Goal: Task Accomplishment & Management: Manage account settings

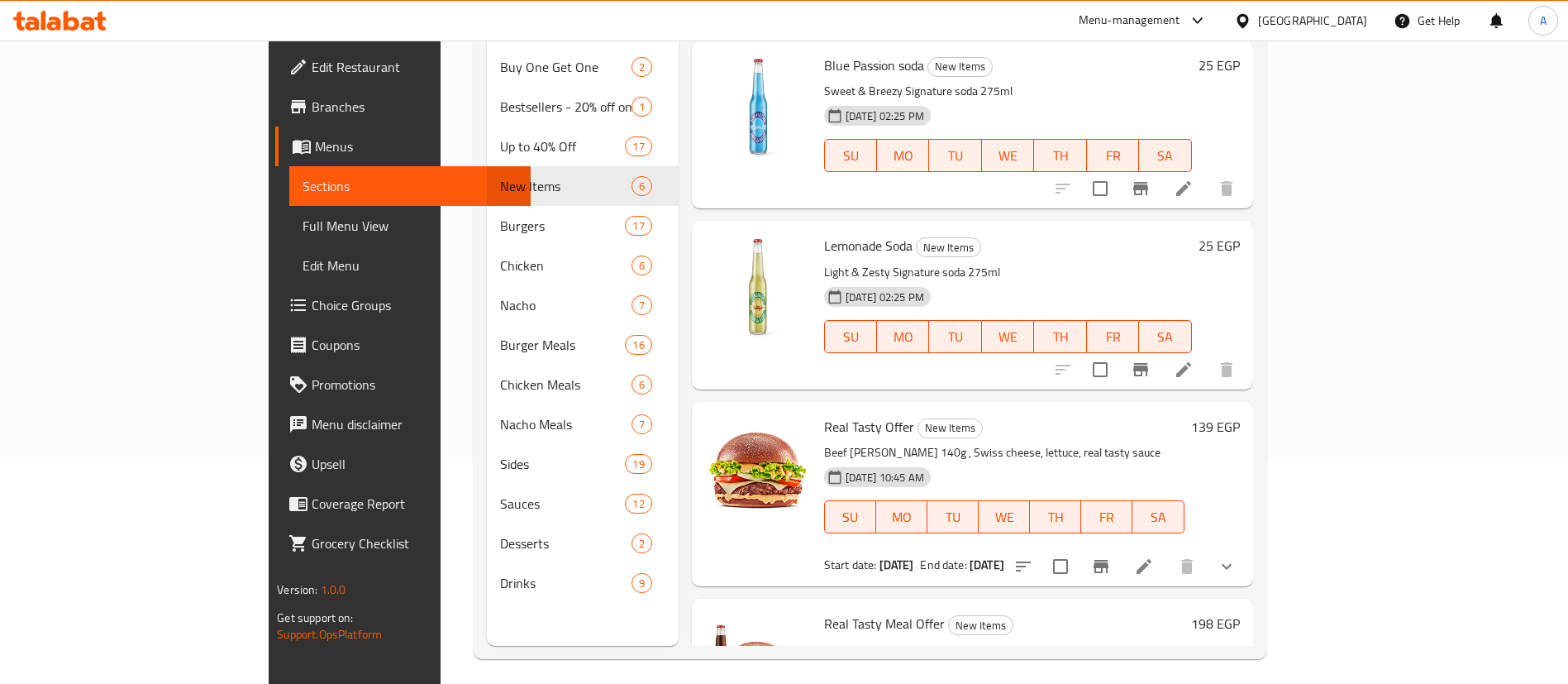
scroll to position [508, 0]
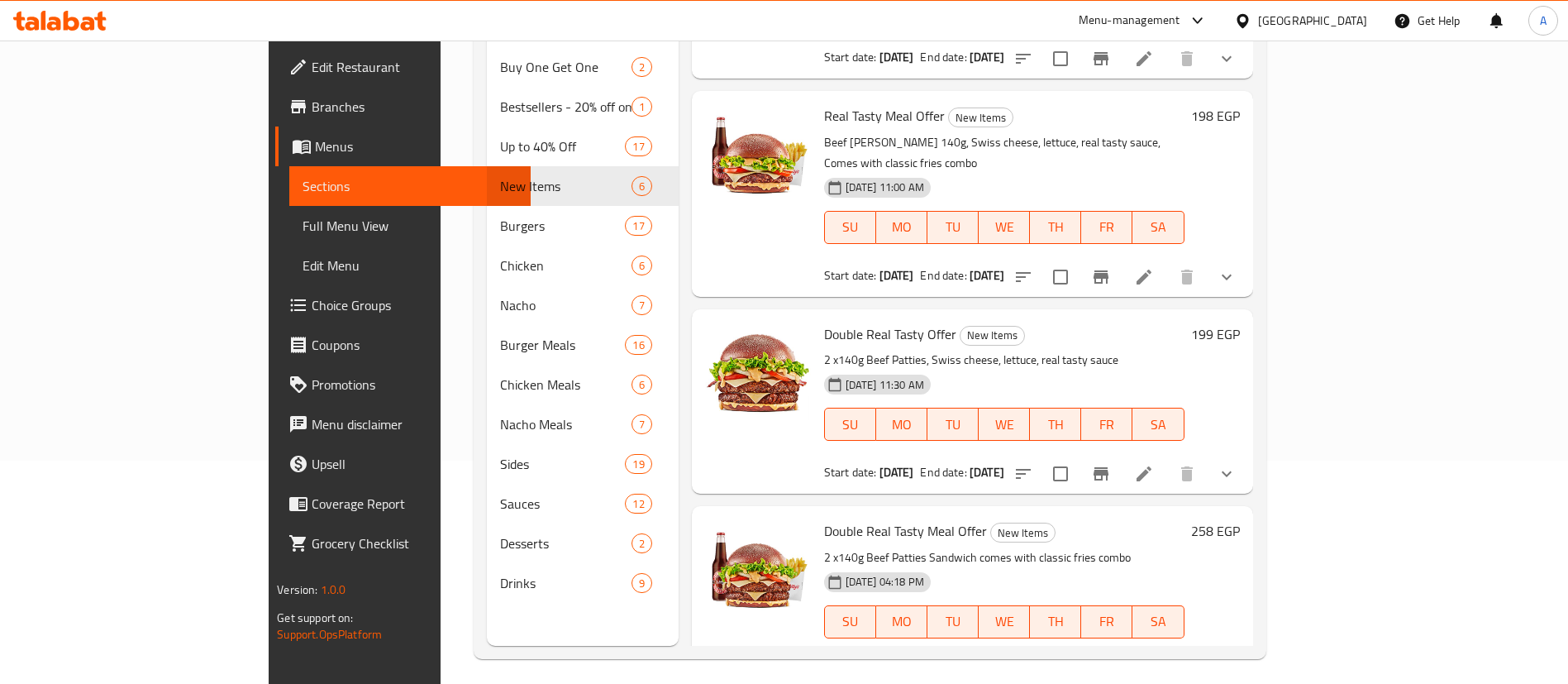
drag, startPoint x: 0, startPoint y: 0, endPoint x: 1249, endPoint y: 31, distance: 1249.4
click at [1220, 31] on div "Menu-management" at bounding box center [1143, 20] width 155 height 40
click at [1202, 20] on icon at bounding box center [1197, 20] width 10 height 7
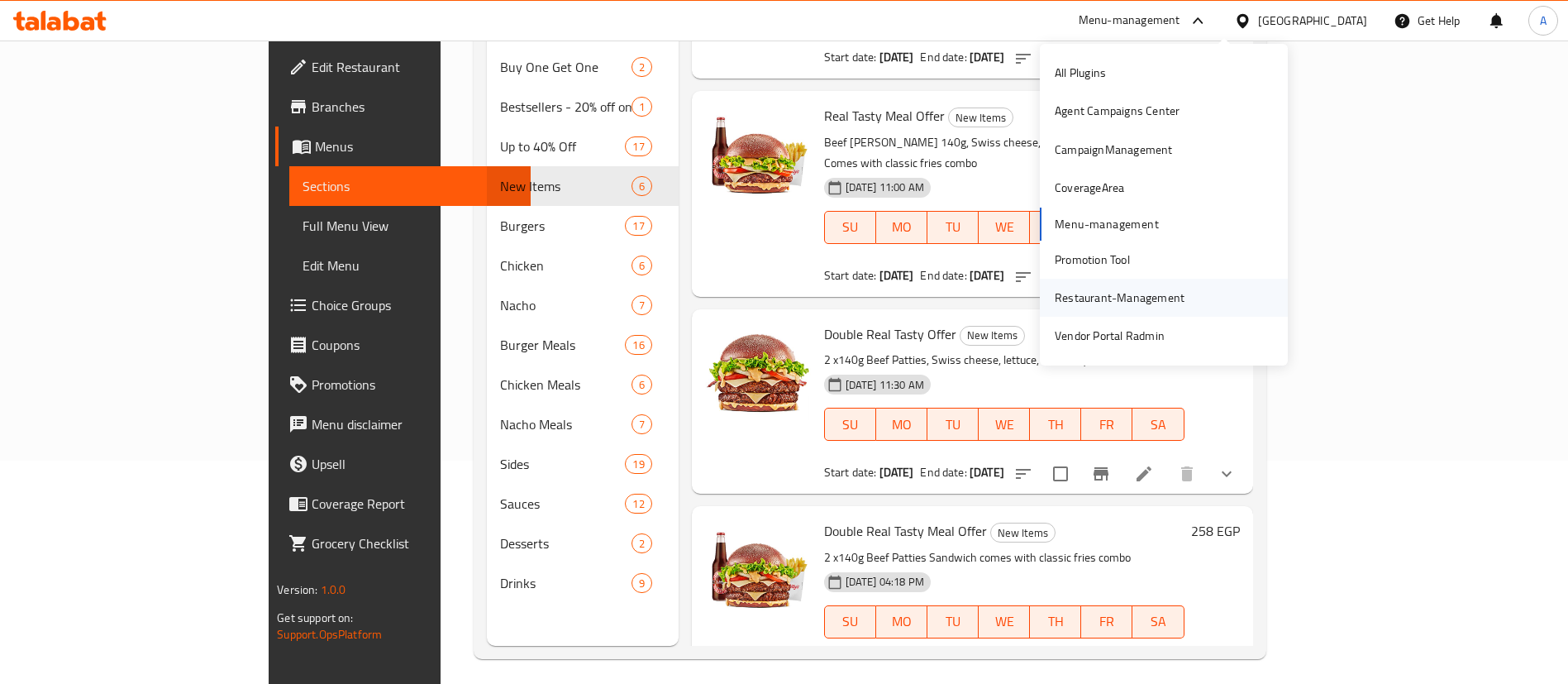
click at [1126, 301] on div "Restaurant-Management" at bounding box center [1119, 297] width 130 height 18
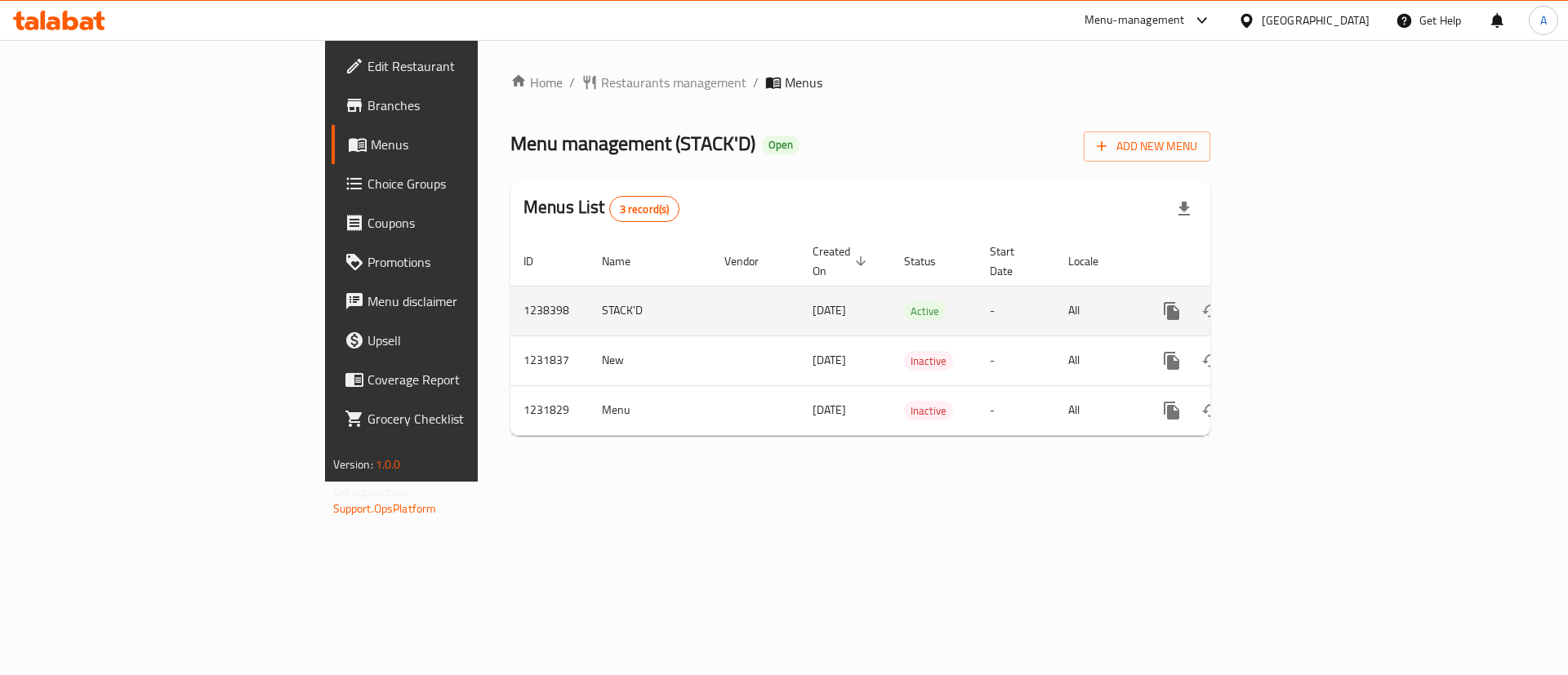
click at [1299, 301] on icon "enhanced table" at bounding box center [1289, 311] width 19 height 19
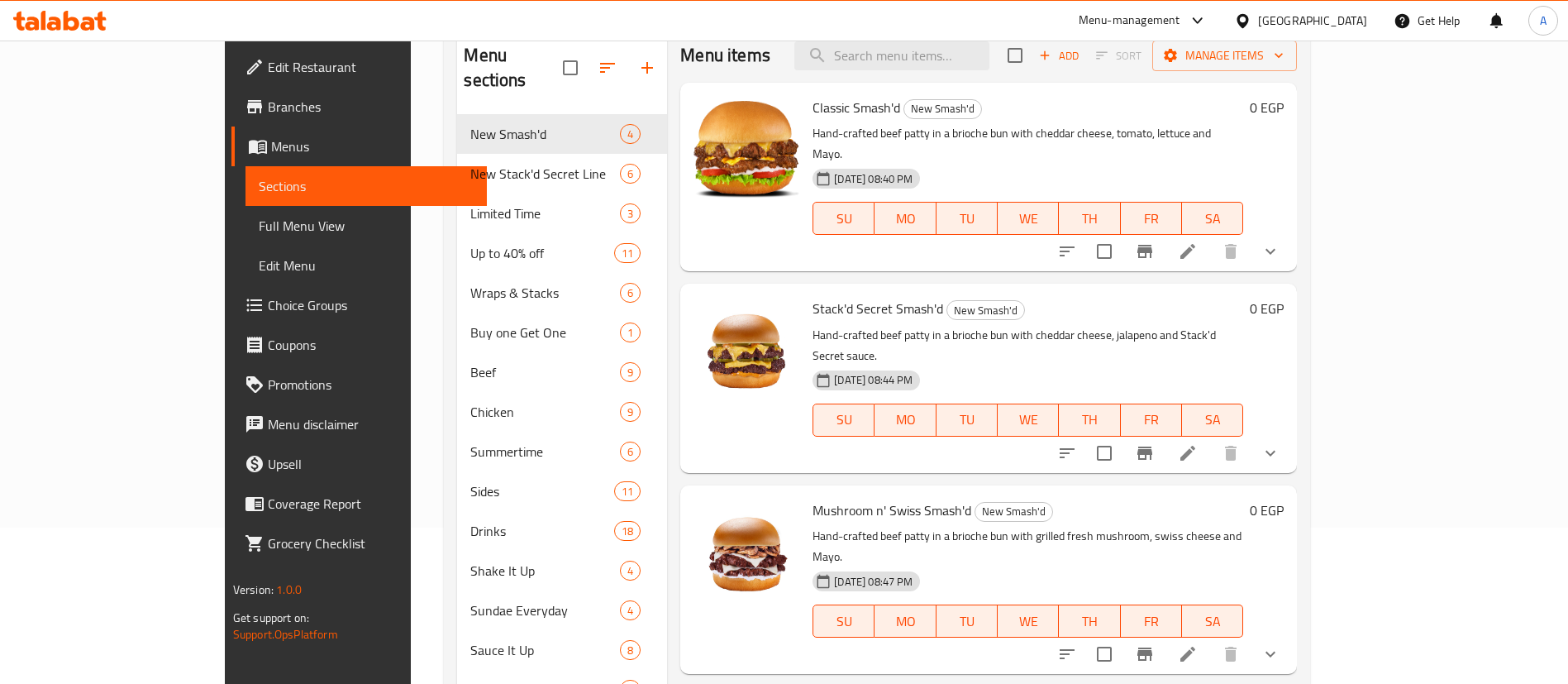
scroll to position [248, 0]
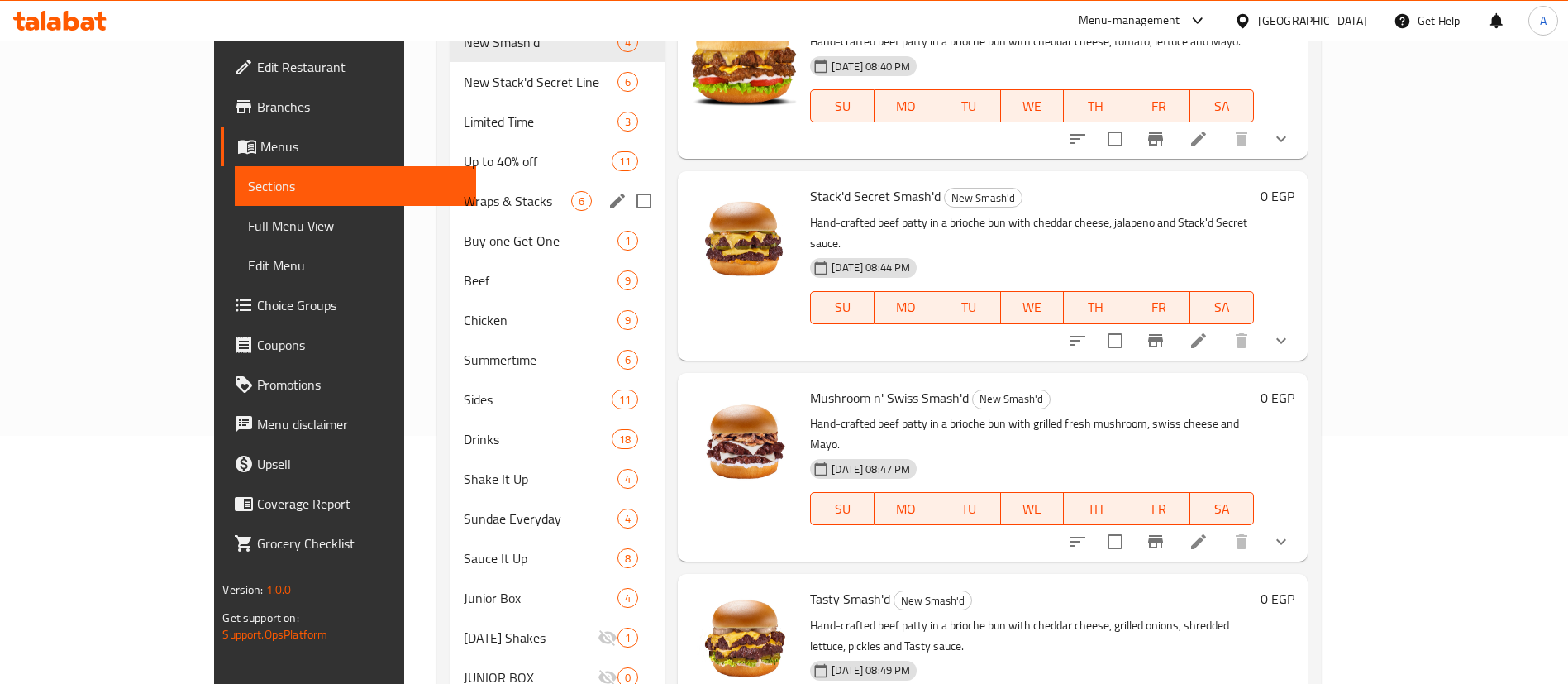
click at [464, 152] on span "Up to 40% off" at bounding box center [538, 161] width 148 height 19
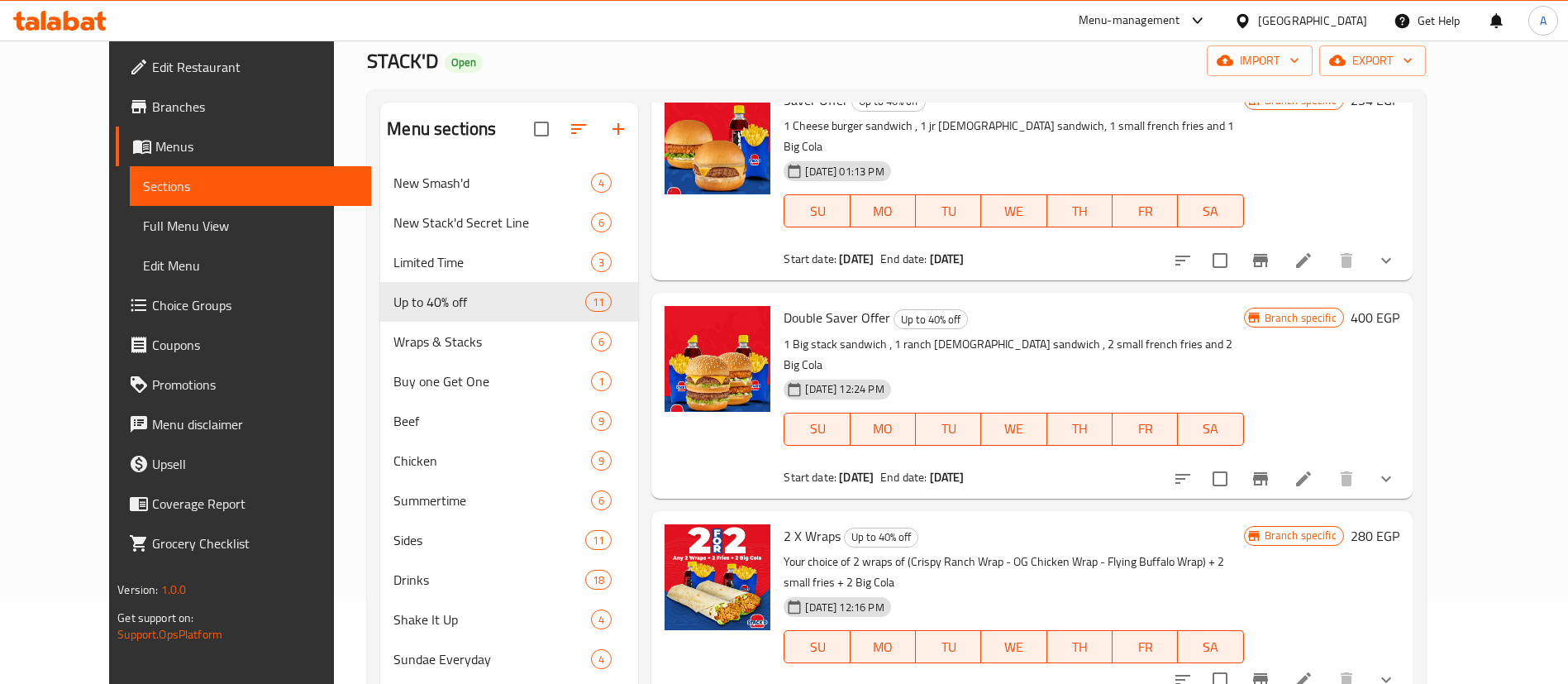
scroll to position [83, 0]
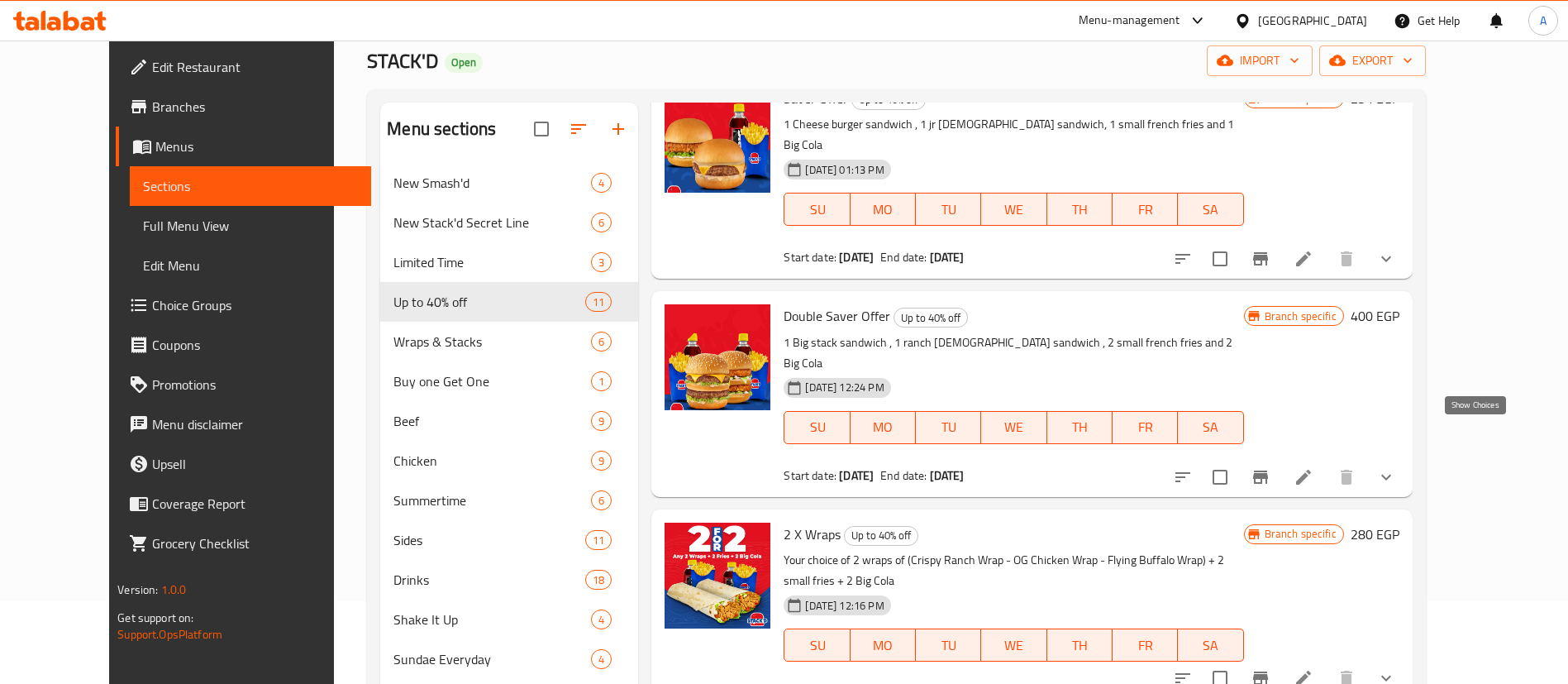
click at [1396, 467] on icon "show more" at bounding box center [1386, 477] width 19 height 19
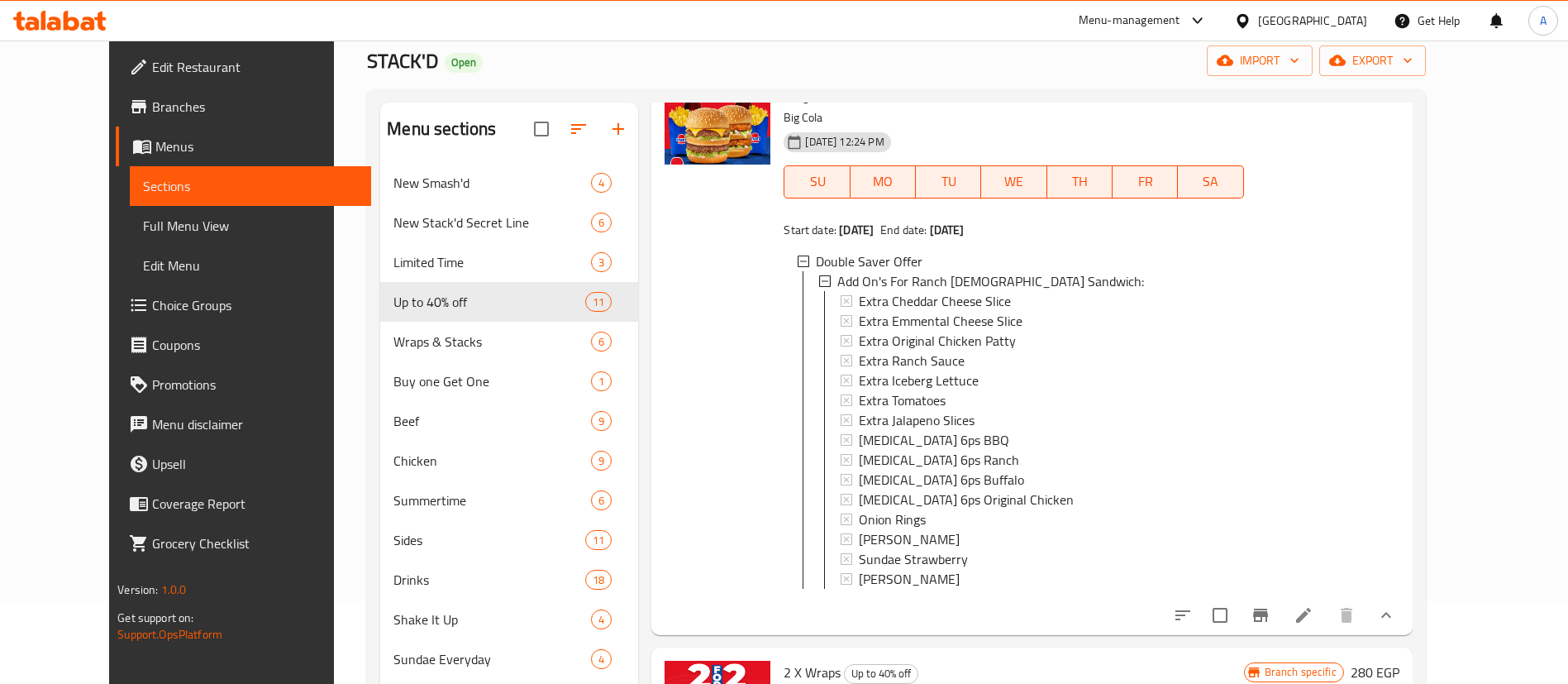
scroll to position [331, 0]
click at [1314, 603] on icon at bounding box center [1303, 613] width 19 height 19
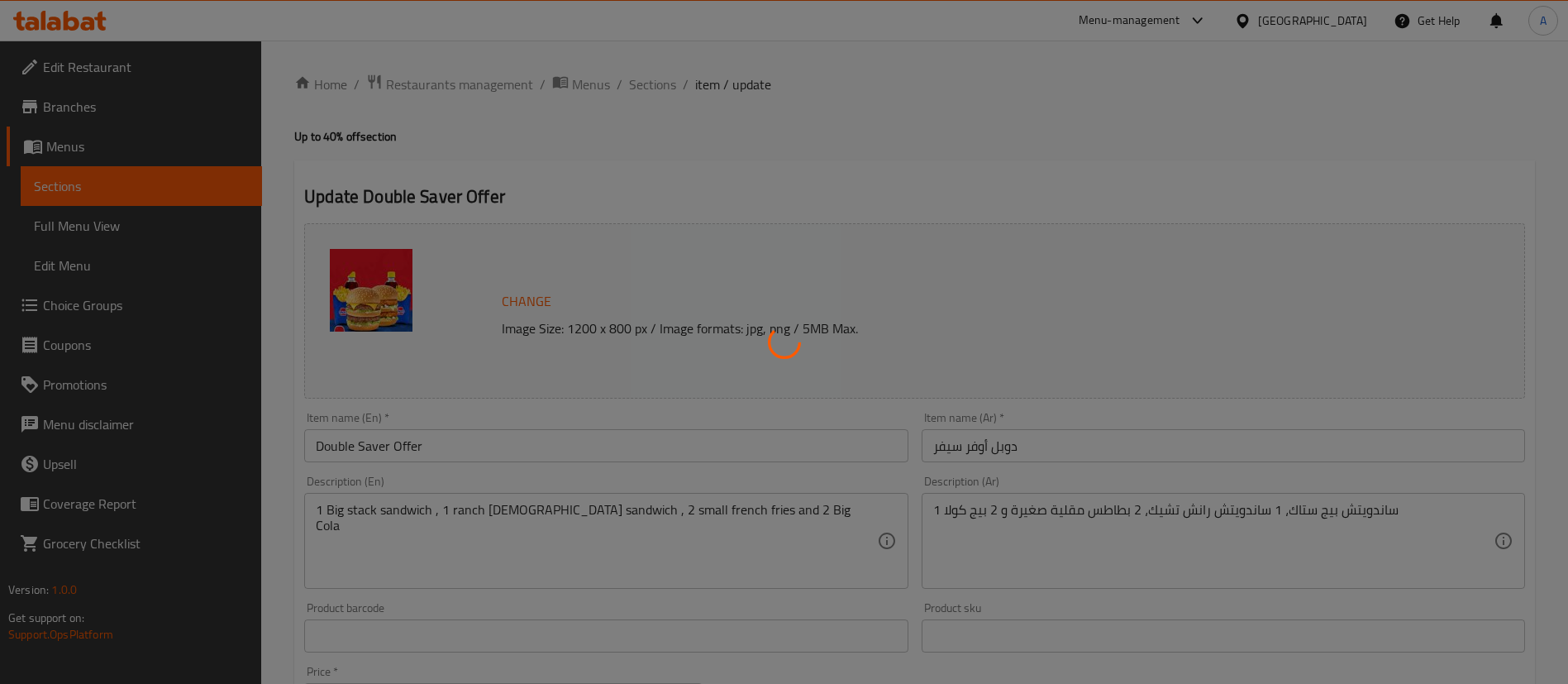
type input "إضافات لساندويتش رانش تشيك:"
type input "0"
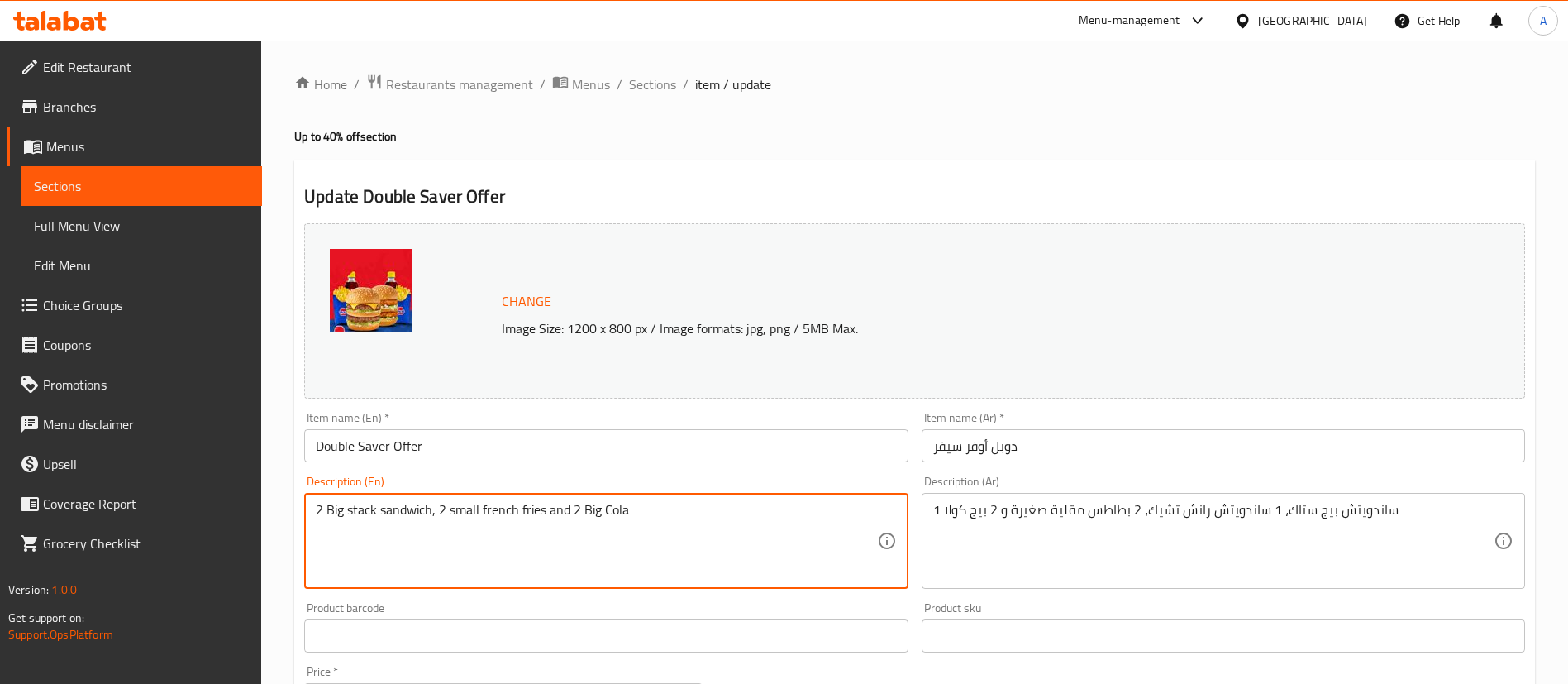
type textarea "2 Big stack sandwich, 2 small french fries and 2 Big Cola"
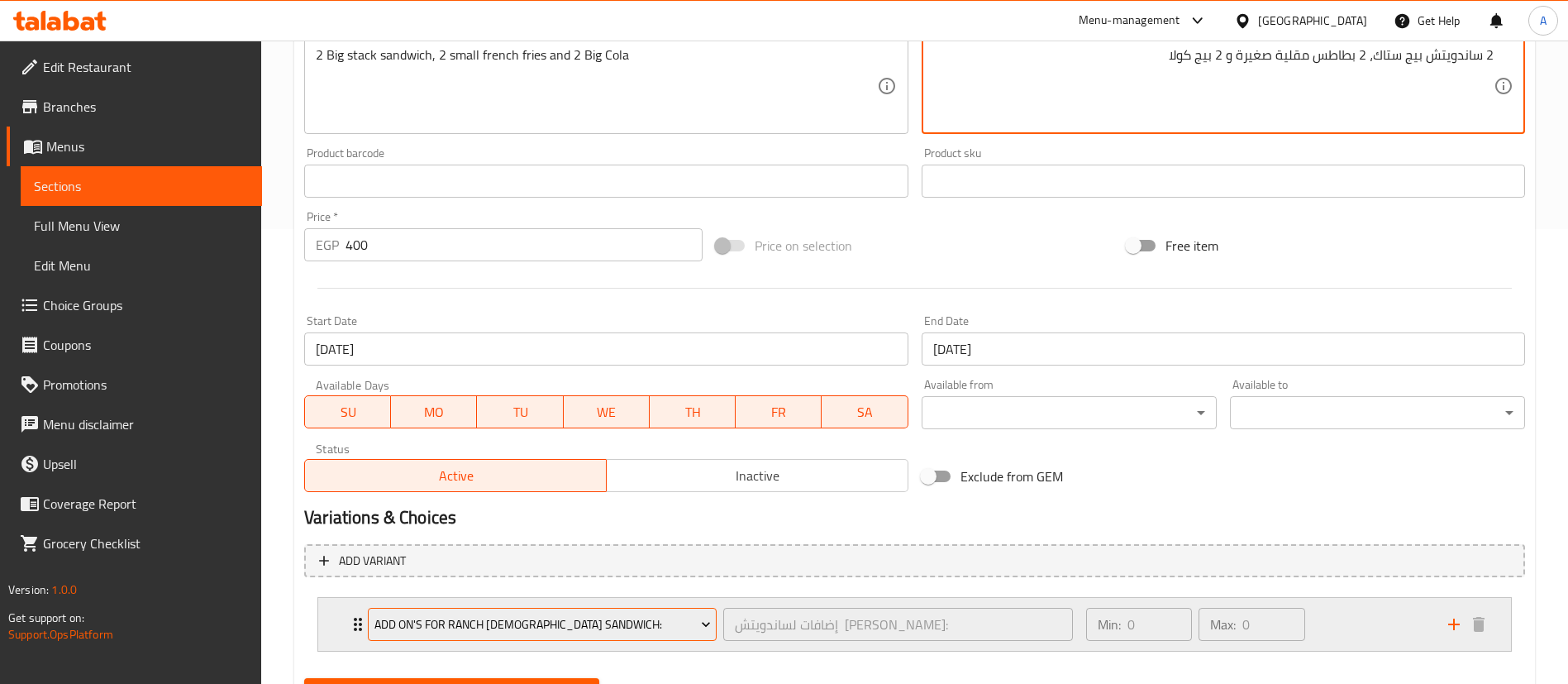
scroll to position [536, 0]
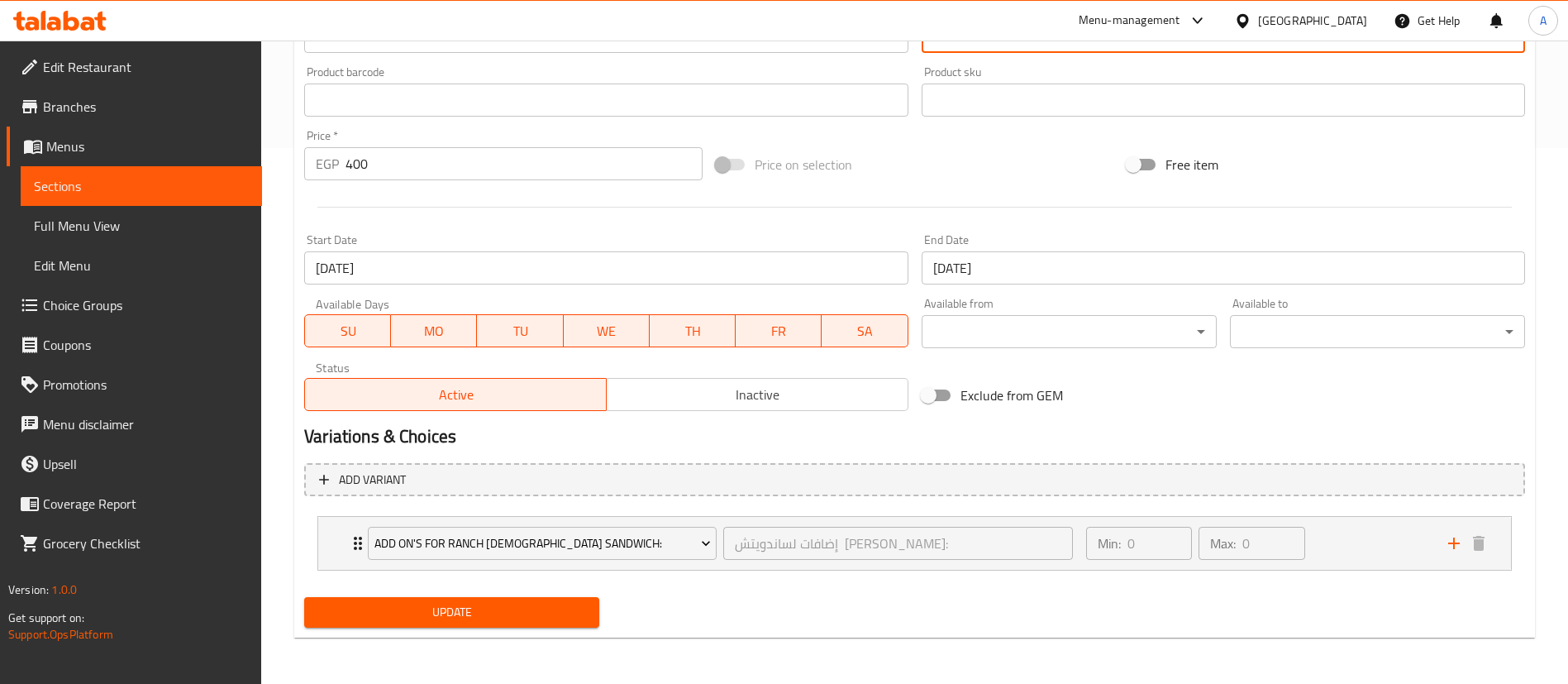
type textarea "2 ساندويتش بيج ستاك، 2 بطاطس مقلية صغيرة و 2 بيج كولا"
click at [476, 611] on span "Update" at bounding box center [451, 612] width 269 height 20
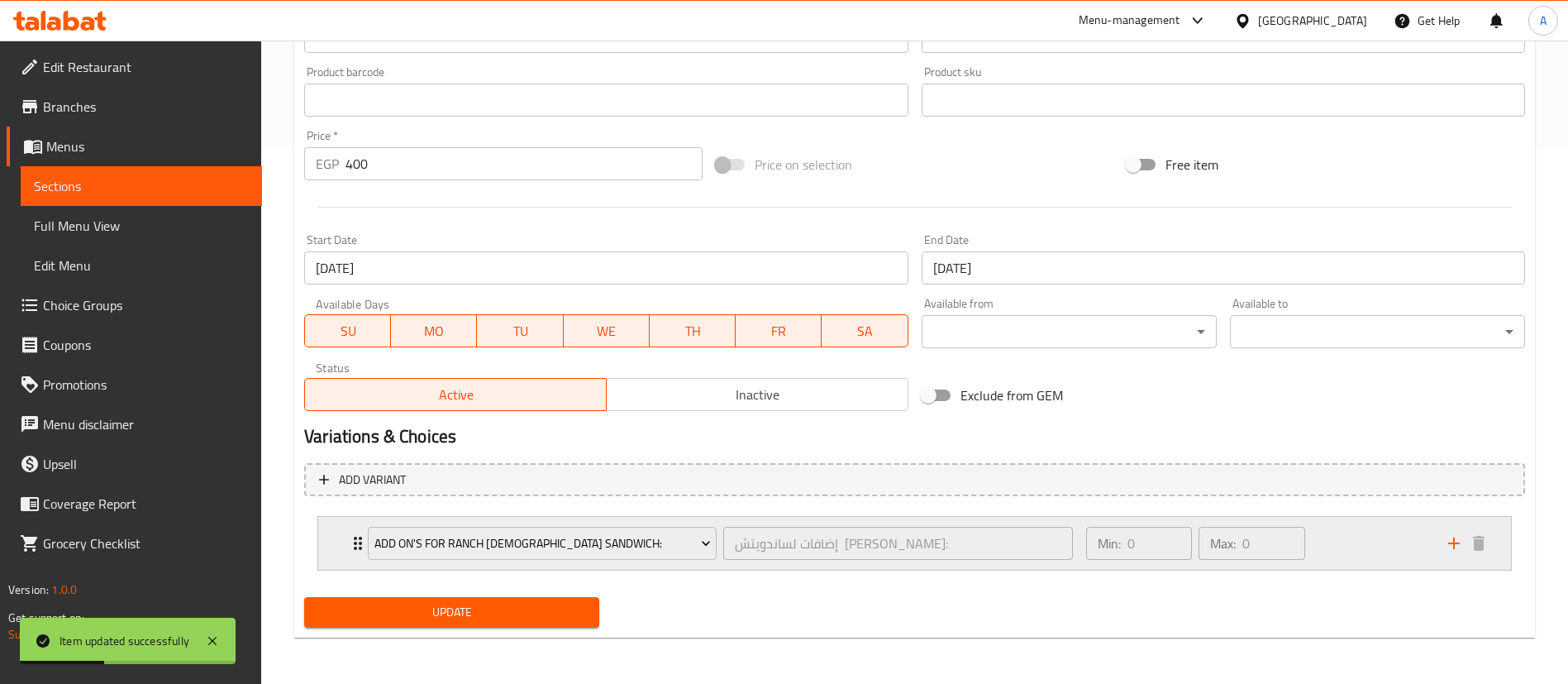
click at [332, 544] on div "Add On's For Ranch Chick Sandwich: إضافات لساندويتش رانش تشيك: ​ Min: 0 ​ Max: …" at bounding box center [915, 543] width 1193 height 52
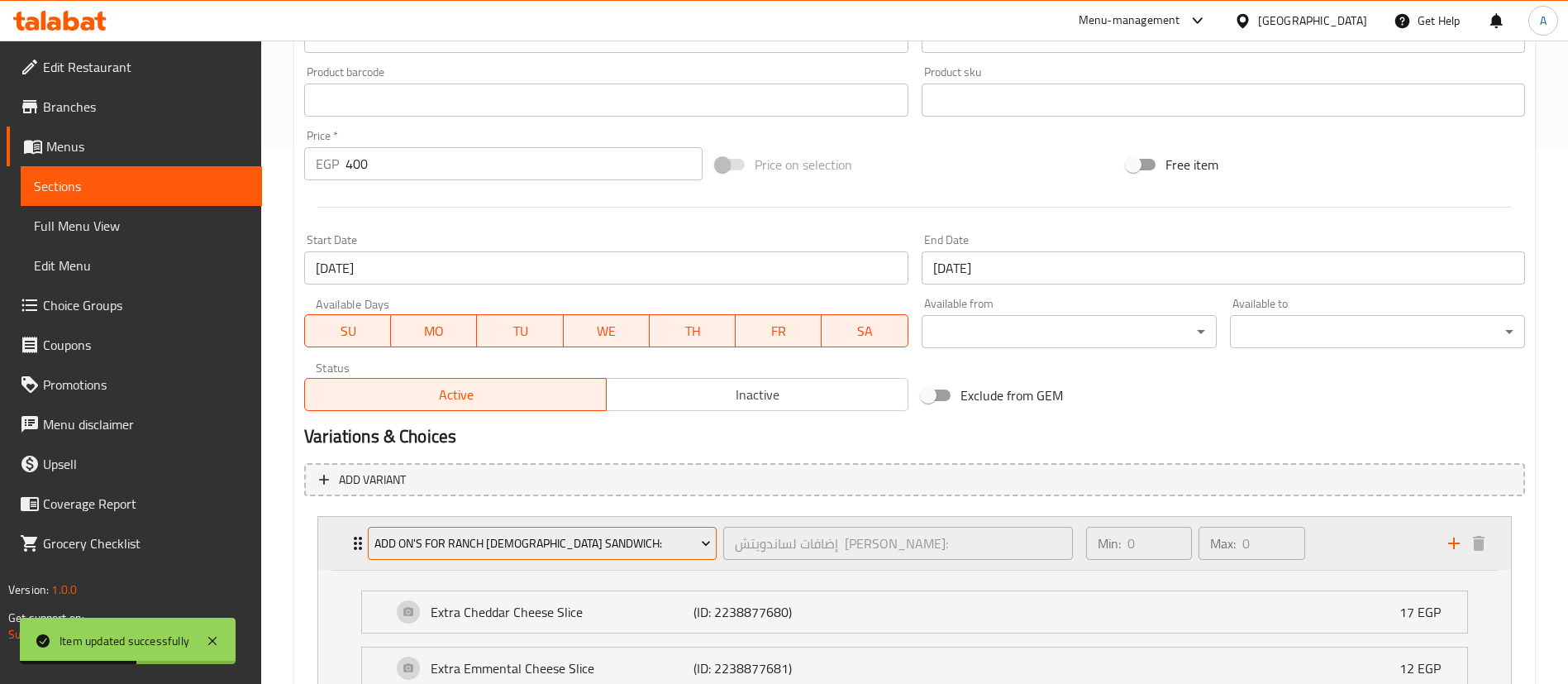
click at [558, 546] on span "Add On's For Ranch Chick Sandwich:" at bounding box center [543, 543] width 337 height 20
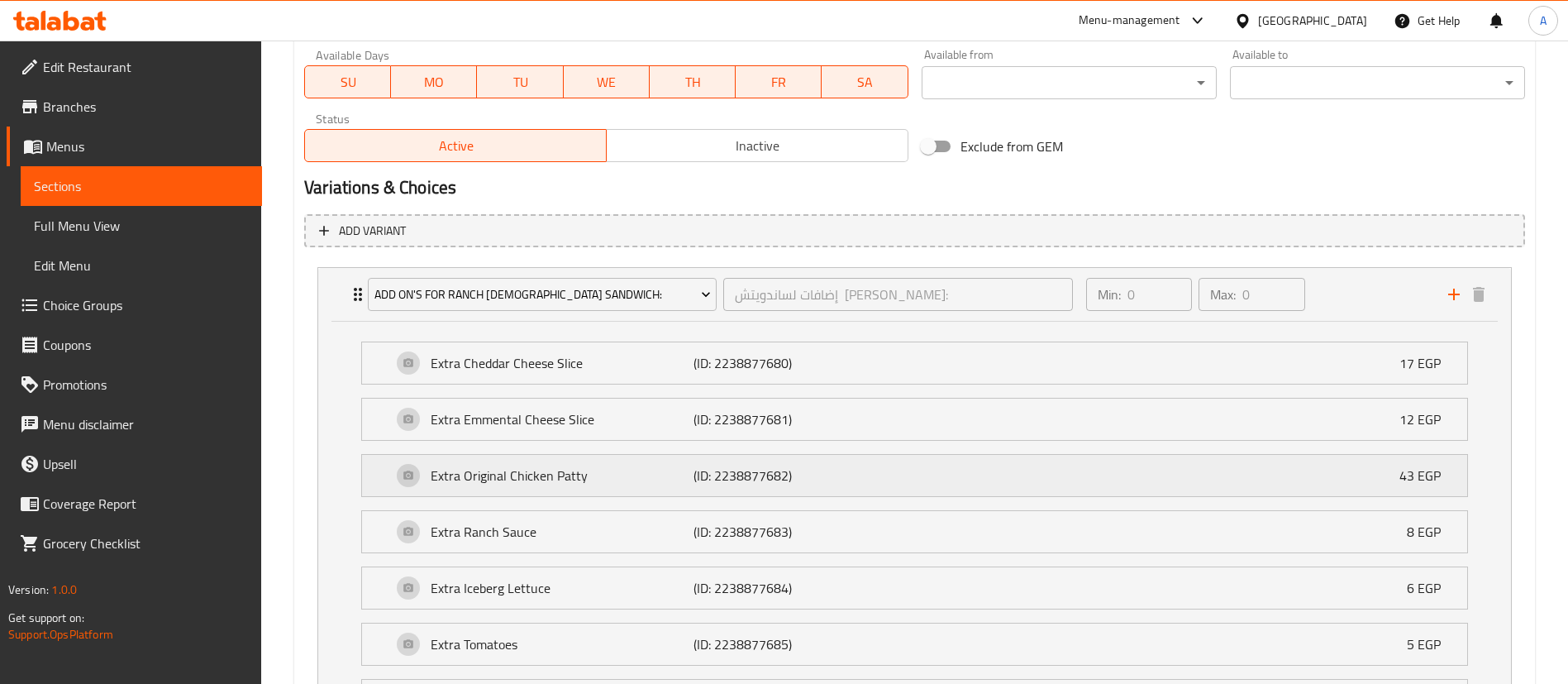
scroll to position [784, 0]
click at [125, 314] on span "Choice Groups" at bounding box center [146, 305] width 206 height 19
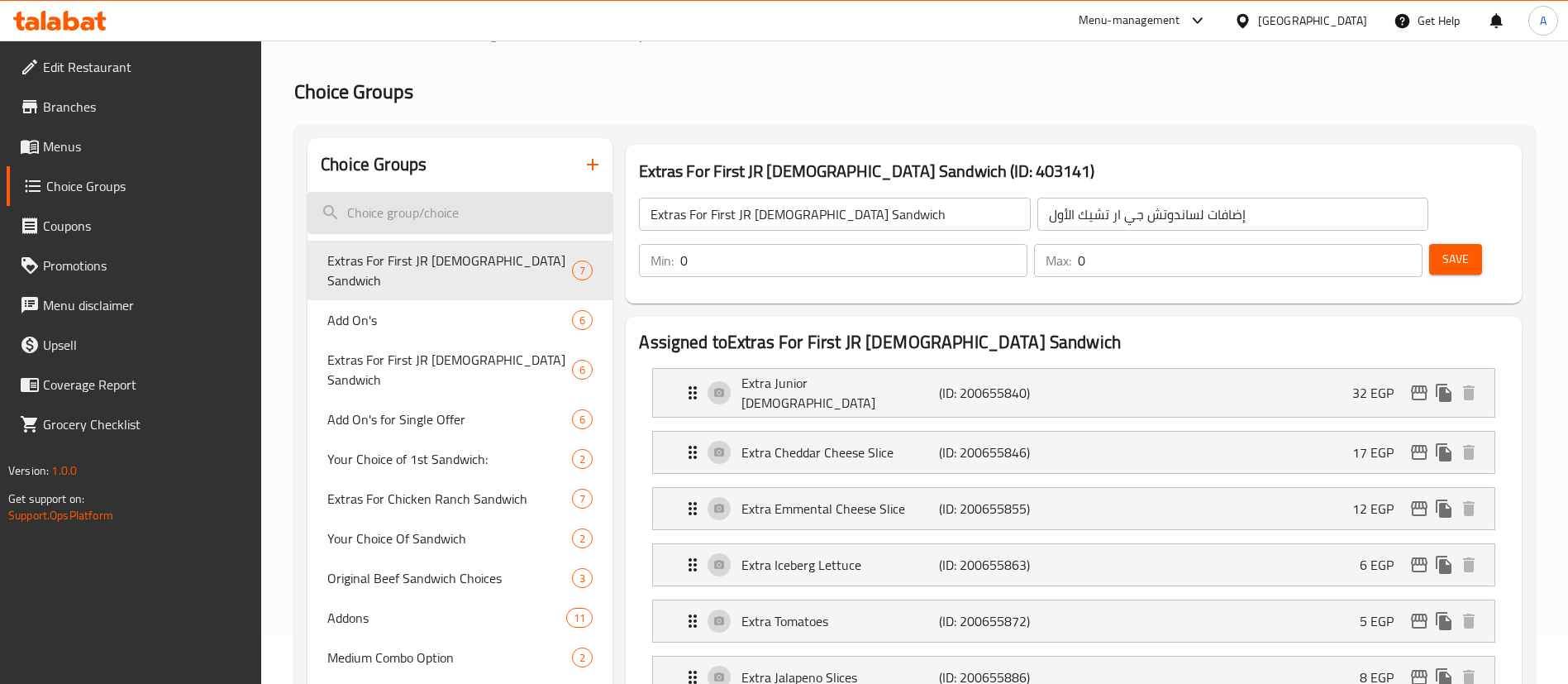
scroll to position [27, 0]
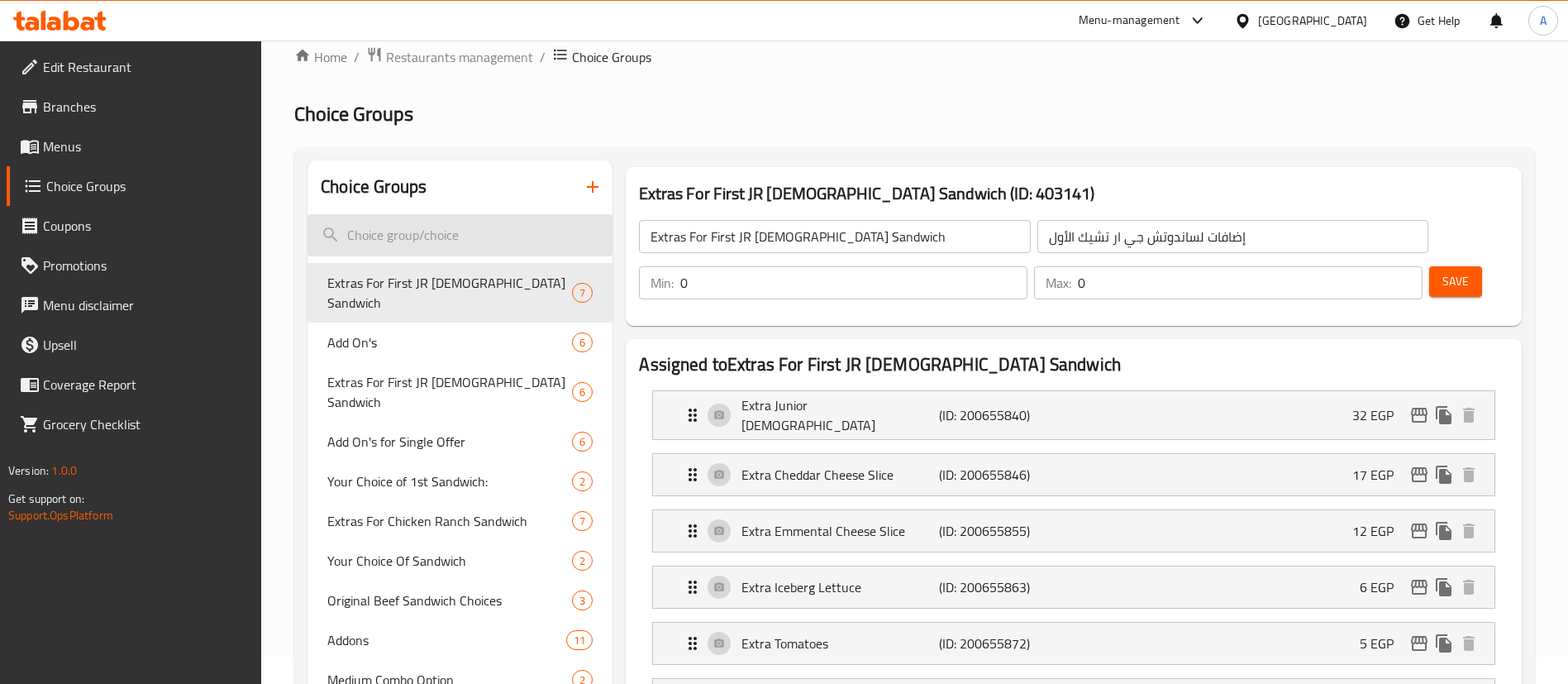
click at [424, 236] on input "search" at bounding box center [460, 235] width 305 height 42
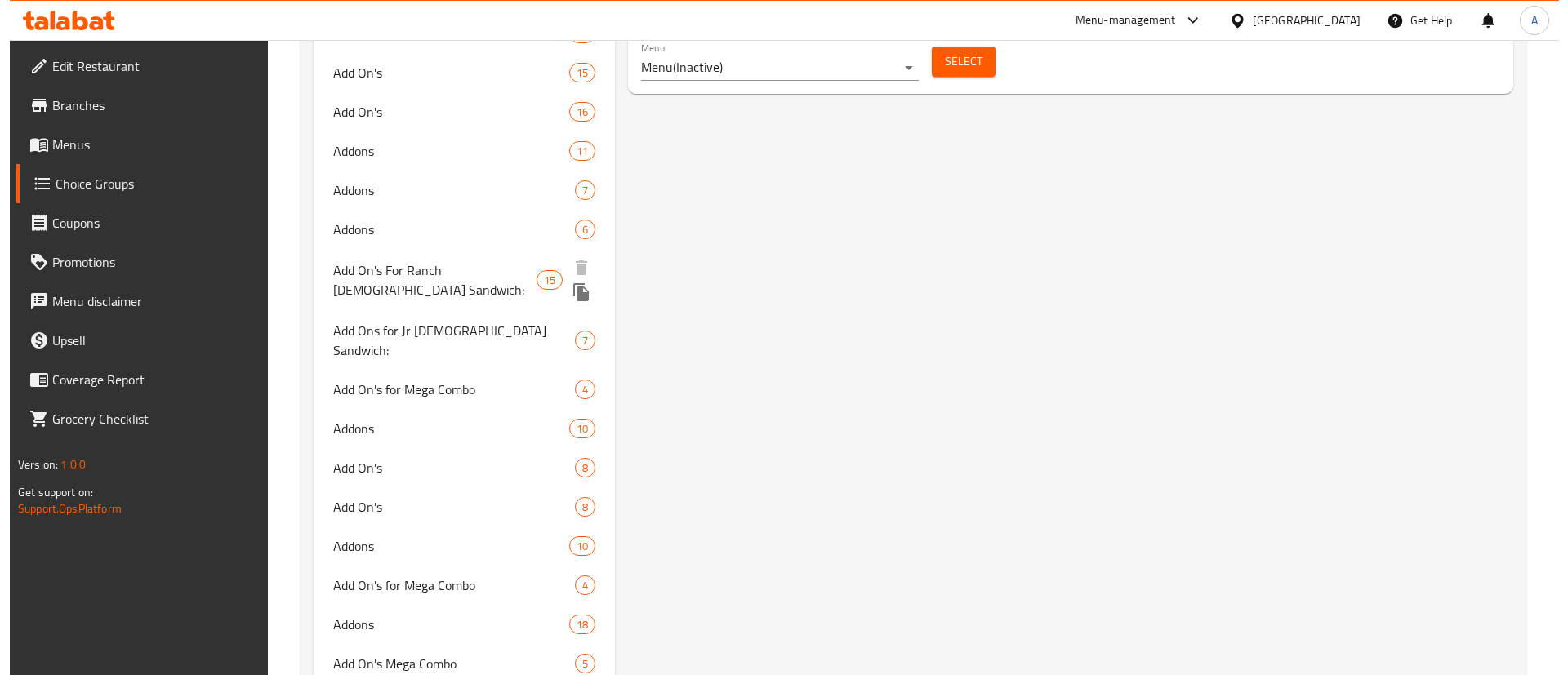
scroll to position [1370, 0]
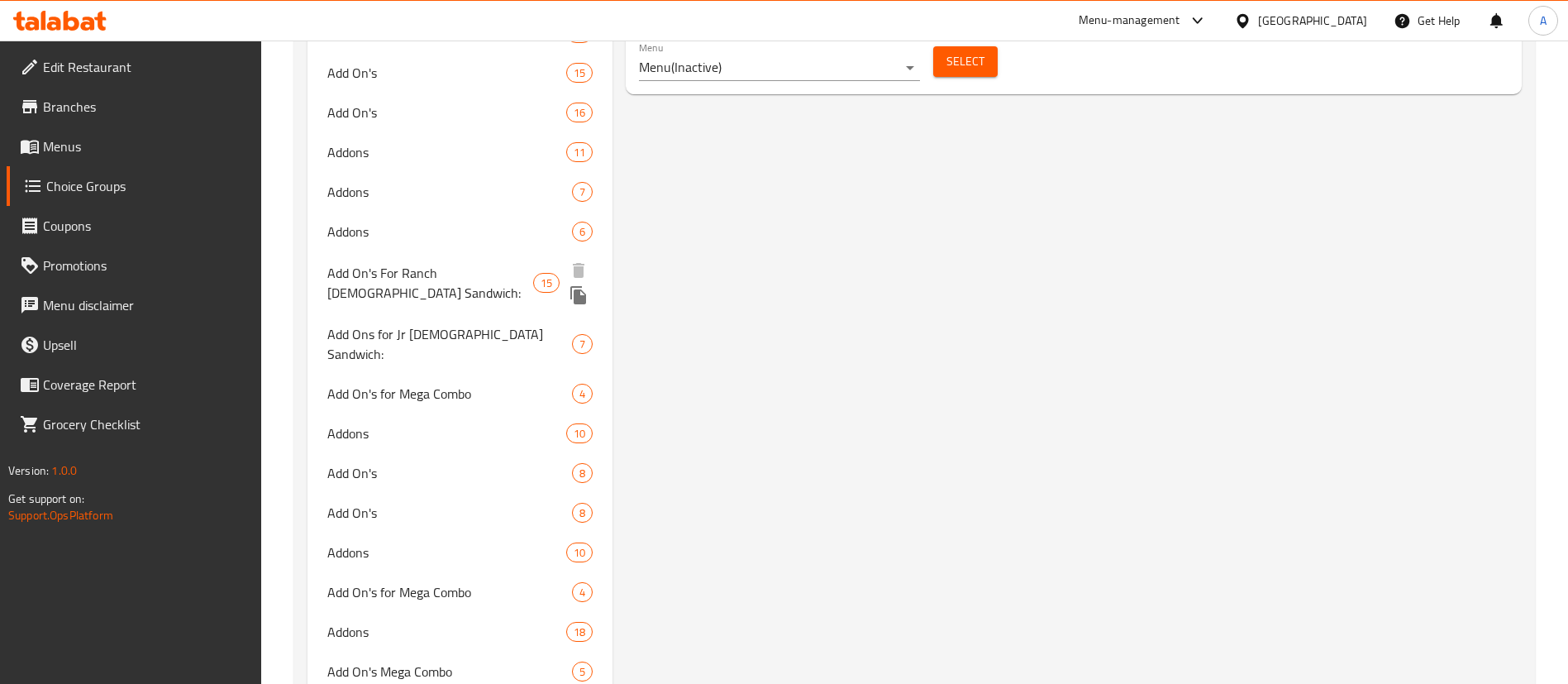
type input "add"
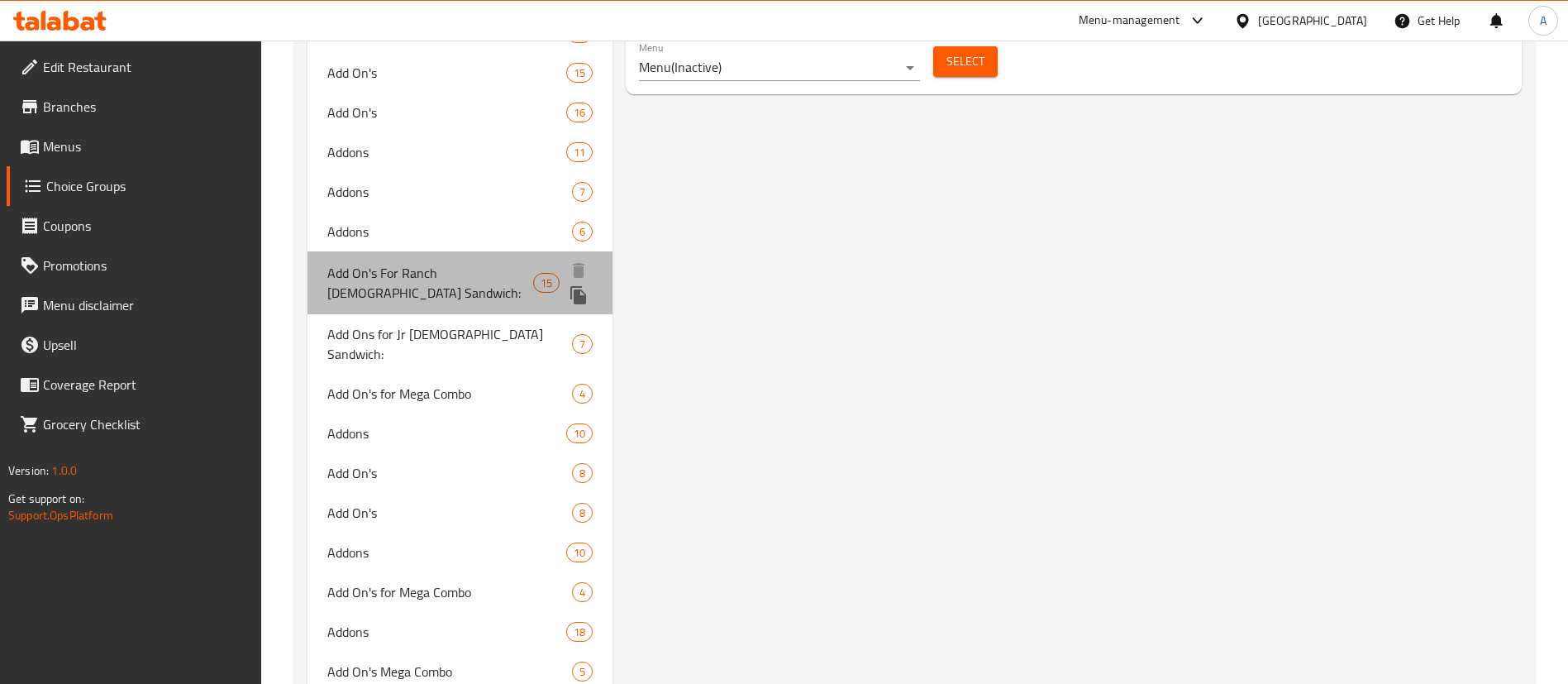
click at [485, 272] on span "Add On's For Ranch Chick Sandwich:" at bounding box center [430, 283] width 206 height 40
type input "Add On's For Ranch Chick Sandwich:"
type input "إضافات لساندويتش رانش تشيك:"
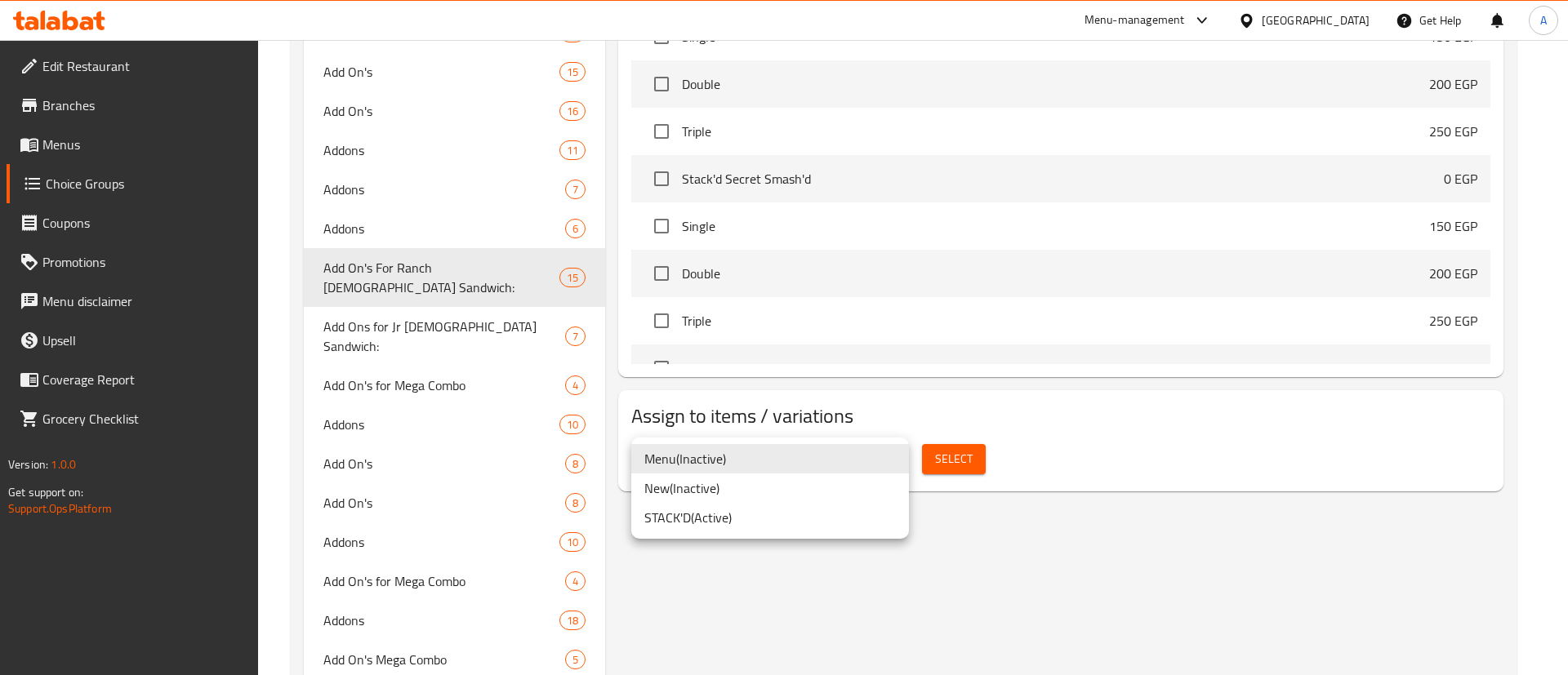
drag, startPoint x: 862, startPoint y: 465, endPoint x: 842, endPoint y: 479, distance: 24.4
click at [729, 525] on li "STACK'D ( Active )" at bounding box center [769, 517] width 277 height 30
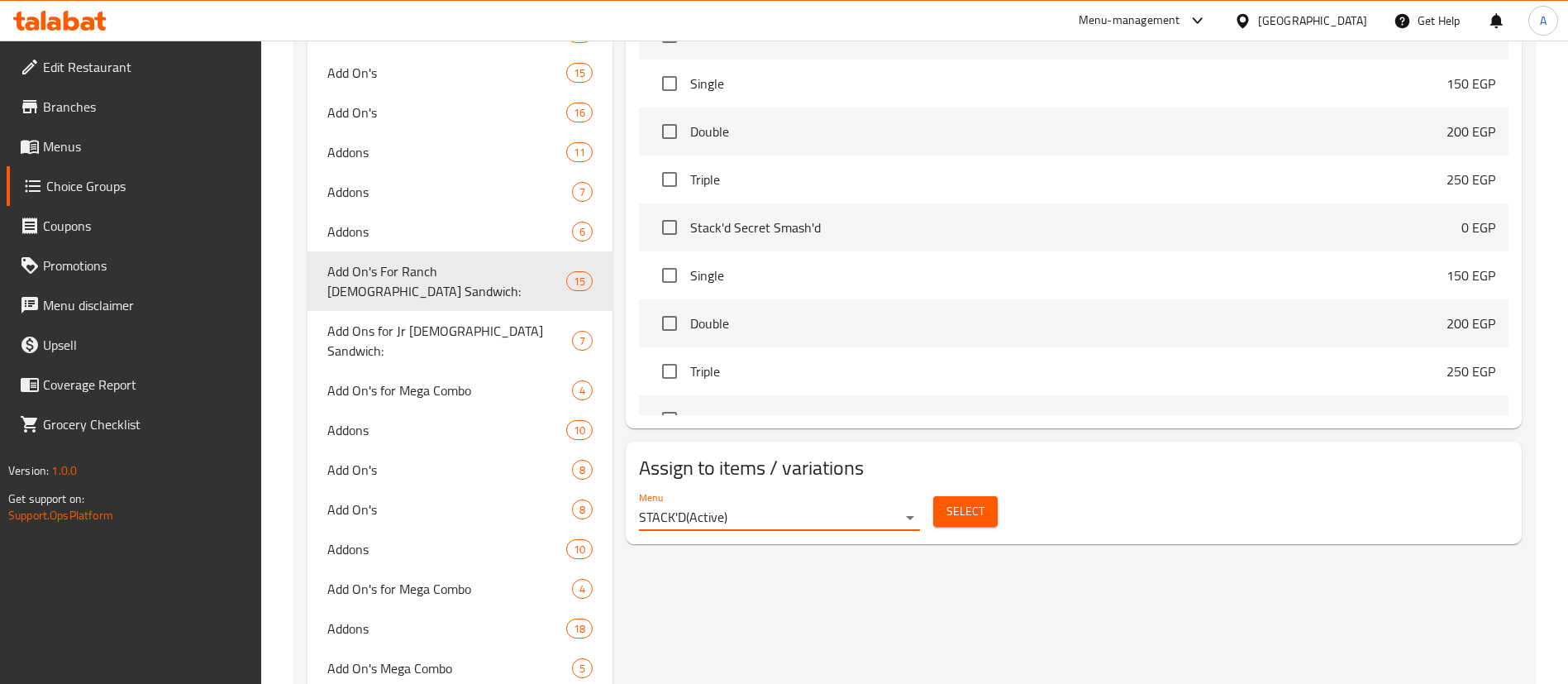
click at [981, 501] on span "Select" at bounding box center [965, 511] width 38 height 20
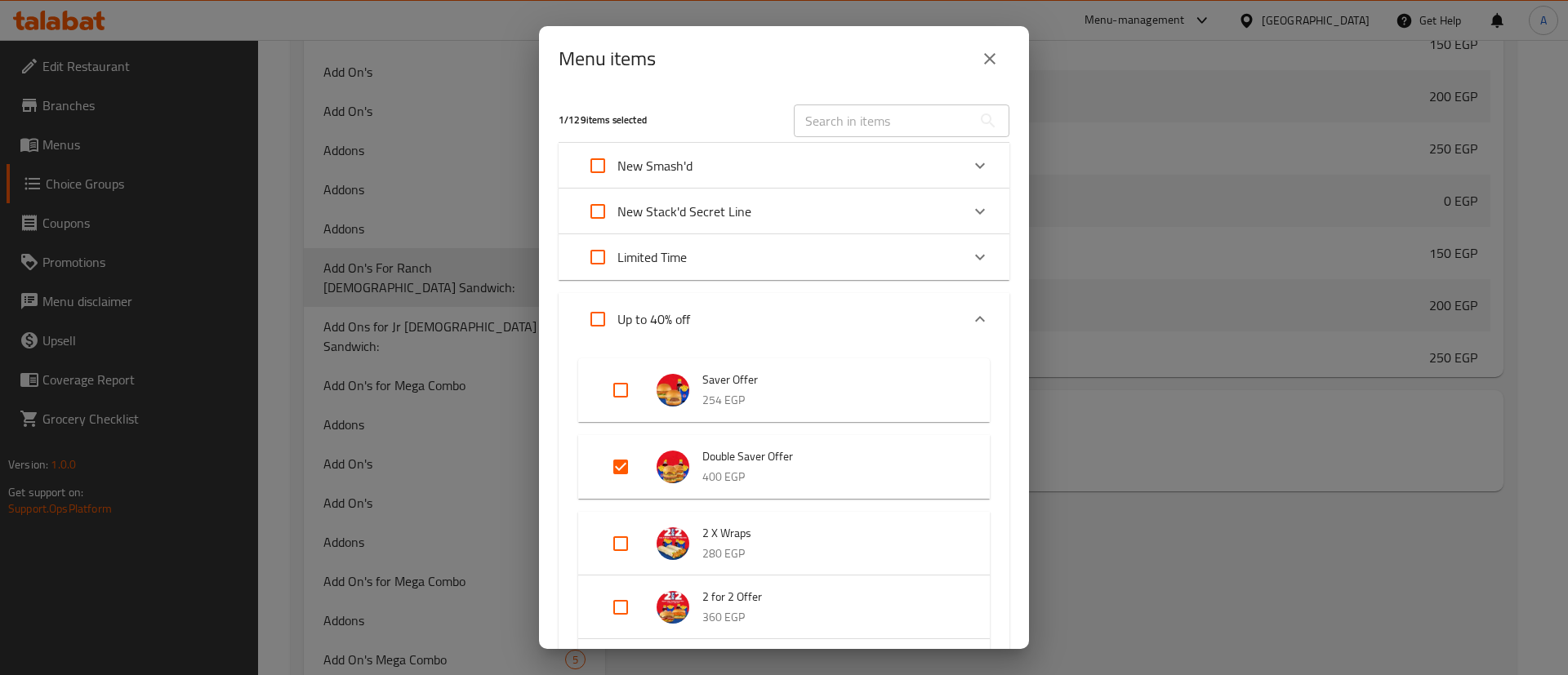
drag, startPoint x: 608, startPoint y: 469, endPoint x: 631, endPoint y: 470, distance: 23.0
click at [607, 470] on input "Expand" at bounding box center [620, 467] width 39 height 39
checkbox input "false"
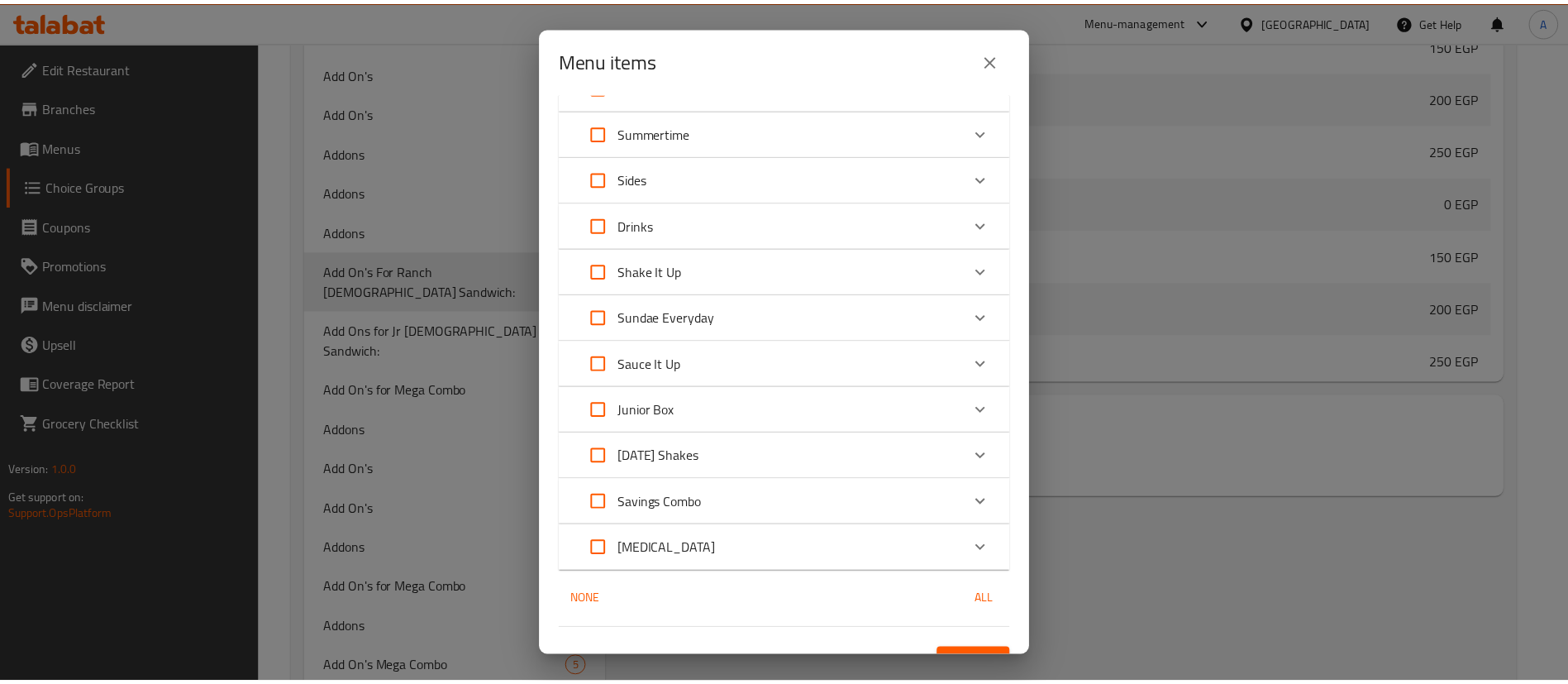
scroll to position [1218, 0]
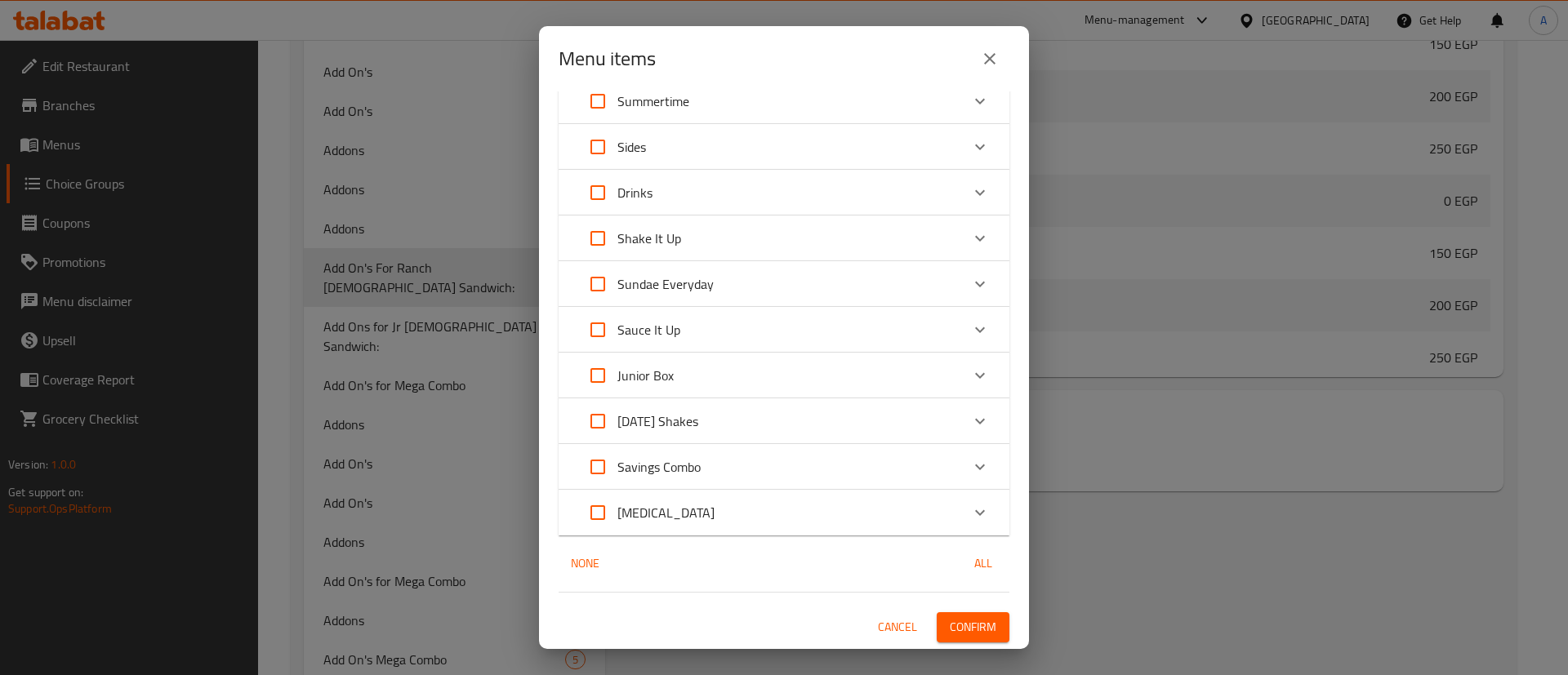
click at [974, 619] on span "Confirm" at bounding box center [972, 627] width 47 height 20
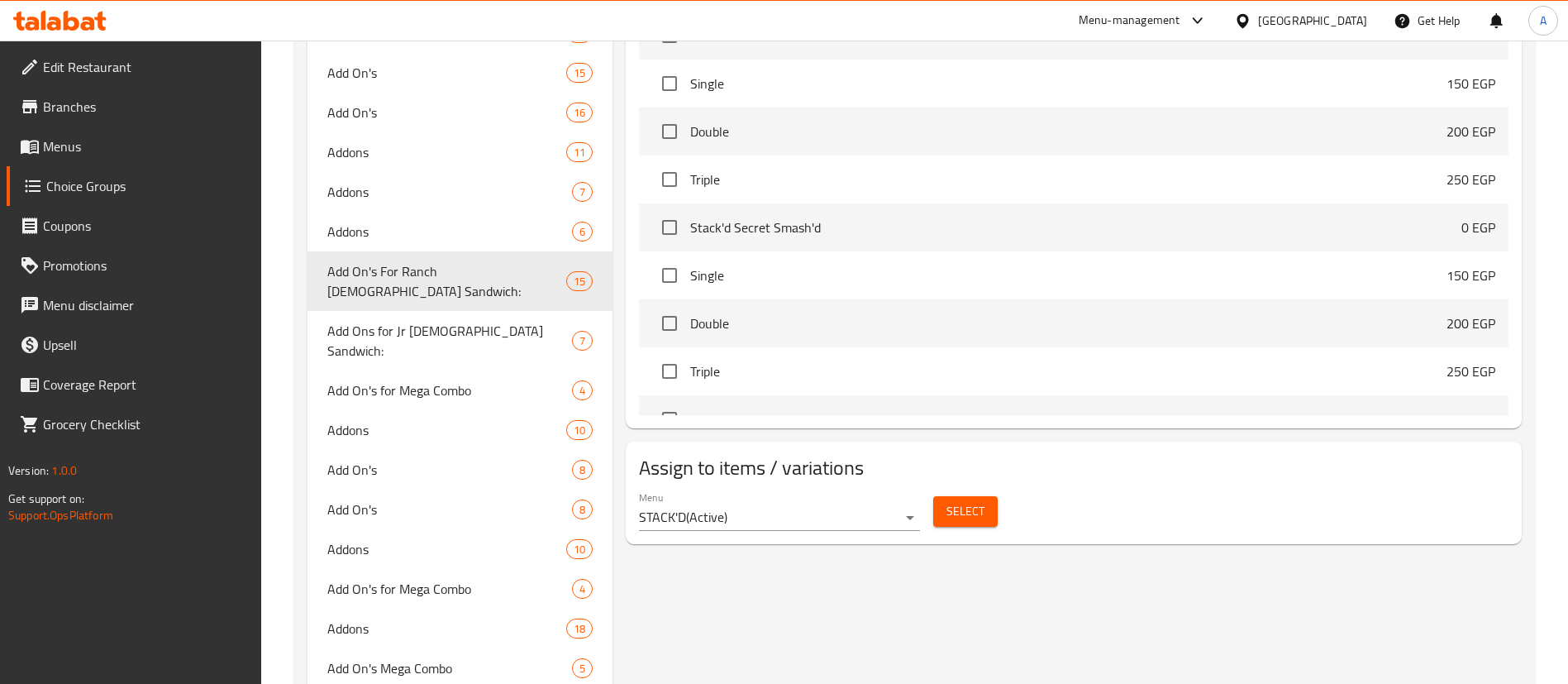
click at [79, 141] on span "Menus" at bounding box center [146, 146] width 206 height 19
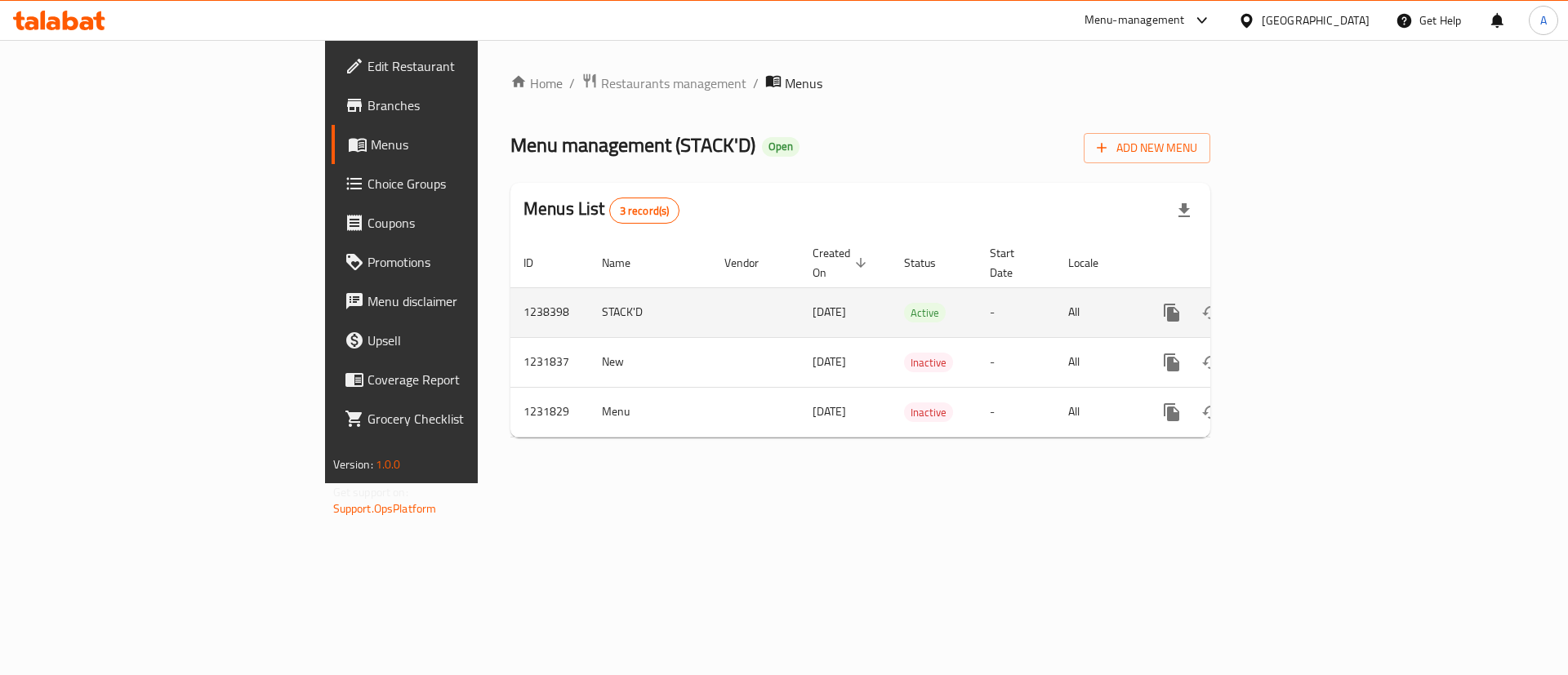
click at [1297, 305] on icon "enhanced table" at bounding box center [1289, 312] width 14 height 14
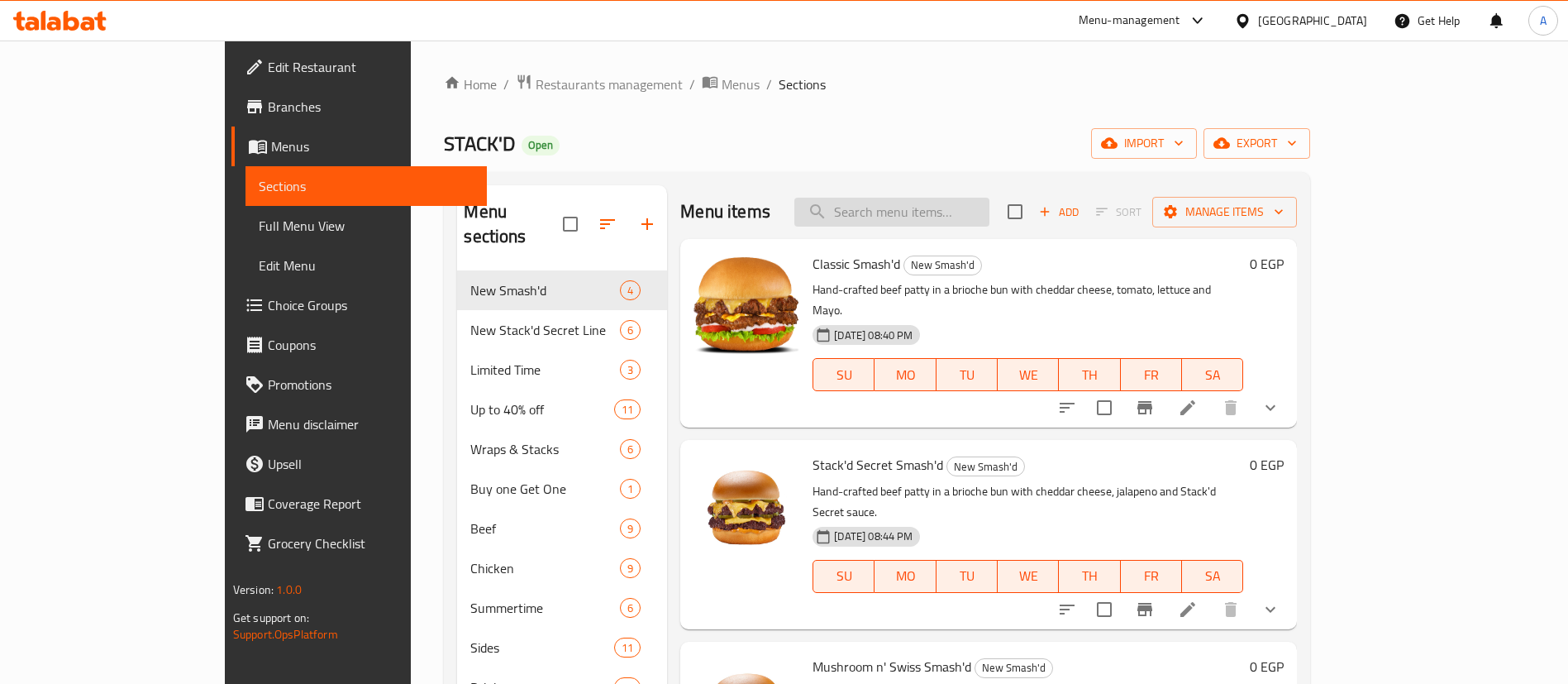
click at [989, 214] on input "search" at bounding box center [891, 212] width 195 height 29
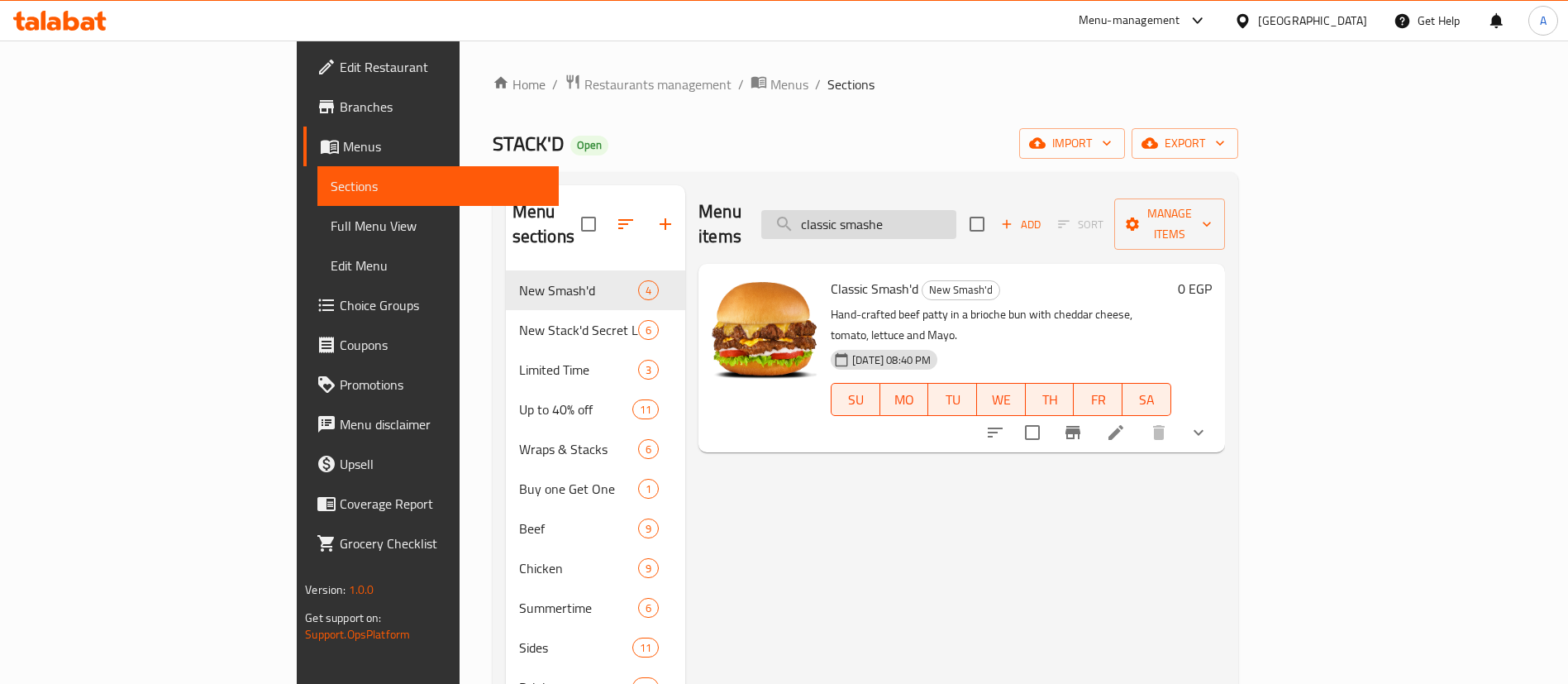
type input "classic smashed"
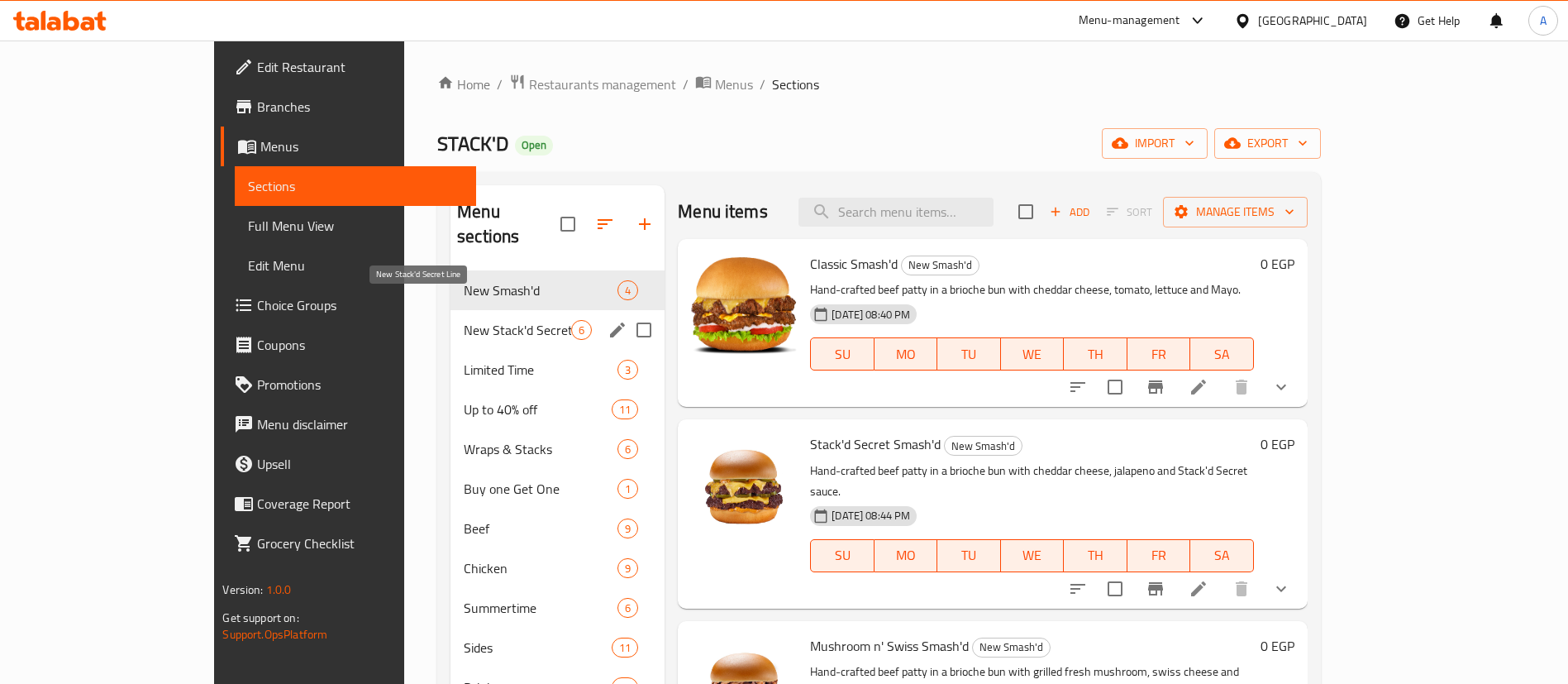
click at [464, 320] on span "New Stack'd Secret Line" at bounding box center [517, 329] width 108 height 19
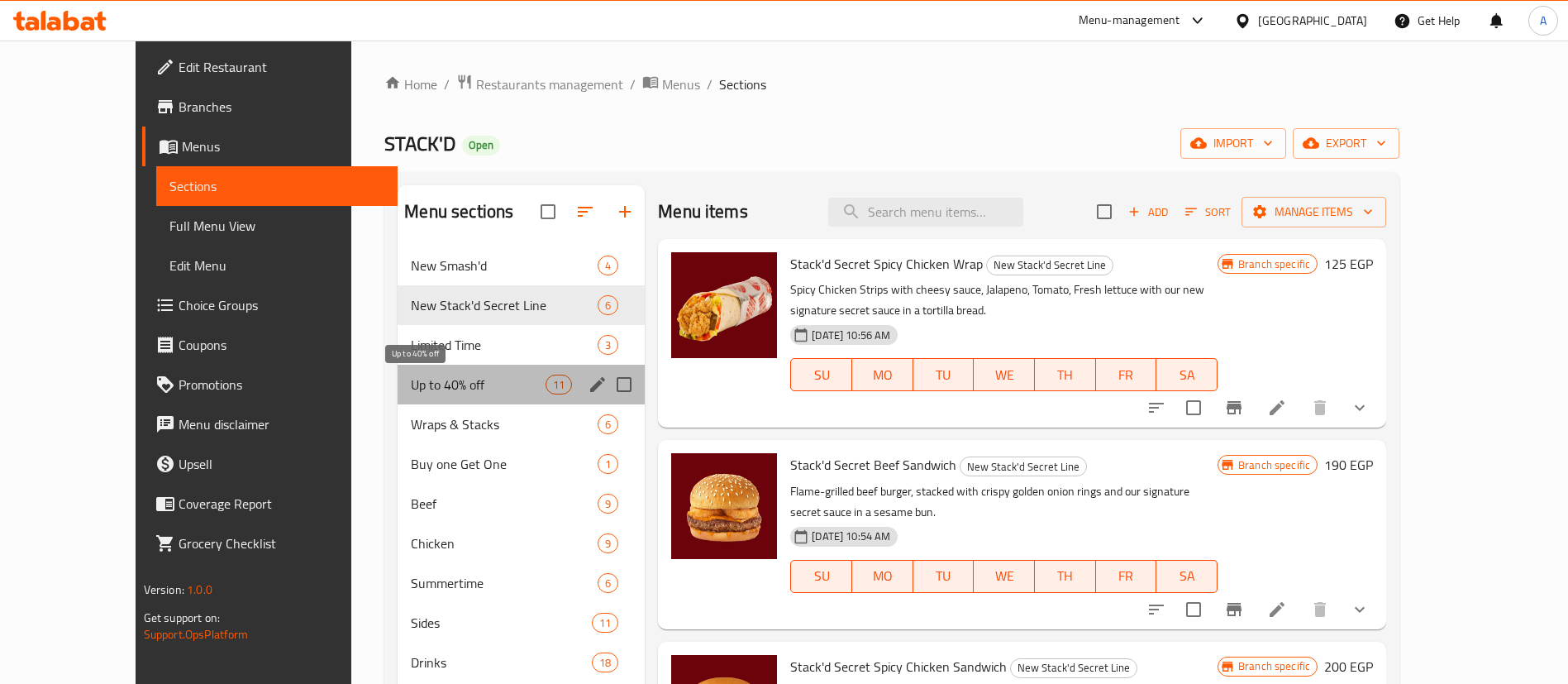
click at [423, 387] on span "Up to 40% off" at bounding box center [478, 385] width 135 height 19
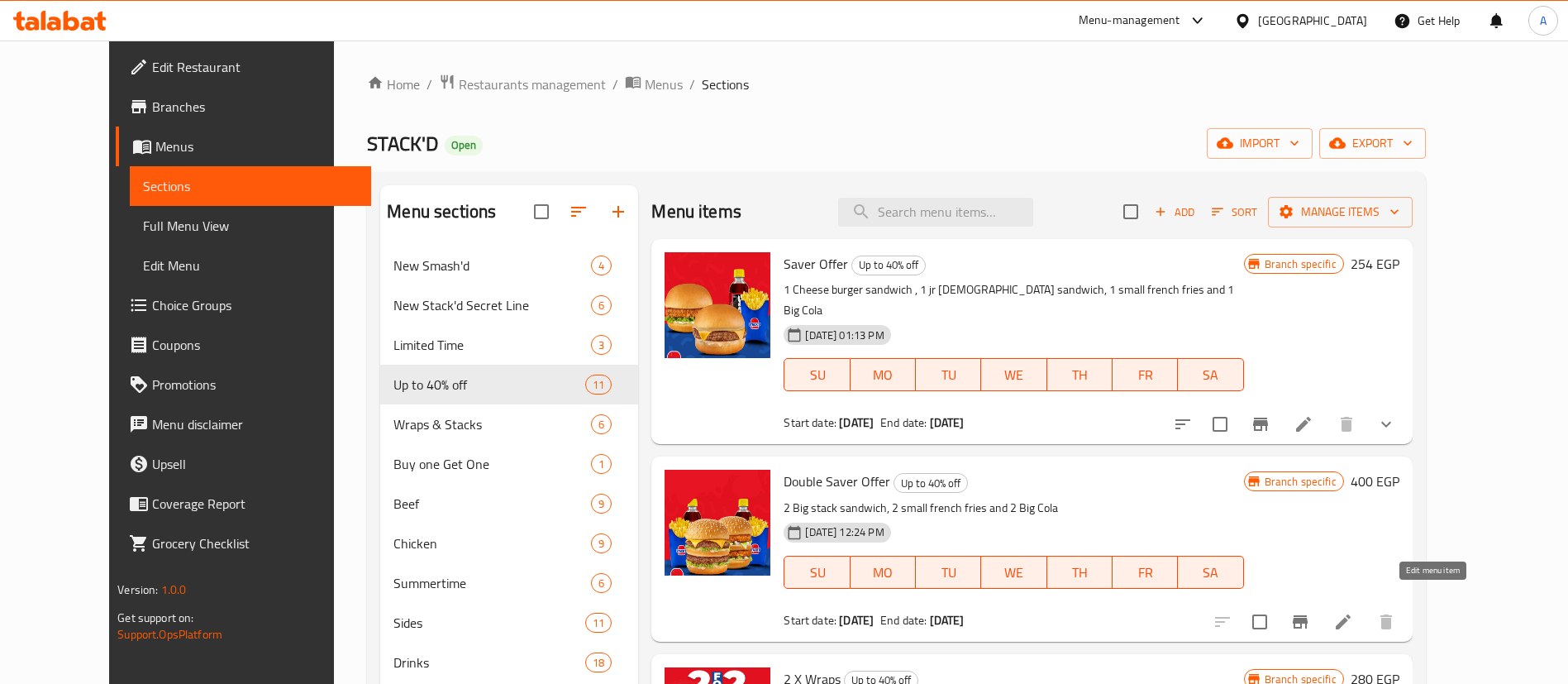
click at [1353, 612] on icon at bounding box center [1343, 622] width 19 height 19
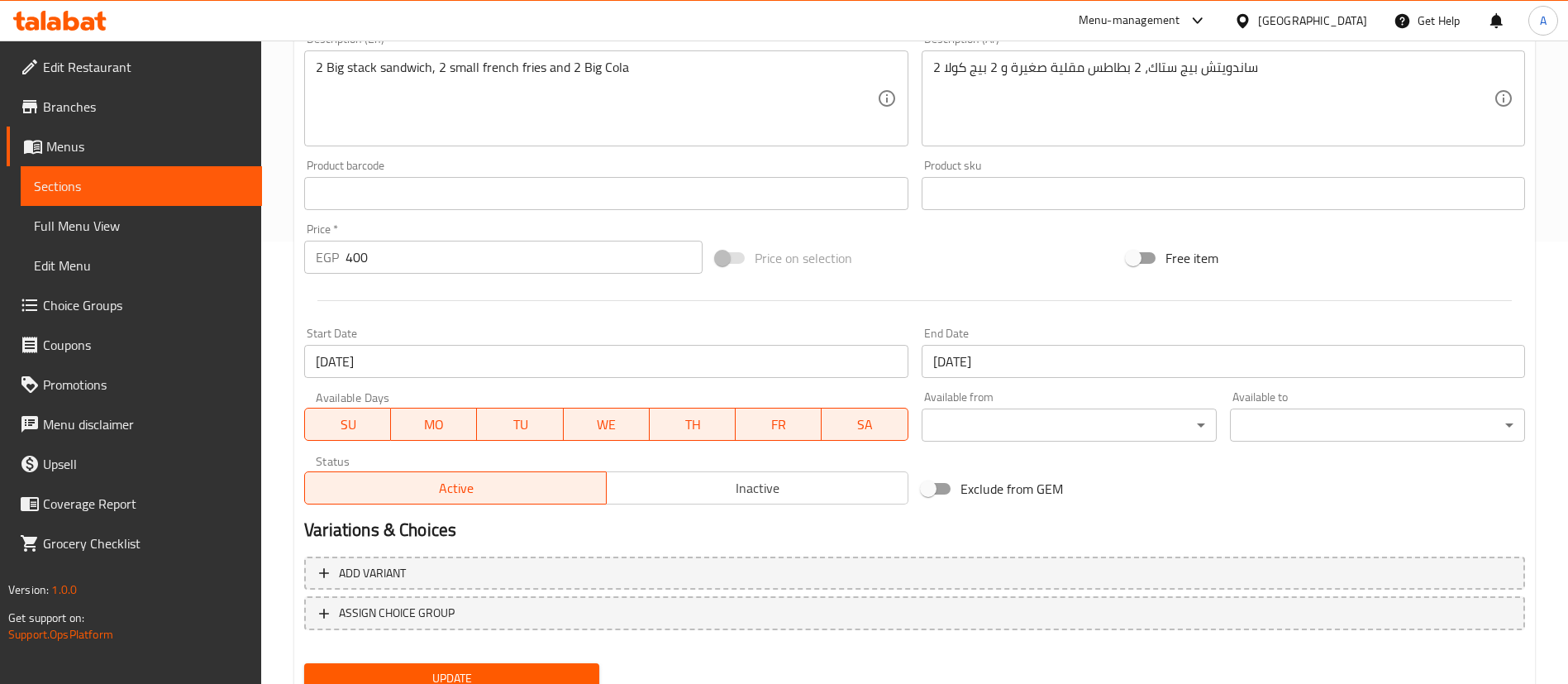
scroll to position [509, 0]
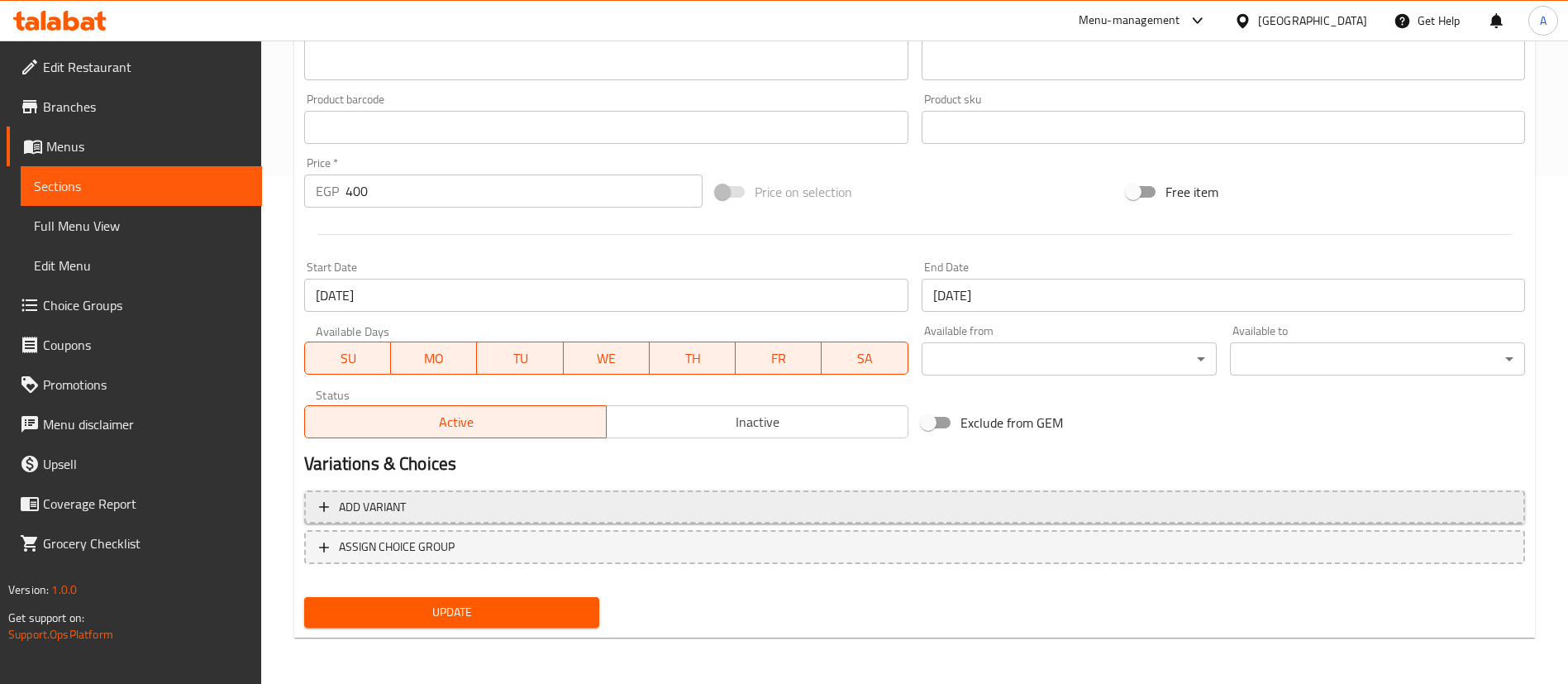
click at [386, 503] on span "Add variant" at bounding box center [372, 507] width 67 height 20
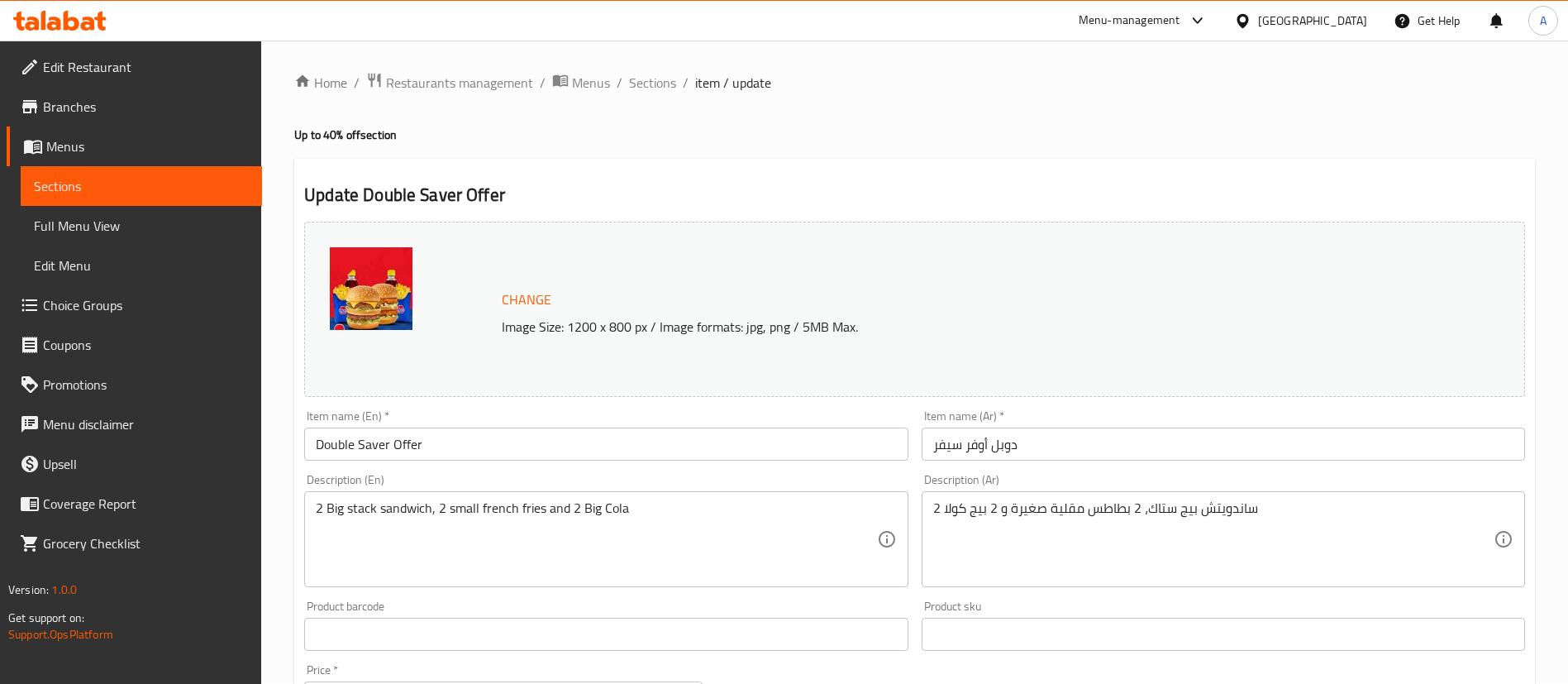
scroll to position [0, 0]
click at [645, 81] on span "Sections" at bounding box center [652, 85] width 48 height 19
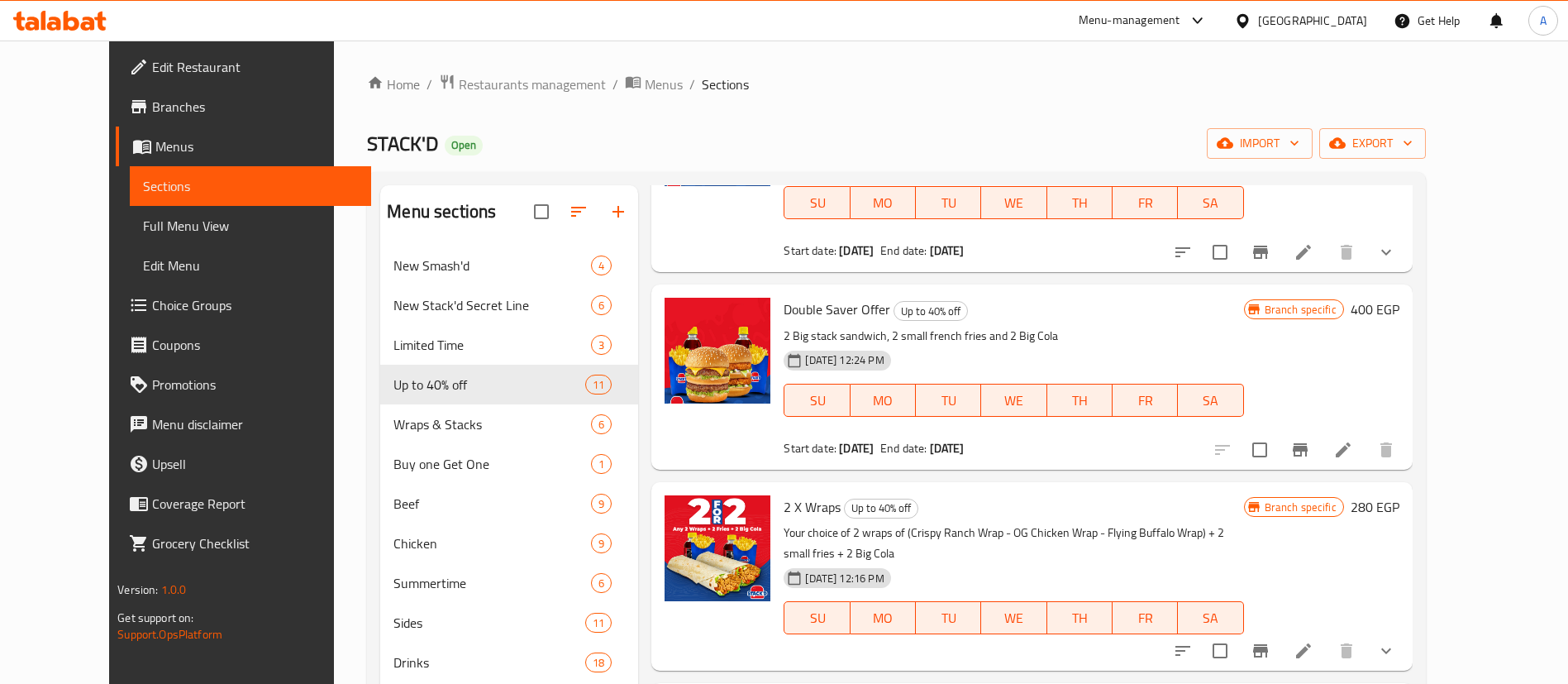
scroll to position [165, 0]
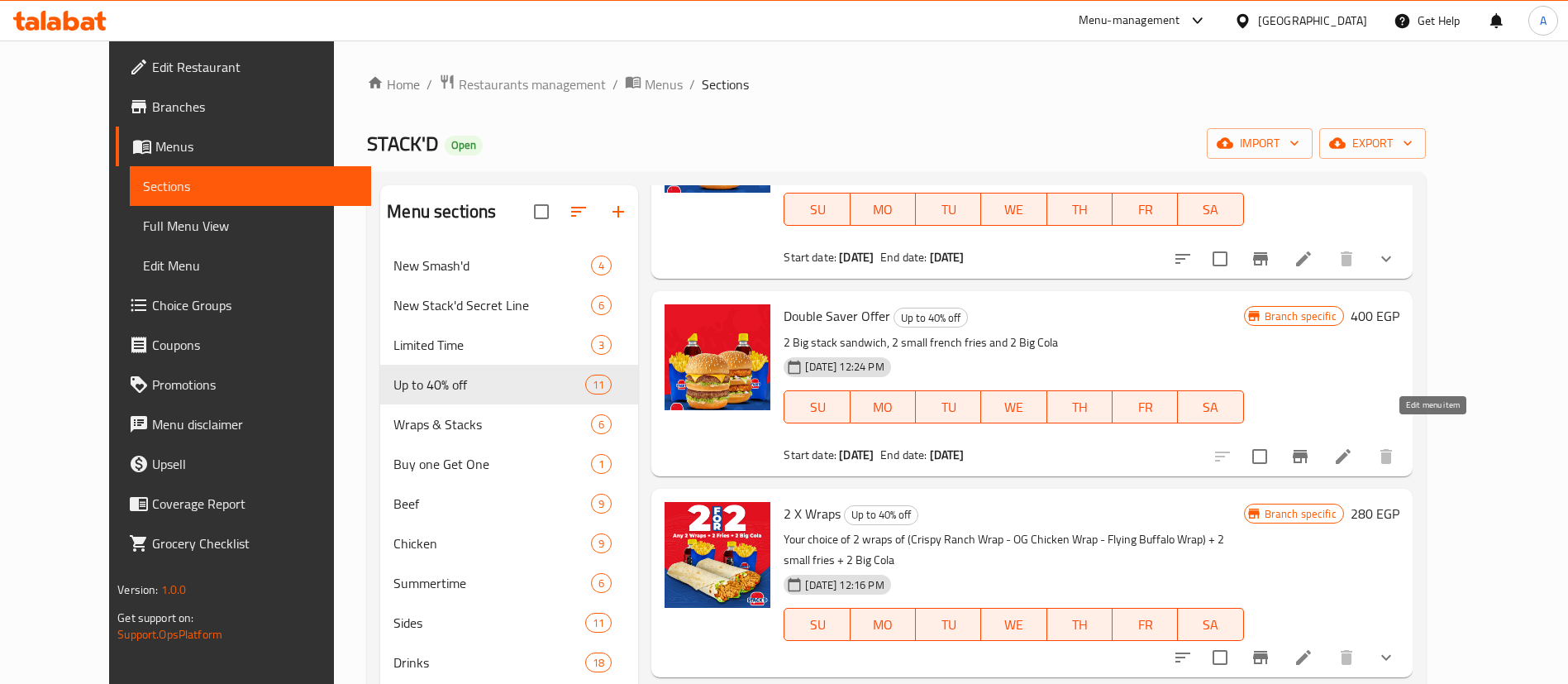
click at [1353, 447] on icon at bounding box center [1343, 457] width 19 height 19
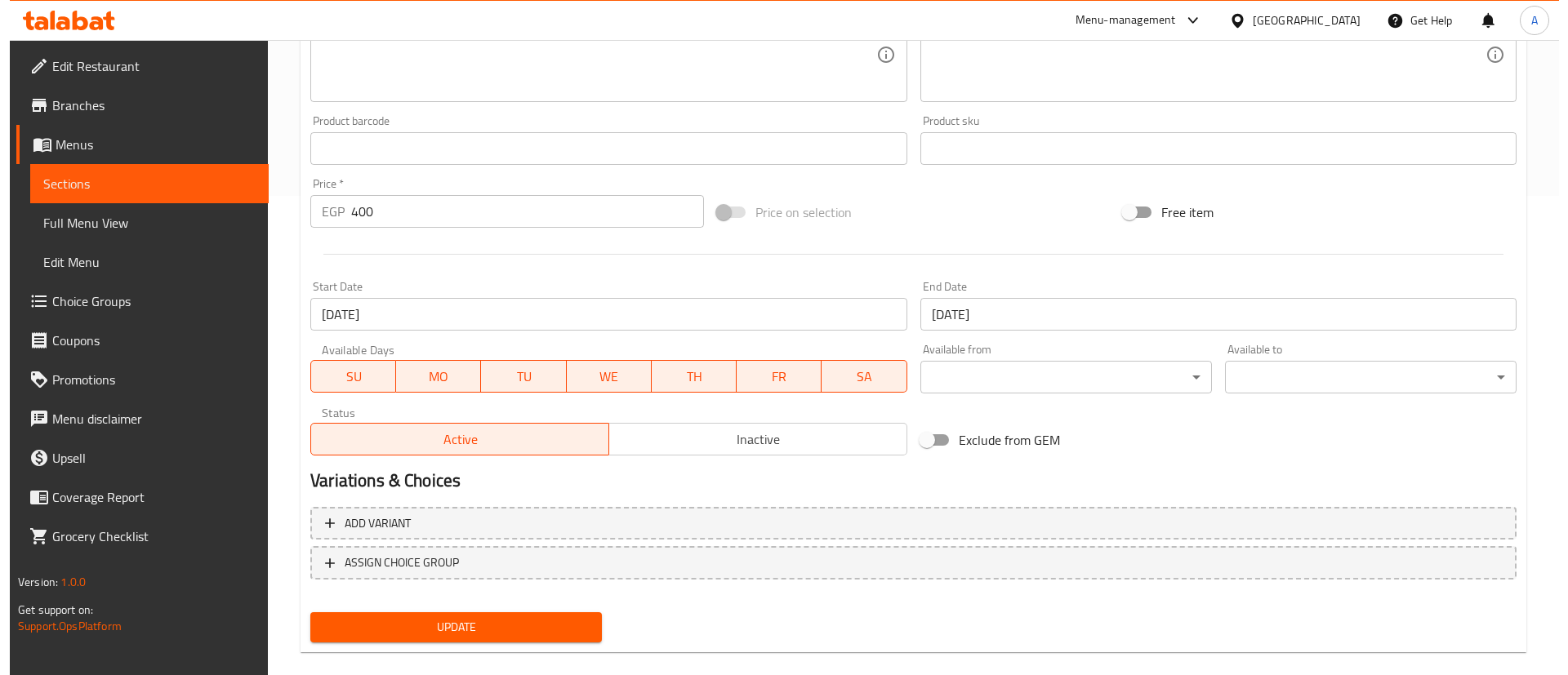
scroll to position [502, 0]
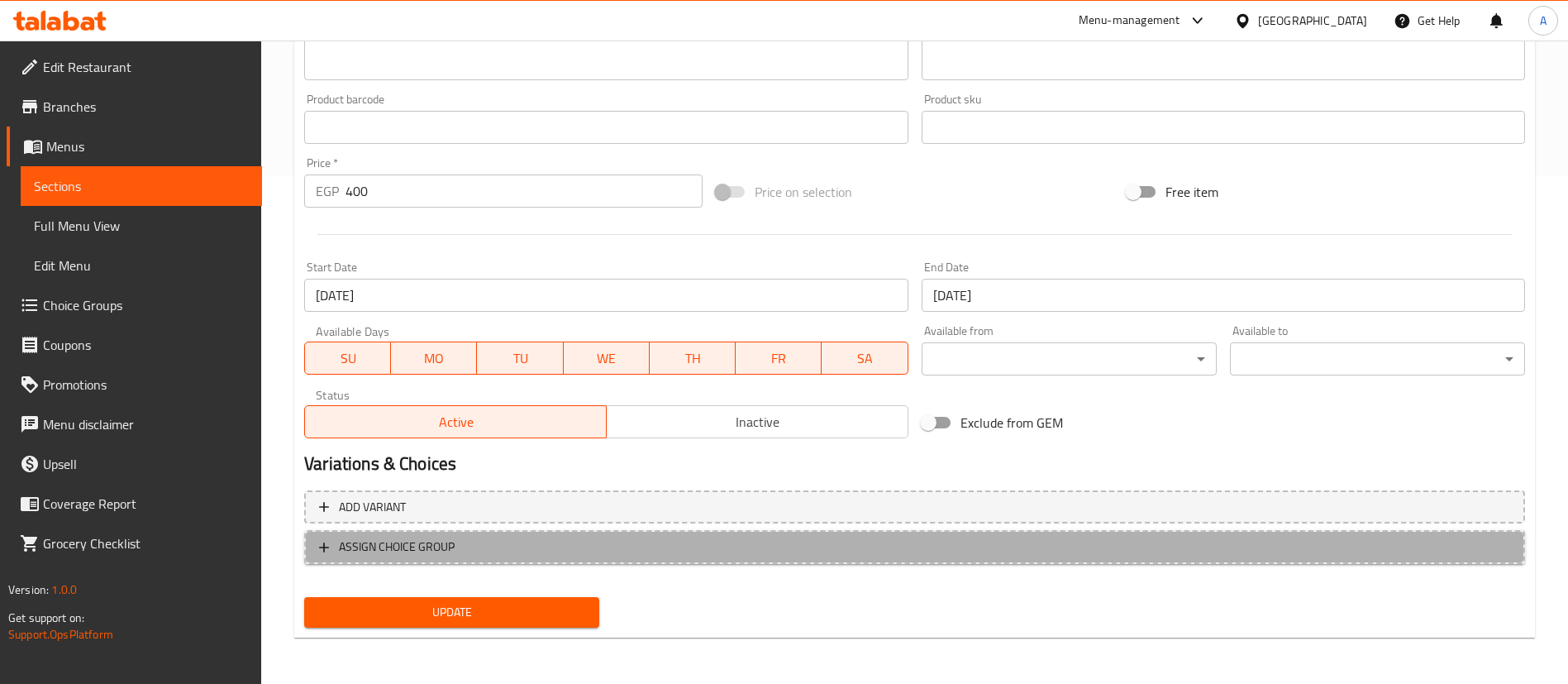
click at [357, 553] on span "ASSIGN CHOICE GROUP" at bounding box center [396, 547] width 116 height 20
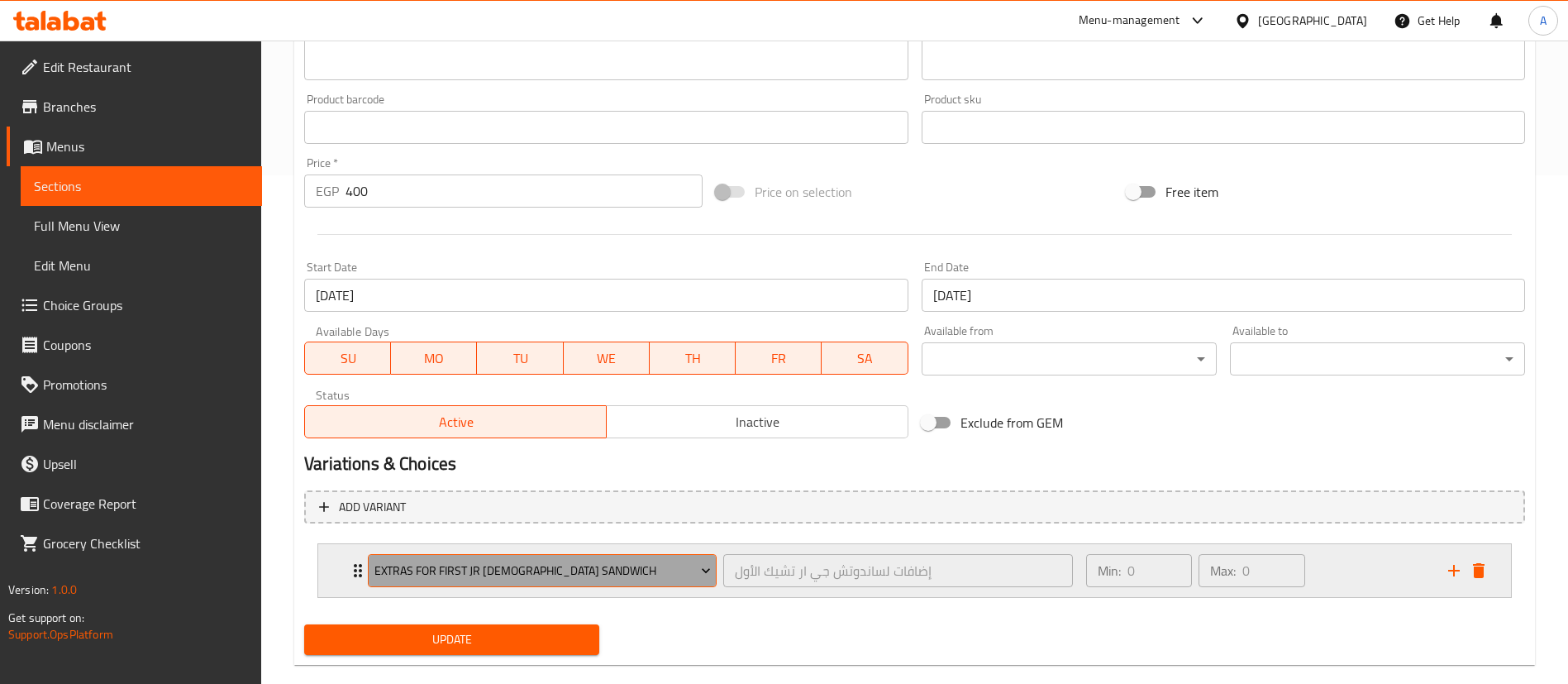
click at [630, 570] on span "Extras For First JR Chick Sandwich" at bounding box center [543, 570] width 337 height 20
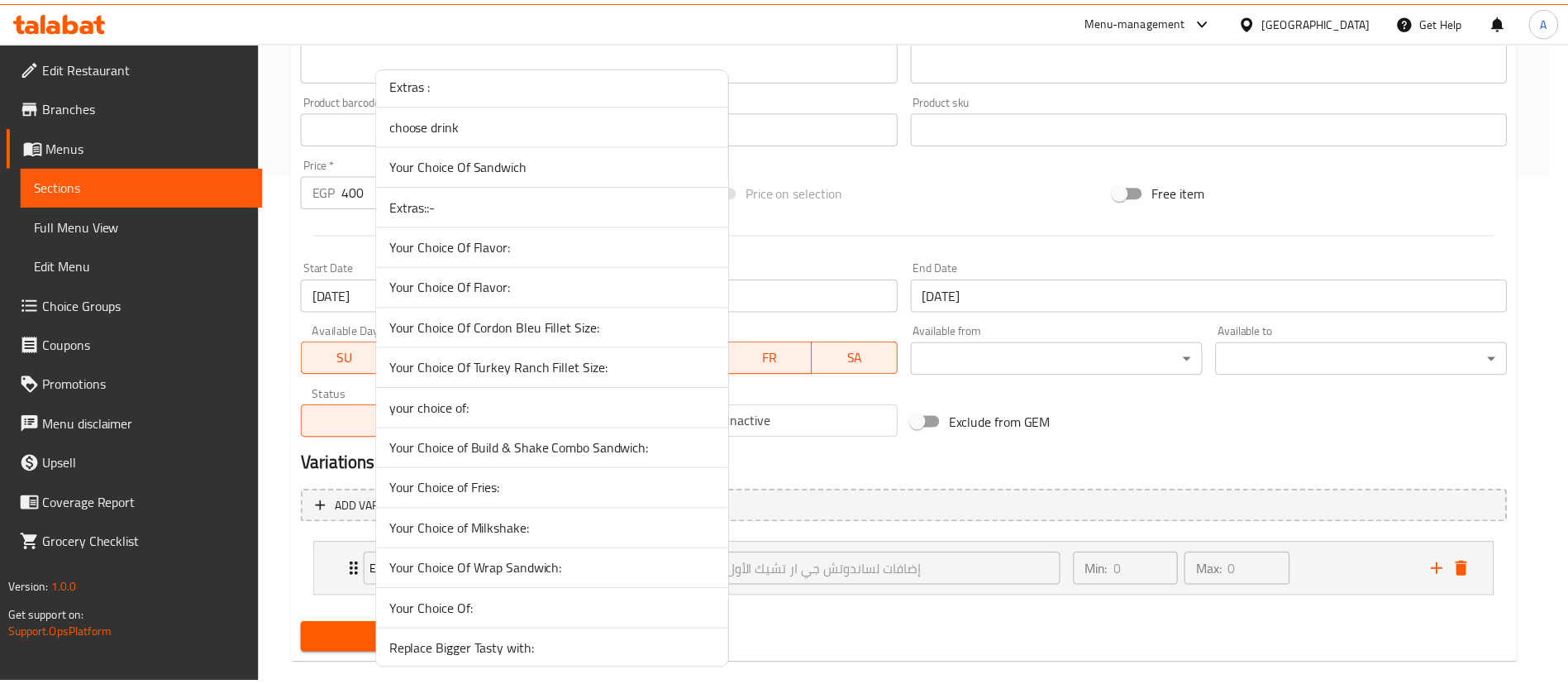
scroll to position [3292, 0]
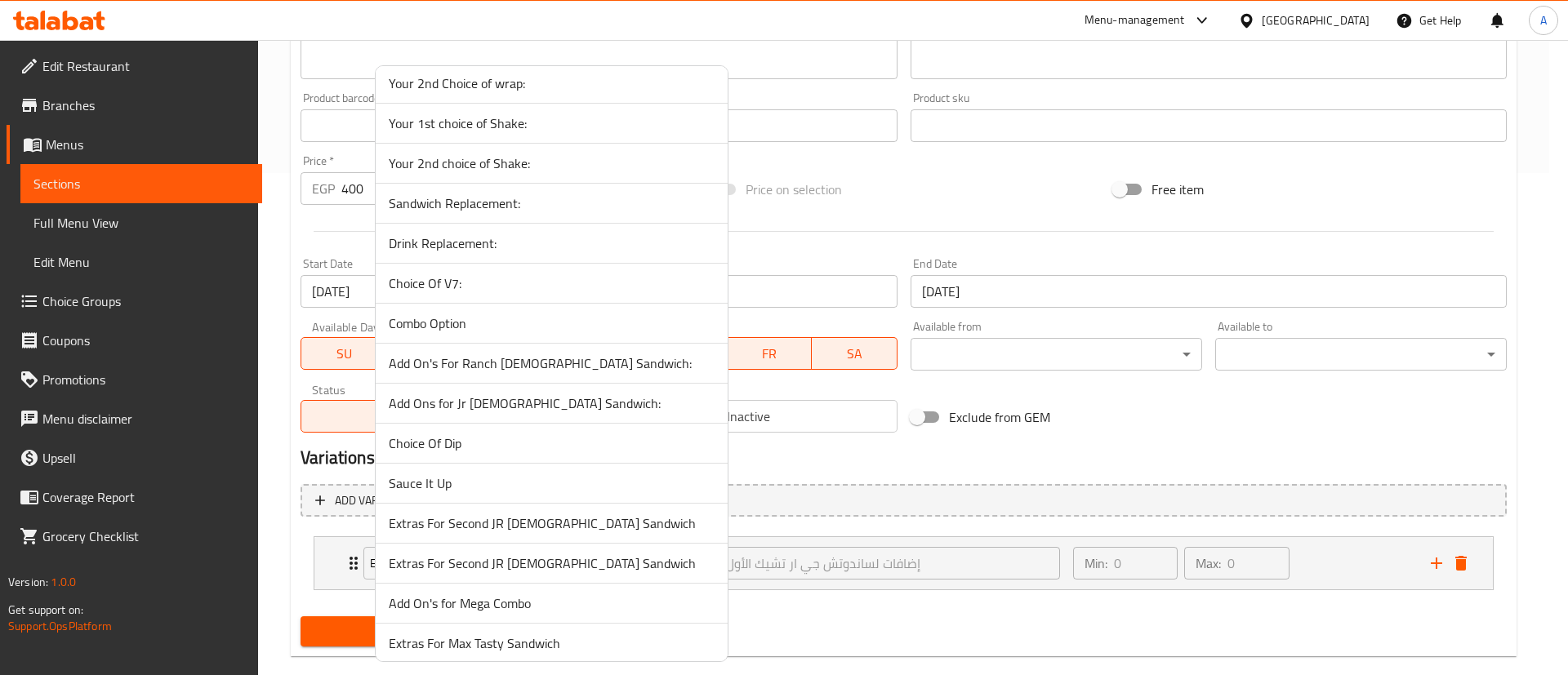
click at [462, 361] on span "Add On's For Ranch Chick Sandwich:" at bounding box center [551, 363] width 326 height 19
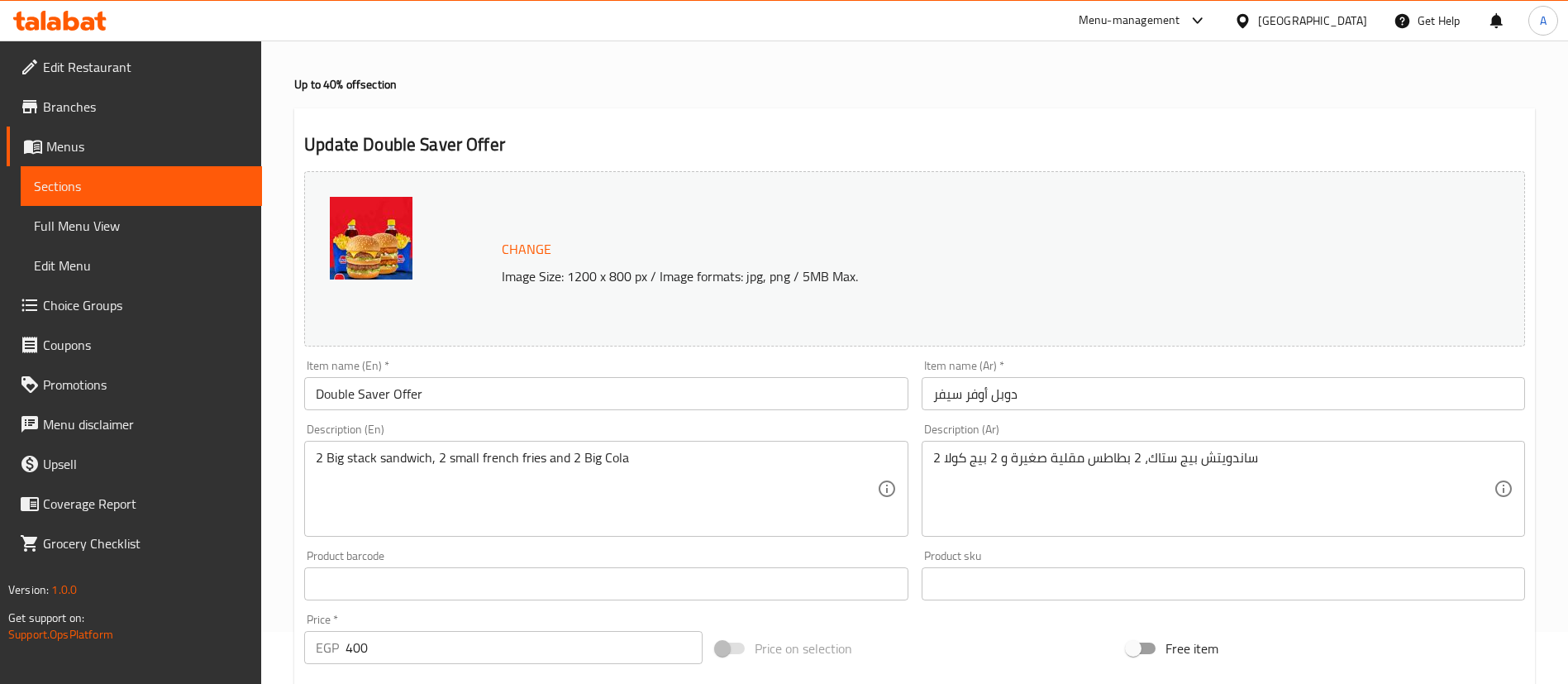
scroll to position [42, 0]
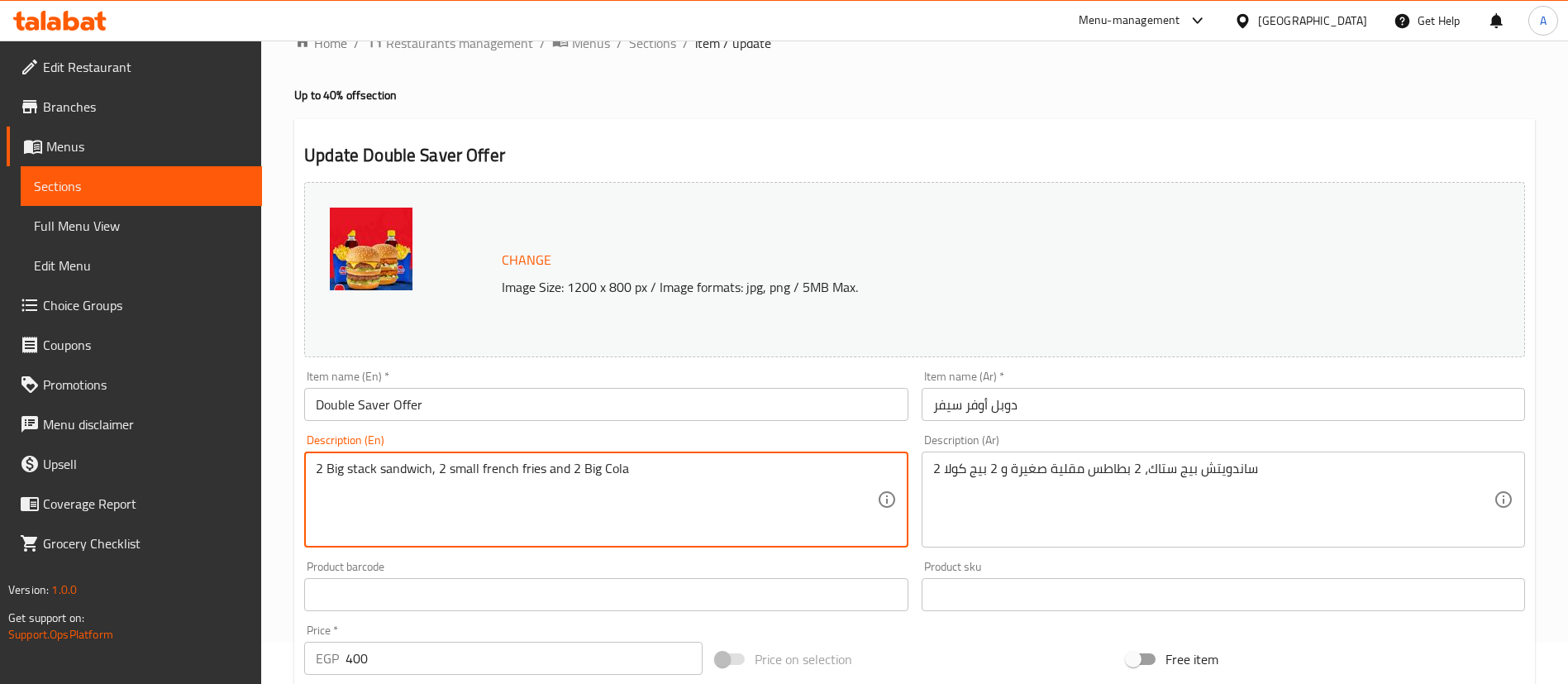
drag, startPoint x: 323, startPoint y: 462, endPoint x: 427, endPoint y: 571, distance: 150.7
type textarea "1 Big stack sandwich, 1 Ranch Chick Sandwich 2 small french fries and 2 Big Cola"
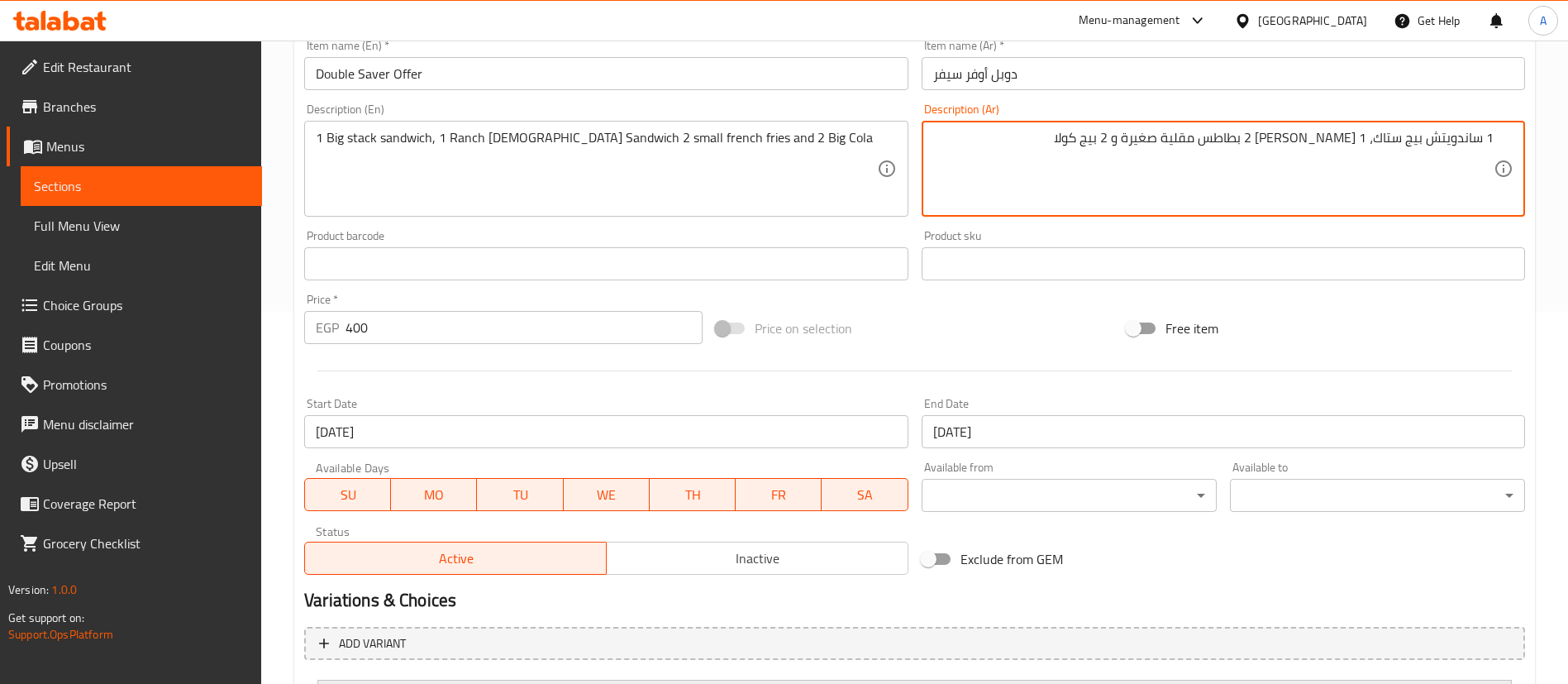
scroll to position [536, 0]
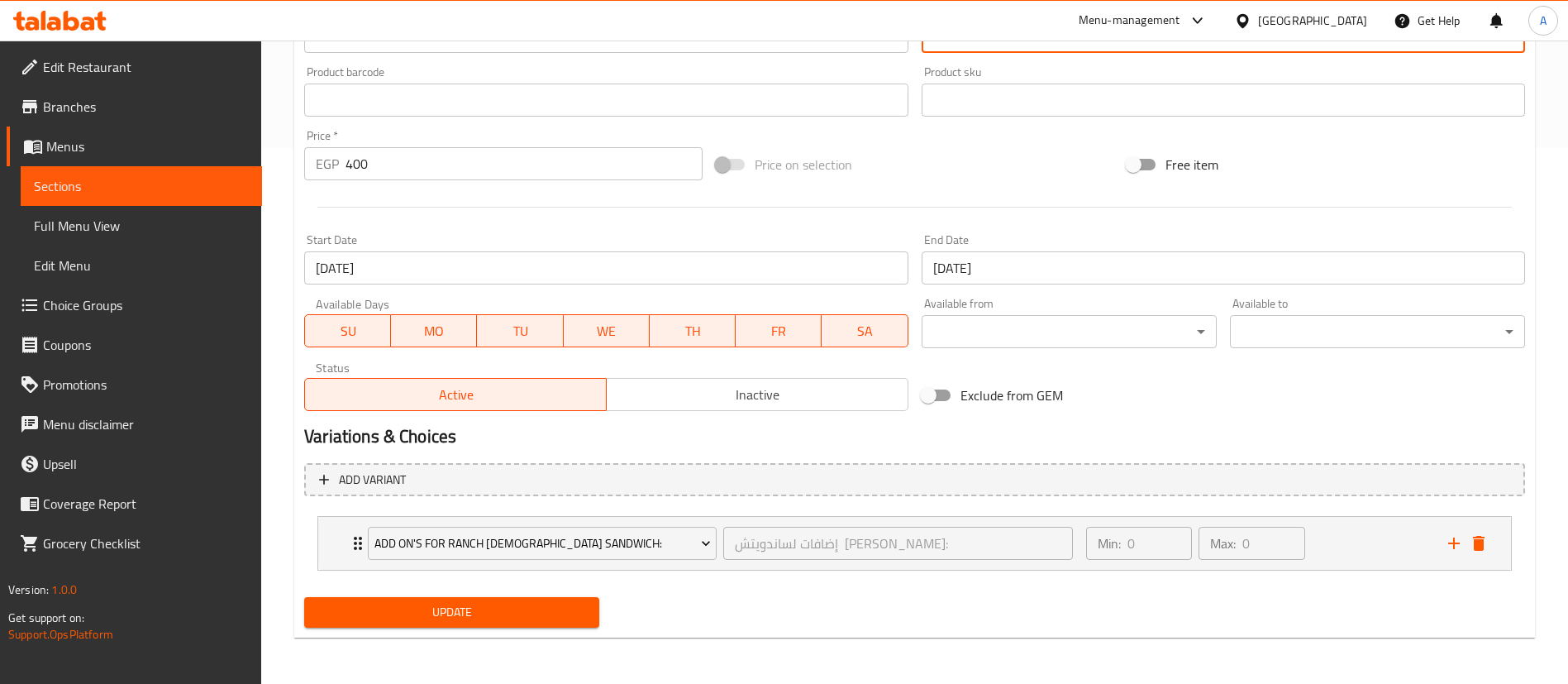
type textarea "1 ساندويتش بيج ستاك، 1 رانش تشيك ساندوتش 2 بطاطس مقلية صغيرة و 2 بيج كولا"
click at [486, 618] on span "Update" at bounding box center [451, 612] width 269 height 20
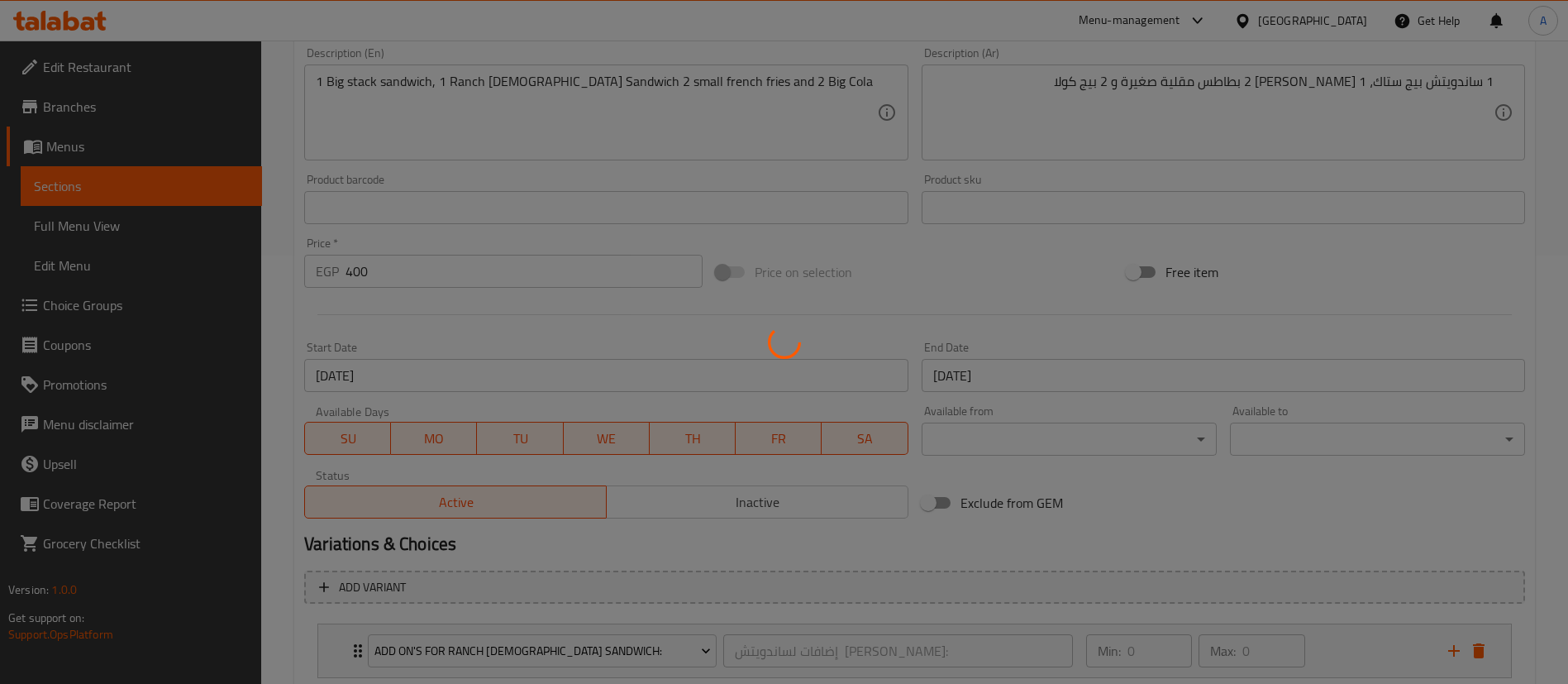
scroll to position [0, 0]
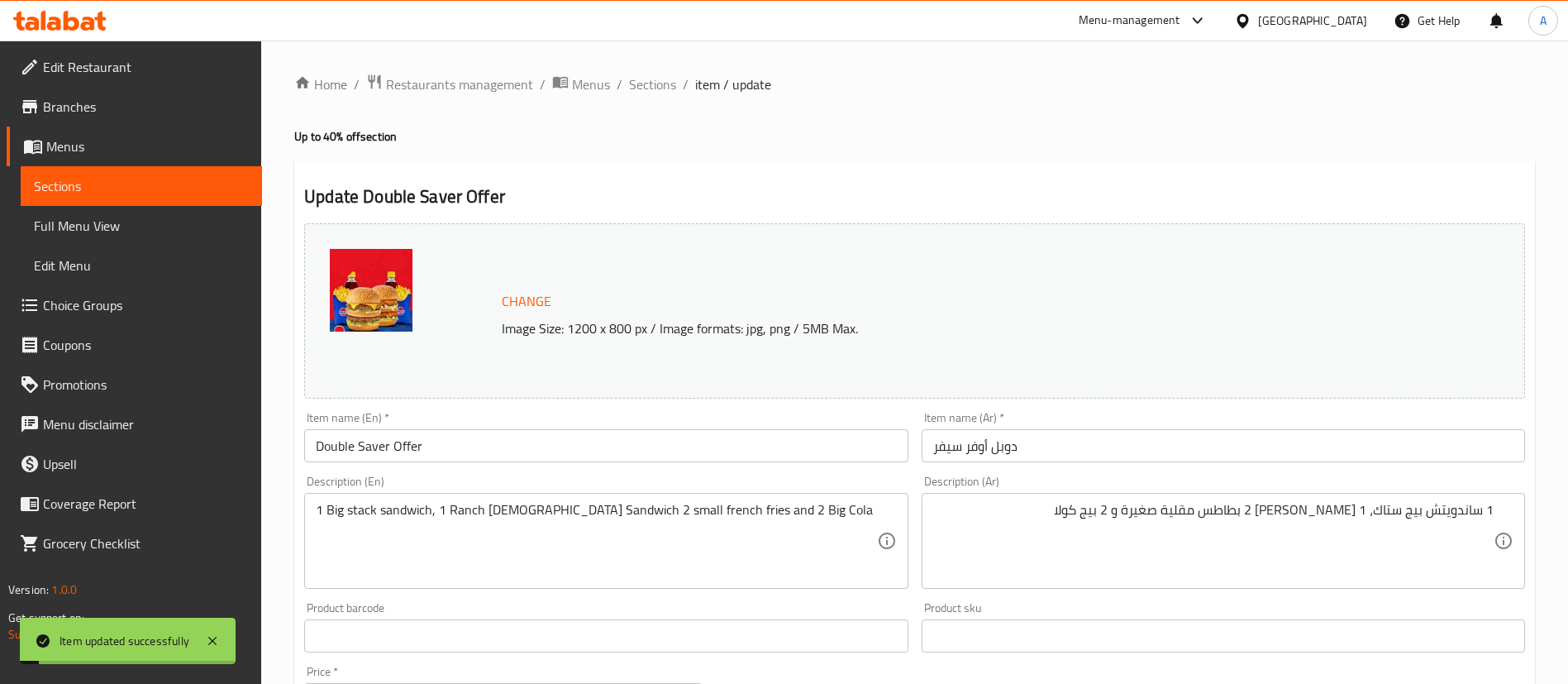
click at [813, 167] on div "Update Double Saver Offer Change Image Size: 1200 x 800 px / Image formats: jpg…" at bounding box center [915, 667] width 1241 height 1014
click at [585, 196] on h2 "Update Double Saver Offer" at bounding box center [914, 197] width 1220 height 25
click at [1051, 142] on h4 "Up to 40% off section" at bounding box center [915, 136] width 1241 height 17
click at [1102, 192] on h2 "Update Double Saver Offer" at bounding box center [914, 197] width 1220 height 25
click at [638, 86] on span "Sections" at bounding box center [652, 85] width 48 height 19
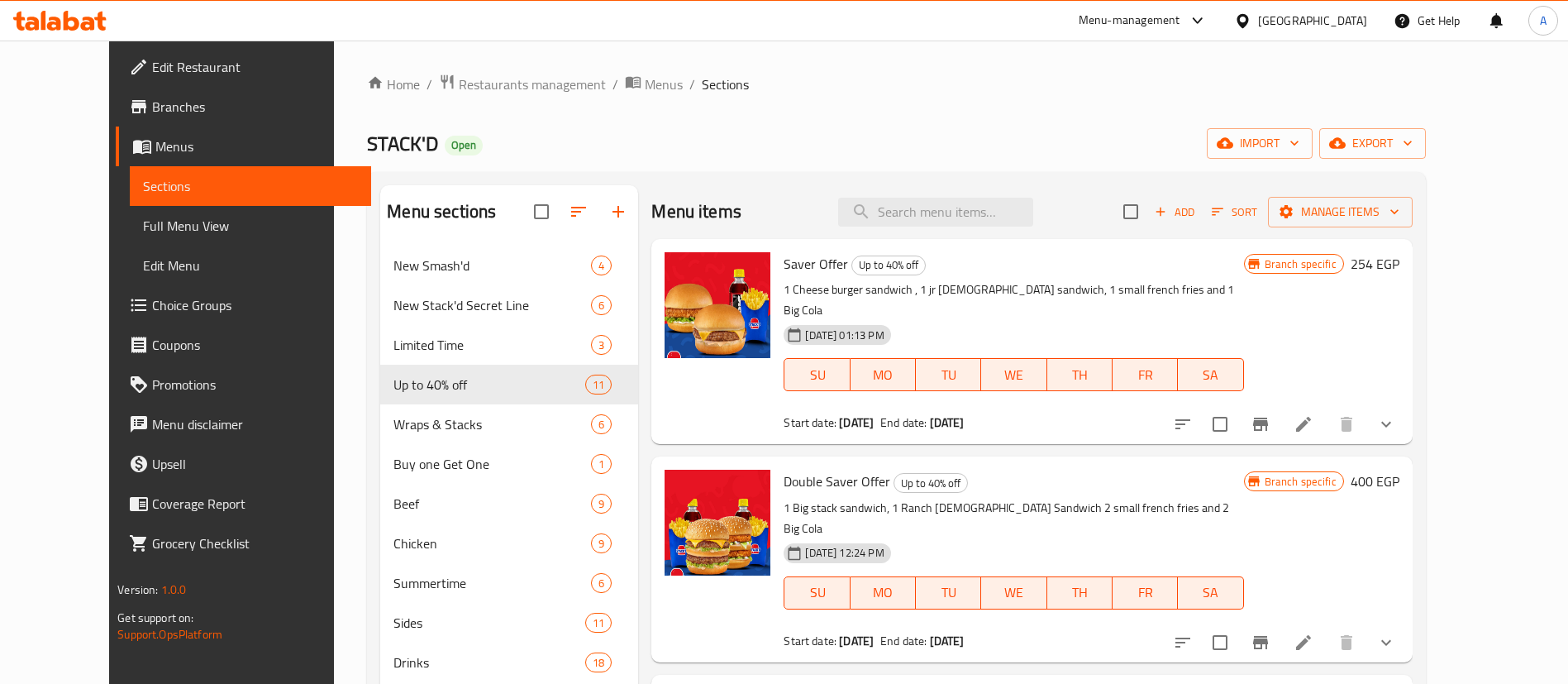
click at [828, 498] on p "1 Big stack sandwich, 1 Ranch Chick Sandwich 2 small french fries and 2 Big Cola" at bounding box center [1013, 519] width 459 height 42
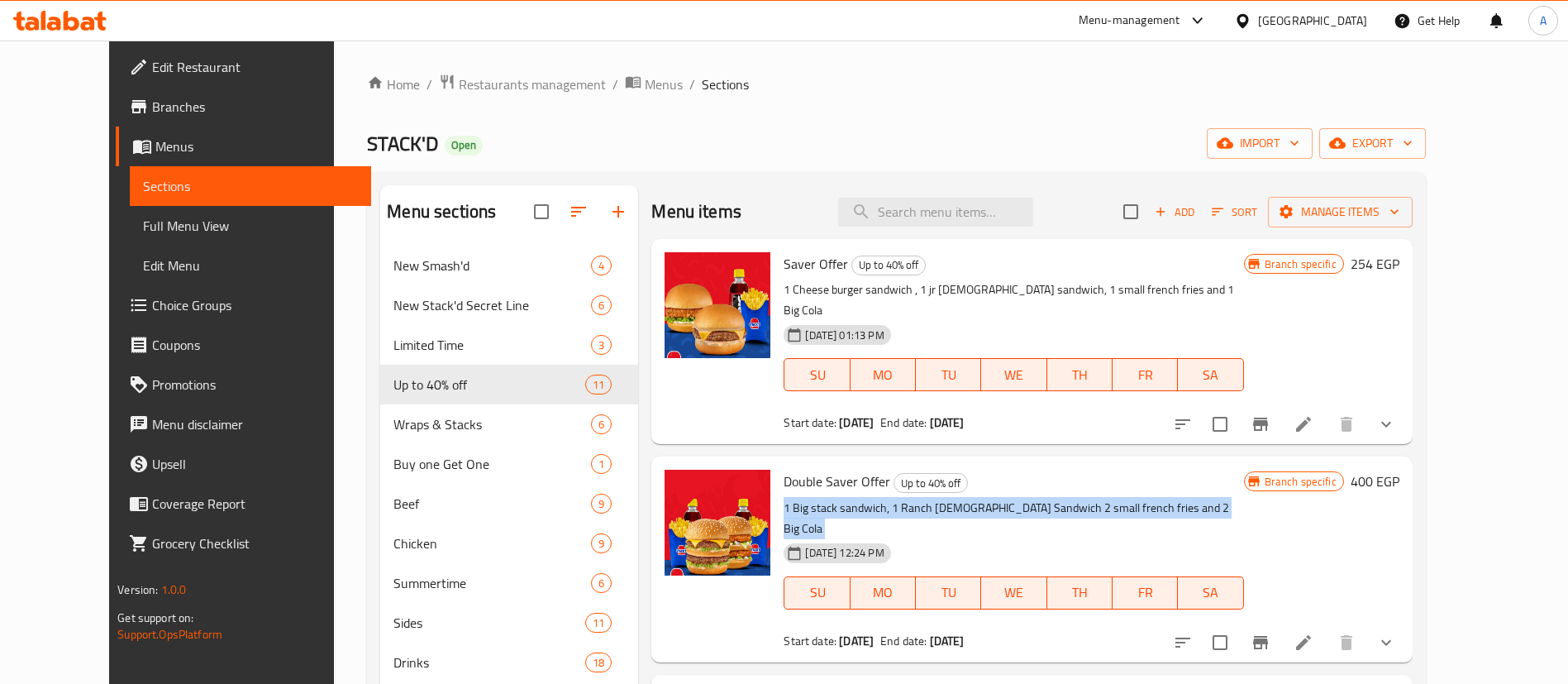
click at [828, 498] on p "1 Big stack sandwich, 1 Ranch Chick Sandwich 2 small french fries and 2 Big Cola" at bounding box center [1013, 519] width 459 height 42
copy div "1 Big stack sandwich, 1 Ranch Chick Sandwich 2 small french fries and 2 Big Cola"
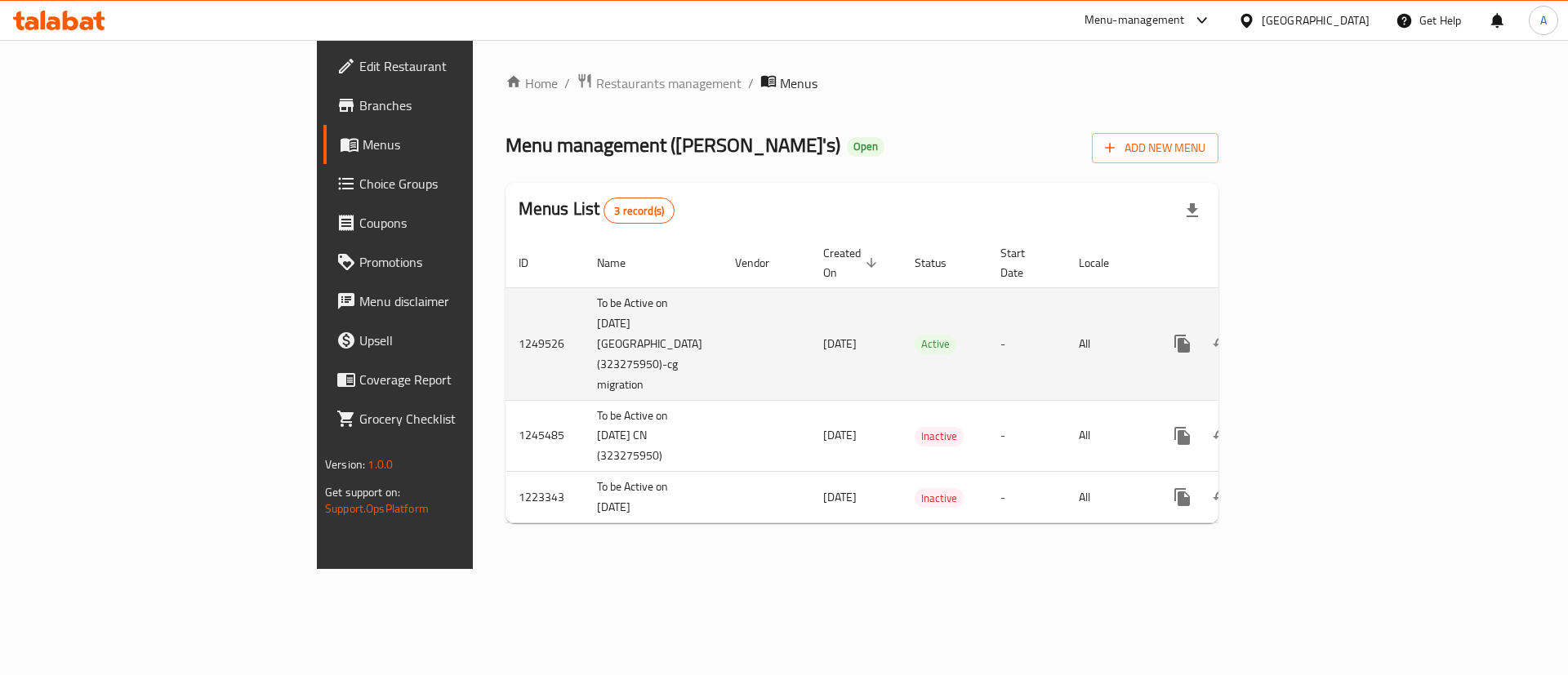
click at [1310, 334] on icon "enhanced table" at bounding box center [1299, 343] width 19 height 19
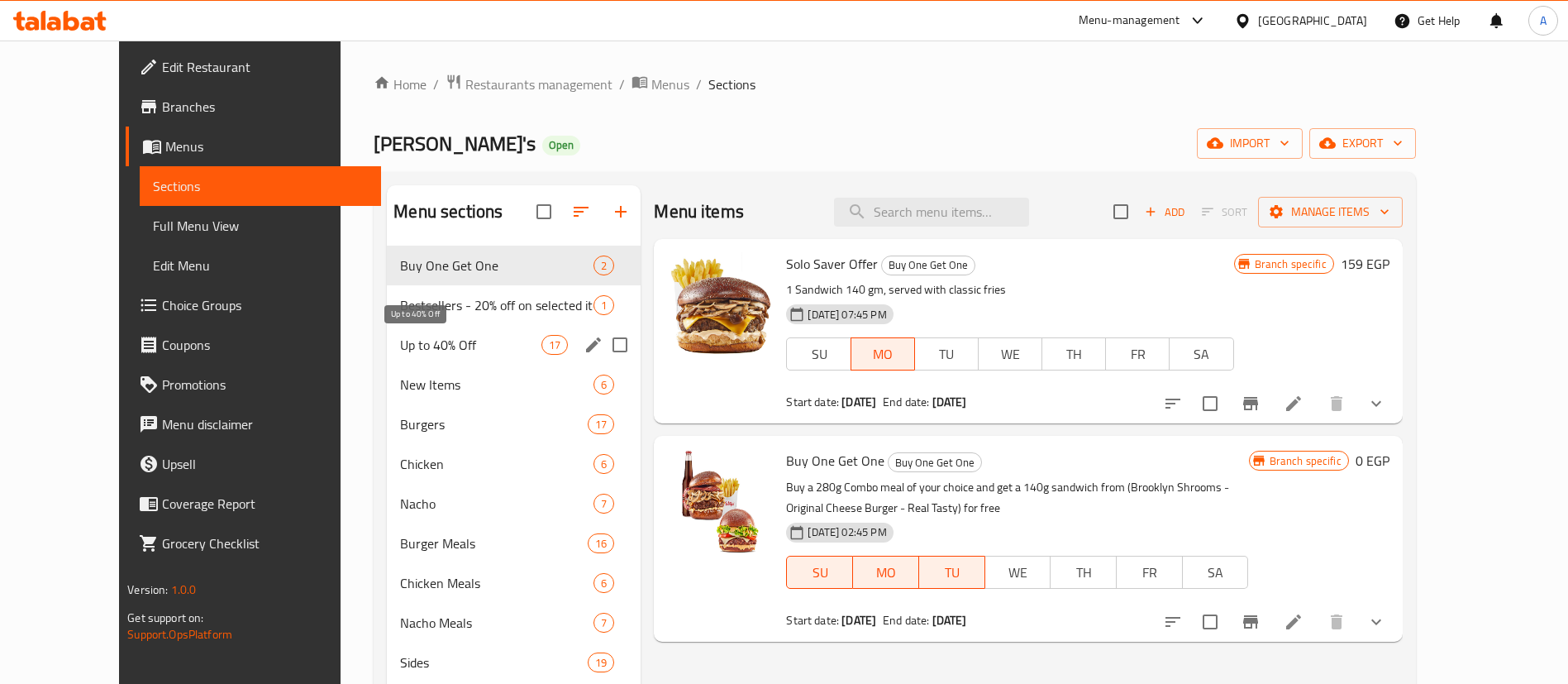
click at [415, 337] on span "Up to 40% Off" at bounding box center [471, 345] width 142 height 19
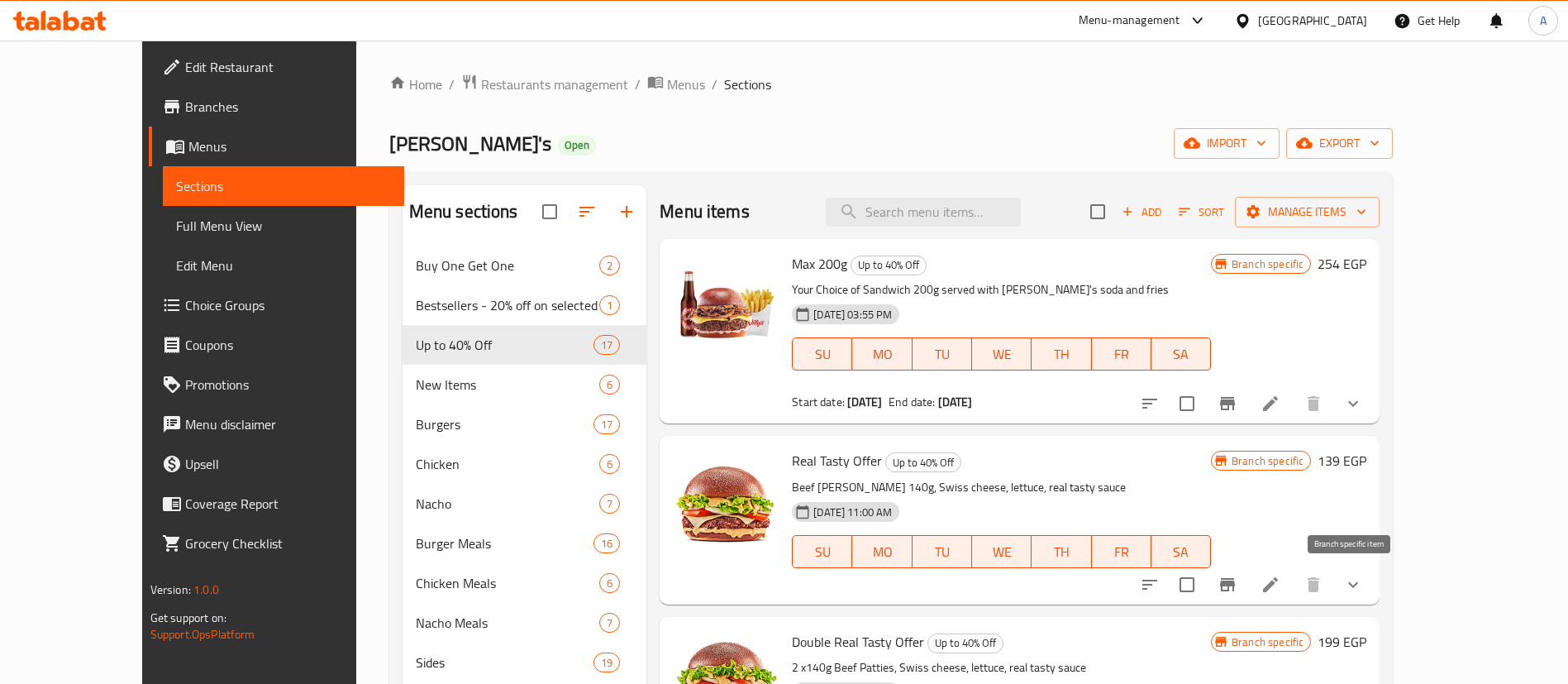
click at [1248, 595] on button "Branch-specific-item" at bounding box center [1227, 584] width 40 height 40
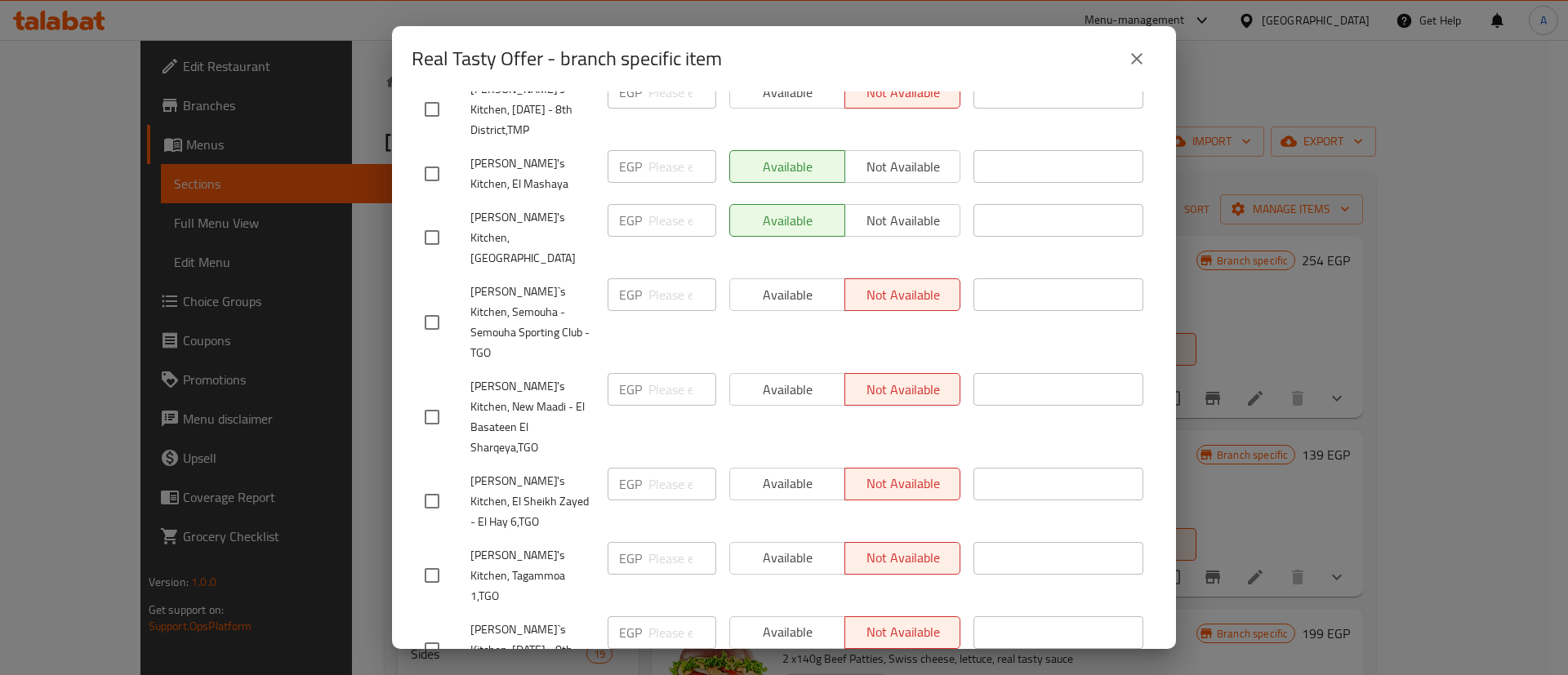
scroll to position [674, 0]
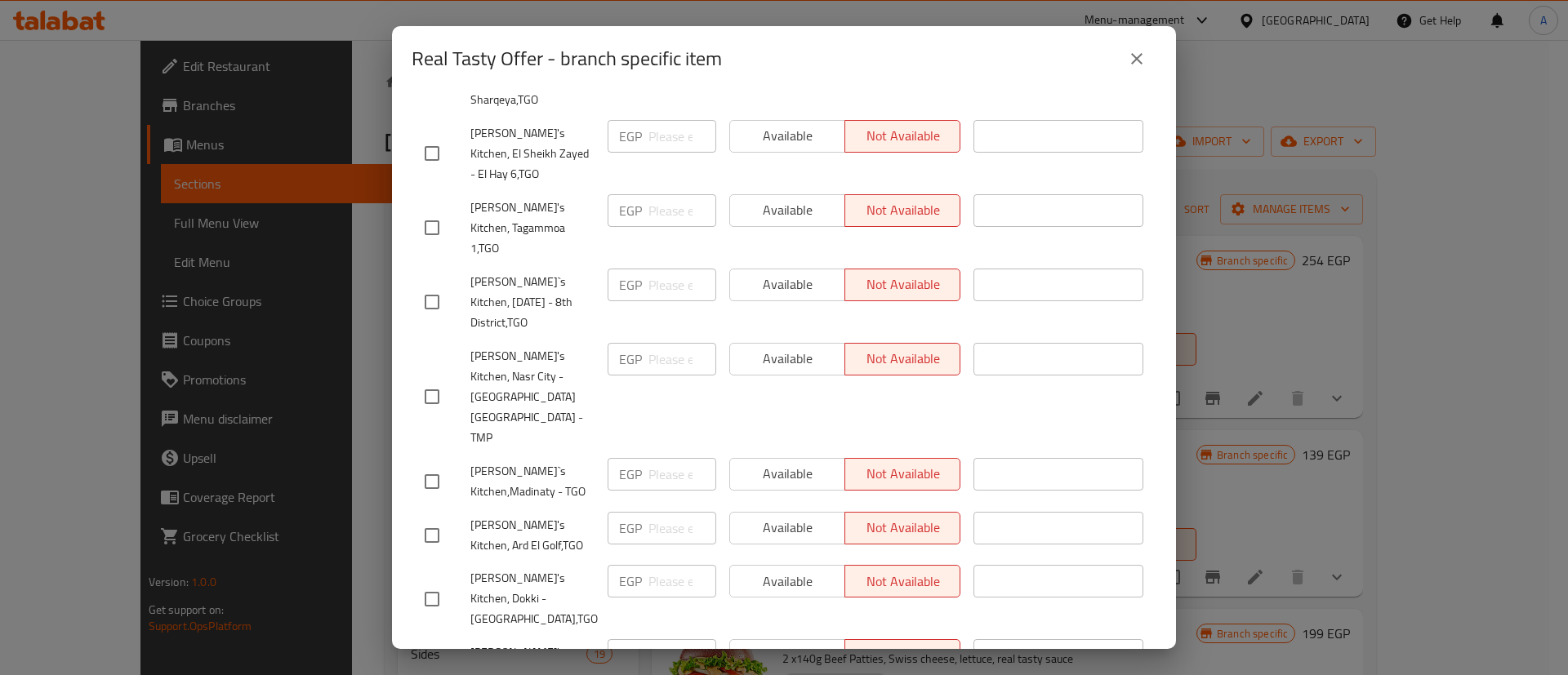
drag, startPoint x: 431, startPoint y: 382, endPoint x: 604, endPoint y: 387, distance: 173.1
click at [430, 519] on input "checkbox" at bounding box center [432, 536] width 35 height 35
checkbox input "true"
click at [758, 516] on span "Available" at bounding box center [787, 527] width 102 height 24
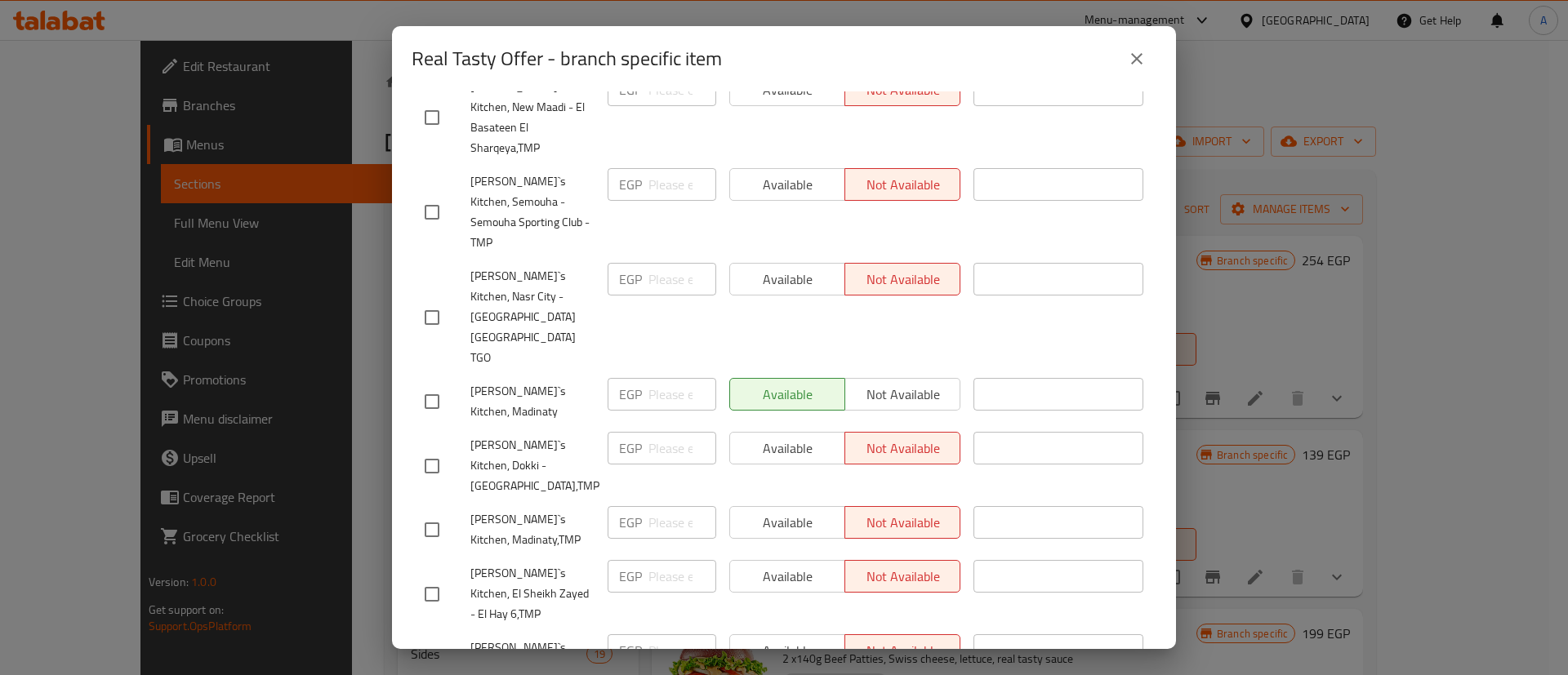
scroll to position [1373, 0]
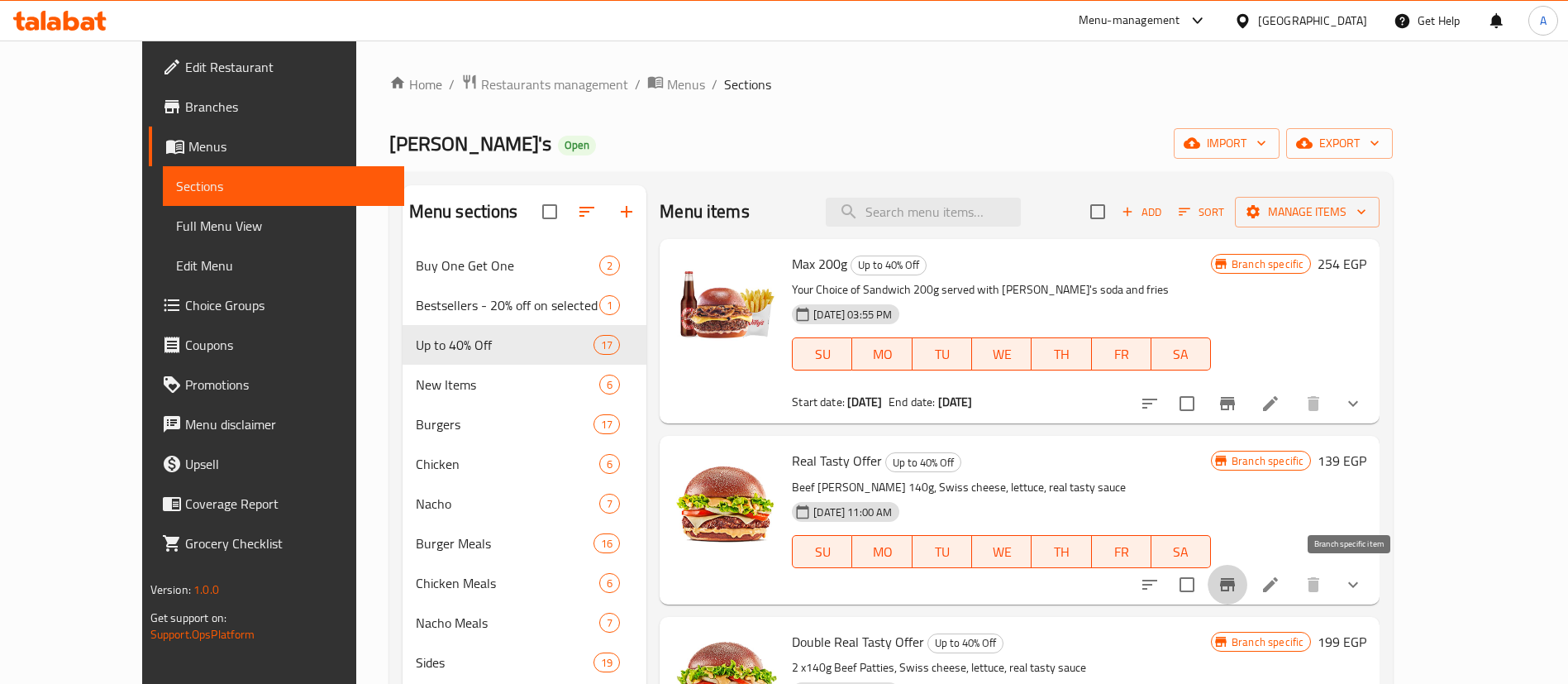
click at [1235, 583] on icon "Branch-specific-item" at bounding box center [1227, 585] width 15 height 14
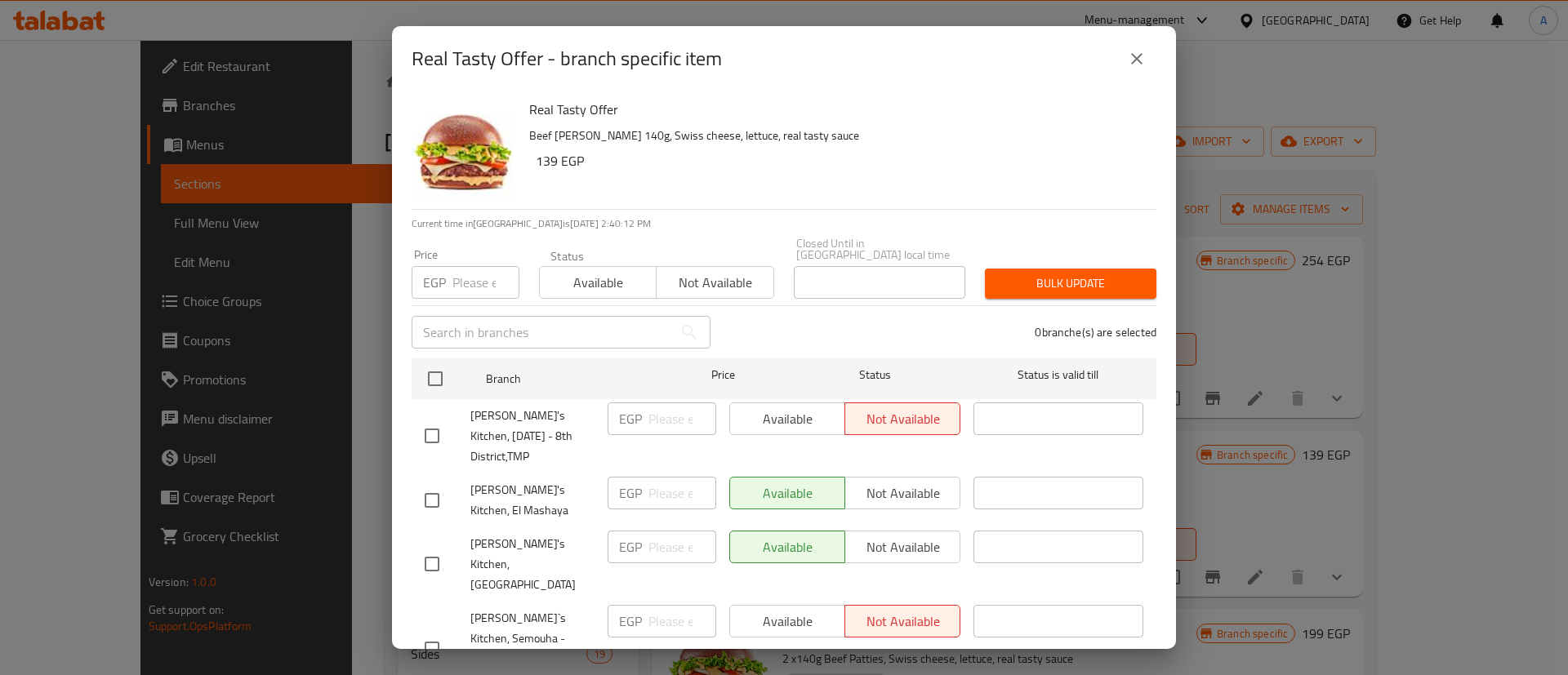
scroll to position [1369, 0]
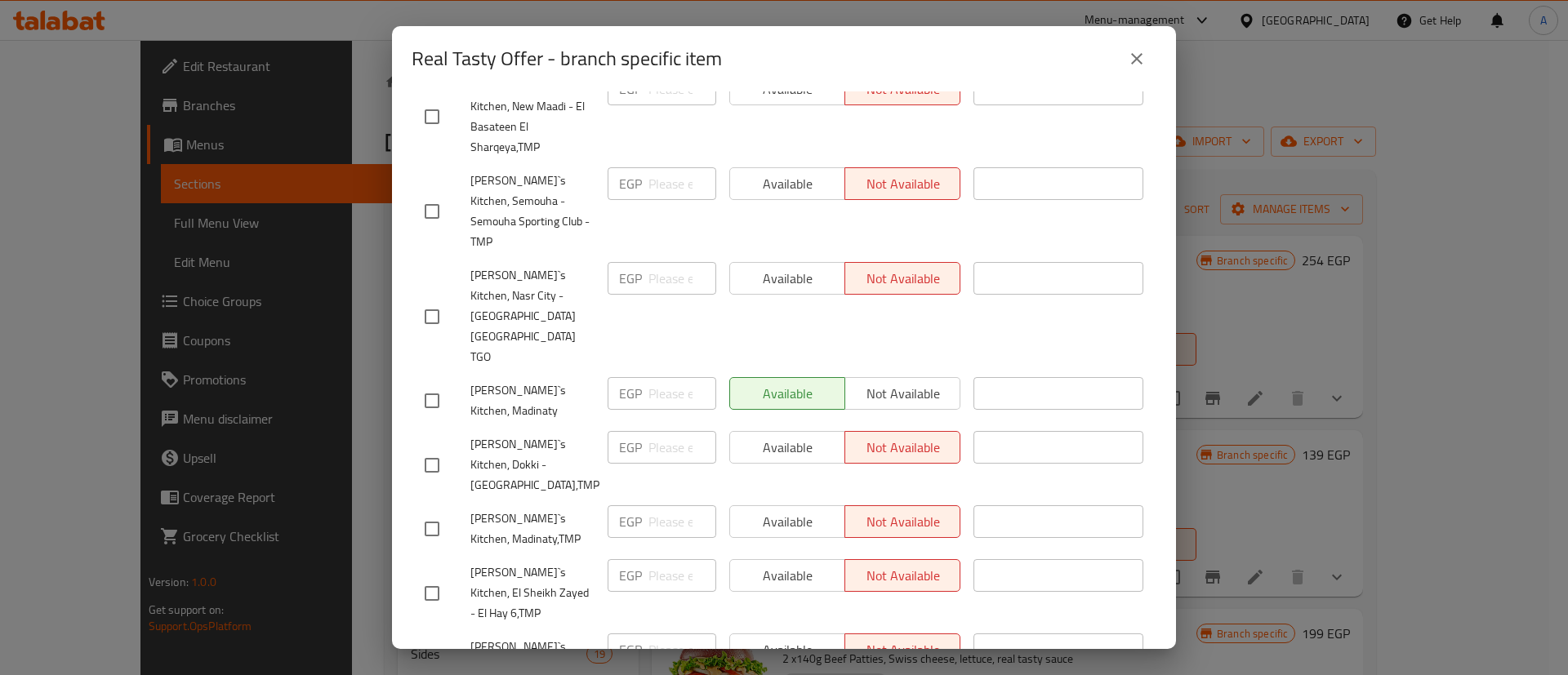
checkbox input "true"
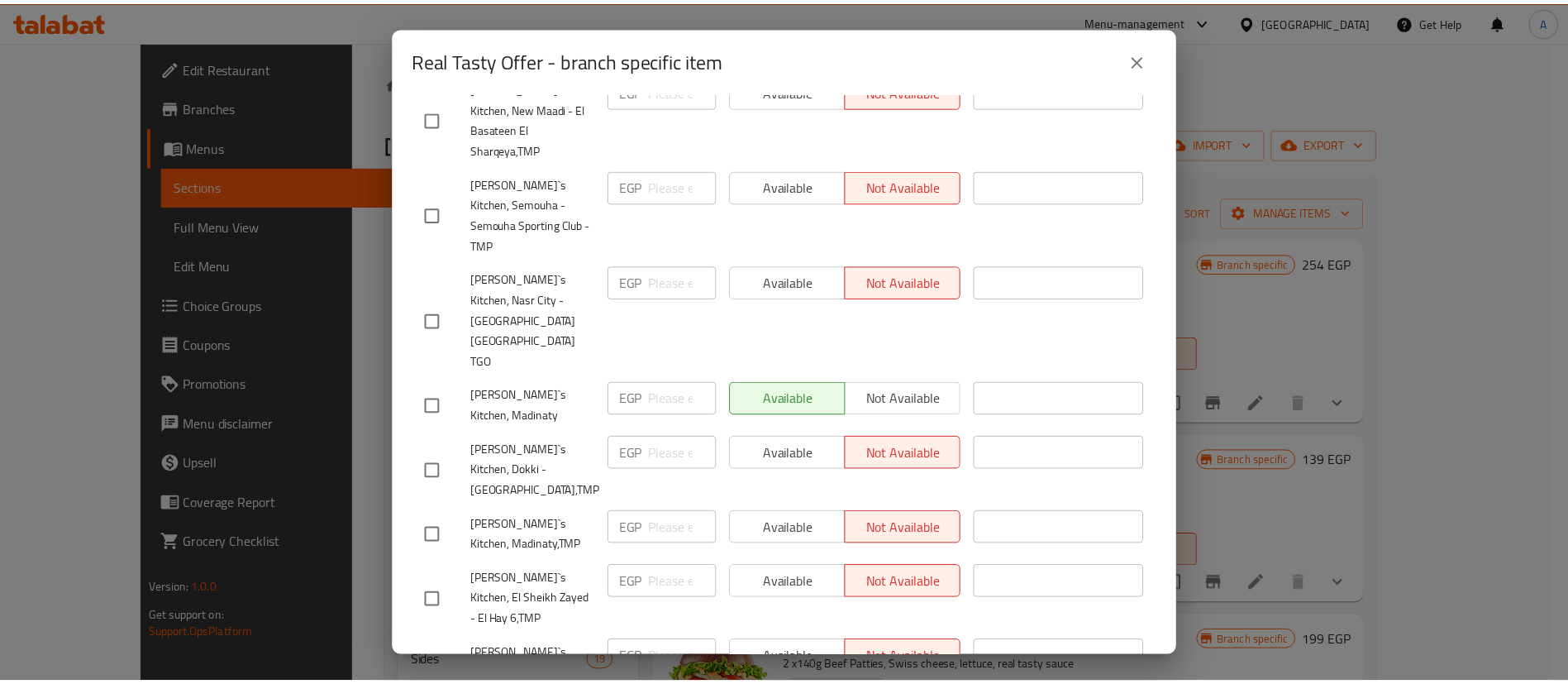
scroll to position [1391, 0]
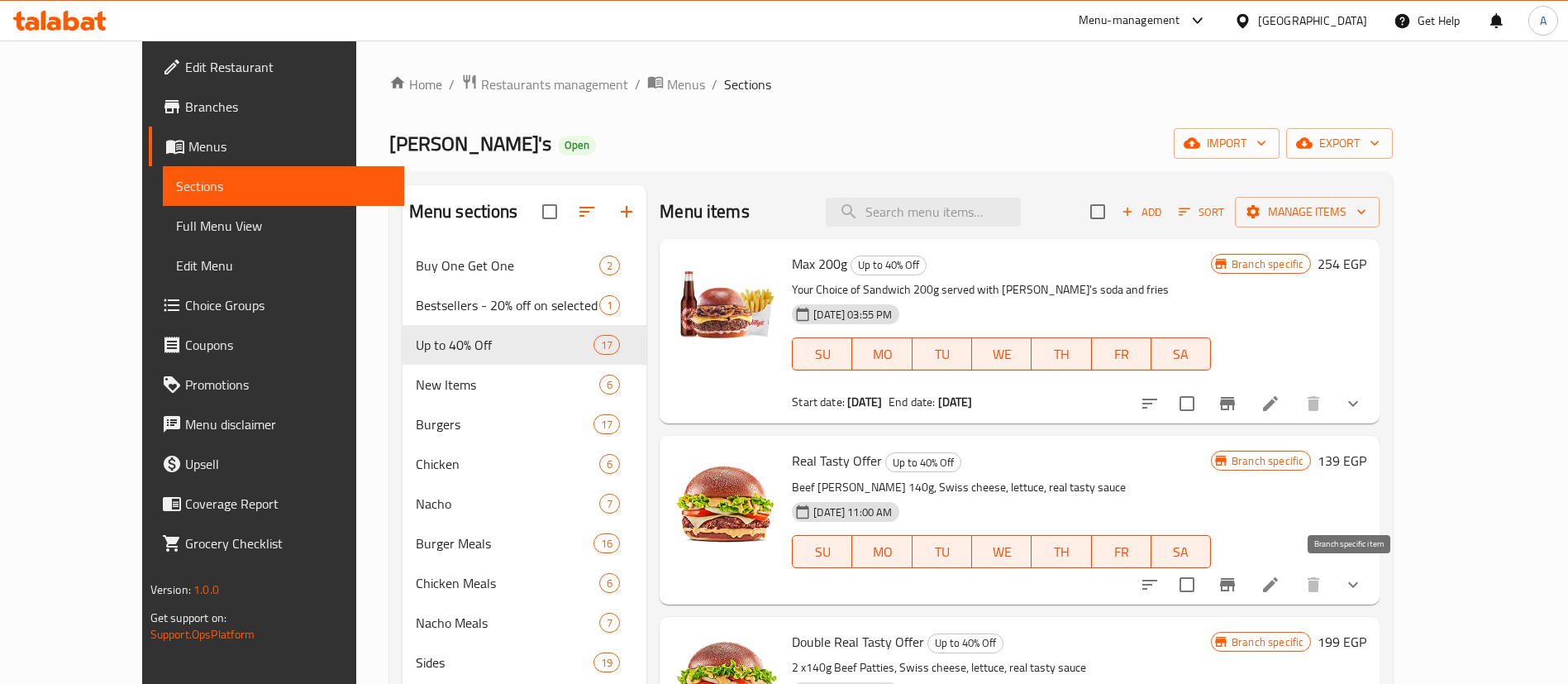
click at [1235, 585] on icon "Branch-specific-item" at bounding box center [1227, 585] width 15 height 14
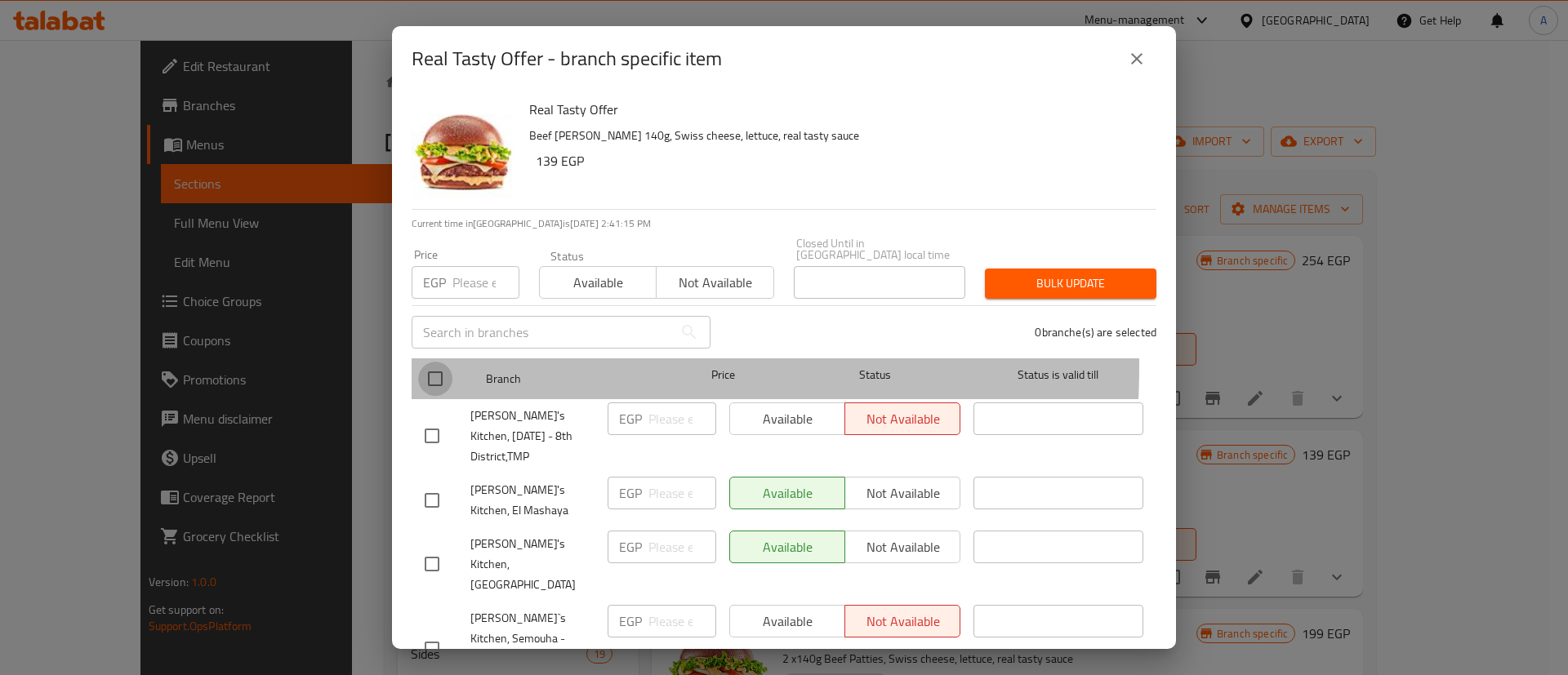
click at [423, 361] on input "checkbox" at bounding box center [435, 379] width 35 height 35
checkbox input "true"
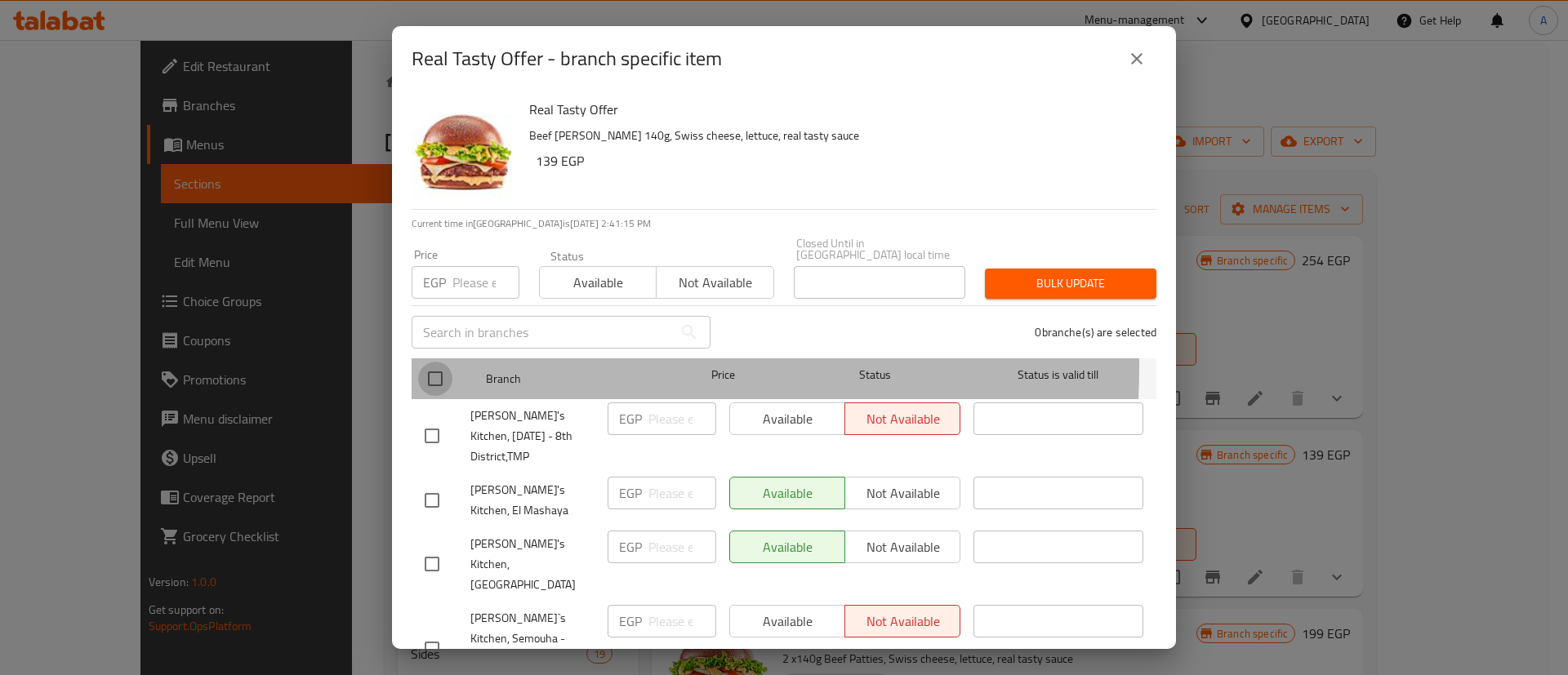
checkbox input "true"
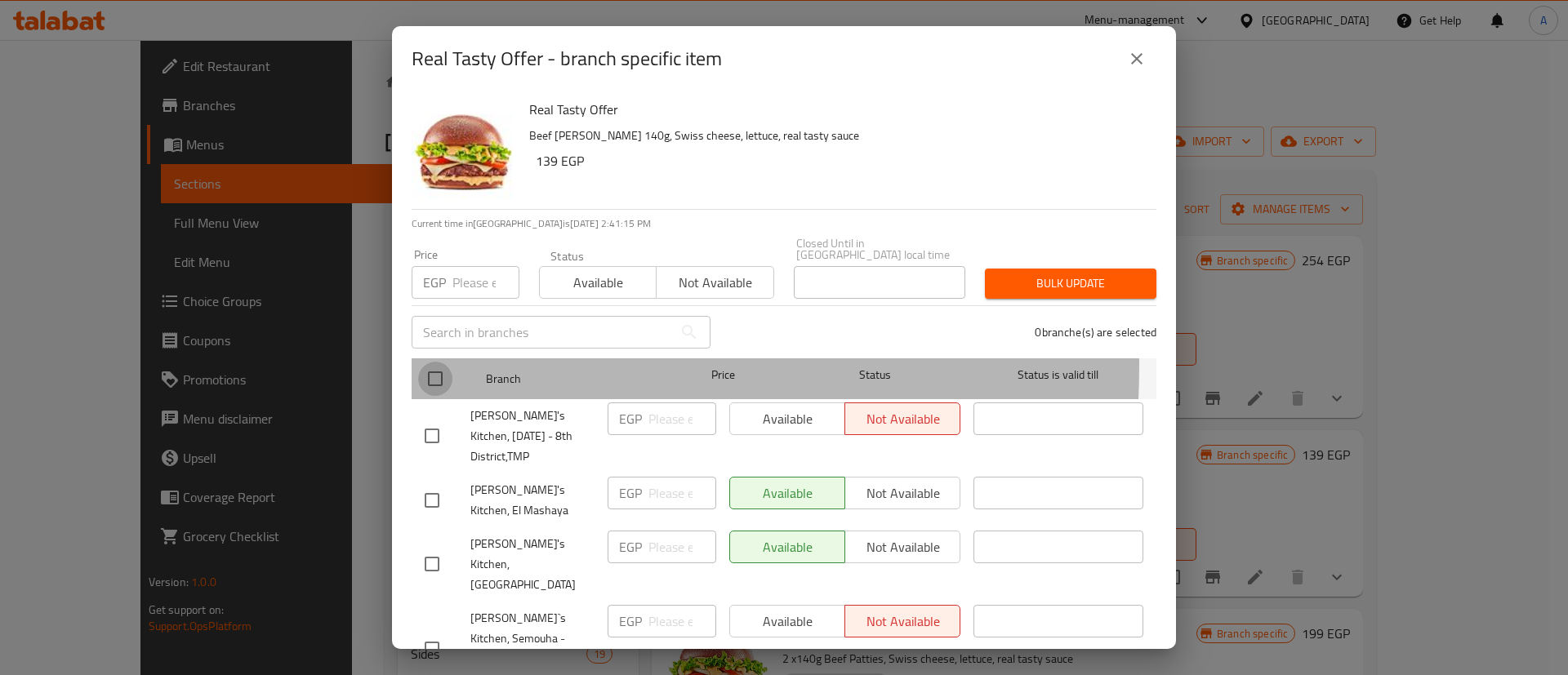
checkbox input "true"
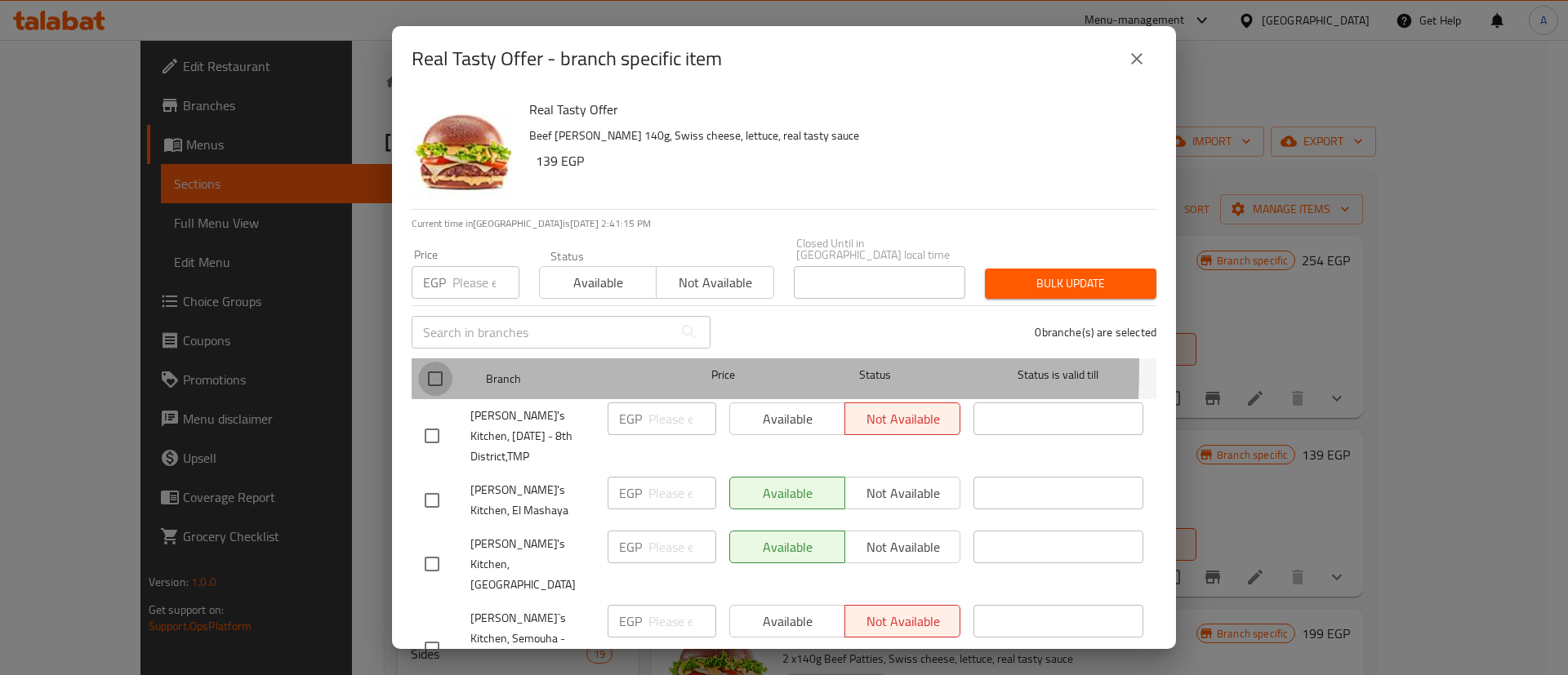
checkbox input "true"
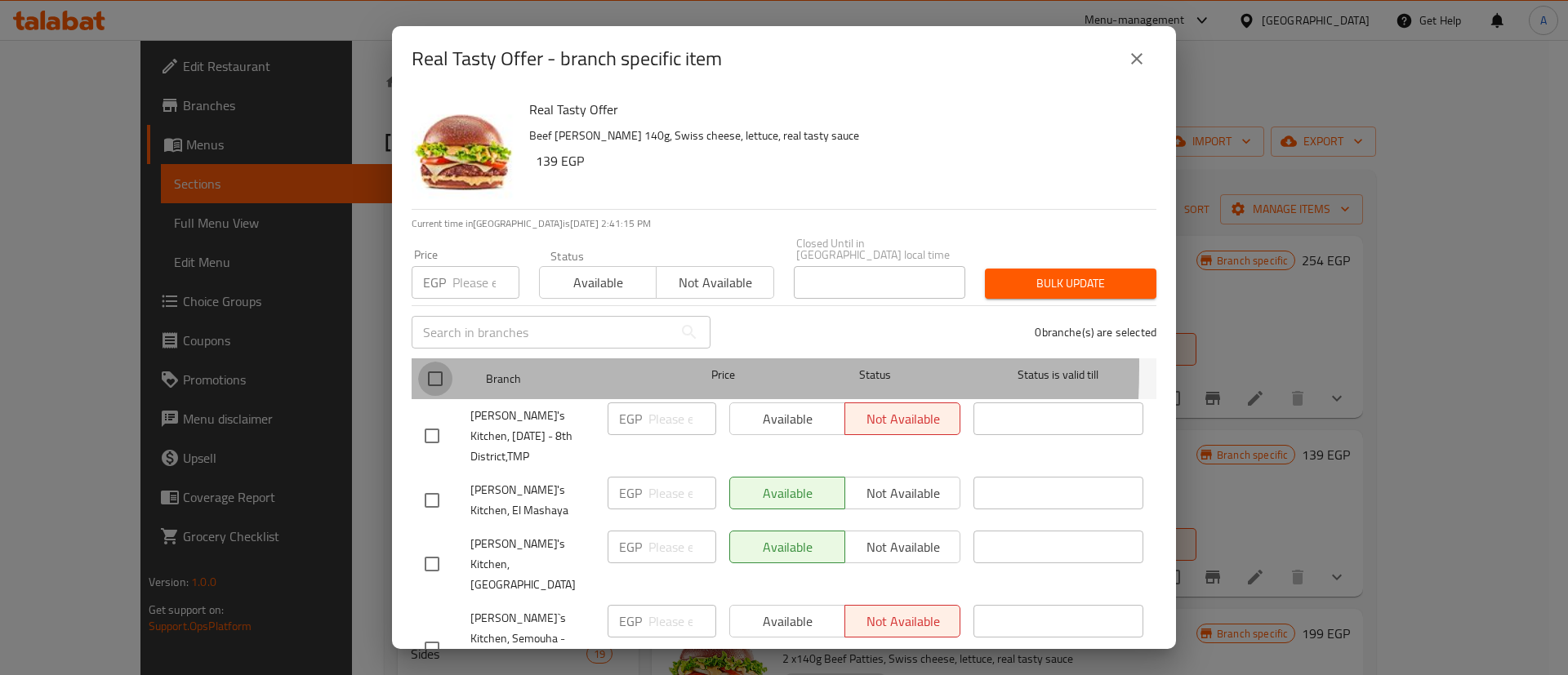
checkbox input "true"
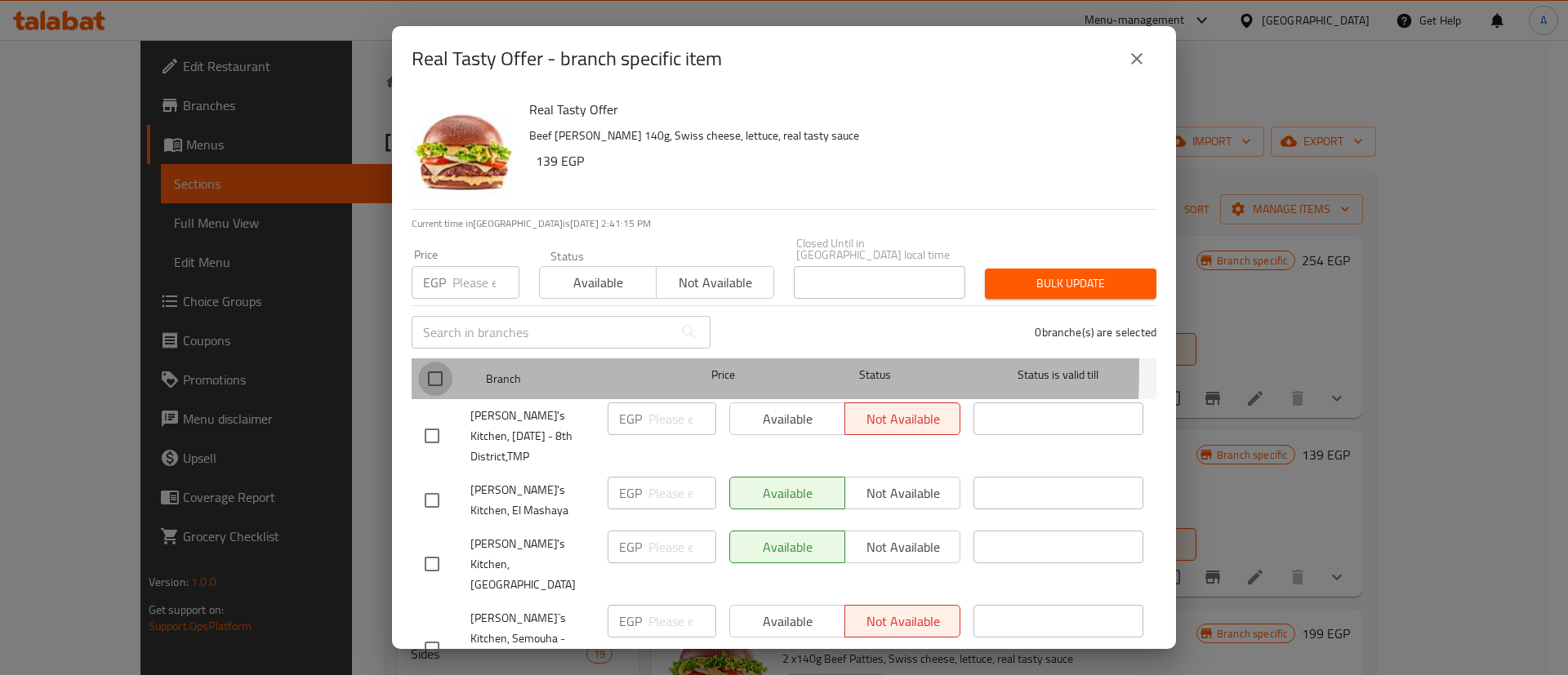
checkbox input "true"
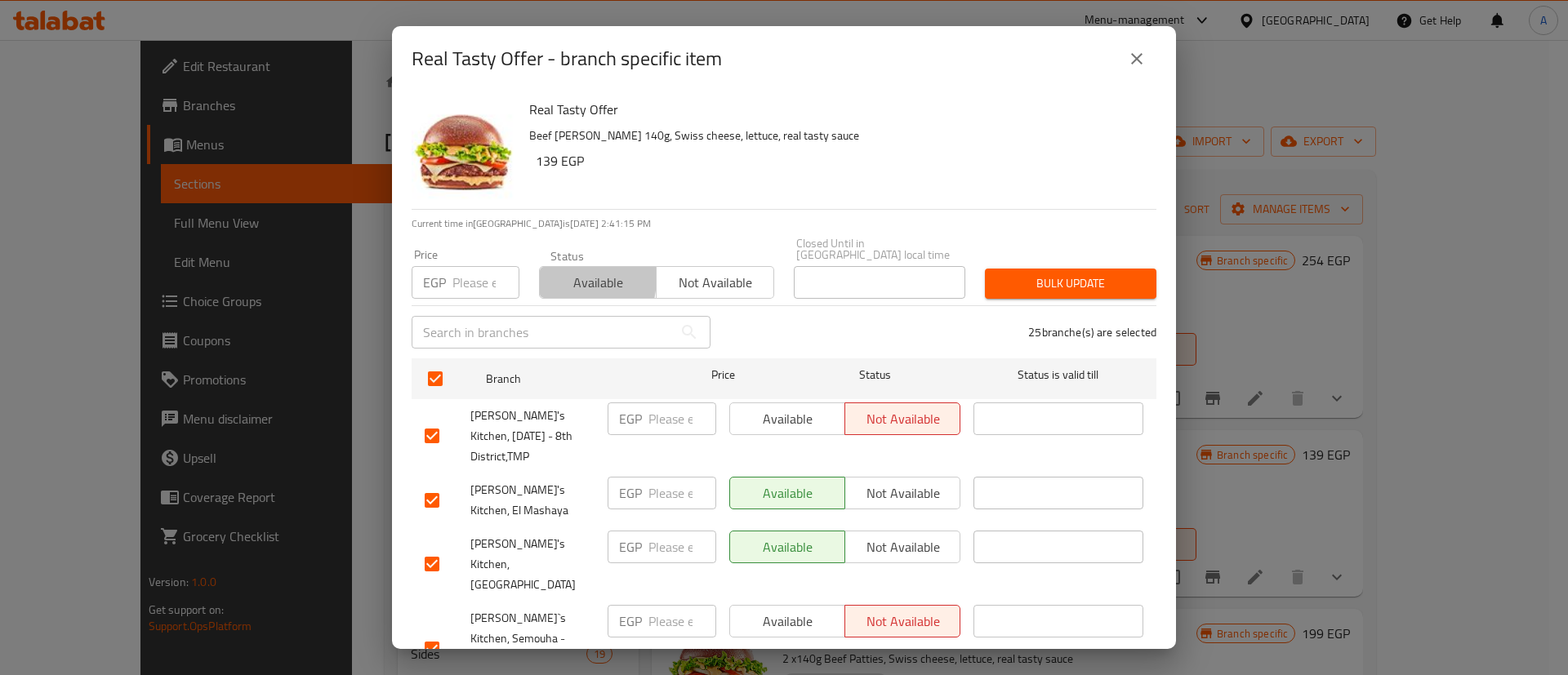
click at [552, 271] on span "Available" at bounding box center [598, 283] width 104 height 24
click at [1057, 273] on span "Bulk update" at bounding box center [1070, 283] width 146 height 20
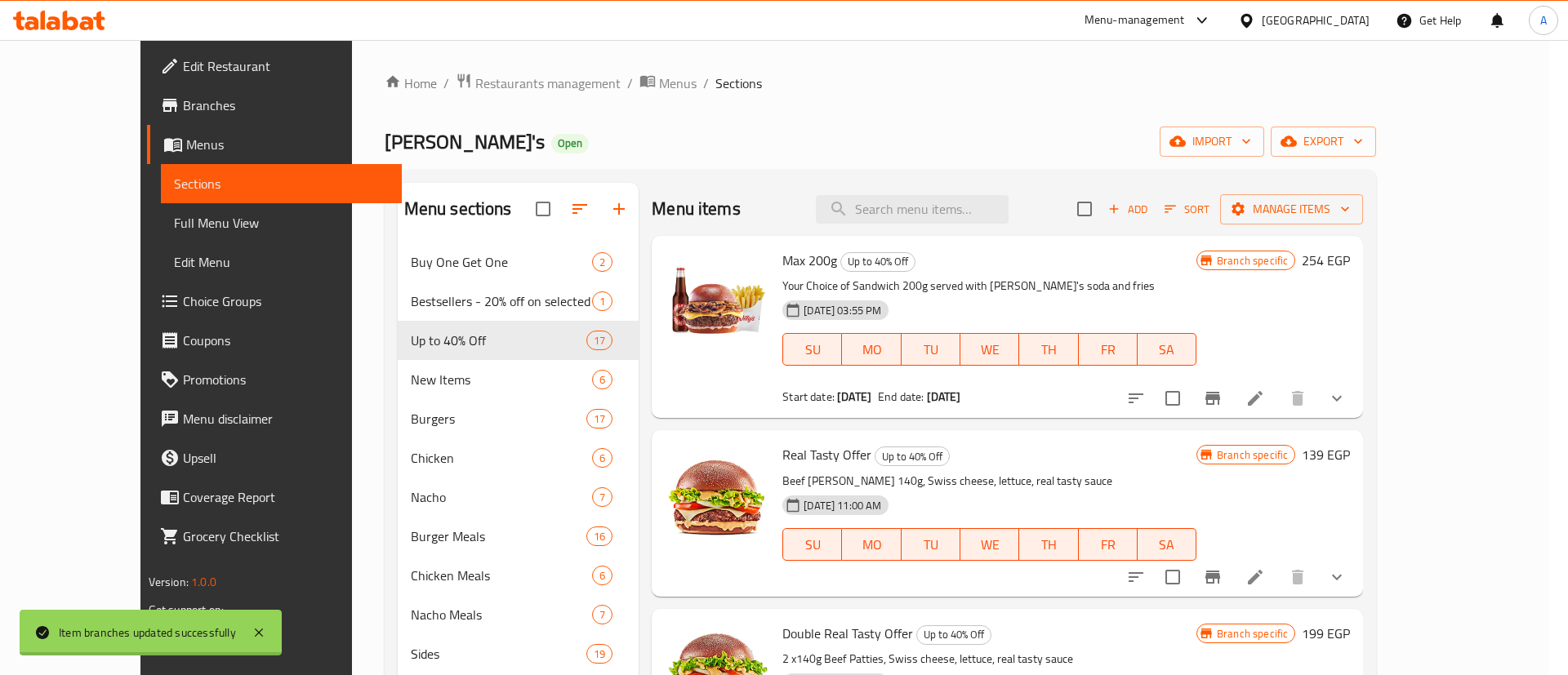
click at [356, 348] on div at bounding box center [784, 338] width 1568 height 675
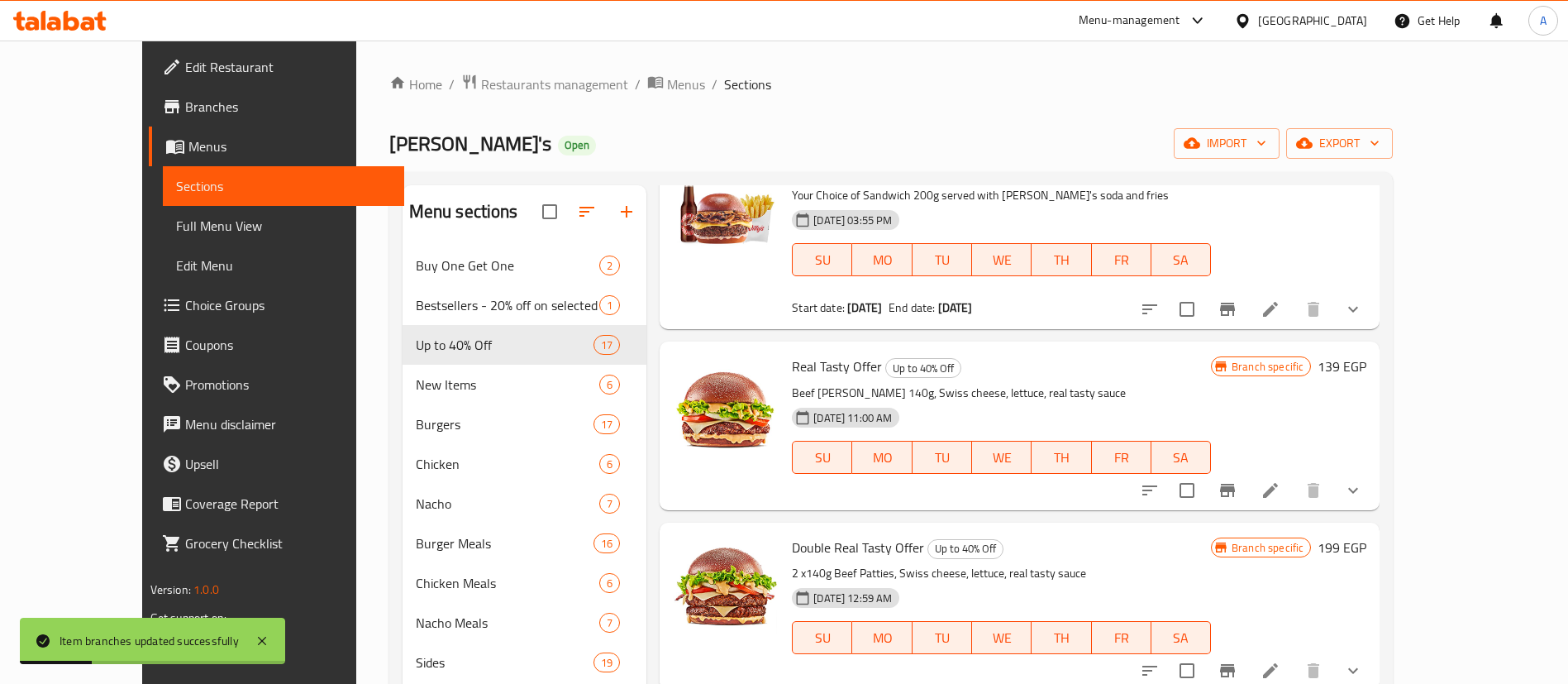
scroll to position [165, 0]
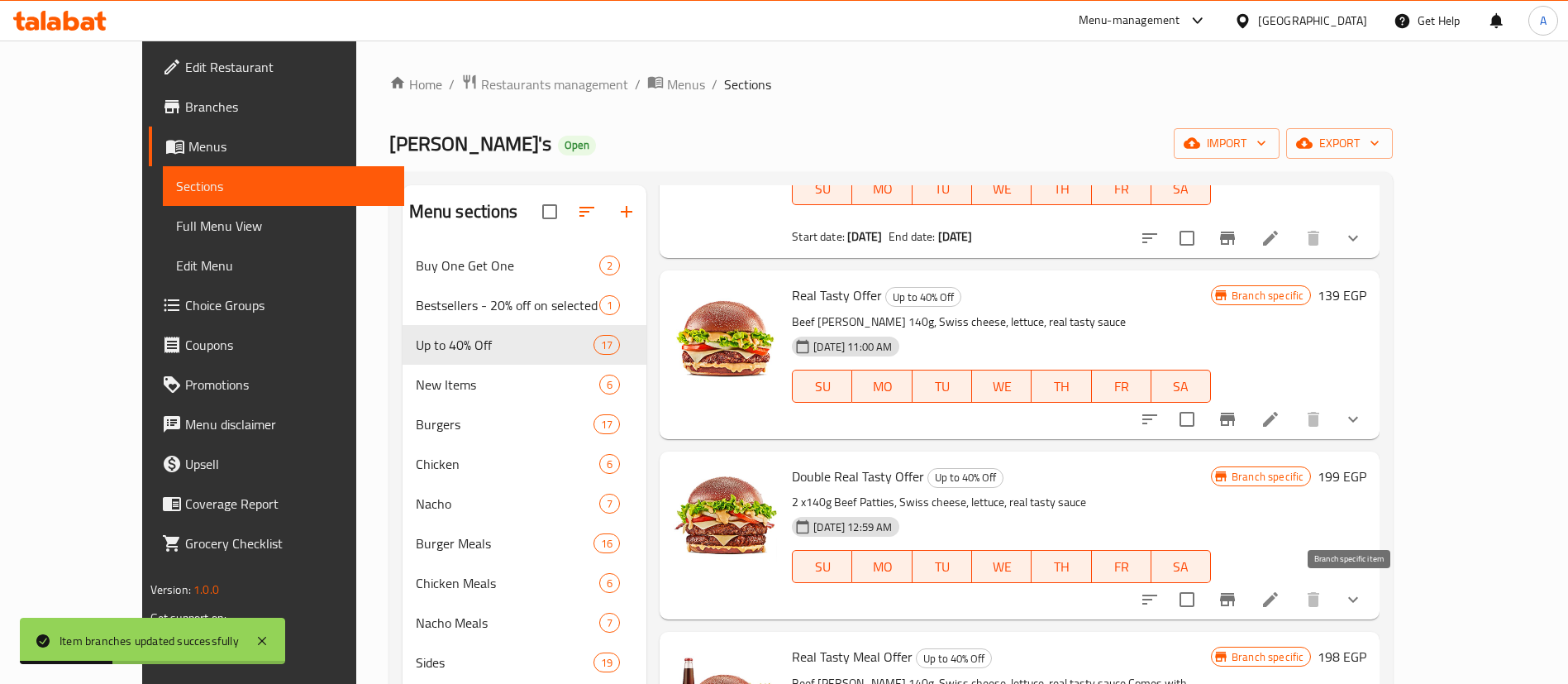
click at [1237, 603] on icon "Branch-specific-item" at bounding box center [1227, 599] width 19 height 19
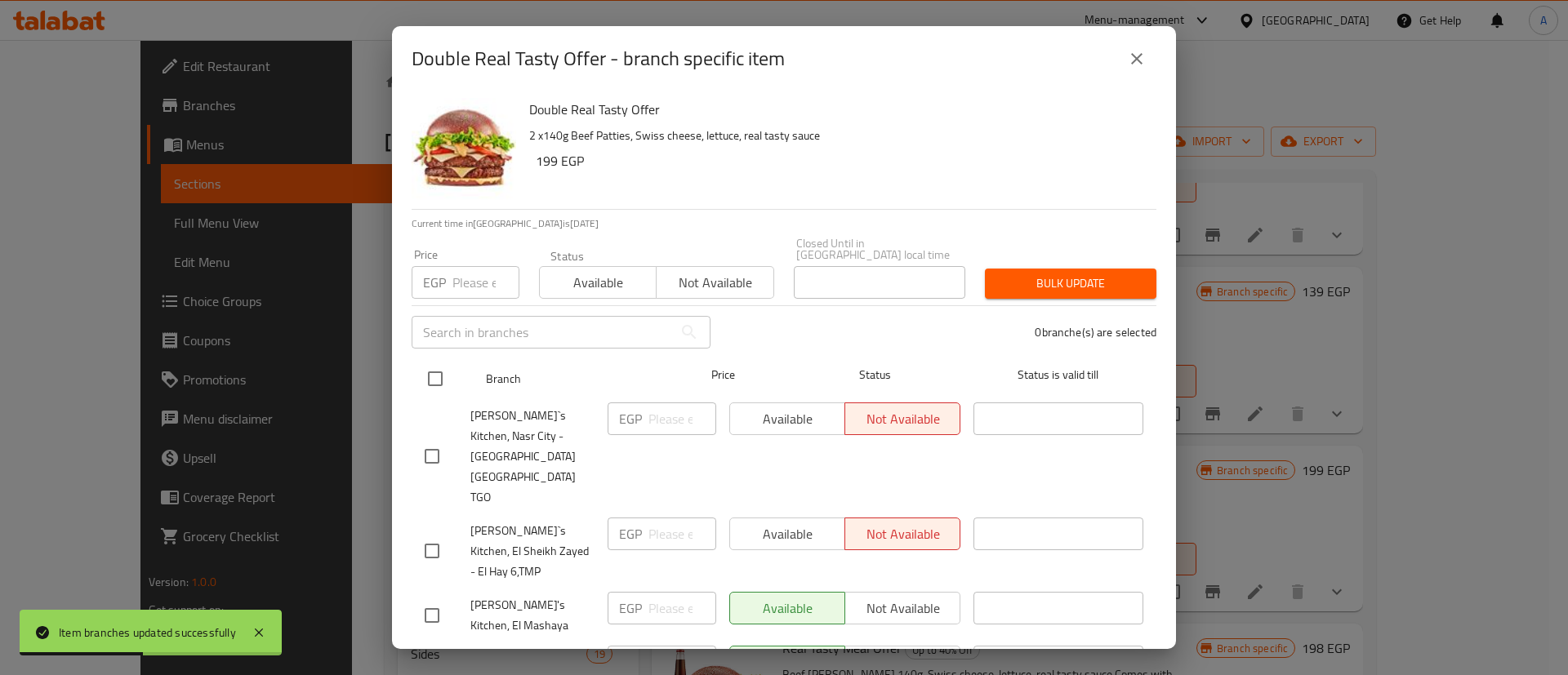
click at [433, 373] on input "checkbox" at bounding box center [435, 379] width 35 height 35
checkbox input "true"
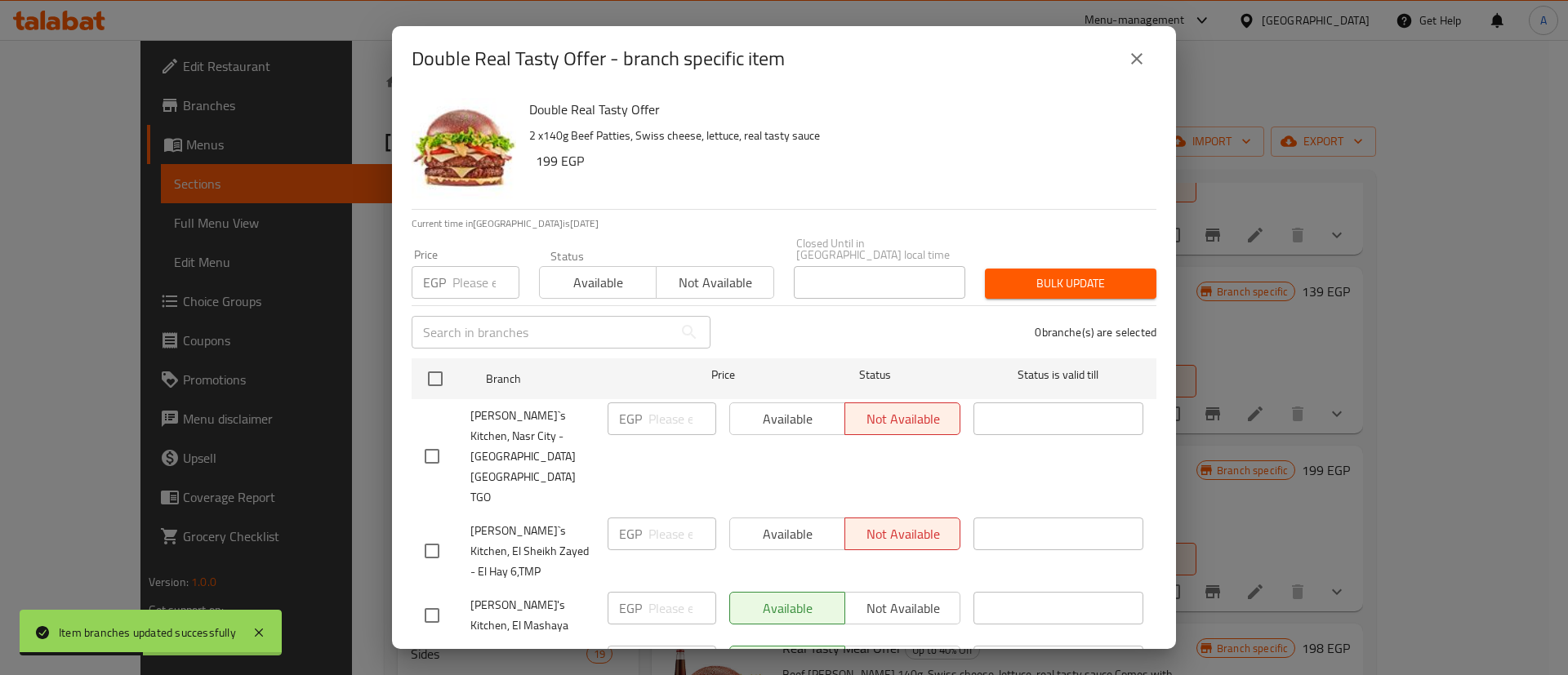
checkbox input "true"
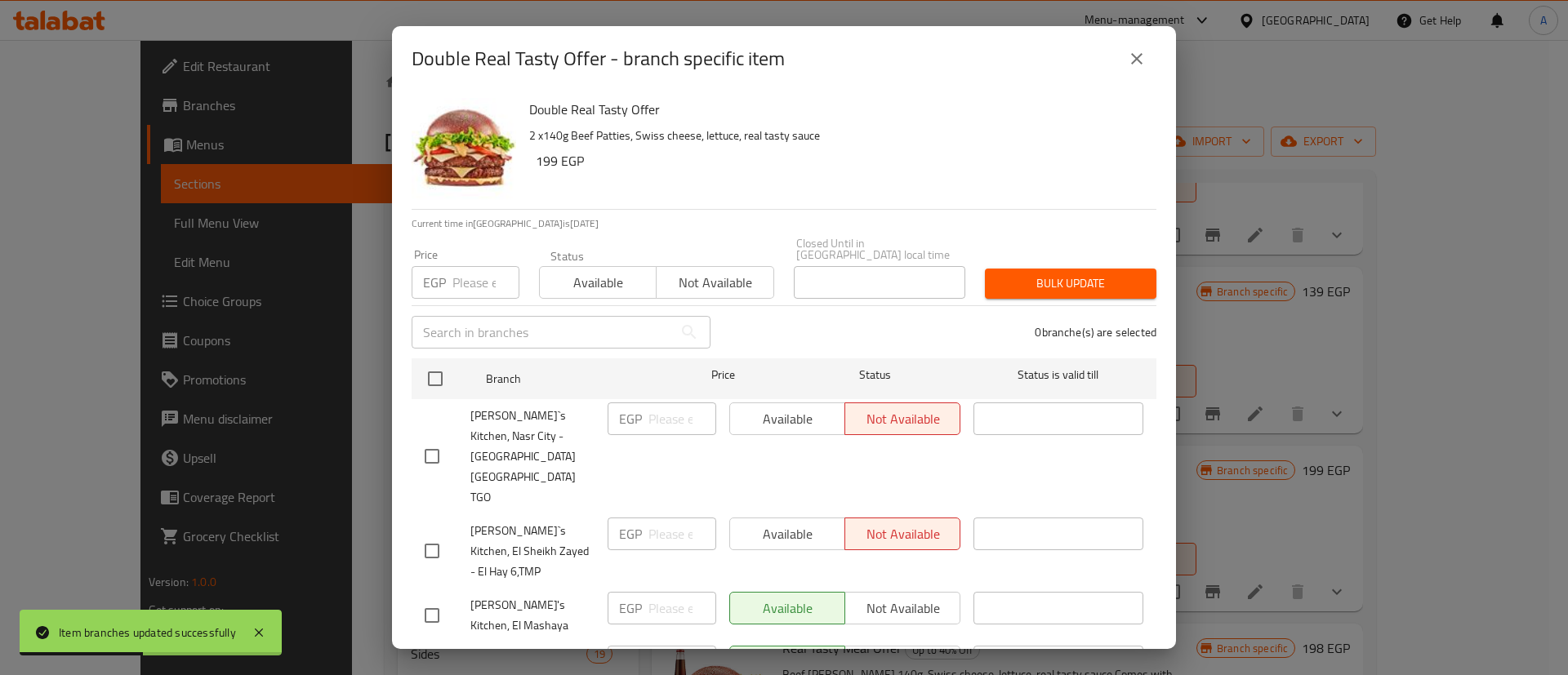
checkbox input "true"
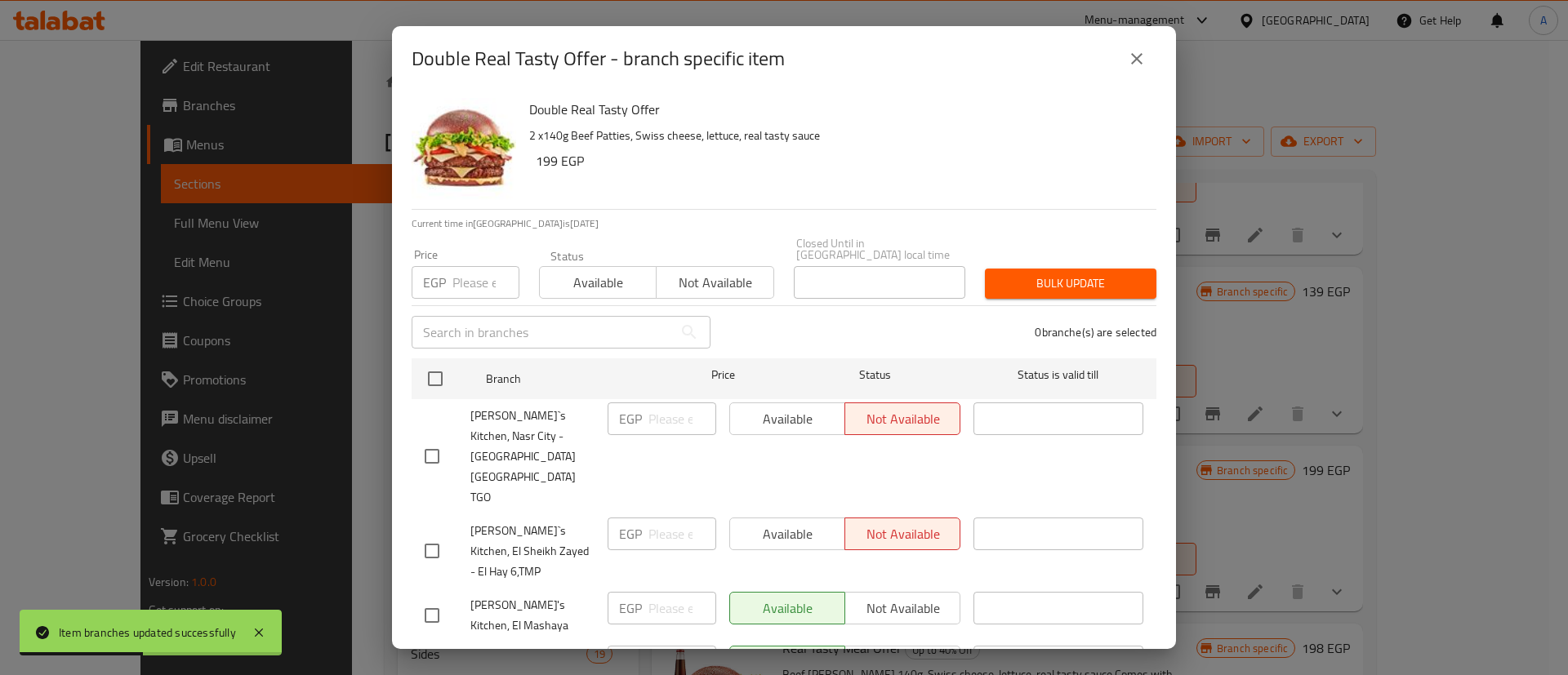
checkbox input "true"
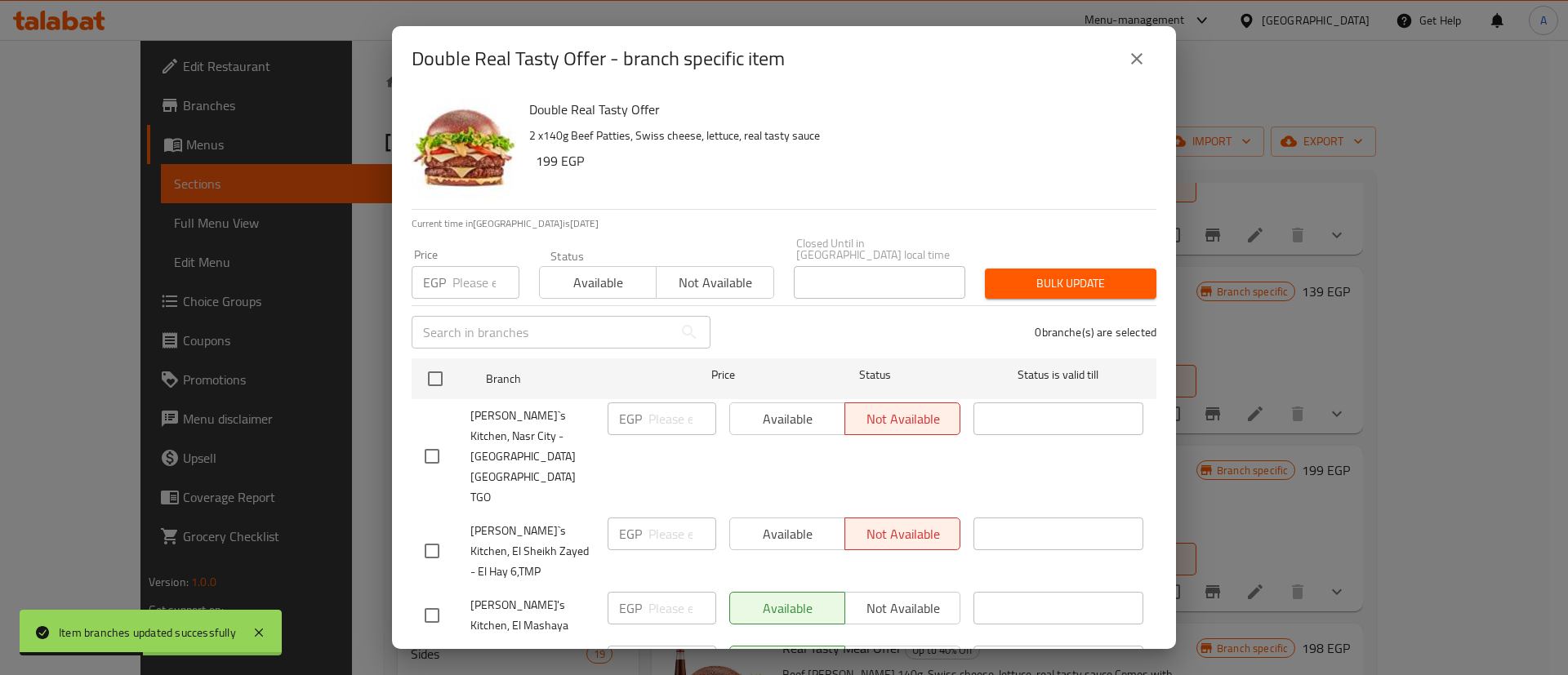
checkbox input "true"
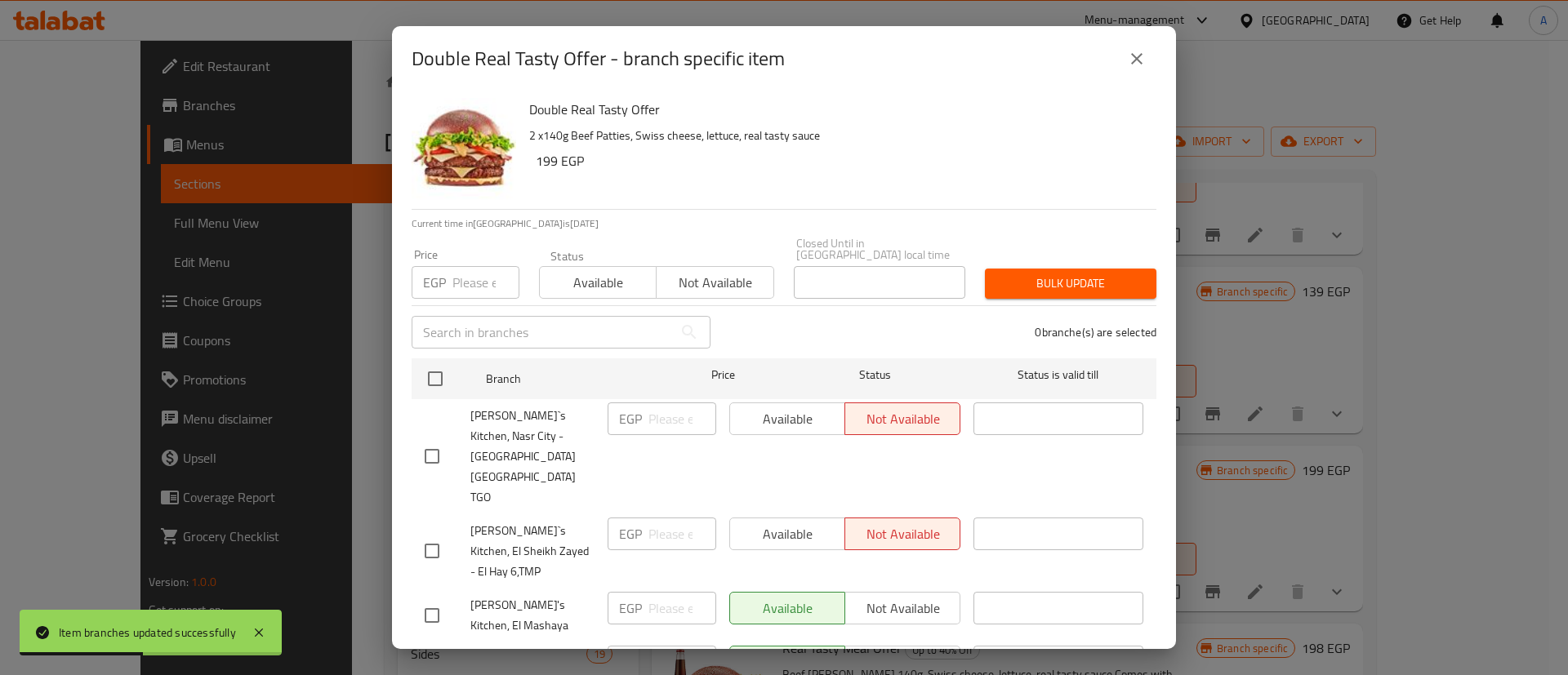
checkbox input "true"
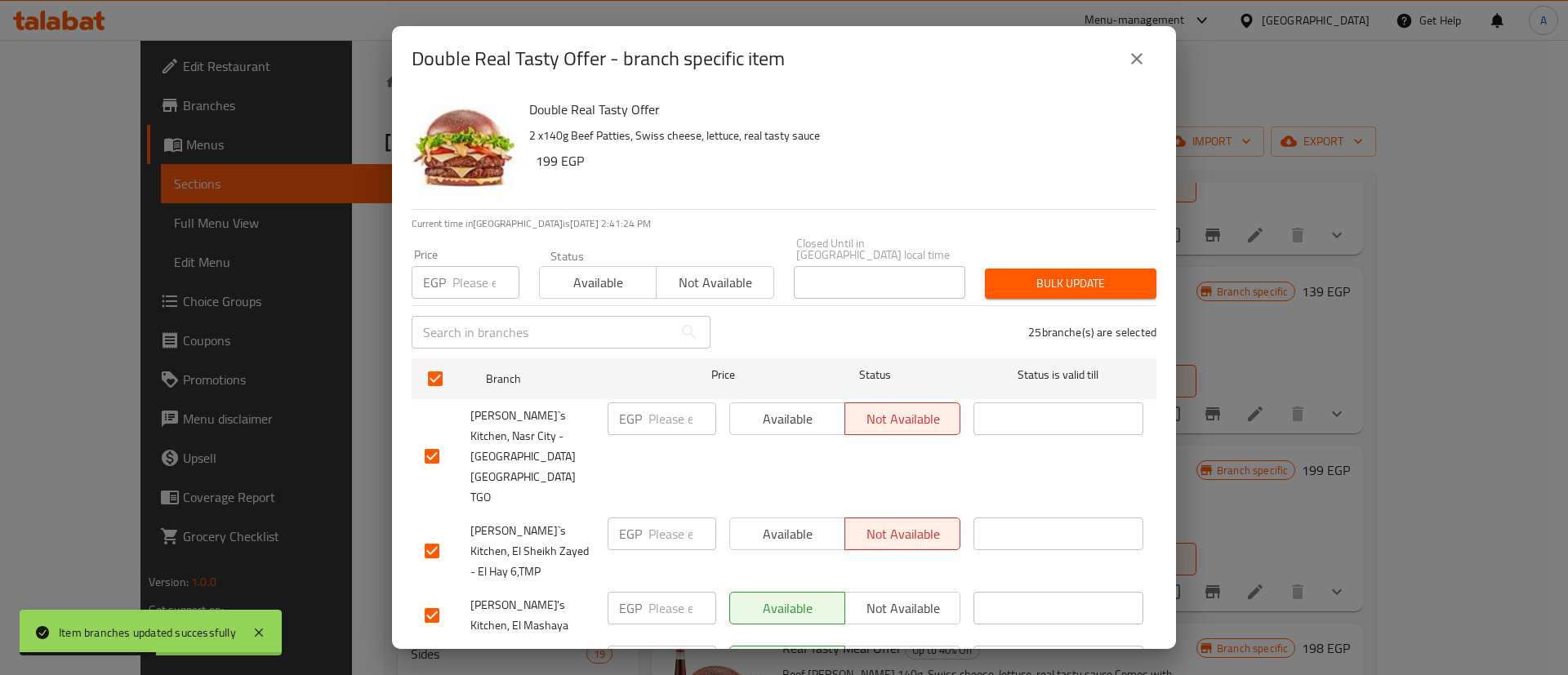
drag, startPoint x: 565, startPoint y: 267, endPoint x: 660, endPoint y: 283, distance: 96.3
click at [566, 271] on span "Available" at bounding box center [598, 283] width 104 height 24
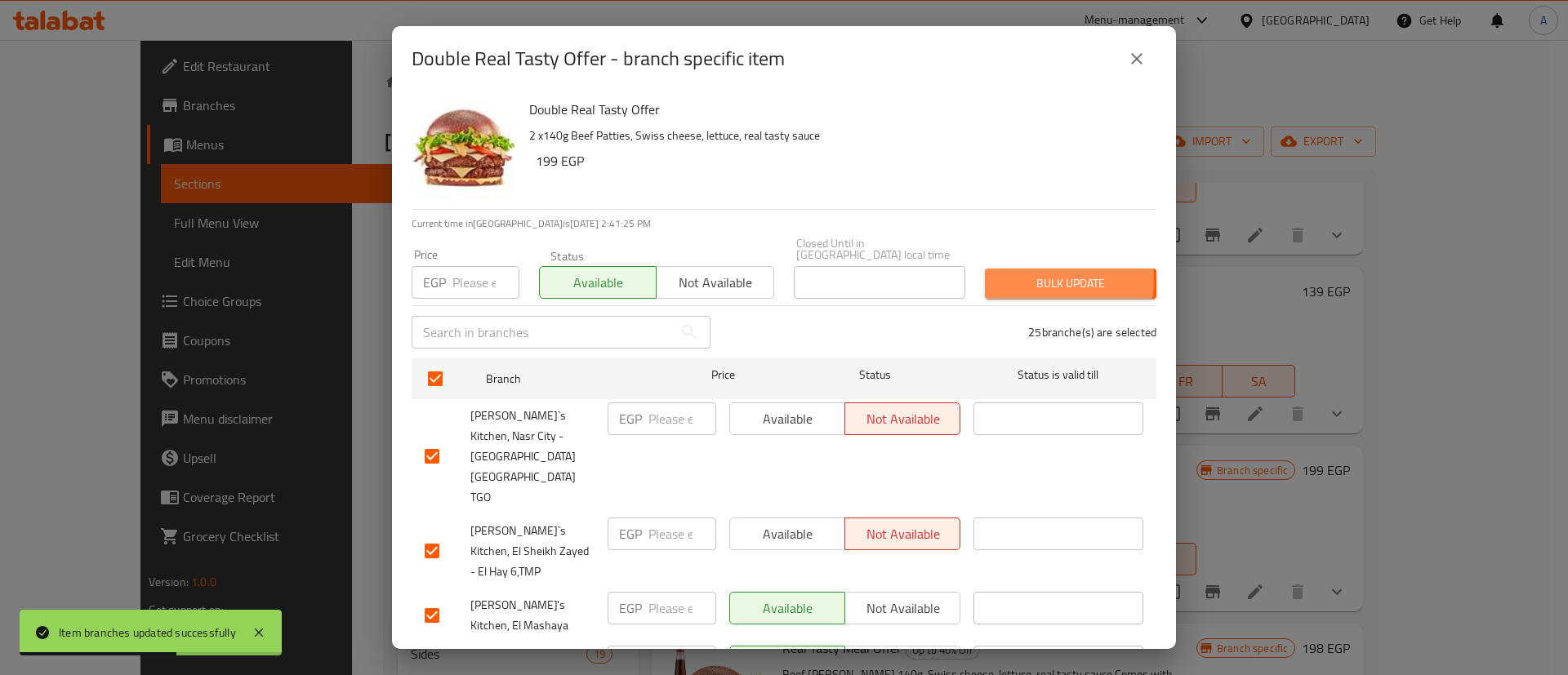
click at [1026, 273] on span "Bulk update" at bounding box center [1070, 283] width 146 height 20
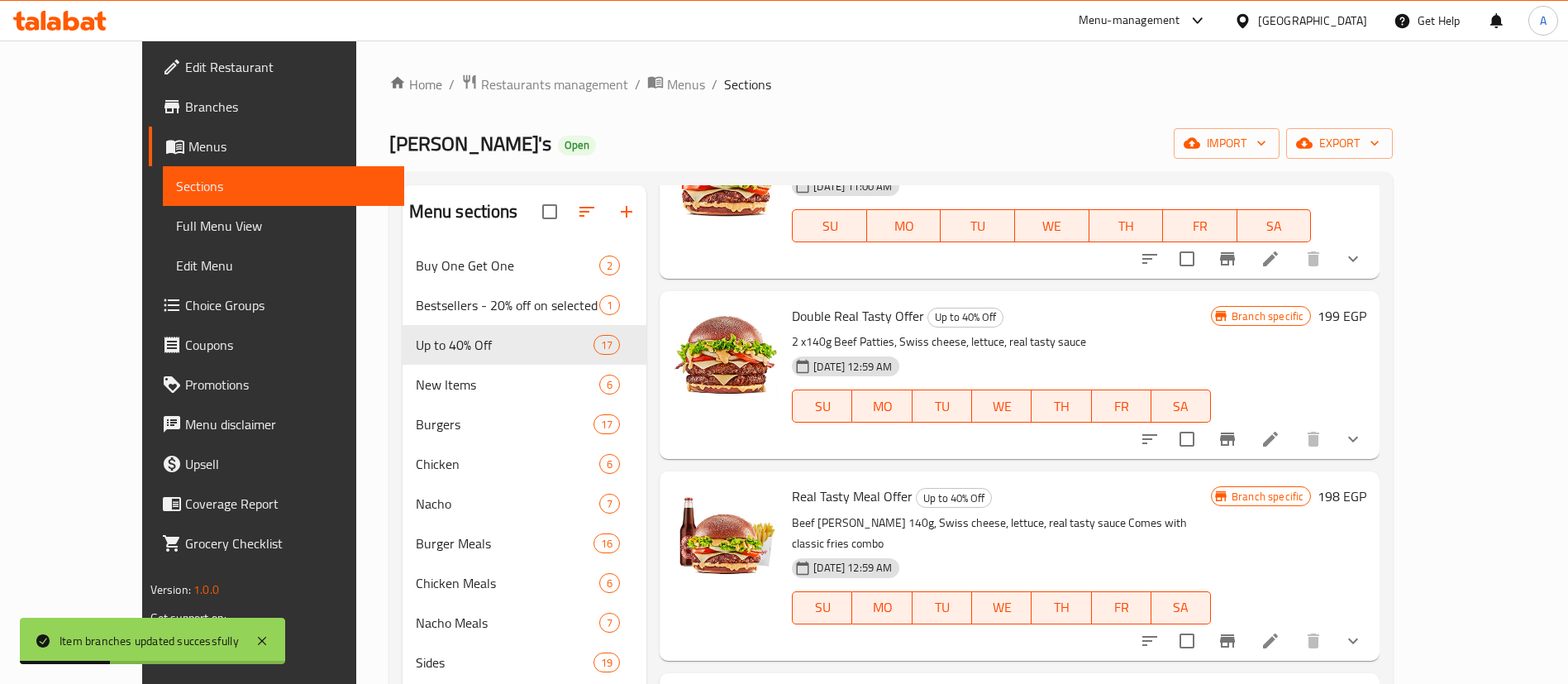
scroll to position [372, 0]
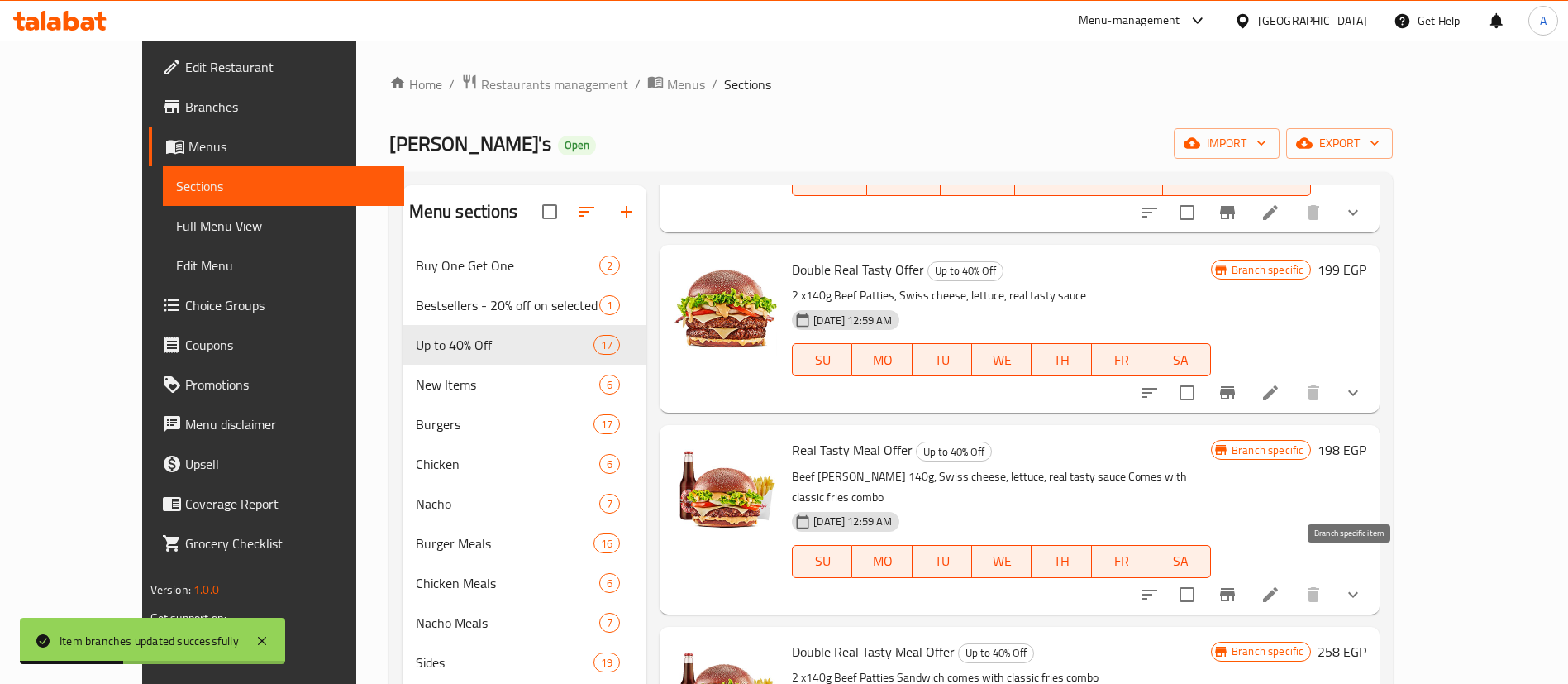
click at [1248, 585] on button "Branch-specific-item" at bounding box center [1227, 595] width 40 height 40
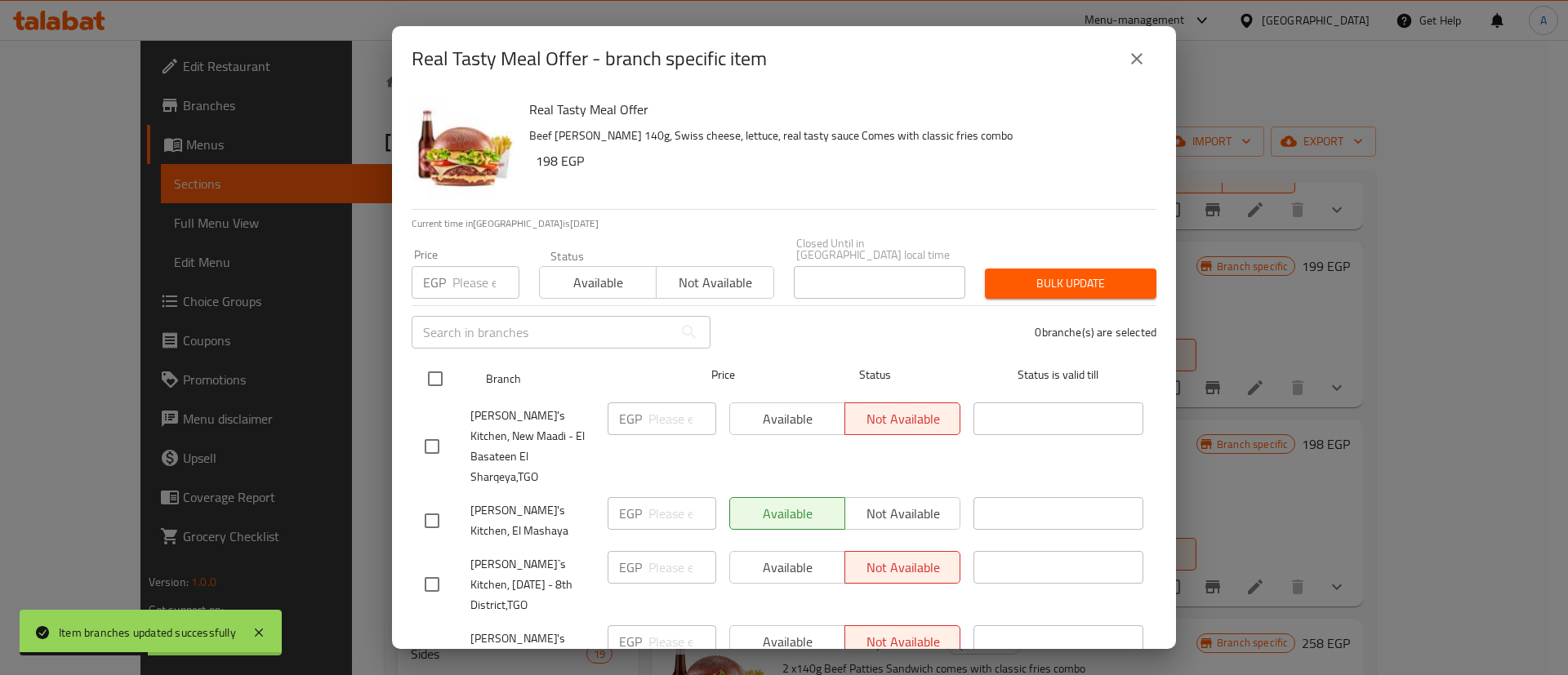
drag, startPoint x: 433, startPoint y: 357, endPoint x: 477, endPoint y: 347, distance: 45.1
click at [435, 361] on input "checkbox" at bounding box center [435, 379] width 35 height 35
checkbox input "true"
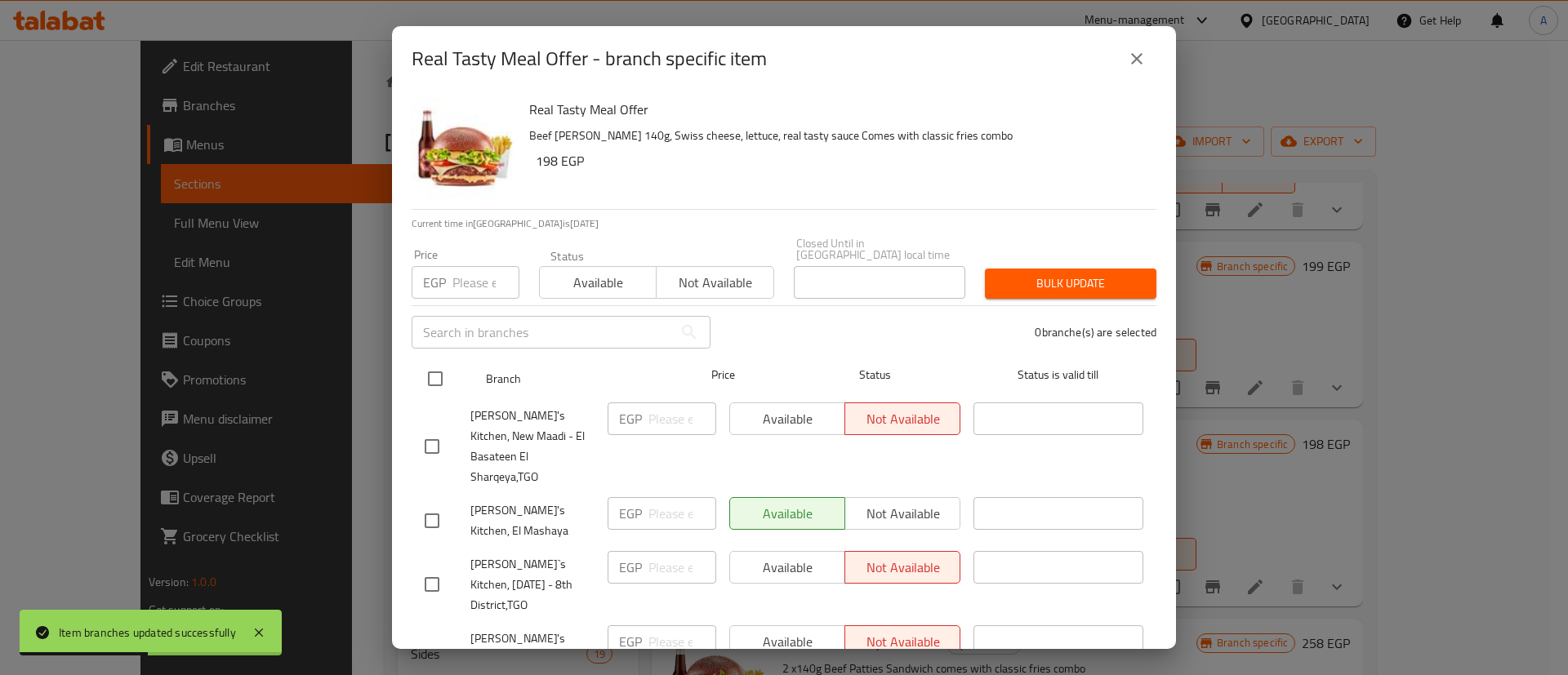
checkbox input "true"
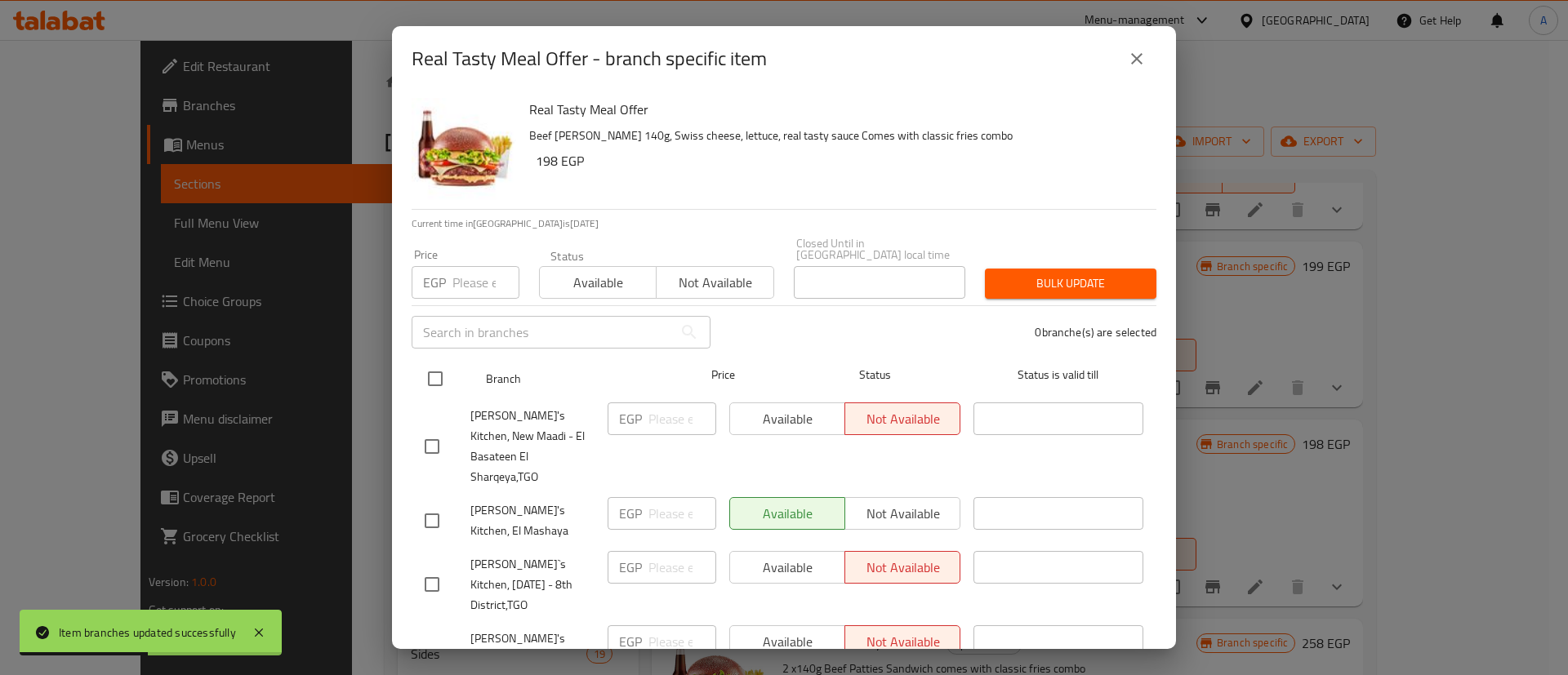
checkbox input "true"
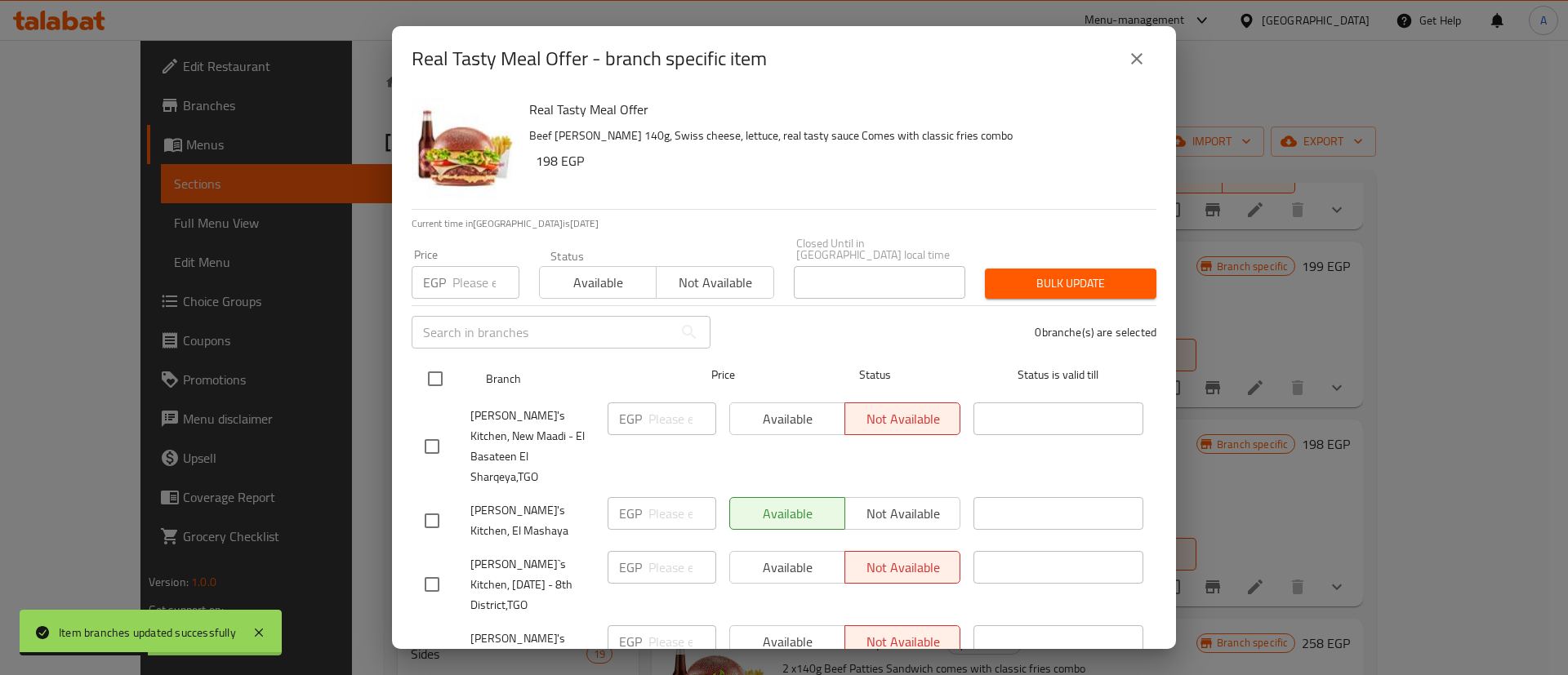
checkbox input "true"
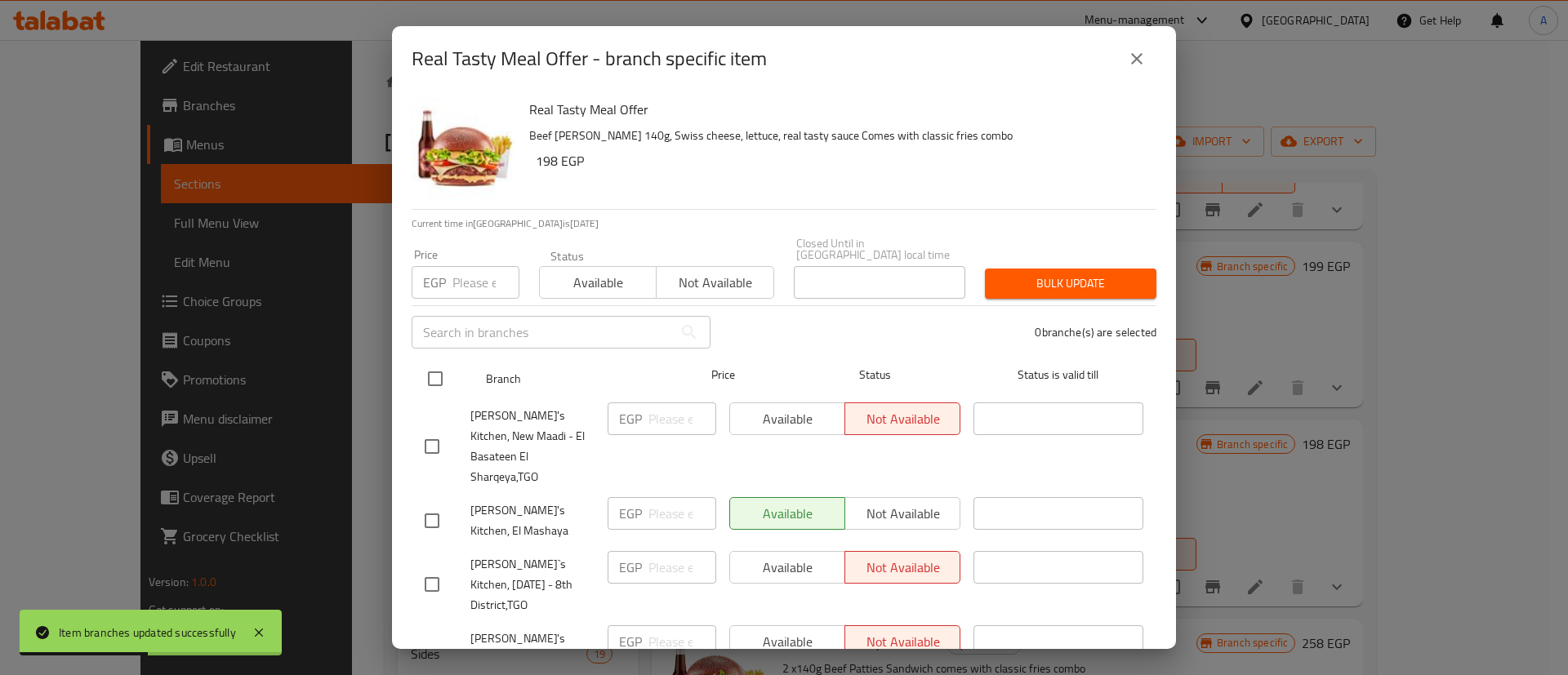
checkbox input "true"
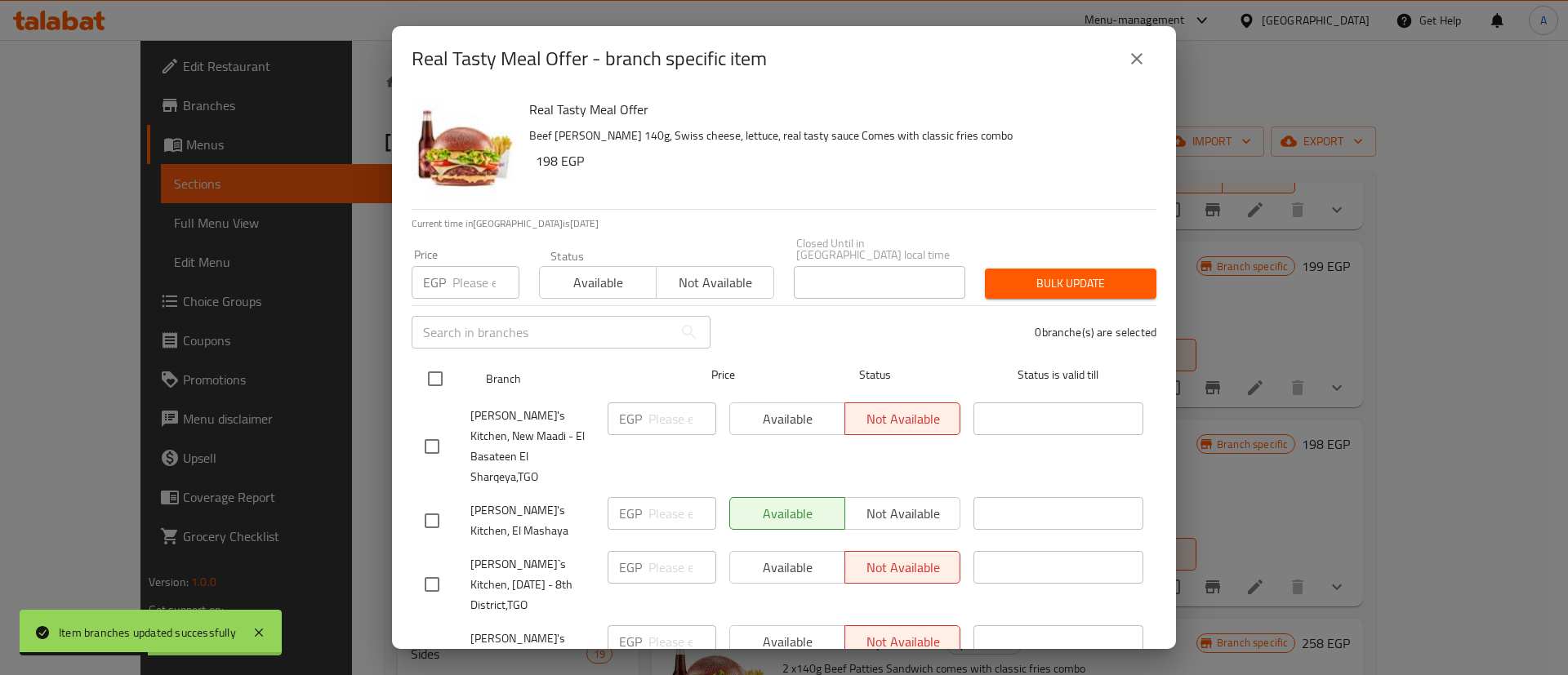
checkbox input "true"
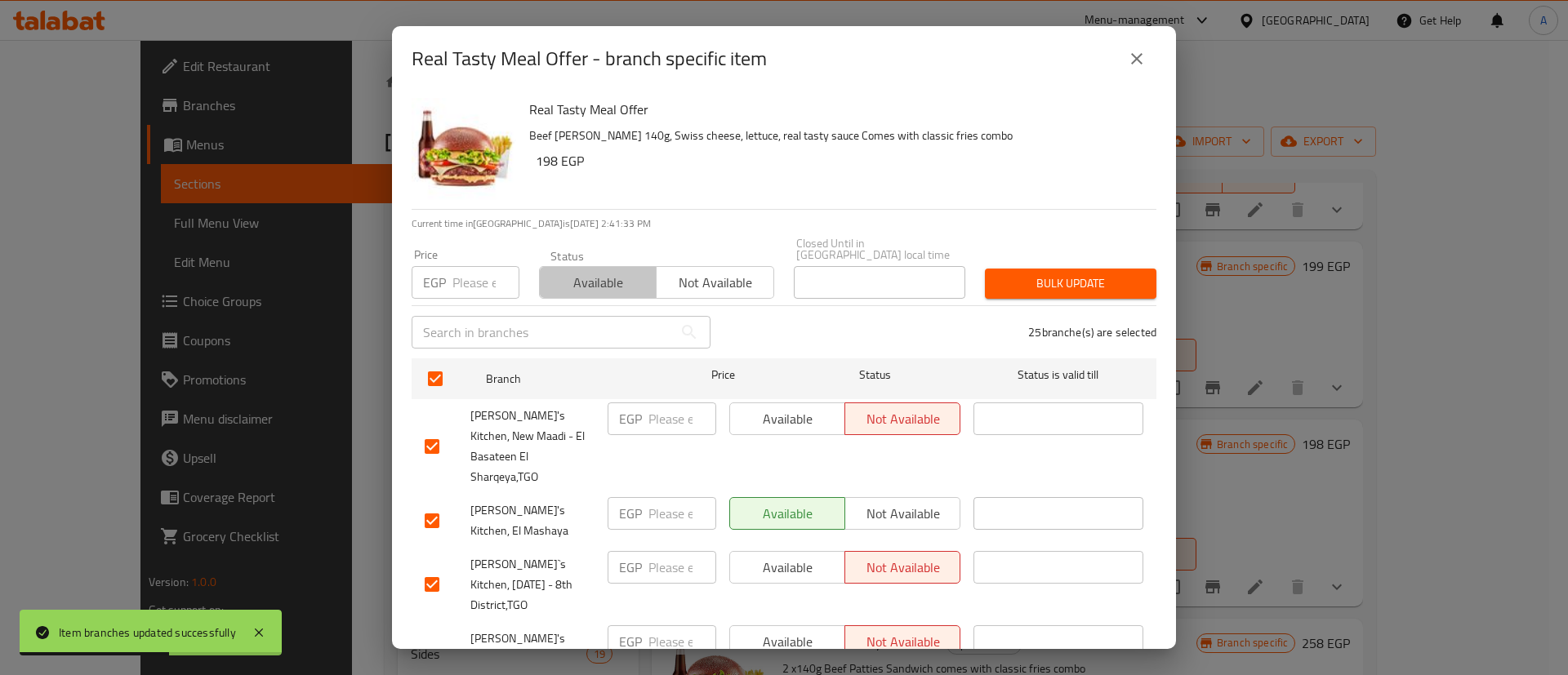
click at [618, 271] on span "Available" at bounding box center [598, 283] width 104 height 24
click at [1055, 273] on span "Bulk update" at bounding box center [1070, 283] width 146 height 20
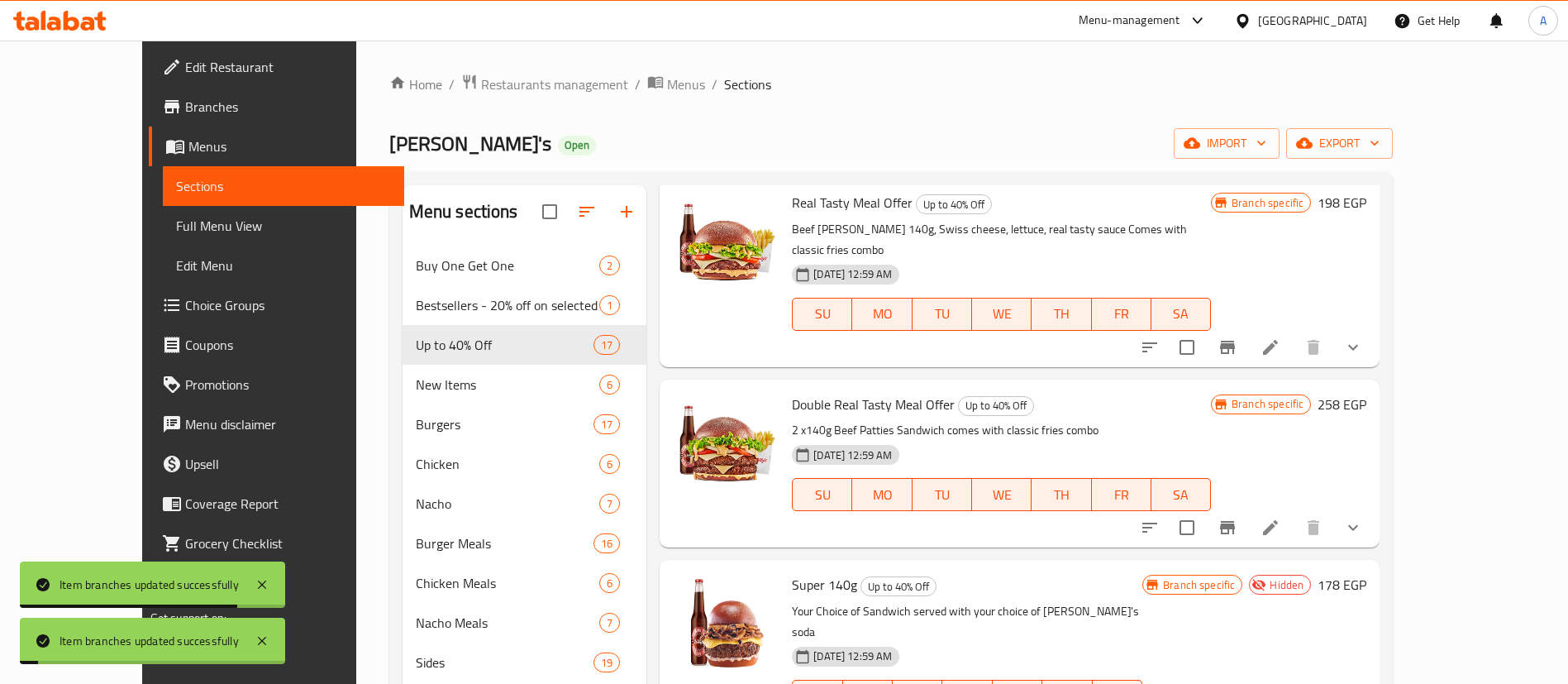
scroll to position [621, 0]
click at [1237, 517] on icon "Branch-specific-item" at bounding box center [1227, 527] width 19 height 19
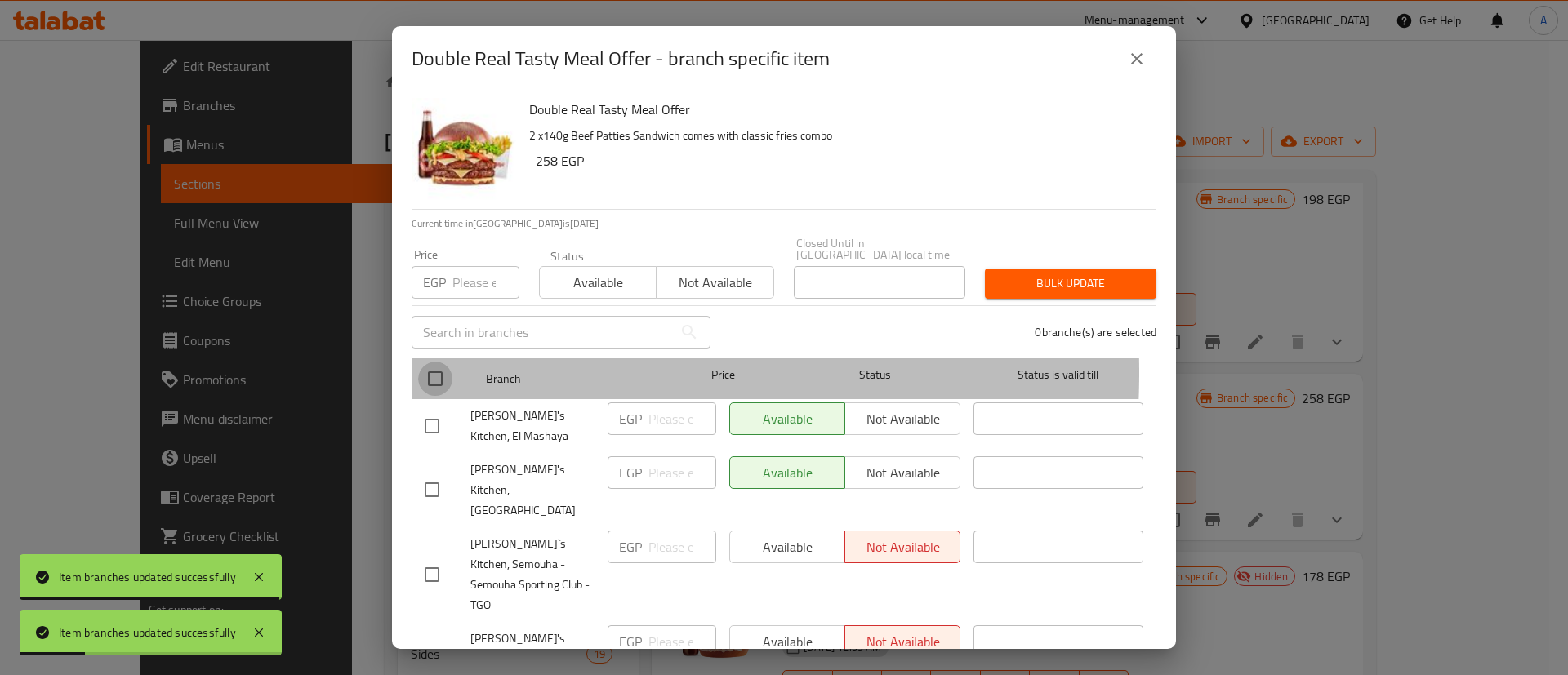
click at [440, 361] on input "checkbox" at bounding box center [435, 379] width 35 height 35
checkbox input "true"
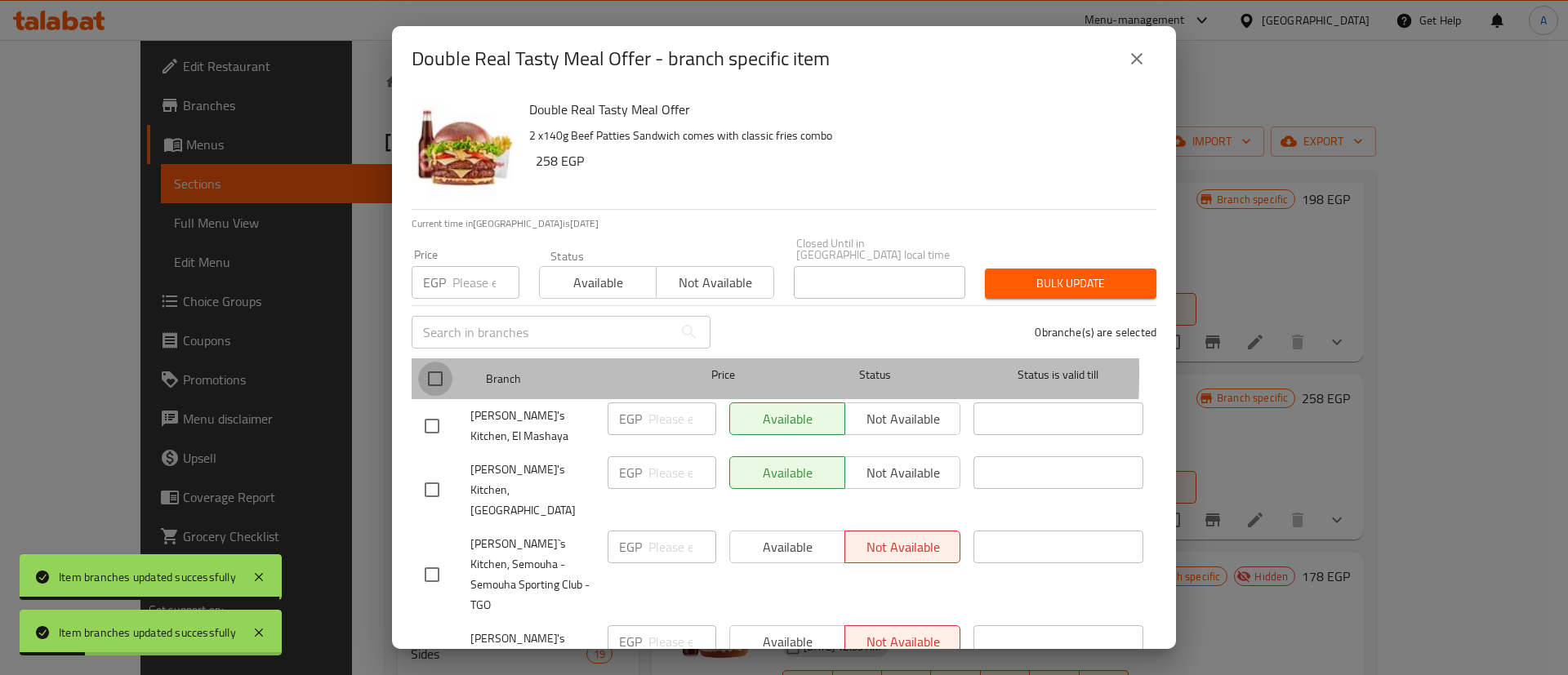
checkbox input "true"
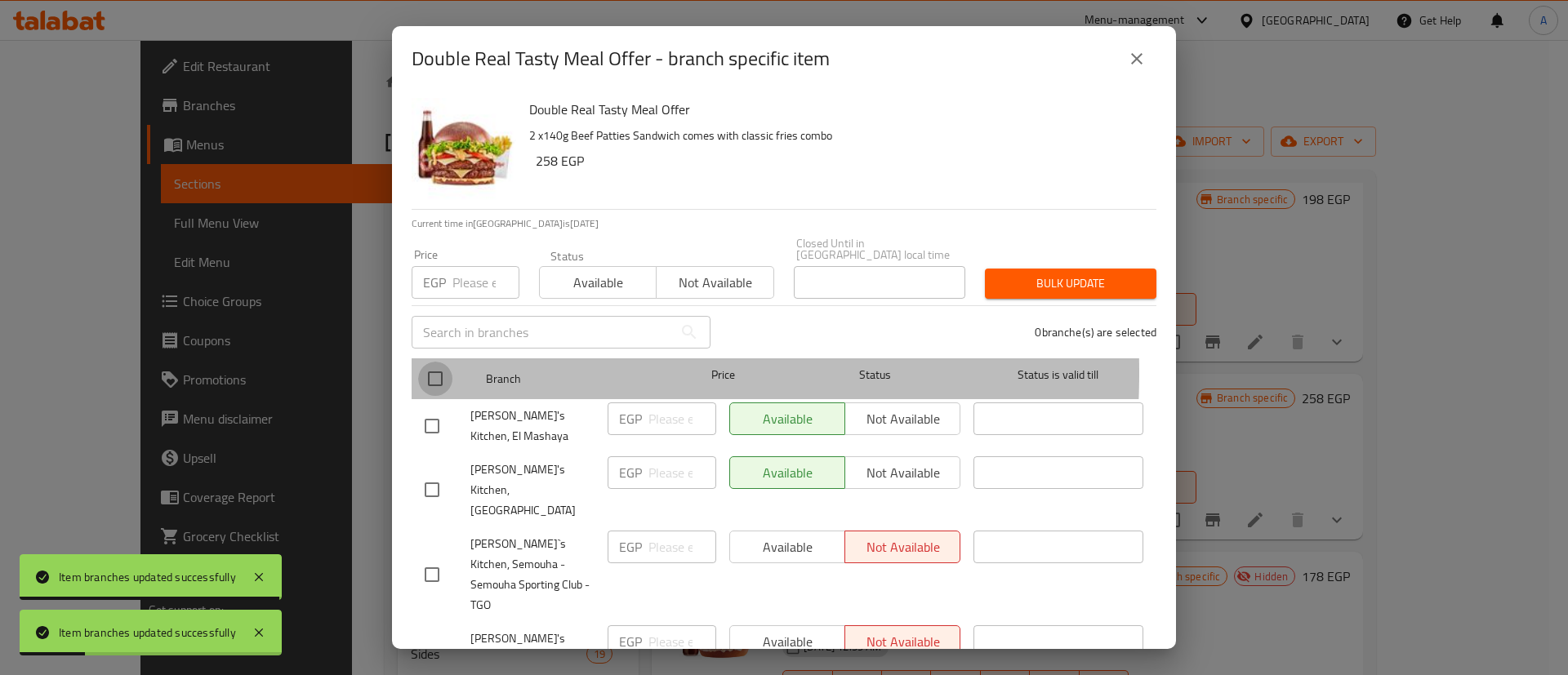
checkbox input "true"
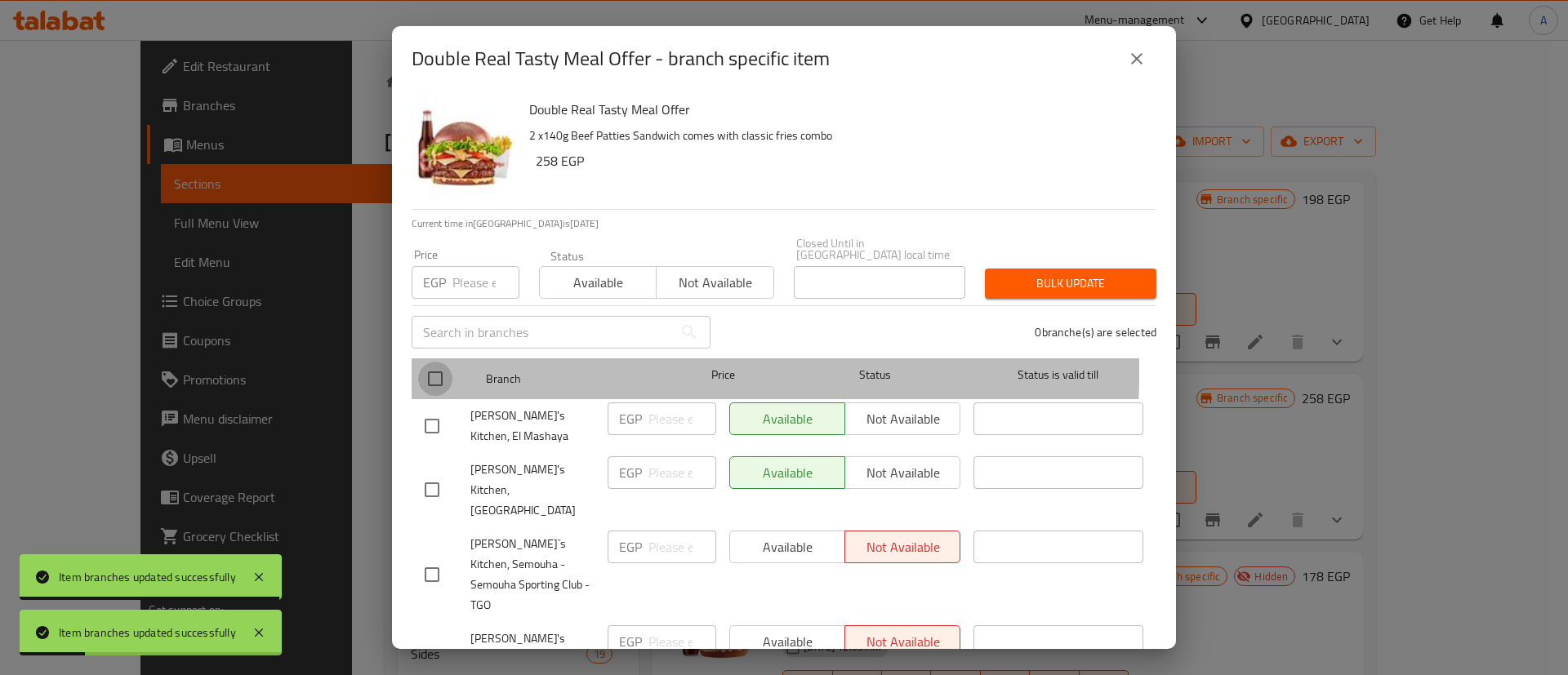
checkbox input "true"
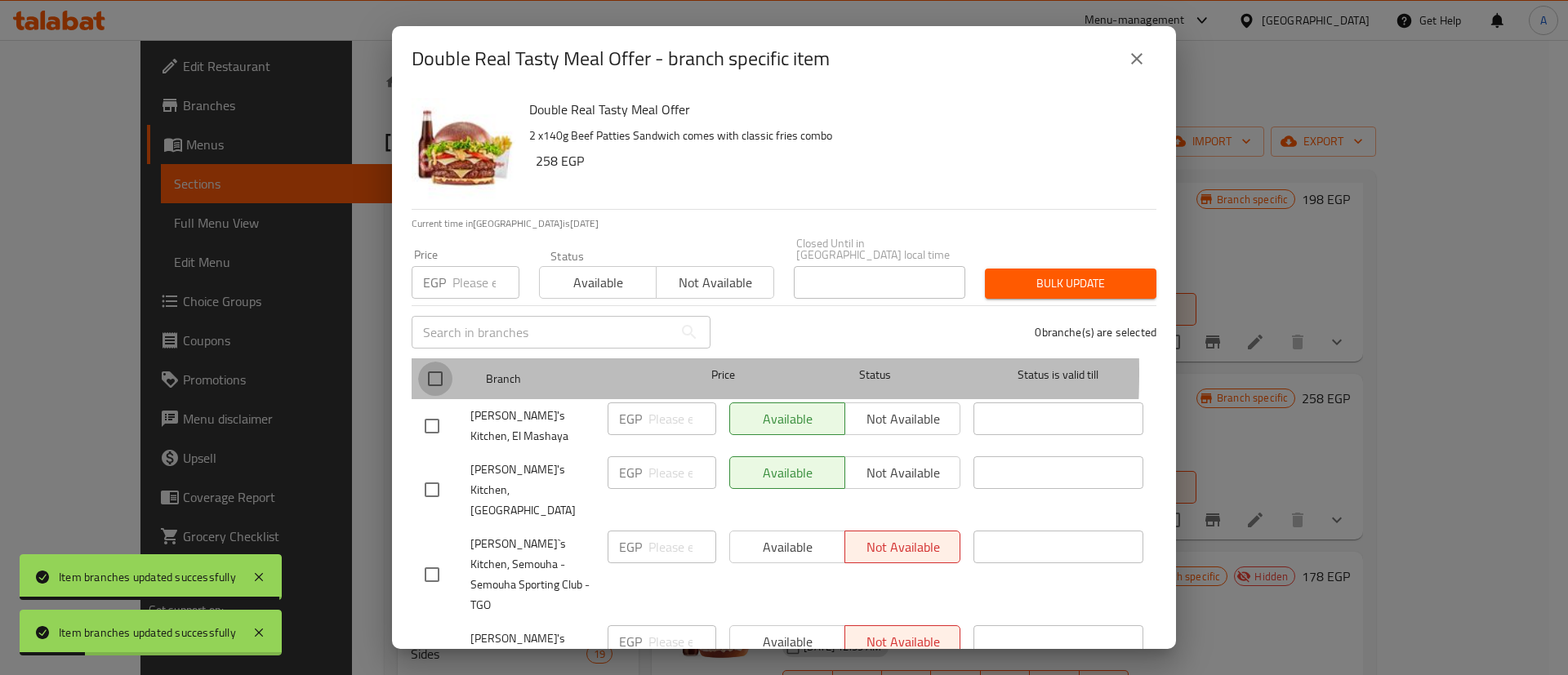
checkbox input "true"
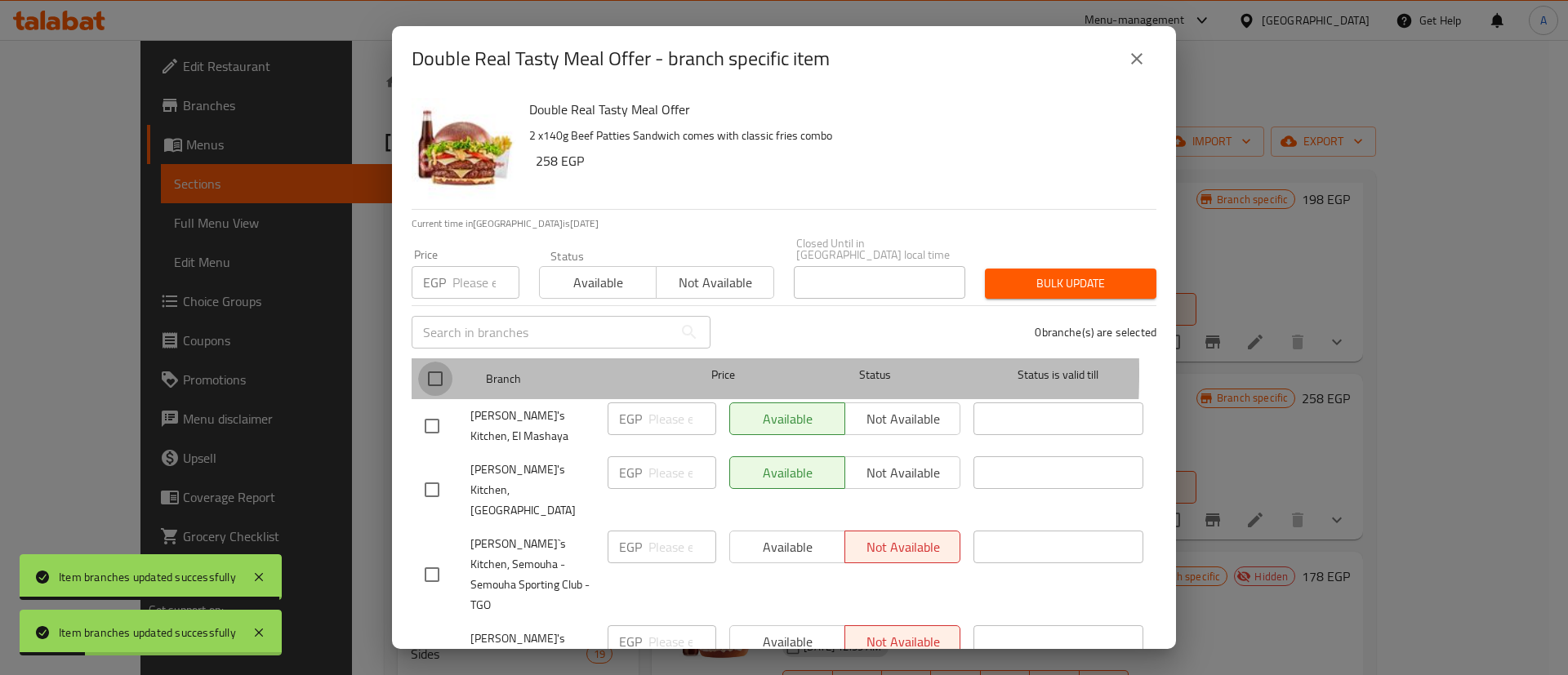
checkbox input "true"
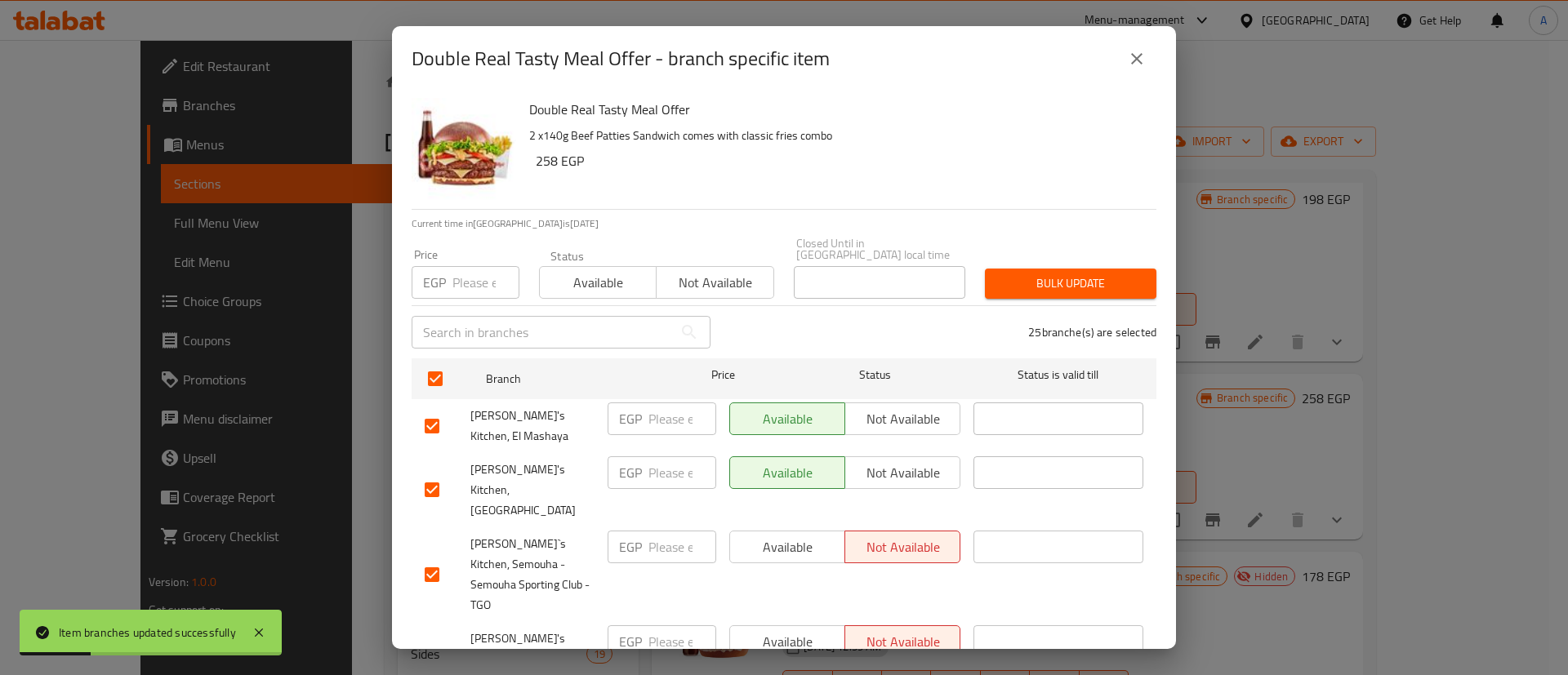
click at [562, 287] on button "Available" at bounding box center [597, 283] width 118 height 33
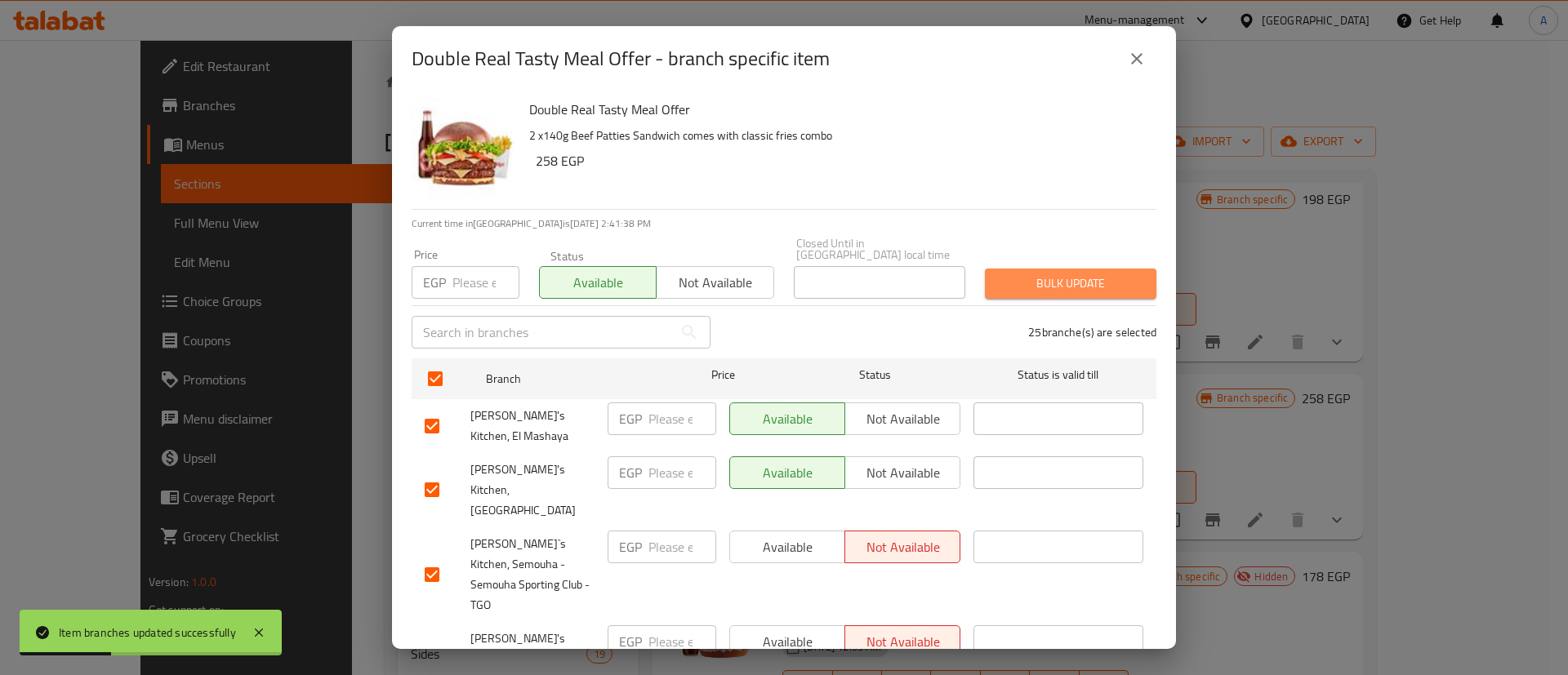
click at [1088, 273] on span "Bulk update" at bounding box center [1070, 283] width 146 height 20
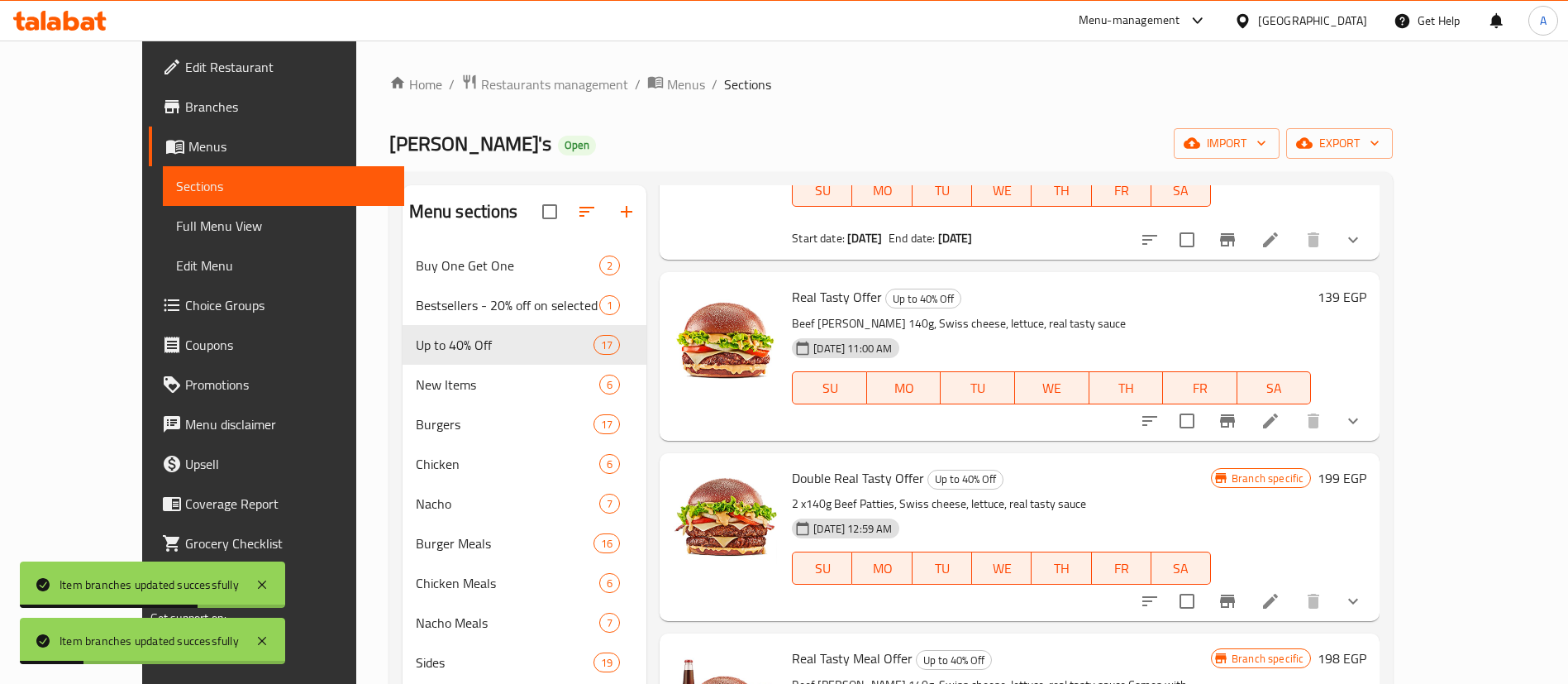
scroll to position [0, 0]
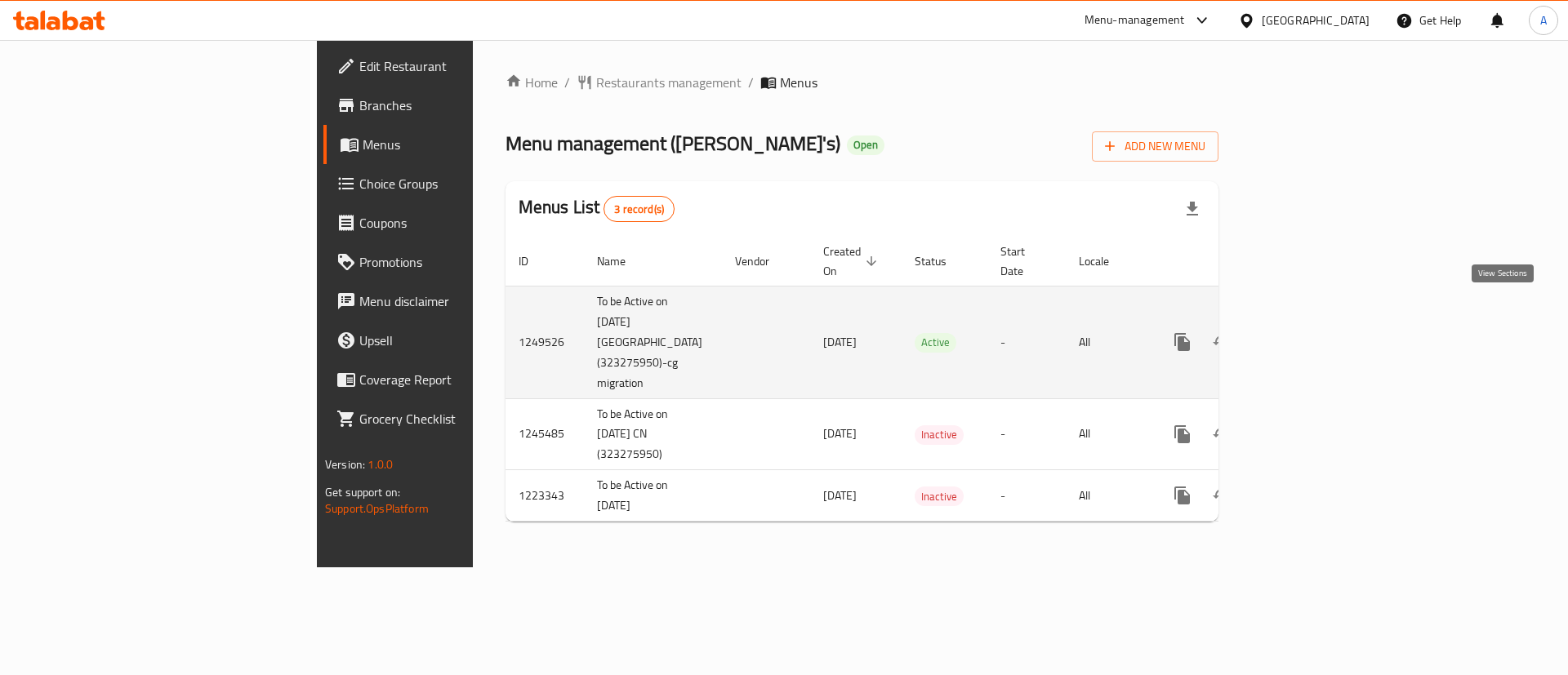
click at [1320, 322] on link "enhanced table" at bounding box center [1299, 341] width 39 height 39
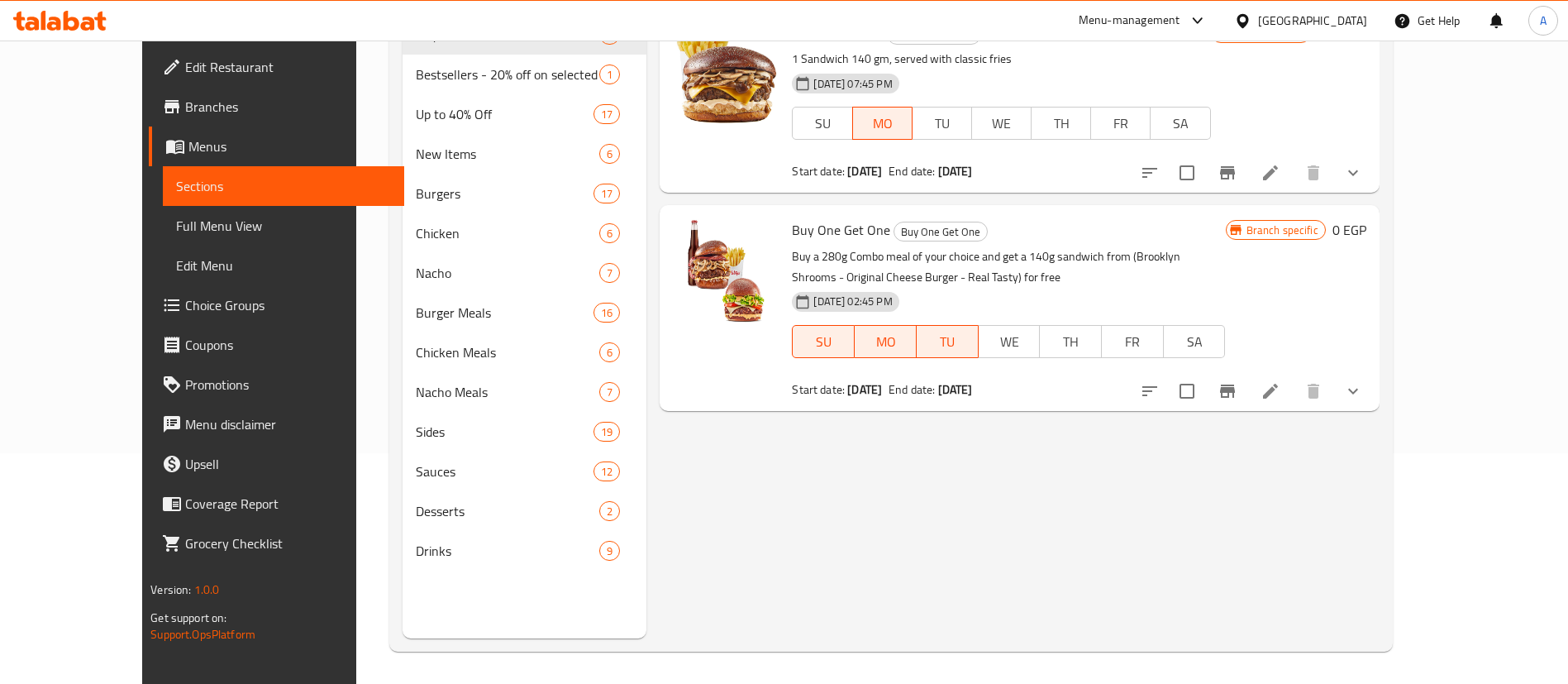
scroll to position [231, 0]
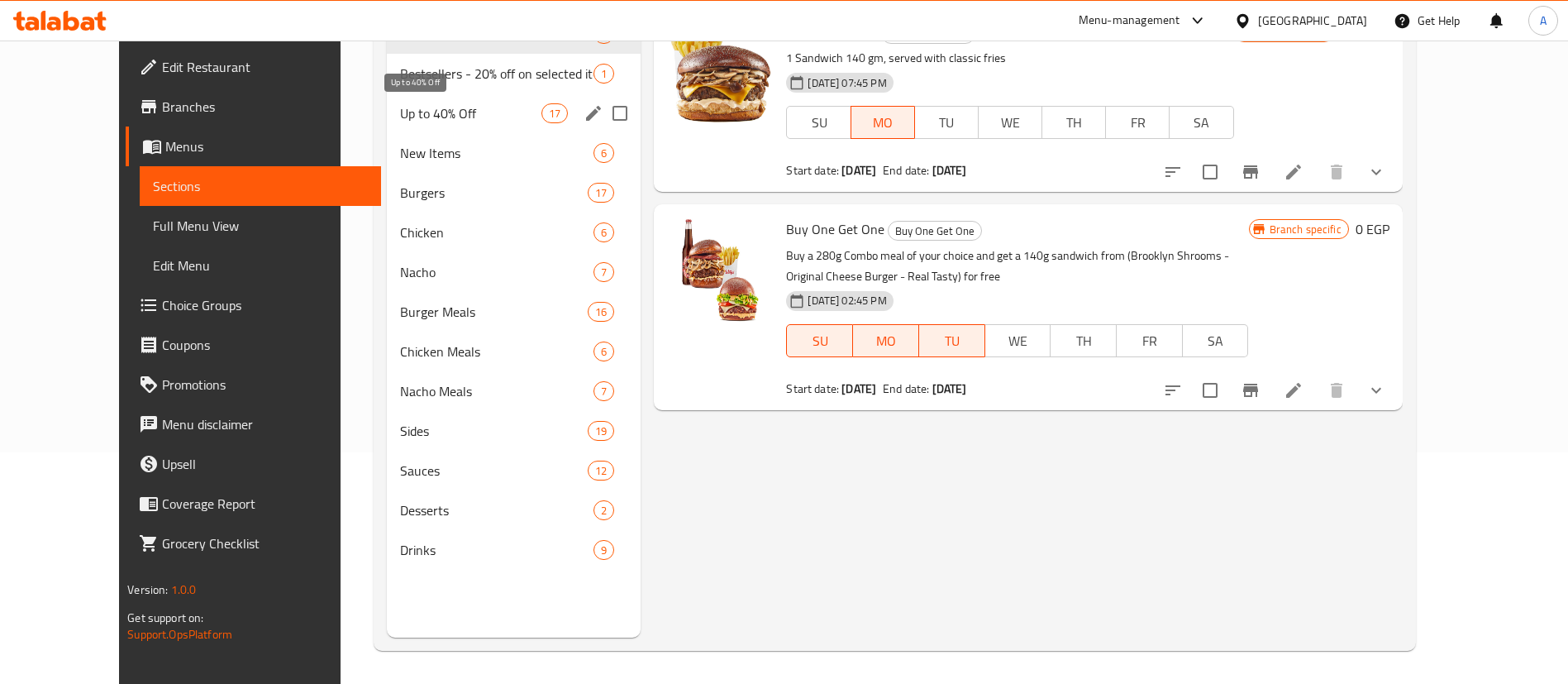
click at [400, 120] on span "Up to 40% Off" at bounding box center [471, 113] width 142 height 19
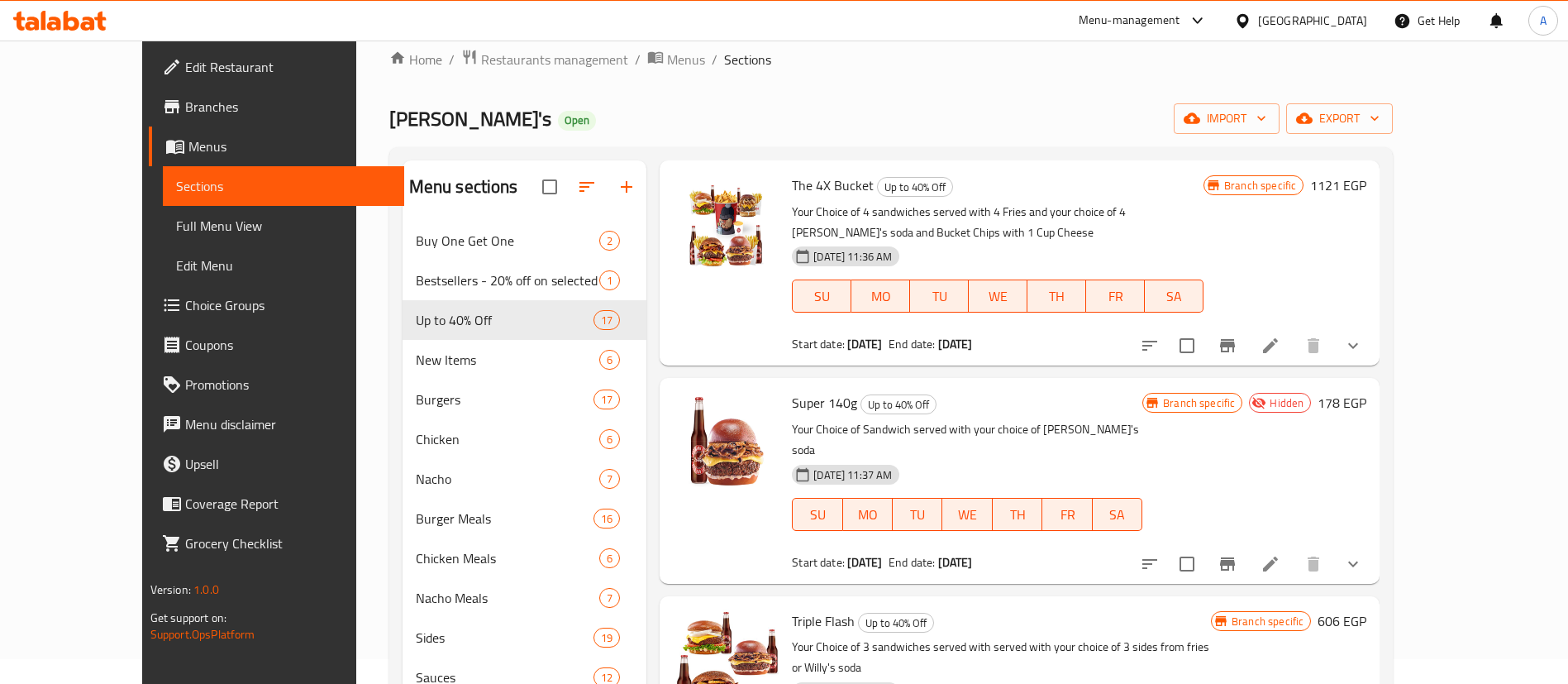
scroll to position [2579, 0]
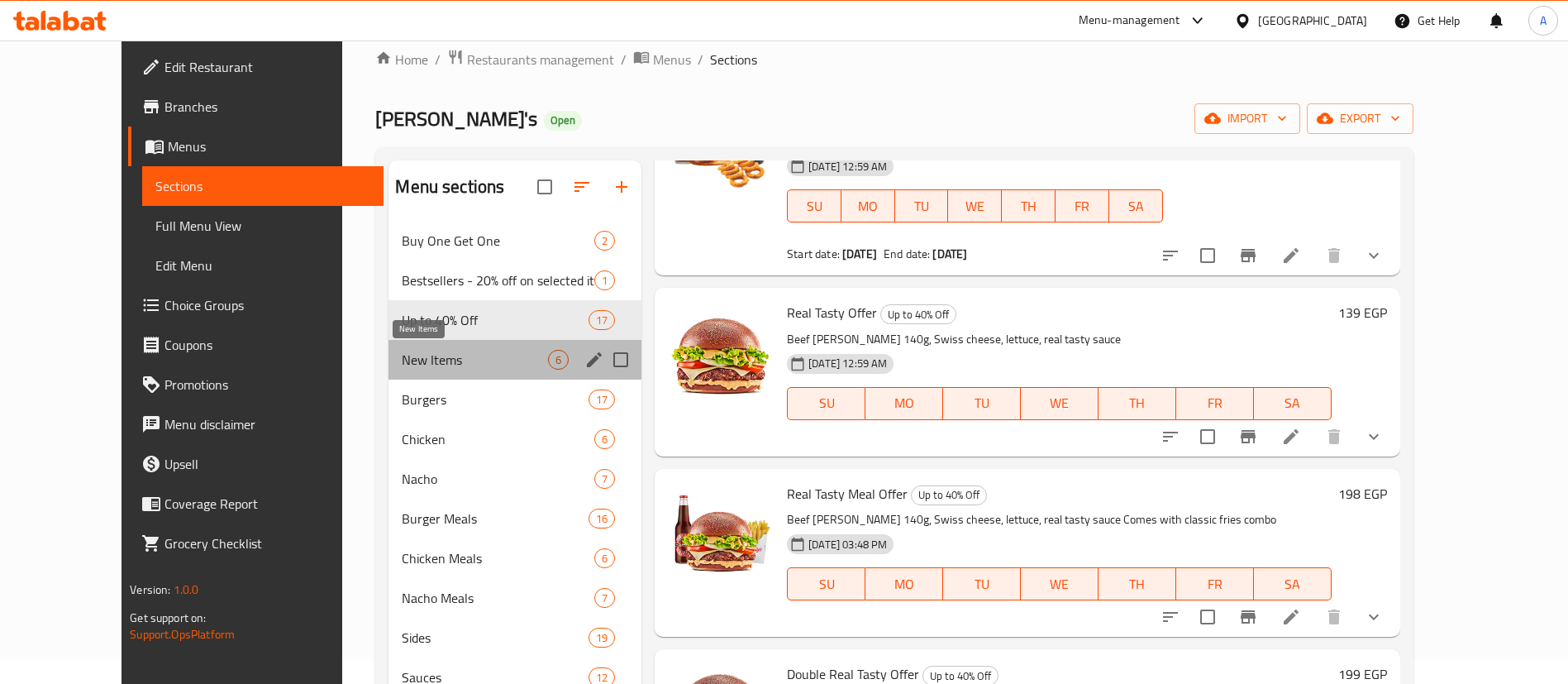
click at [402, 354] on span "New Items" at bounding box center [475, 359] width 147 height 19
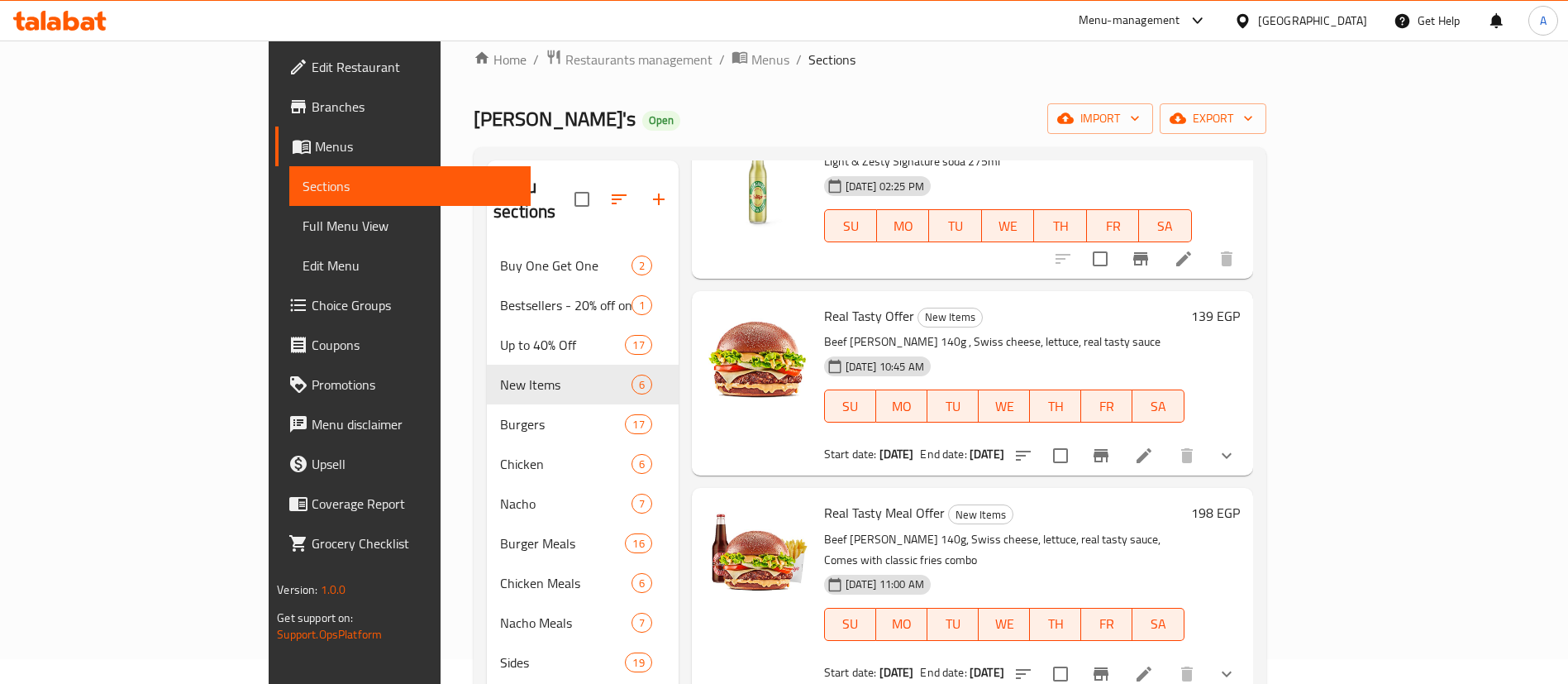
scroll to position [254, 0]
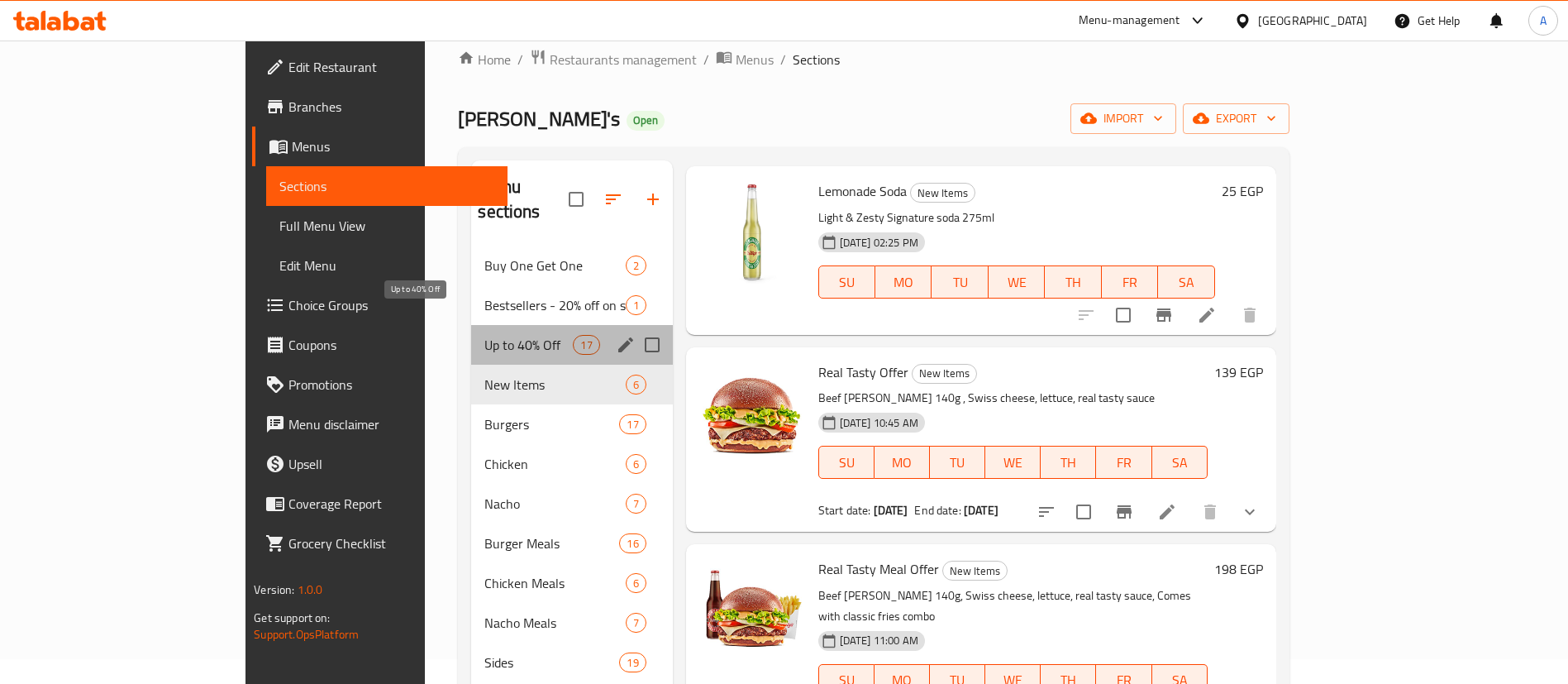
click at [484, 335] on span "Up to 40% Off" at bounding box center [528, 345] width 88 height 19
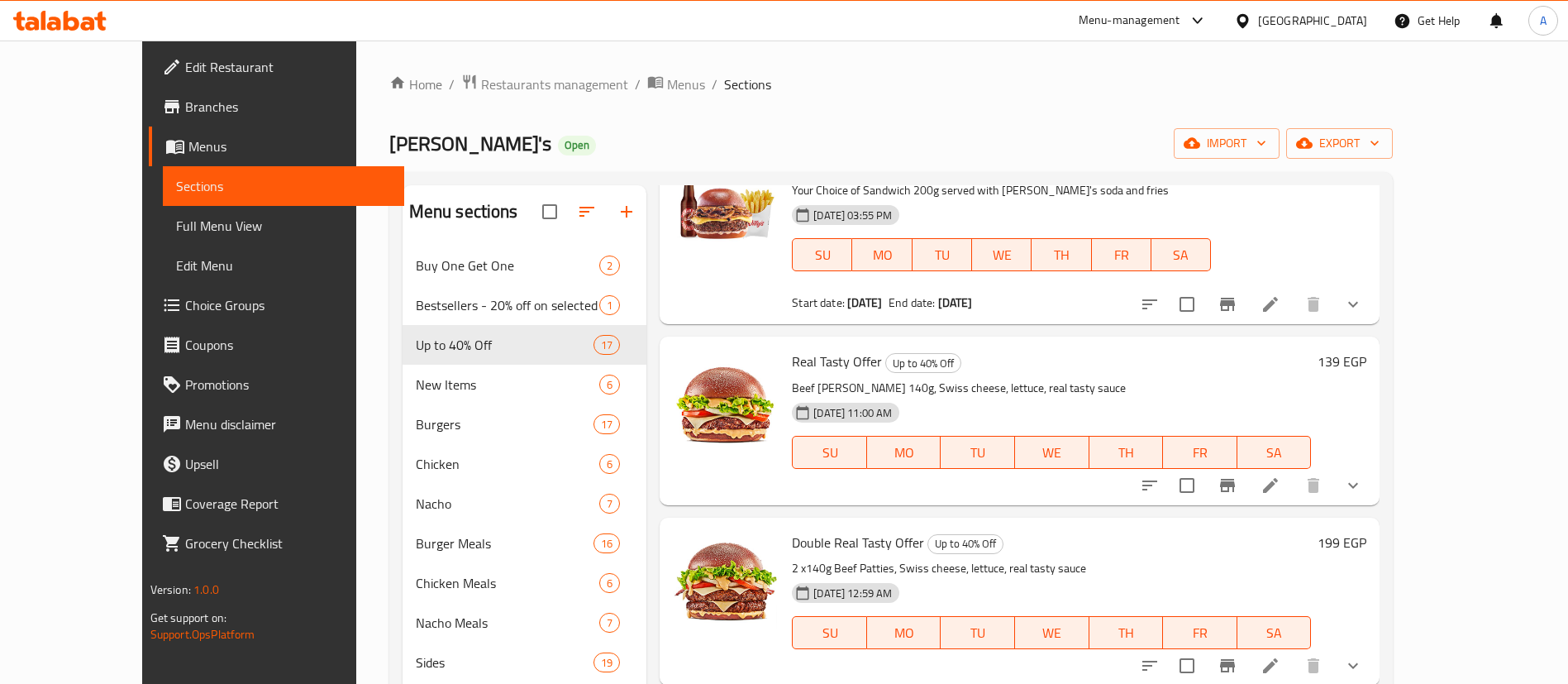
scroll to position [114, 0]
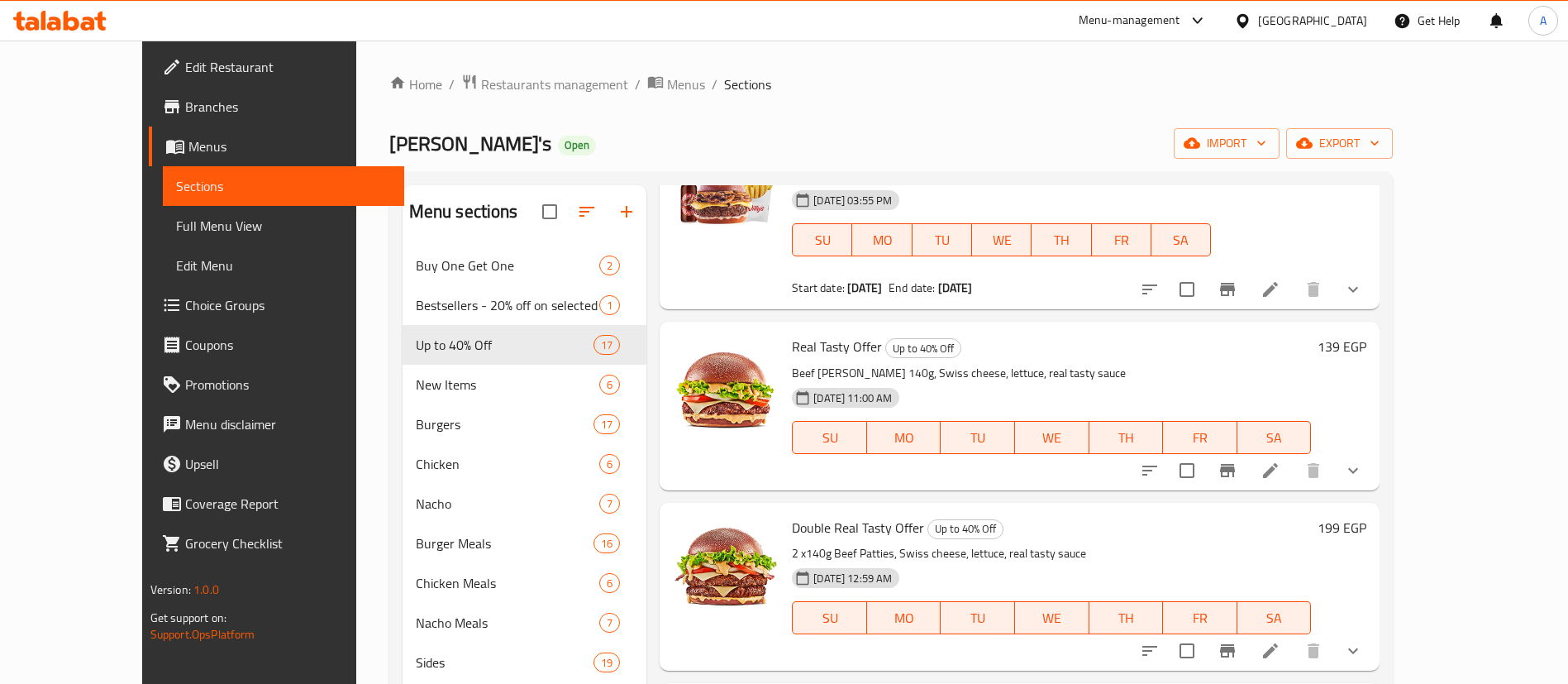
click at [805, 343] on span "Real Tasty Offer" at bounding box center [837, 347] width 90 height 25
copy h6 "Real Tasty Offer"
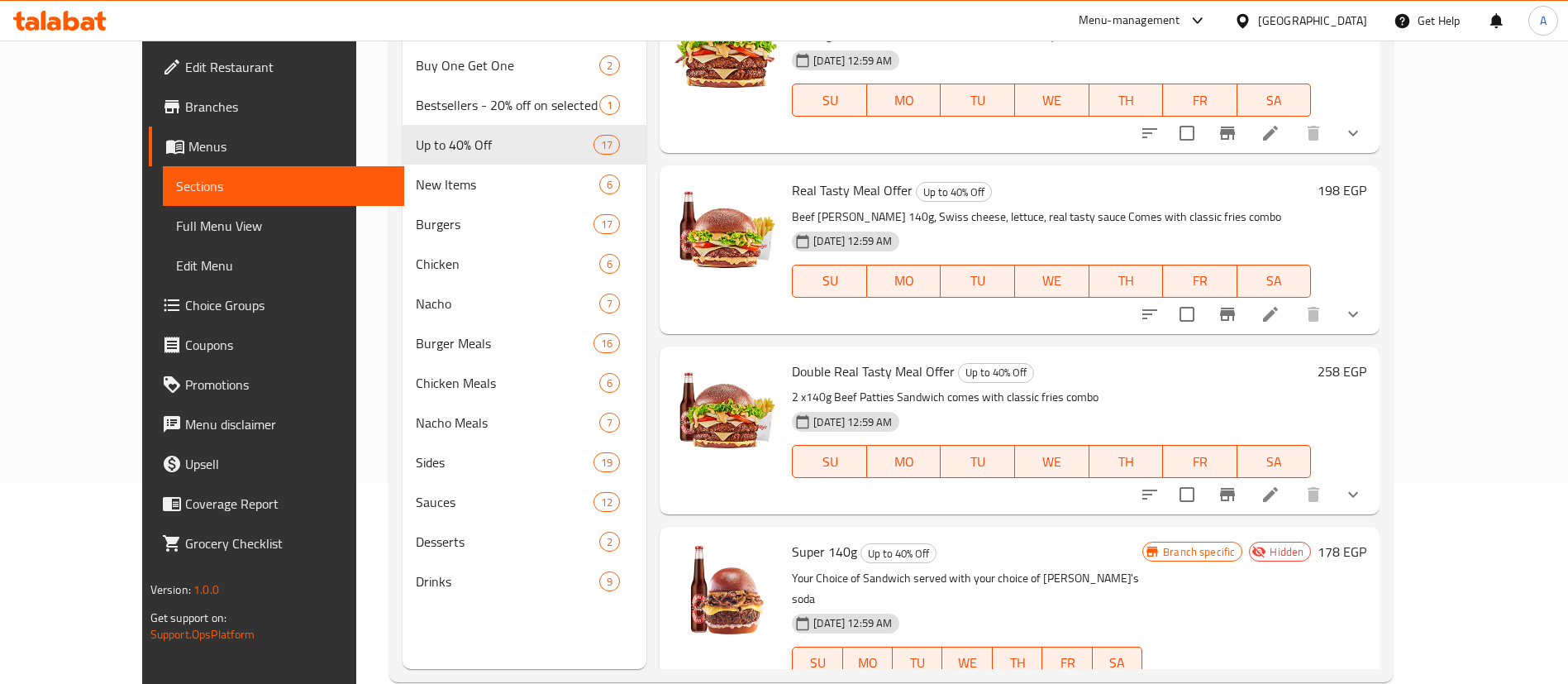
scroll to position [433, 0]
click at [1281, 495] on icon at bounding box center [1270, 493] width 19 height 19
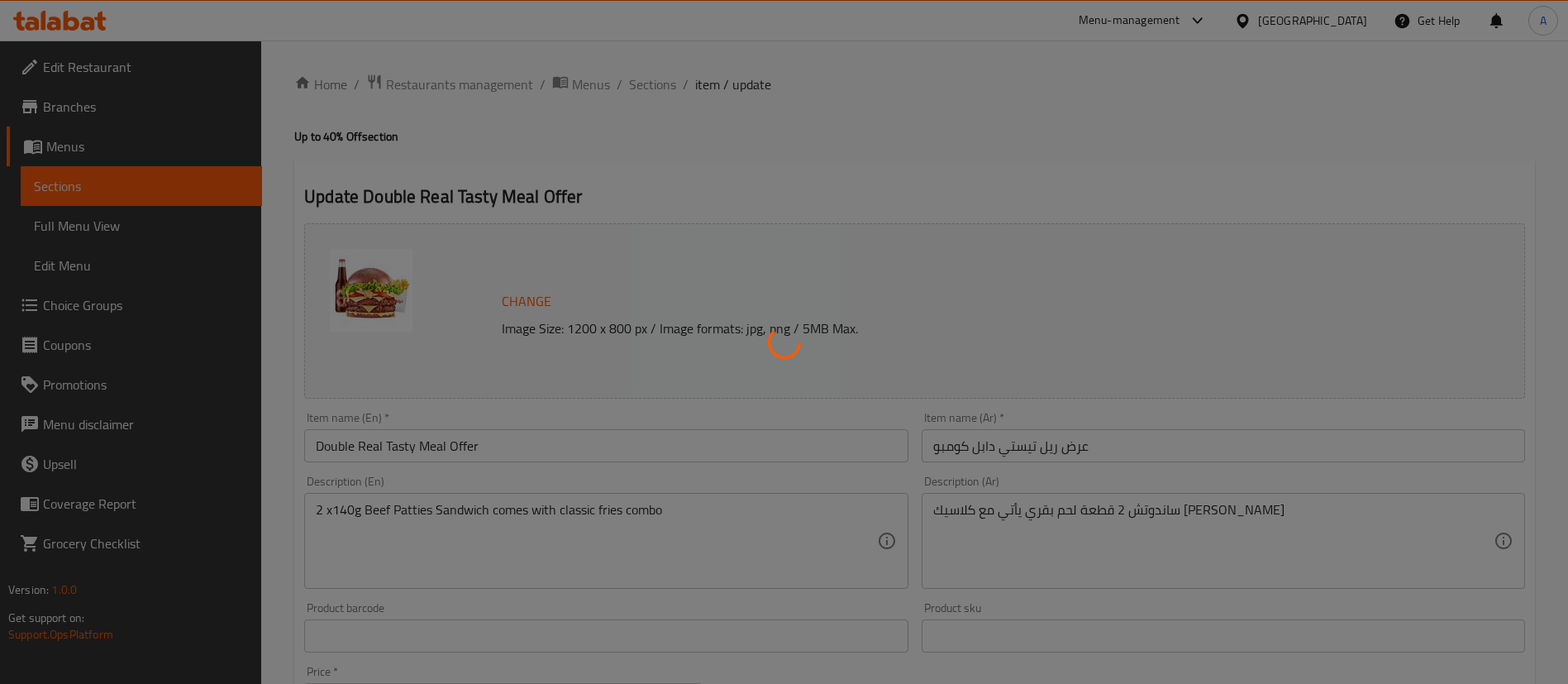
type input "اختيارك من المشروب الاول:"
type input "1"
type input "اختيارك من الإضافات"
type input "0"
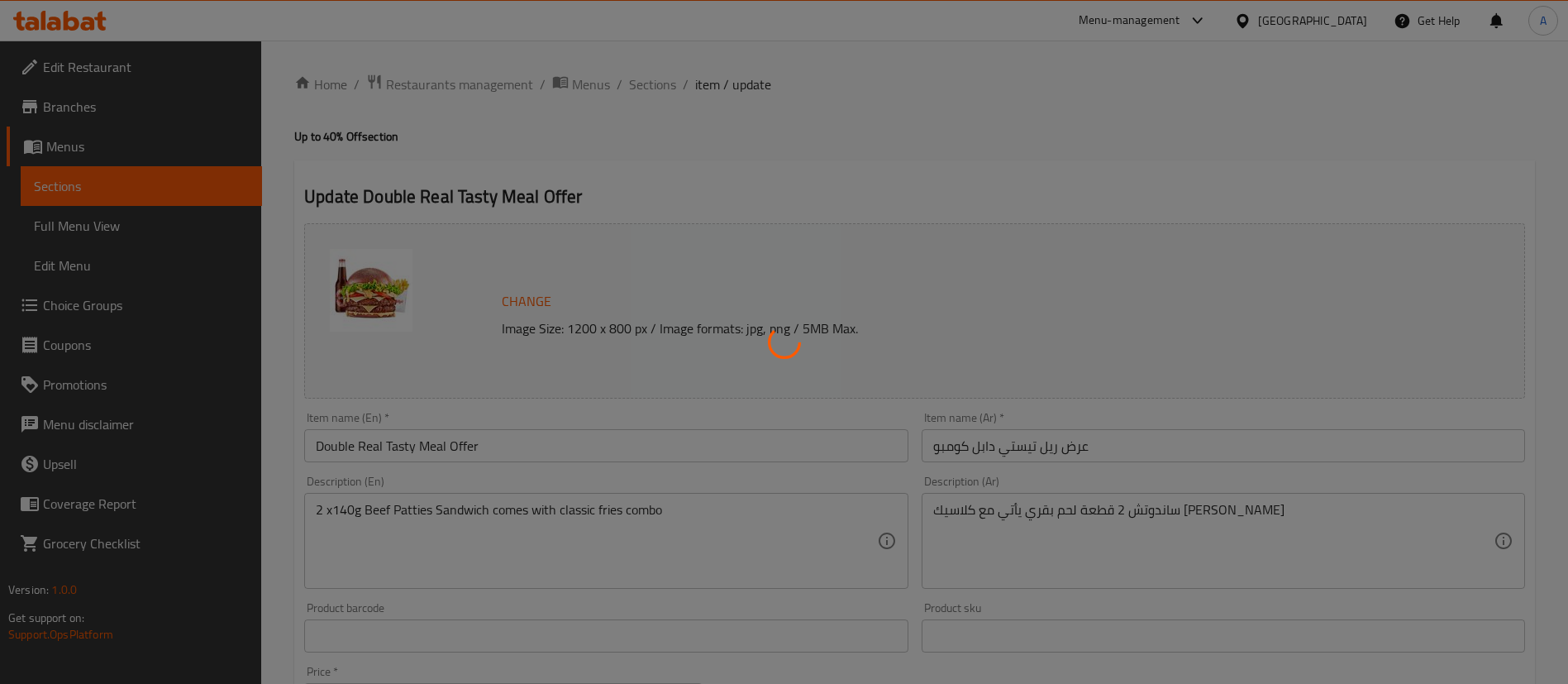
type input "0"
type input "اختيارك من الإضافات"
type input "0"
type input "9"
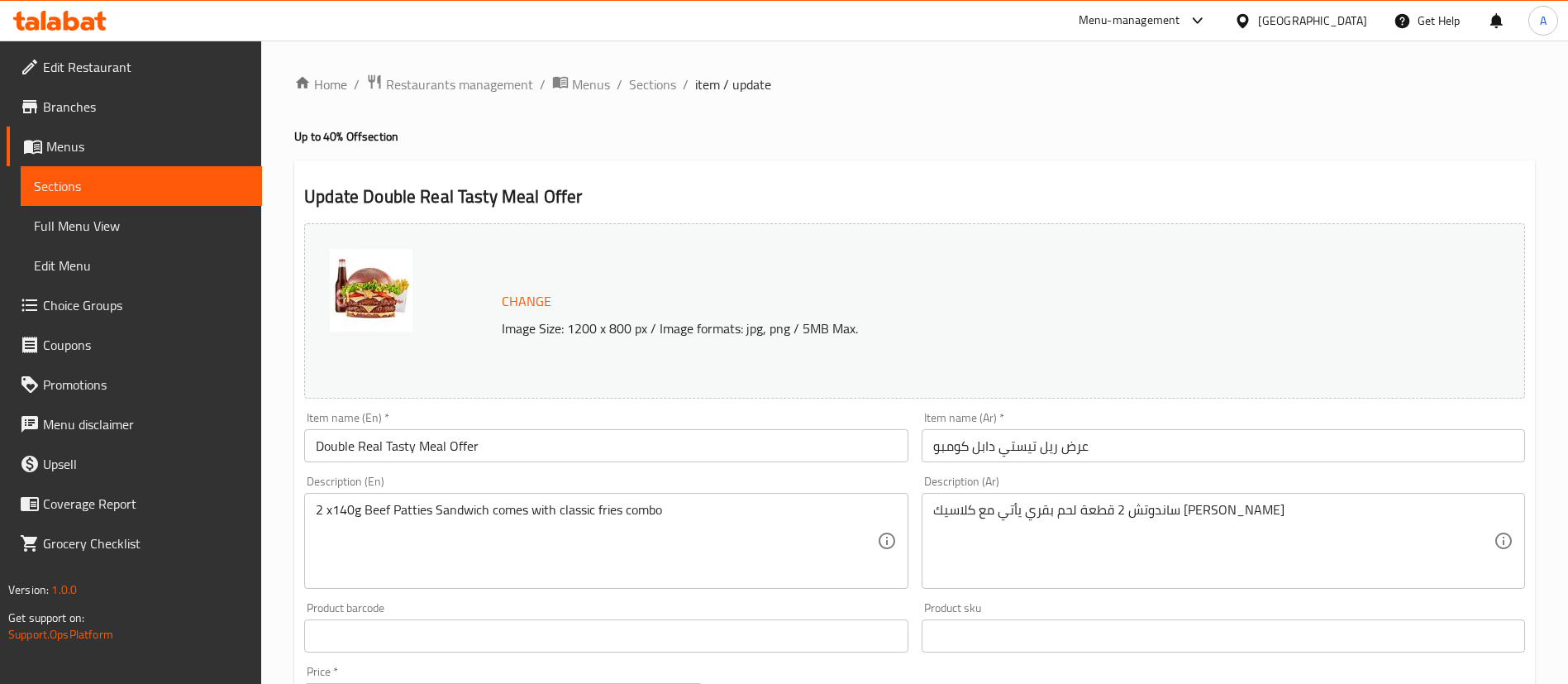
click at [980, 86] on ol "Home / Restaurants management / Menus / Sections / item / update" at bounding box center [915, 85] width 1241 height 21
drag, startPoint x: 656, startPoint y: 82, endPoint x: 663, endPoint y: 97, distance: 16.6
click at [656, 82] on span "Sections" at bounding box center [652, 85] width 48 height 19
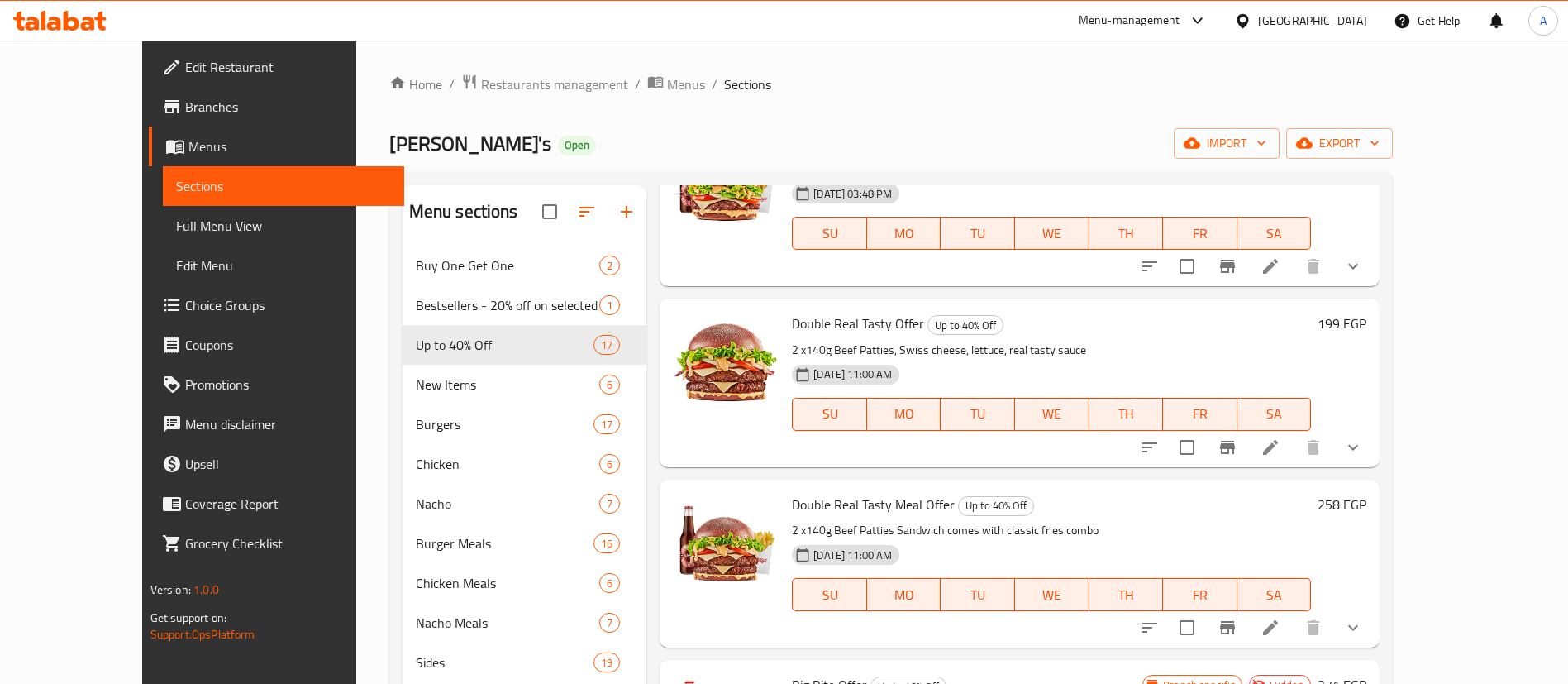
scroll to position [1654, 0]
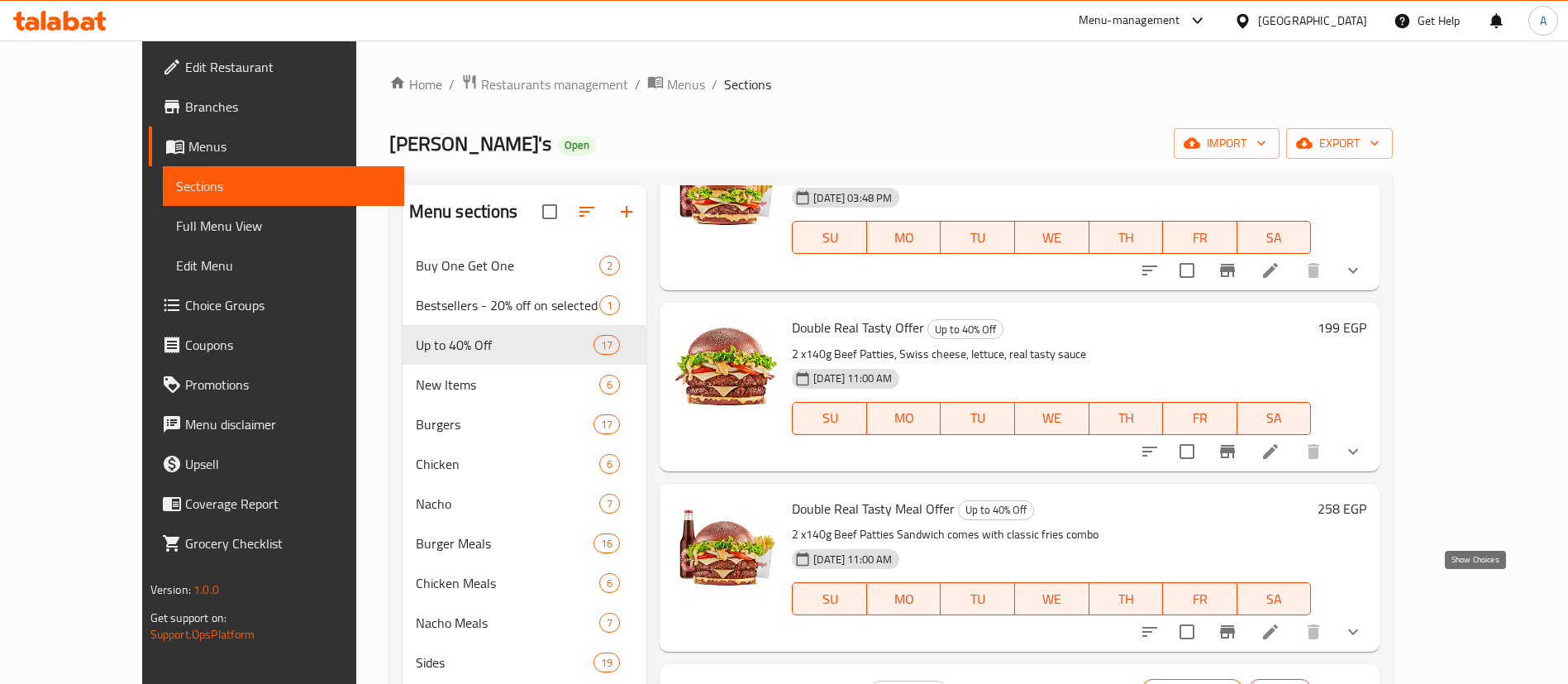
click at [1363, 622] on icon "show more" at bounding box center [1352, 632] width 19 height 19
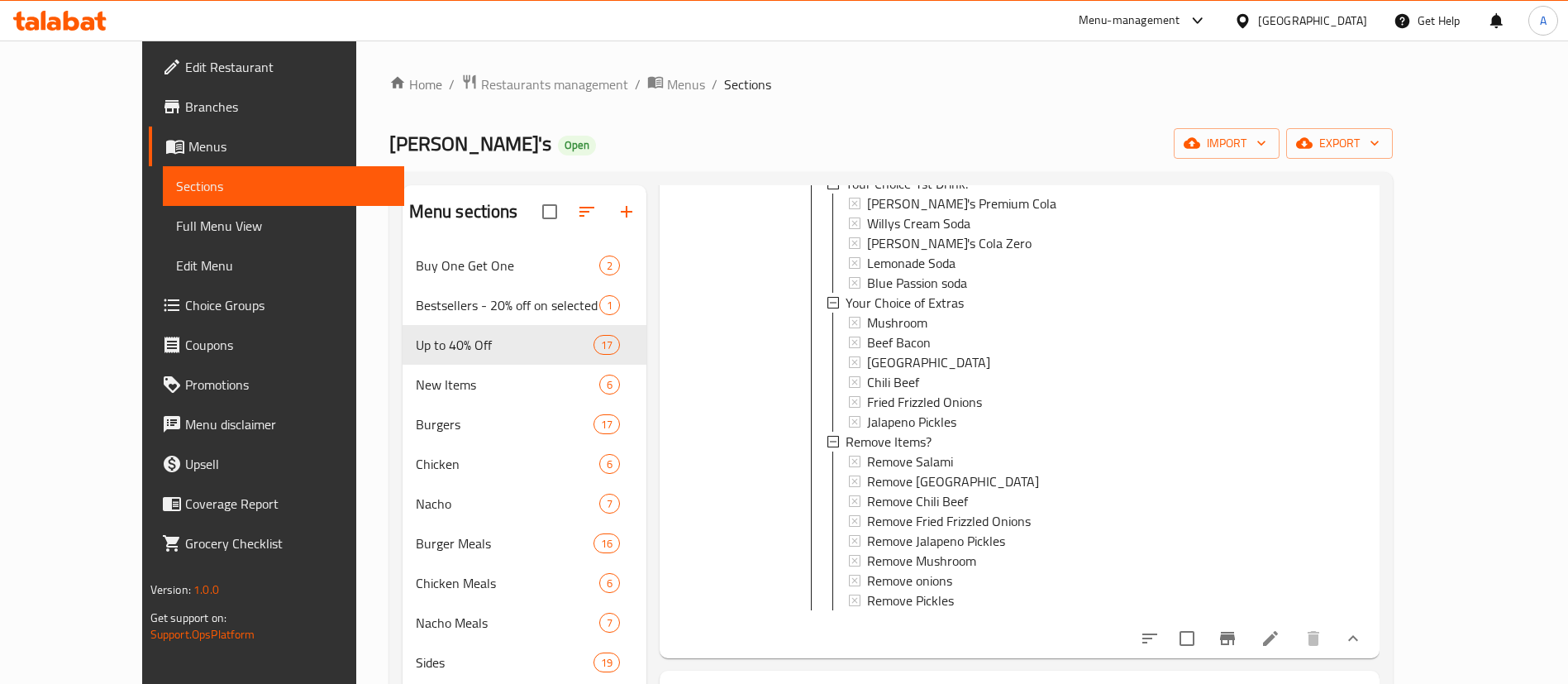
scroll to position [3, 0]
click at [1281, 629] on icon at bounding box center [1270, 638] width 19 height 19
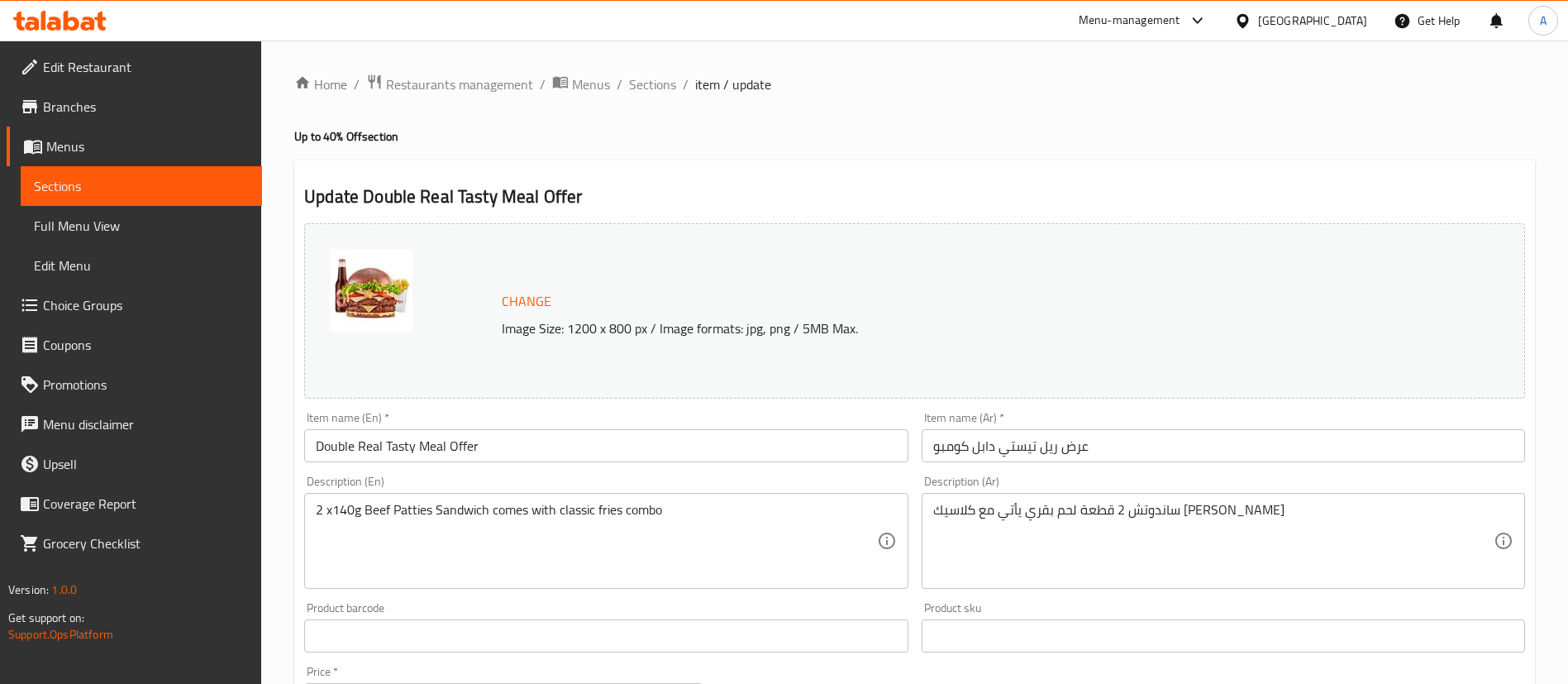
click at [894, 86] on ol "Home / Restaurants management / Menus / Sections / item / update" at bounding box center [915, 85] width 1241 height 21
drag, startPoint x: 651, startPoint y: 77, endPoint x: 673, endPoint y: 109, distance: 38.8
click at [651, 77] on span "Sections" at bounding box center [652, 85] width 48 height 19
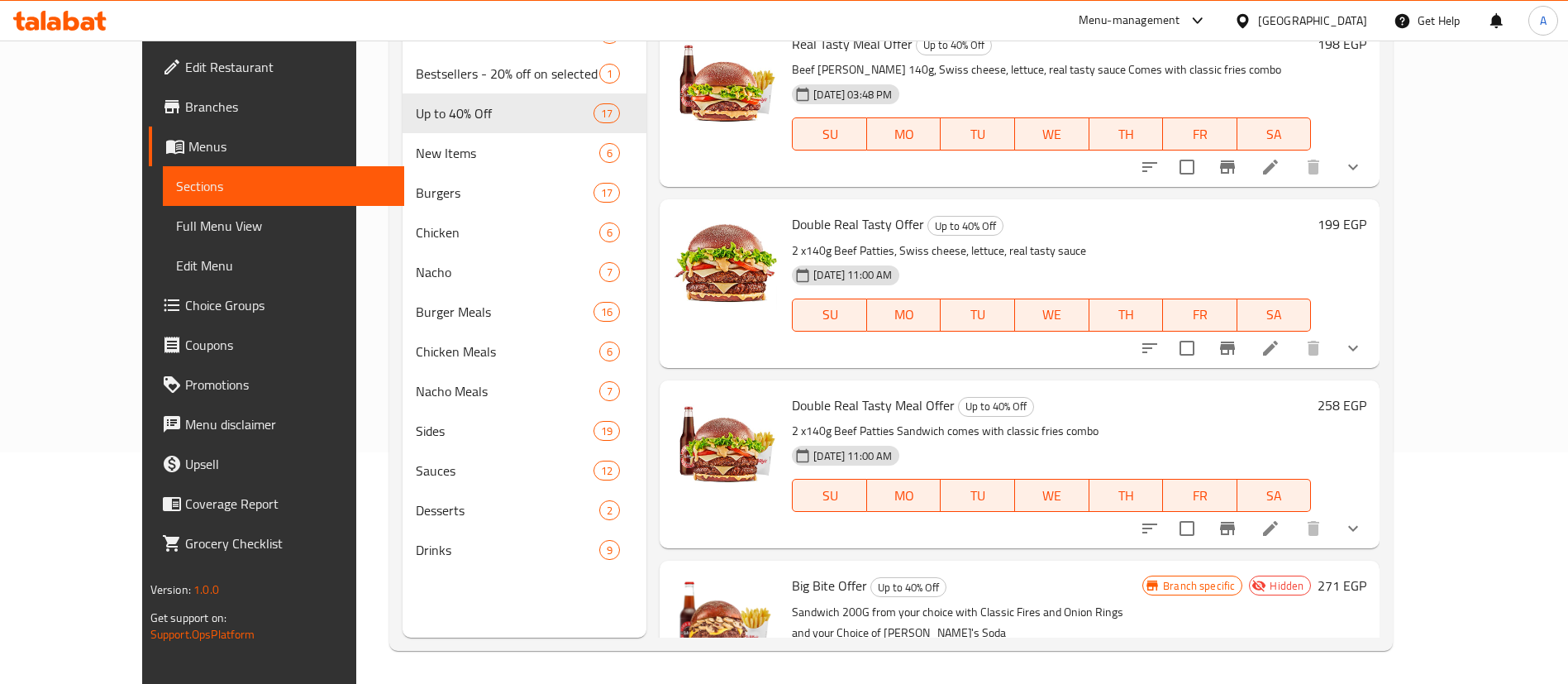
scroll to position [1522, 0]
click at [830, 395] on span "Double Real Tasty Meal Offer" at bounding box center [874, 408] width 163 height 25
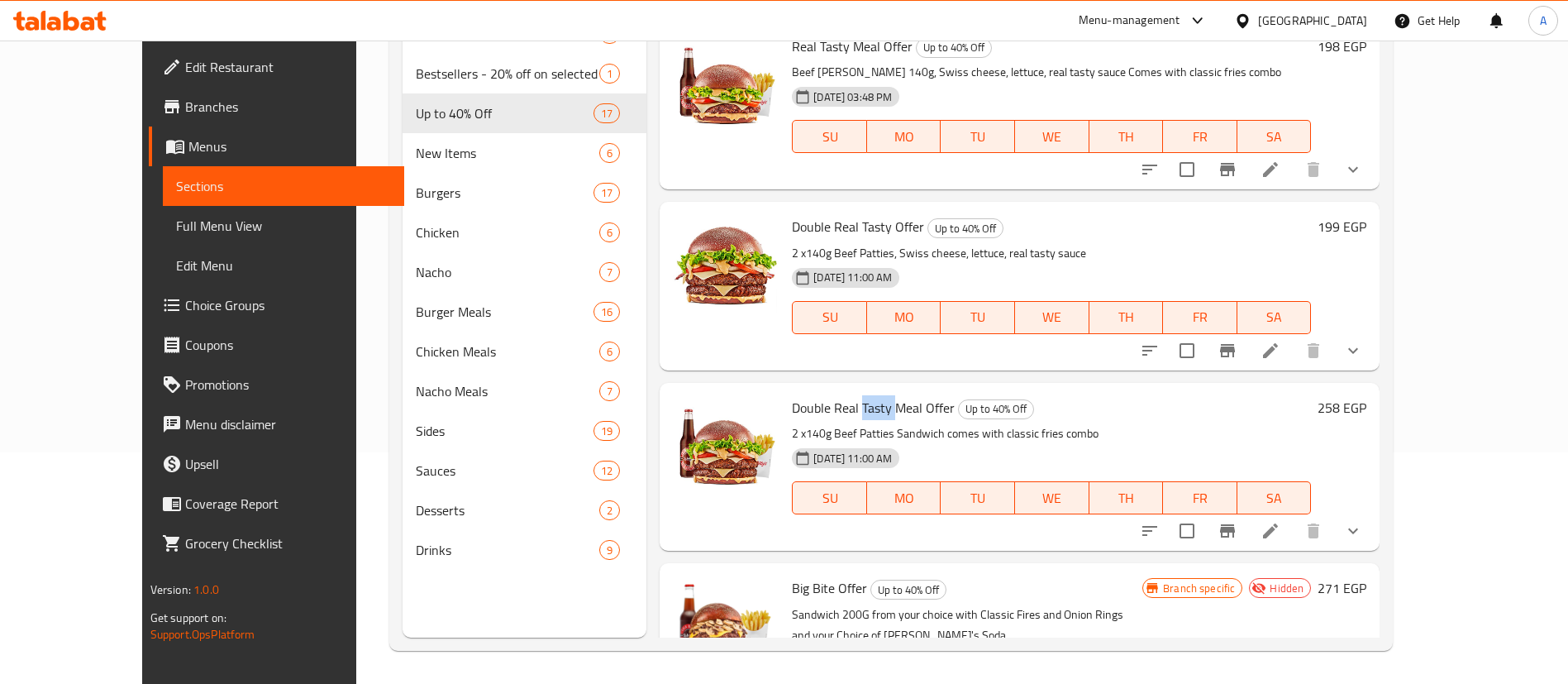
click at [830, 395] on span "Double Real Tasty Meal Offer" at bounding box center [874, 408] width 163 height 25
copy h6 "Double Real Tasty Meal Offer"
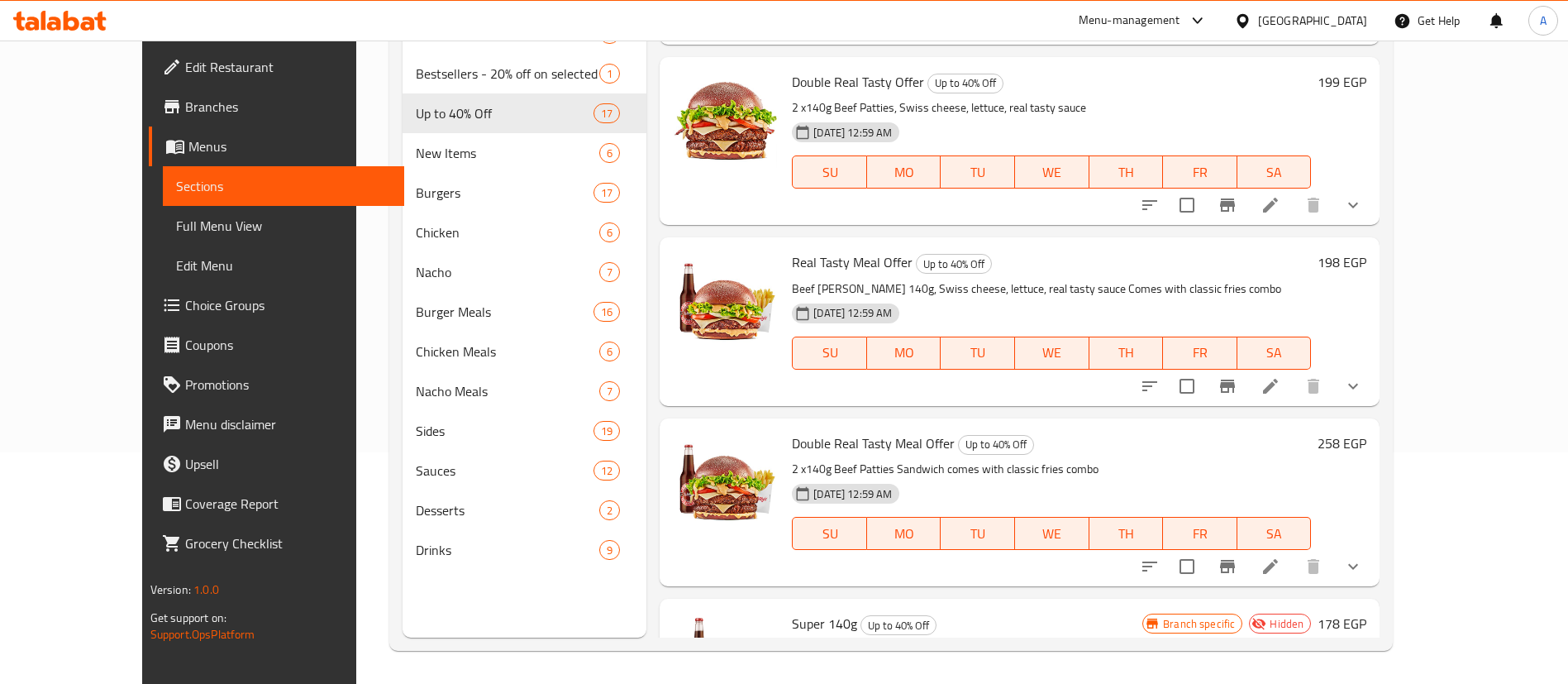
scroll to position [310, 0]
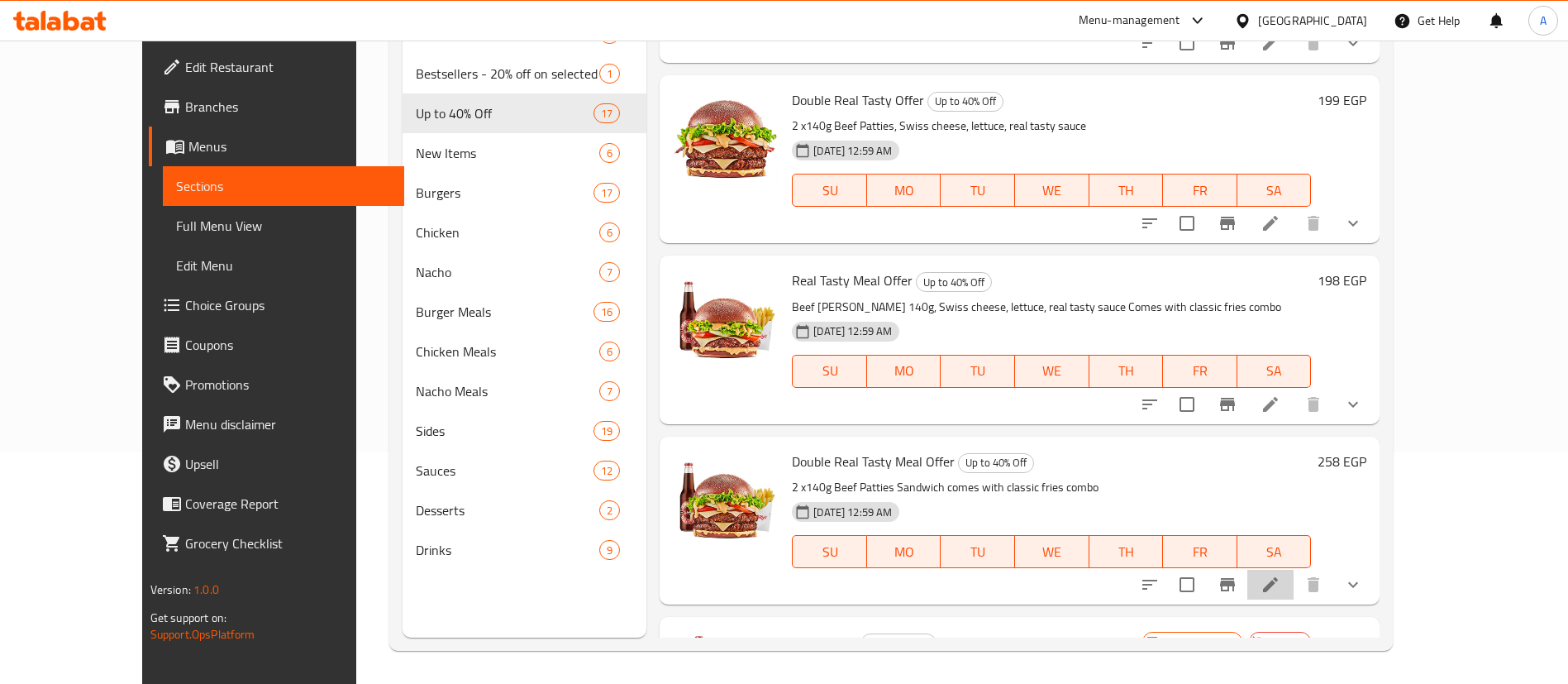
click at [1293, 571] on li at bounding box center [1271, 585] width 47 height 30
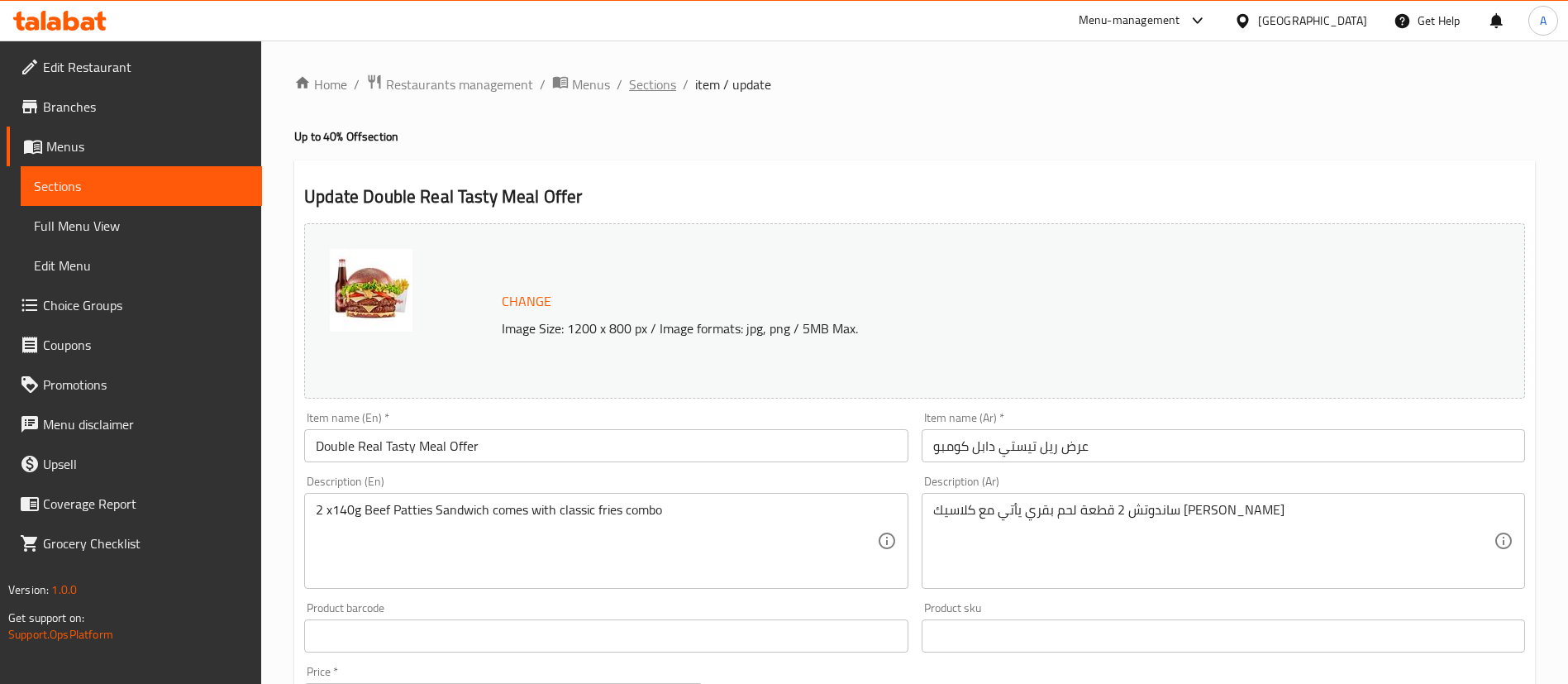
click at [637, 75] on span "Sections" at bounding box center [652, 85] width 48 height 19
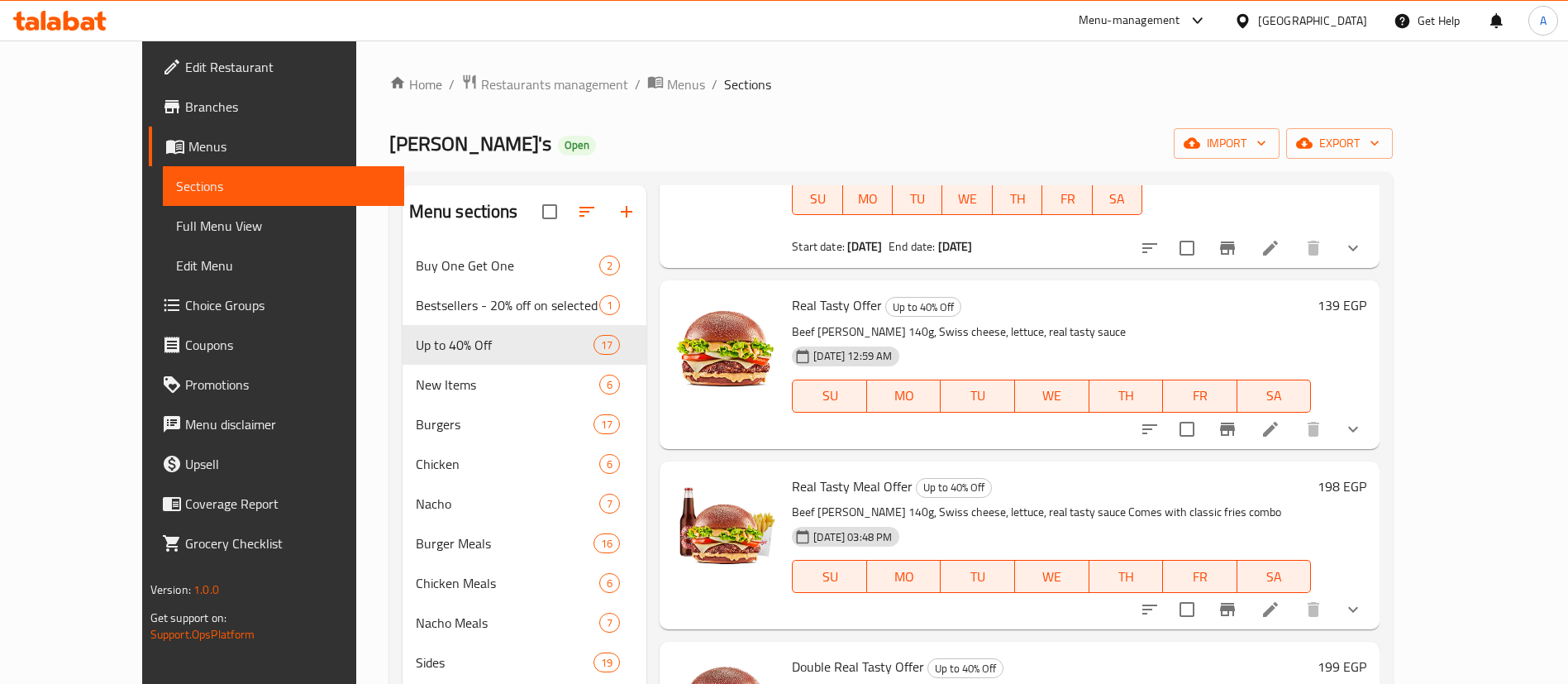
scroll to position [1317, 0]
click at [1204, 410] on input "checkbox" at bounding box center [1187, 428] width 35 height 35
checkbox input "true"
click at [1204, 591] on input "checkbox" at bounding box center [1187, 608] width 35 height 35
checkbox input "true"
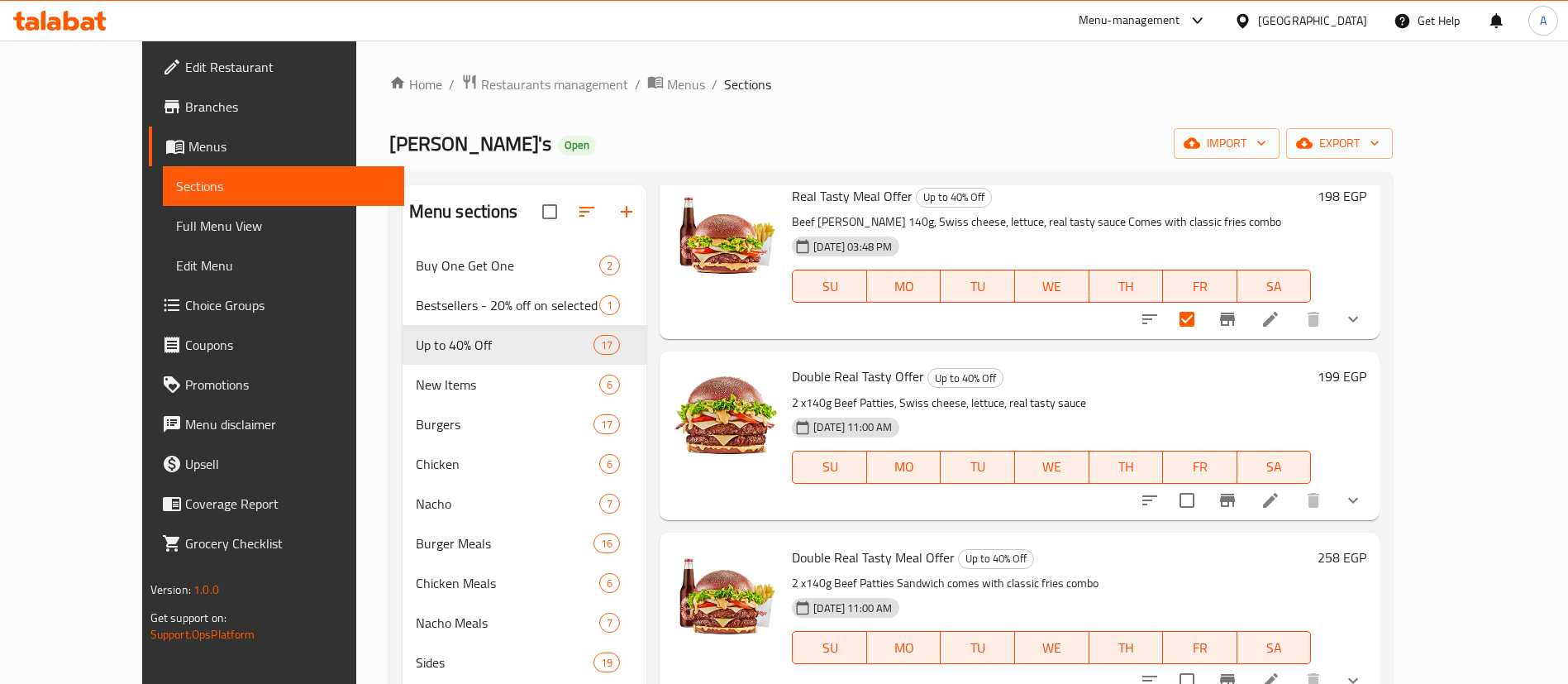
scroll to position [1605, 0]
click at [1204, 482] on input "checkbox" at bounding box center [1187, 499] width 35 height 35
checkbox input "true"
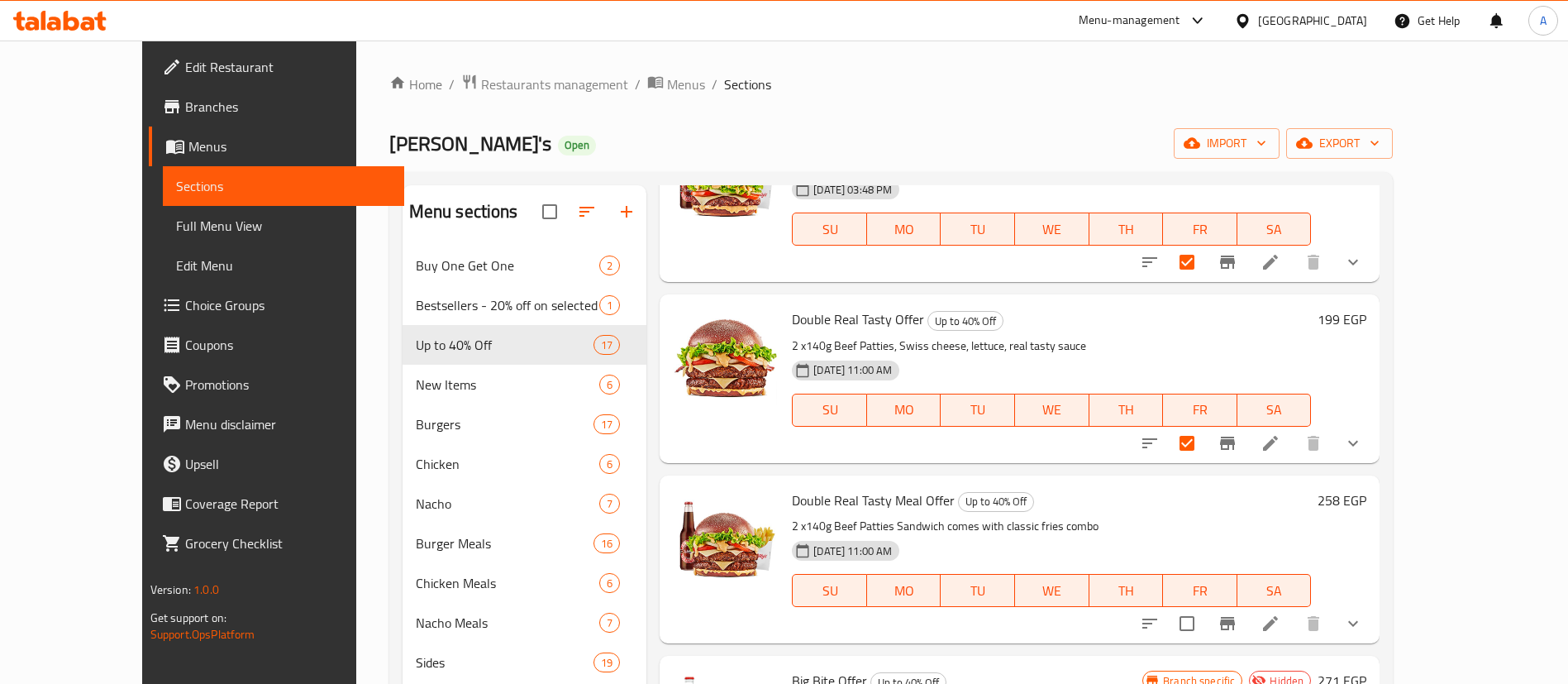
scroll to position [1729, 0]
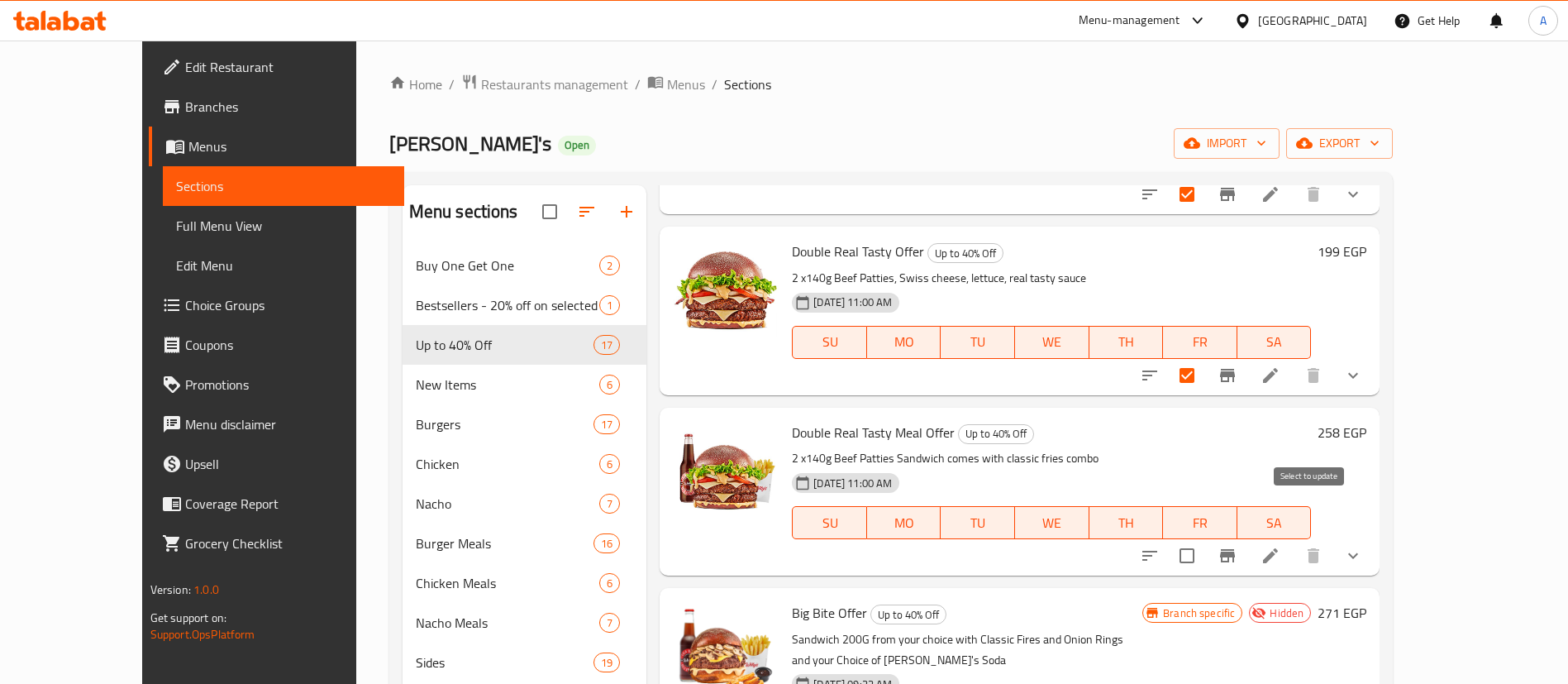
click at [1204, 538] on input "checkbox" at bounding box center [1187, 556] width 35 height 35
checkbox input "true"
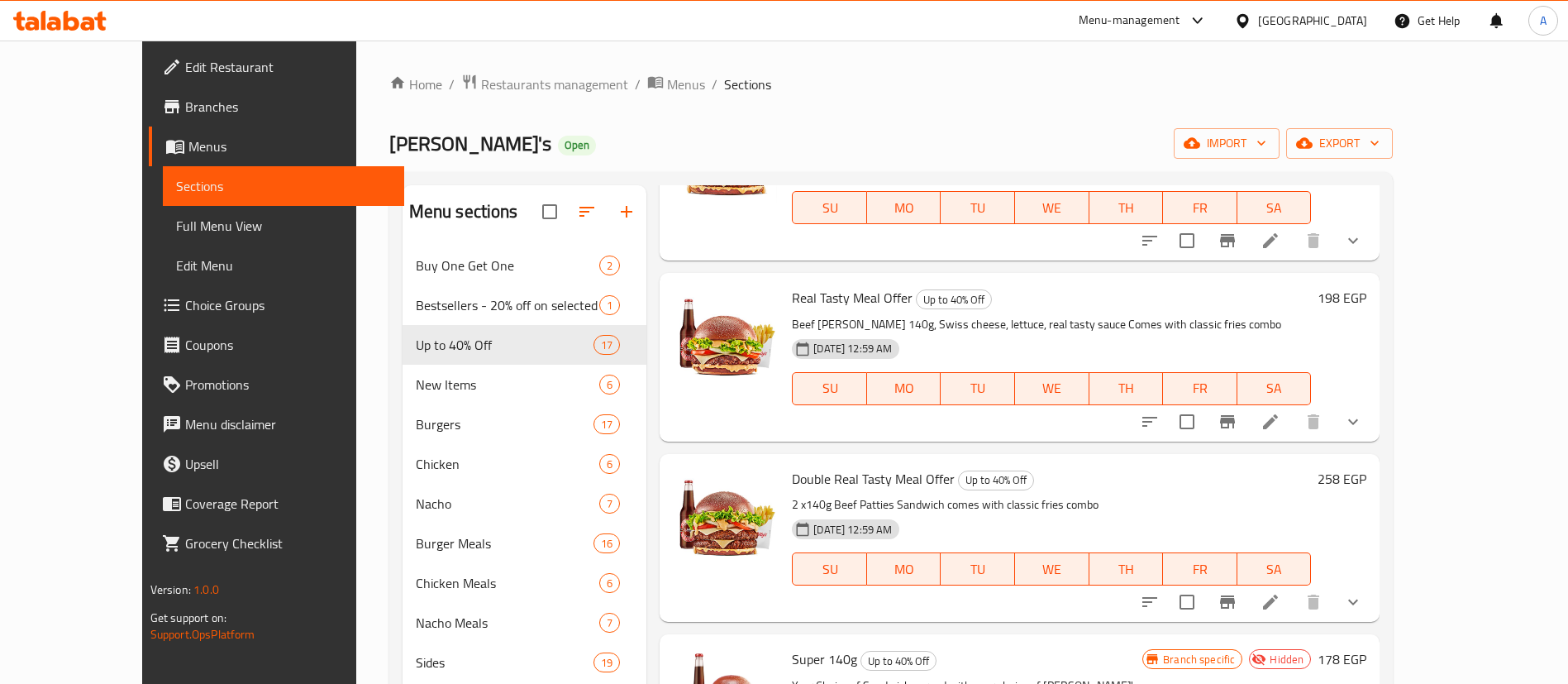
scroll to position [0, 0]
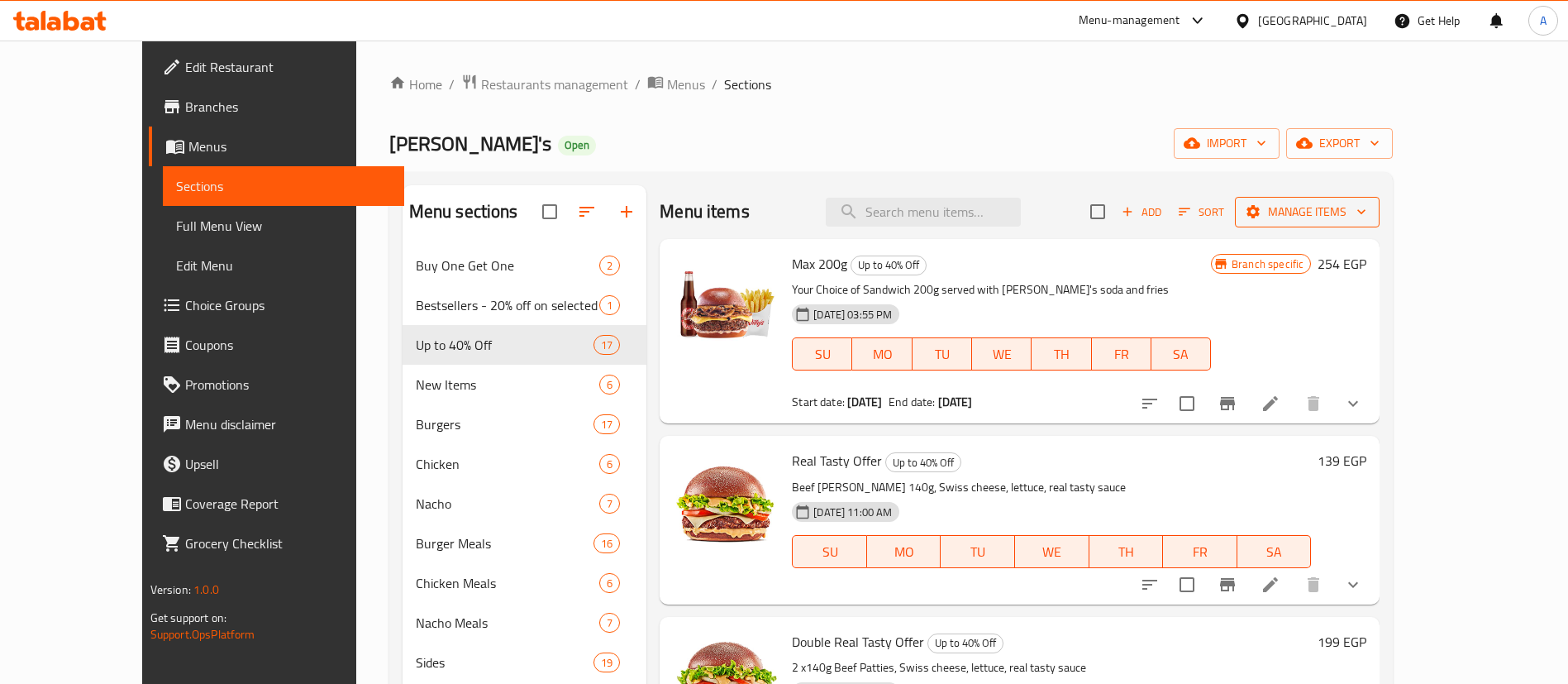
click at [1366, 215] on span "Manage items" at bounding box center [1308, 212] width 118 height 20
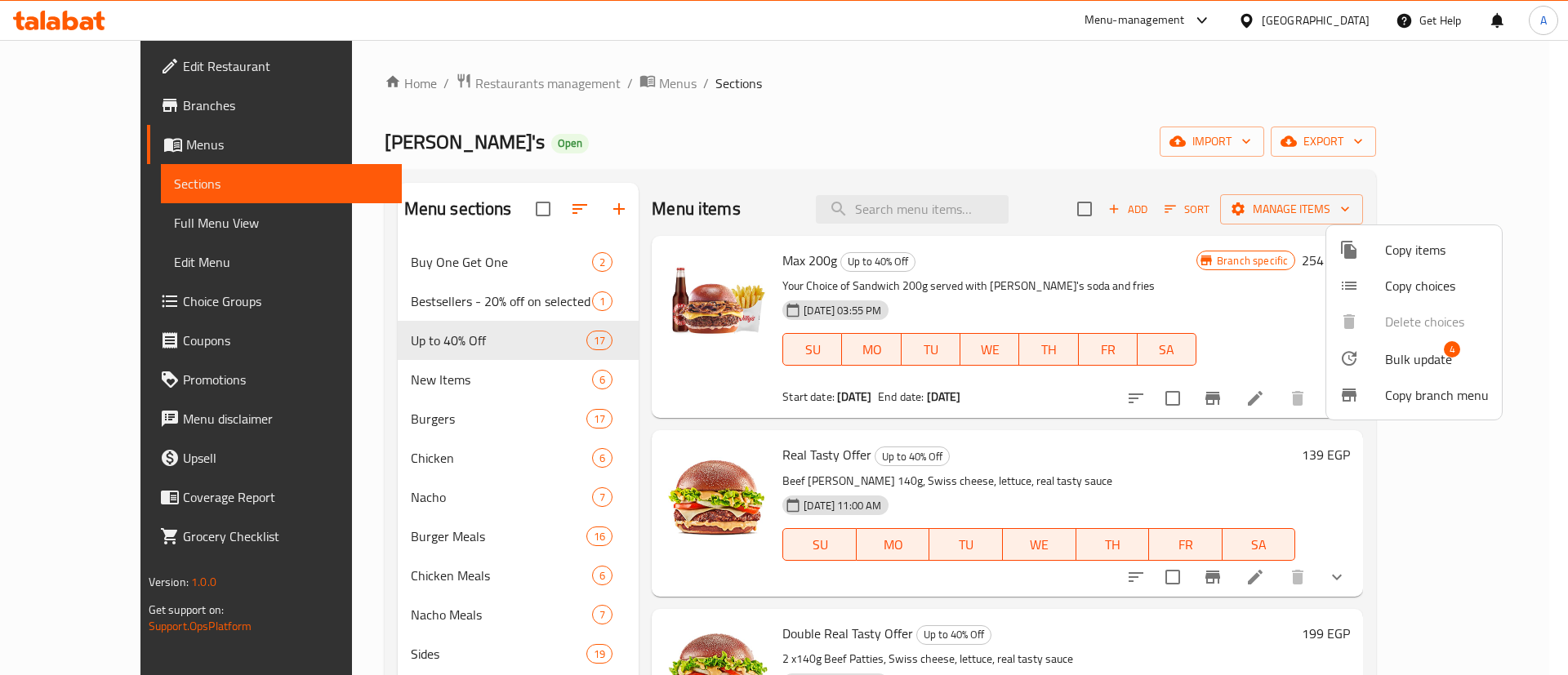
click at [1416, 349] on span "Bulk update" at bounding box center [1418, 359] width 67 height 19
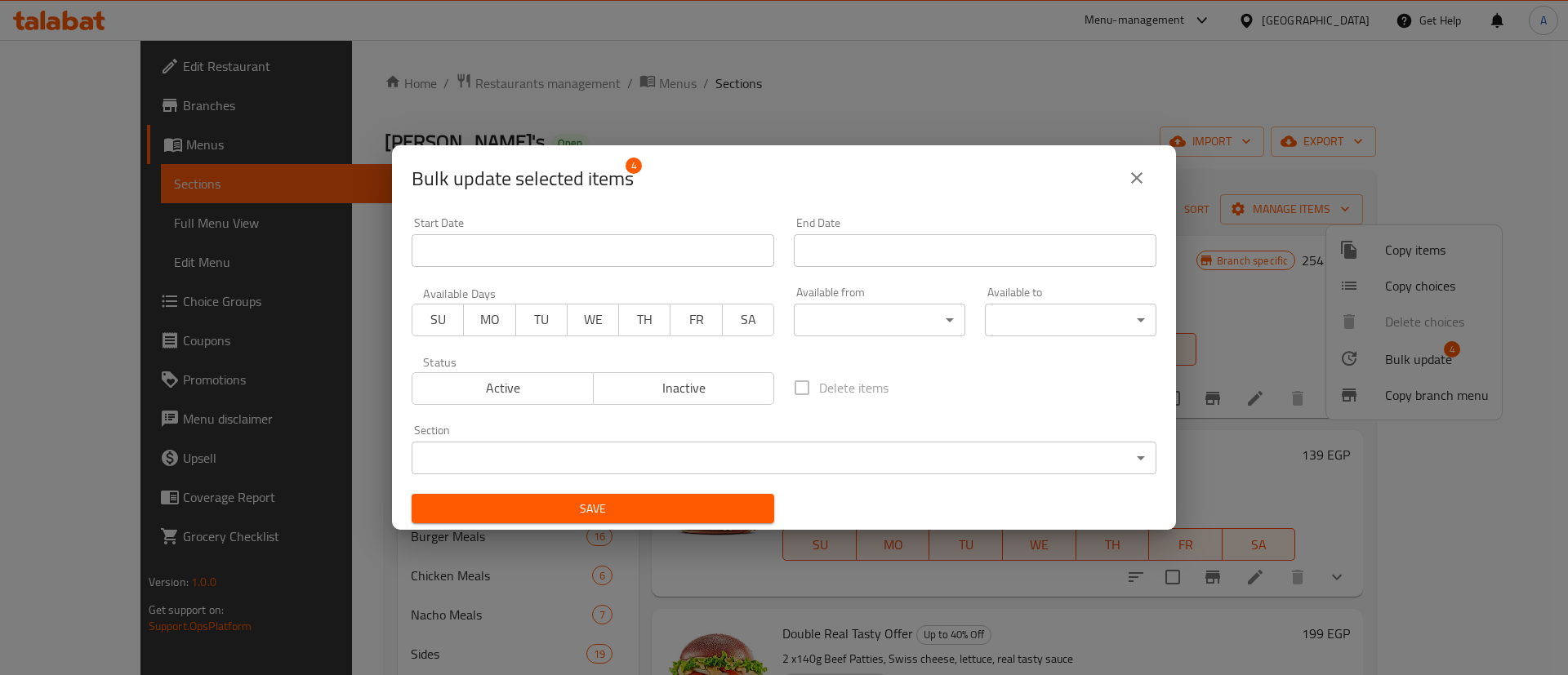
click at [684, 383] on span "Inactive" at bounding box center [684, 387] width 168 height 24
click at [591, 502] on span "Save" at bounding box center [593, 508] width 337 height 20
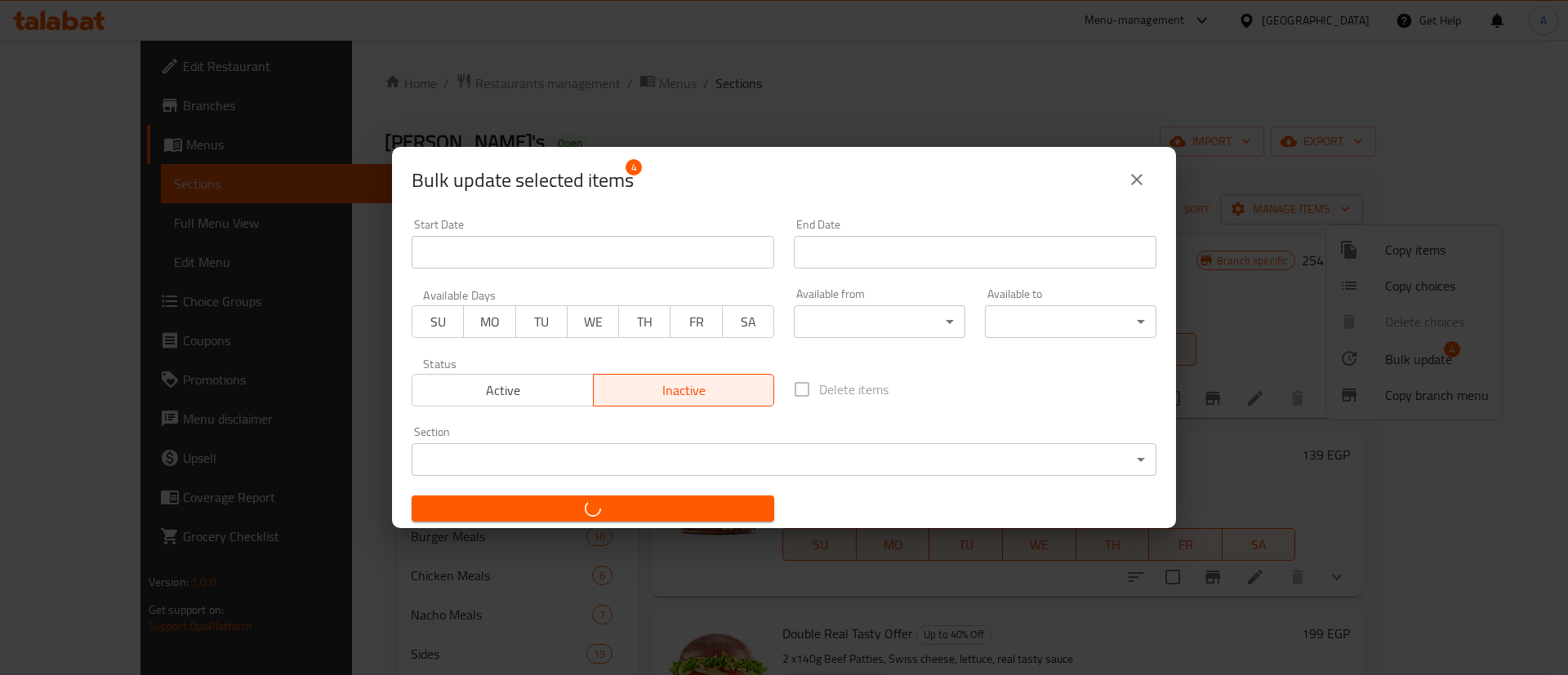
checkbox input "false"
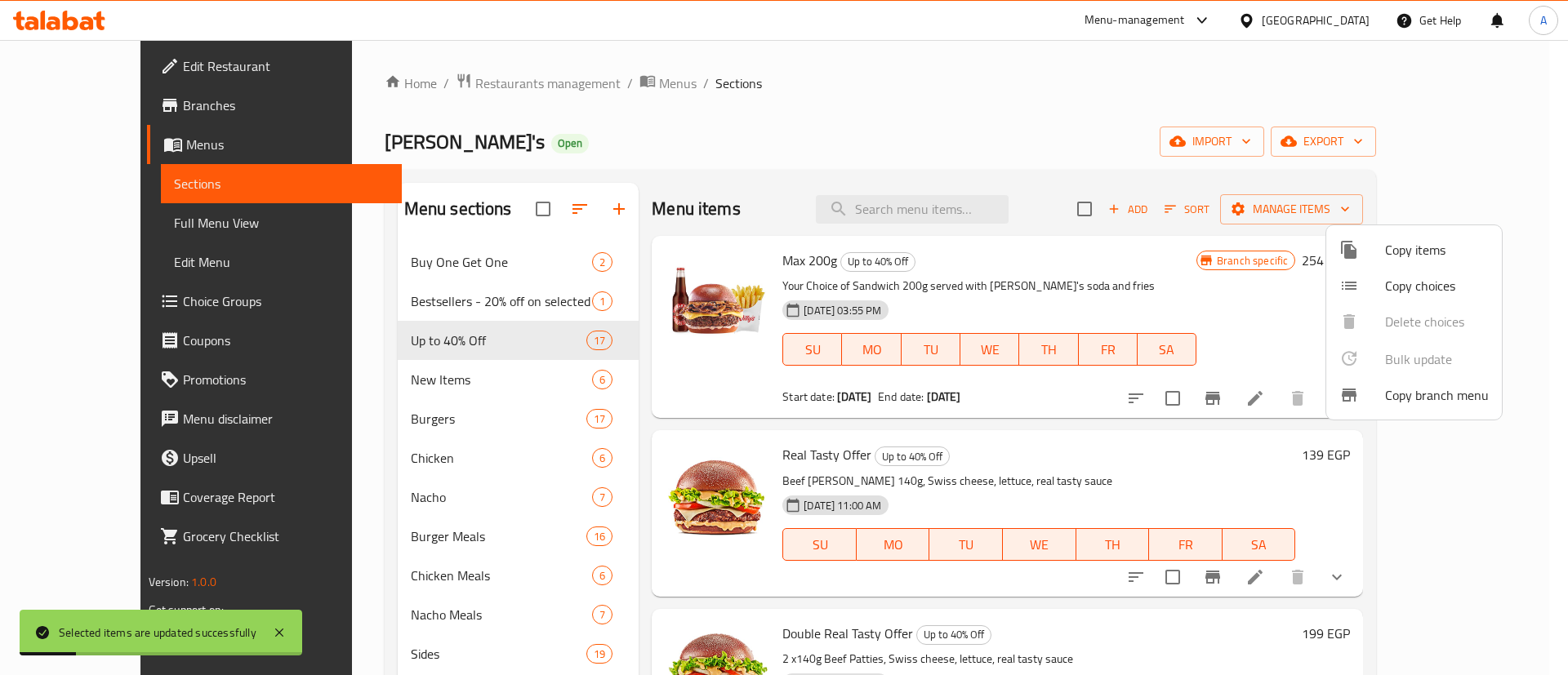
click at [1116, 442] on div at bounding box center [784, 338] width 1568 height 675
